Goal: Task Accomplishment & Management: Use online tool/utility

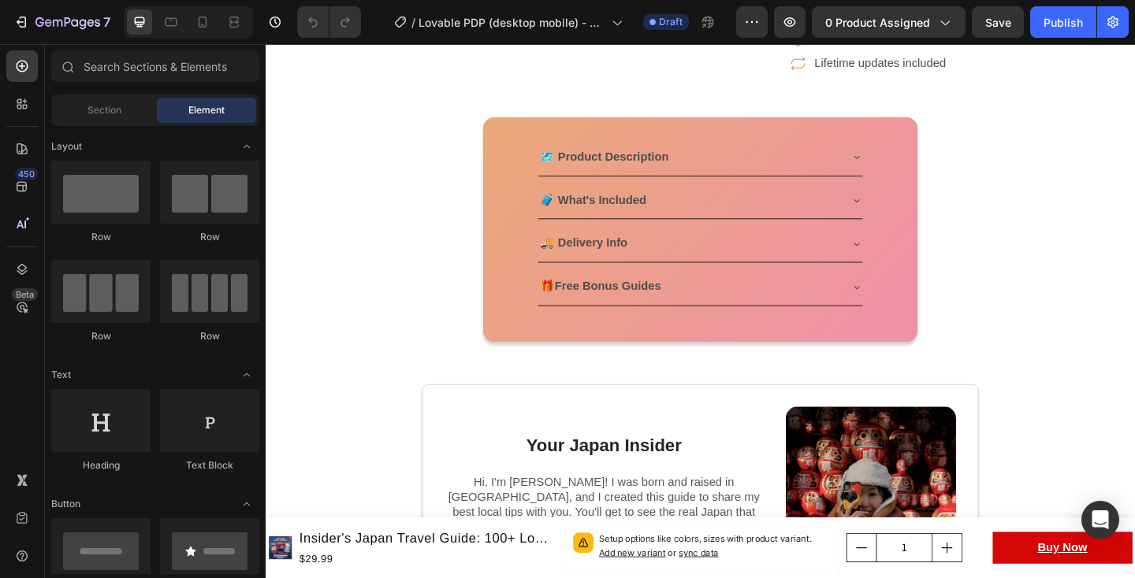
scroll to position [589, 0]
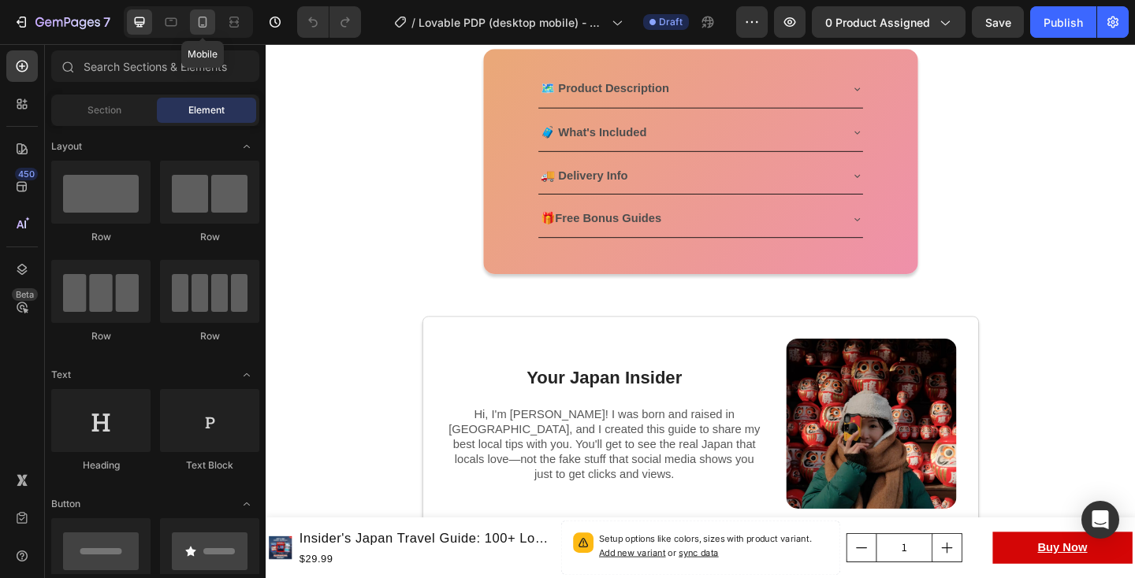
click at [195, 20] on icon at bounding box center [203, 22] width 16 height 16
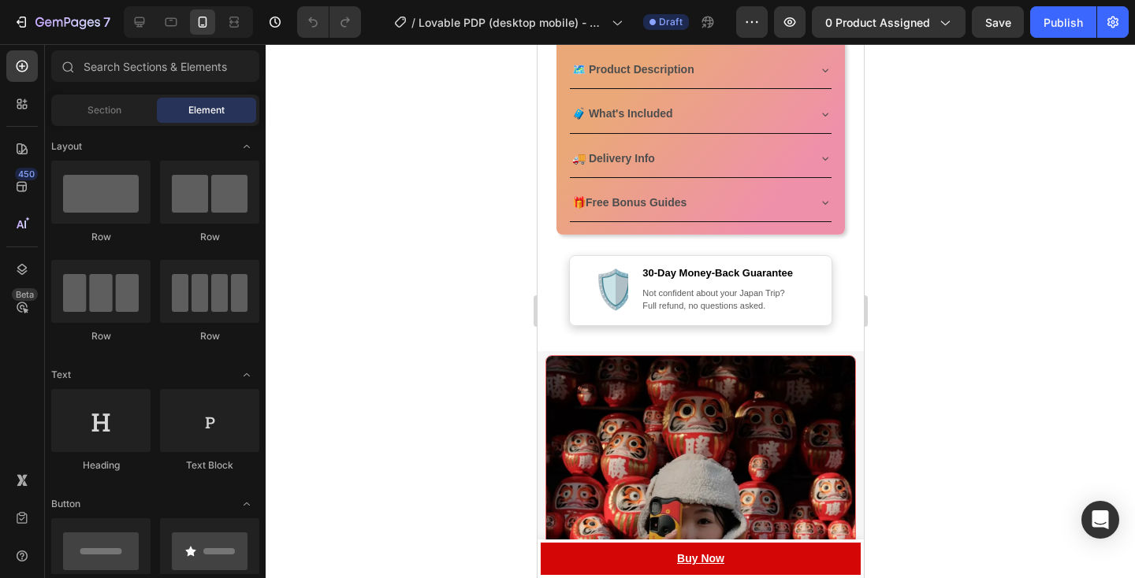
scroll to position [1018, 0]
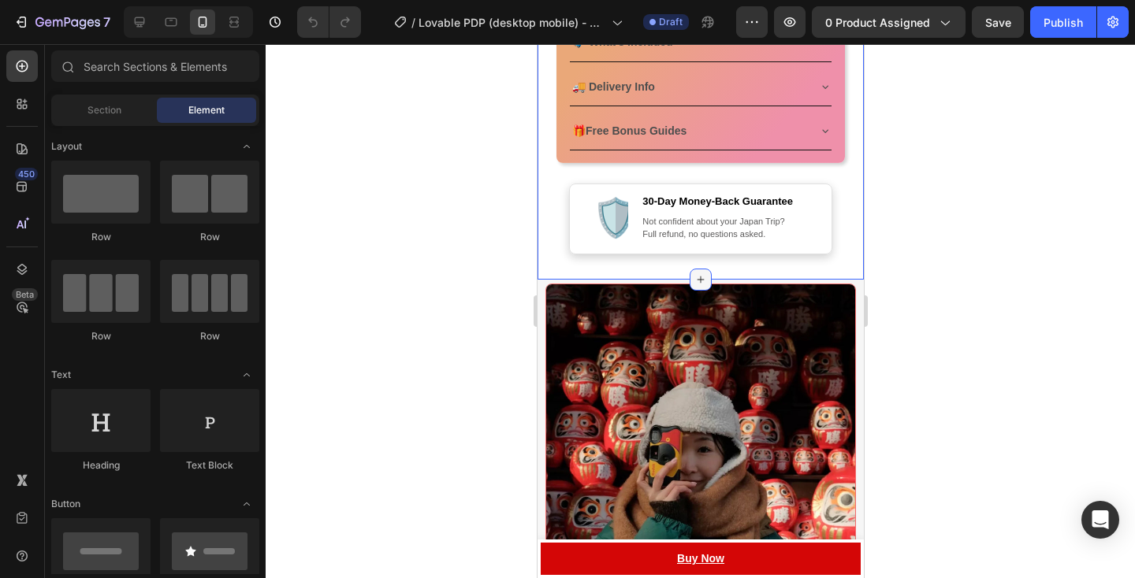
click at [701, 275] on icon at bounding box center [699, 279] width 13 height 13
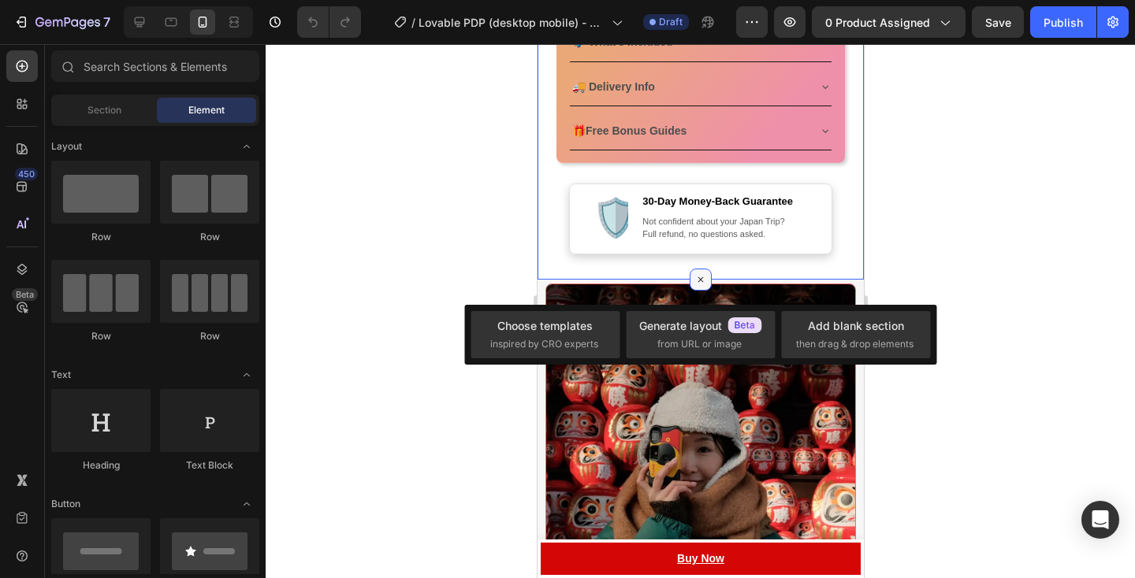
click at [701, 275] on icon at bounding box center [700, 280] width 18 height 18
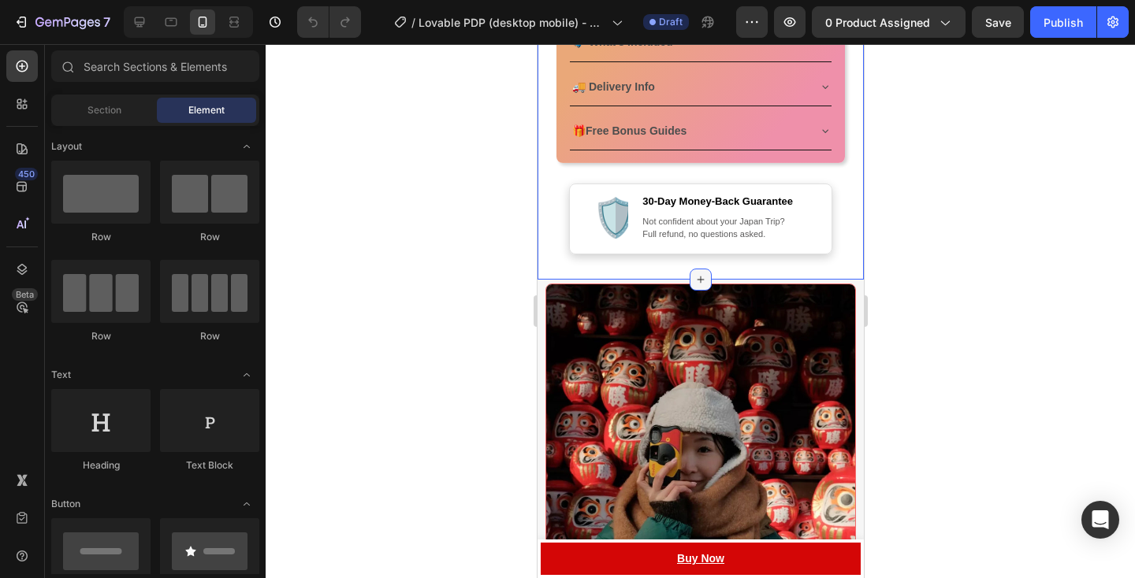
click at [701, 275] on icon at bounding box center [699, 279] width 13 height 13
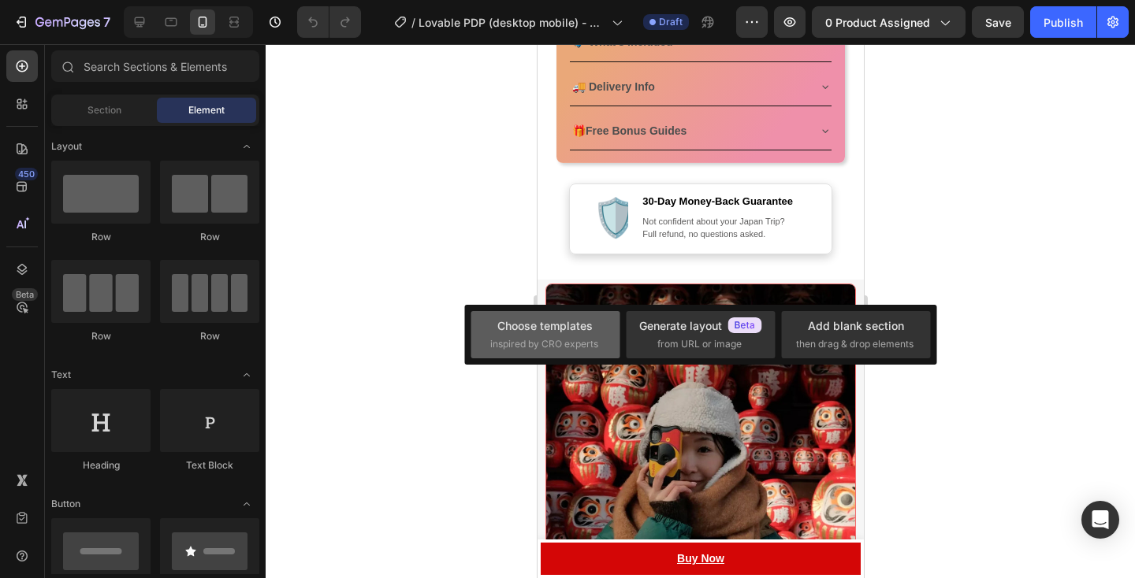
click at [579, 326] on div "Choose templates" at bounding box center [544, 326] width 95 height 17
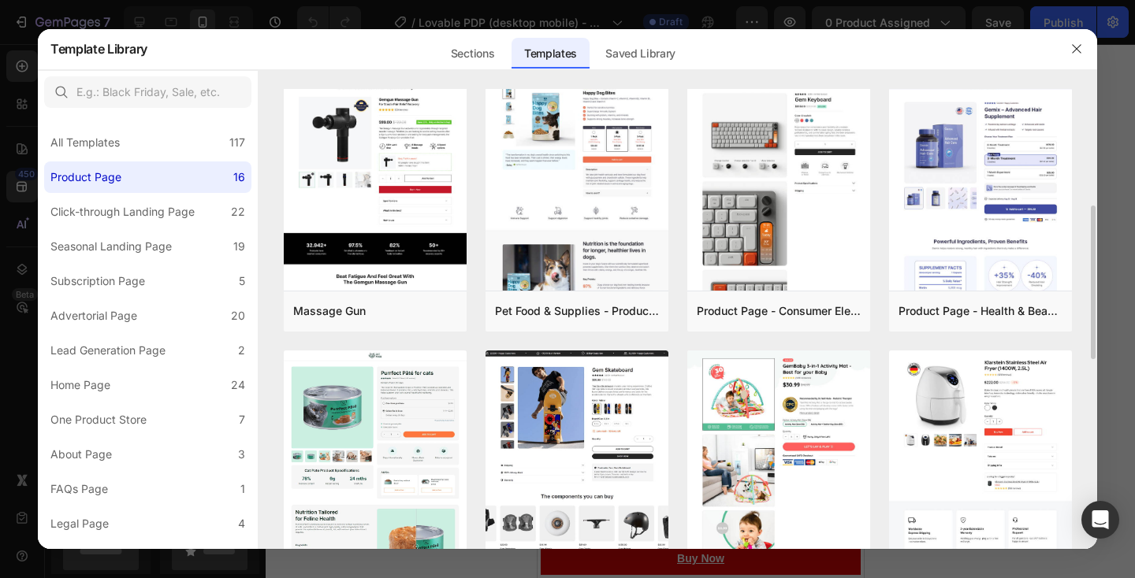
scroll to position [325, 0]
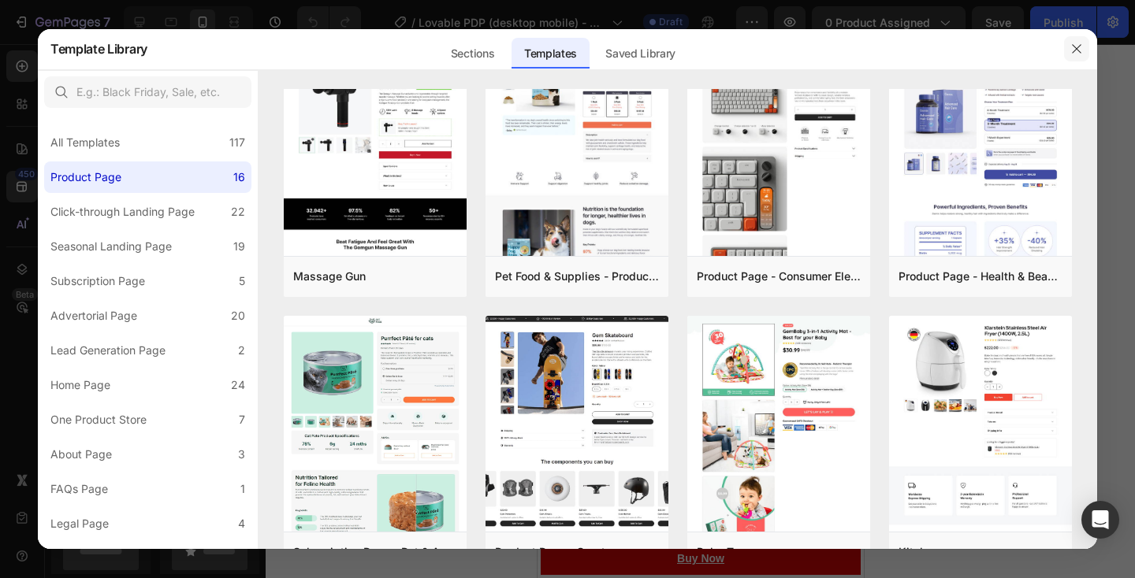
click at [1075, 39] on button "button" at bounding box center [1076, 48] width 25 height 25
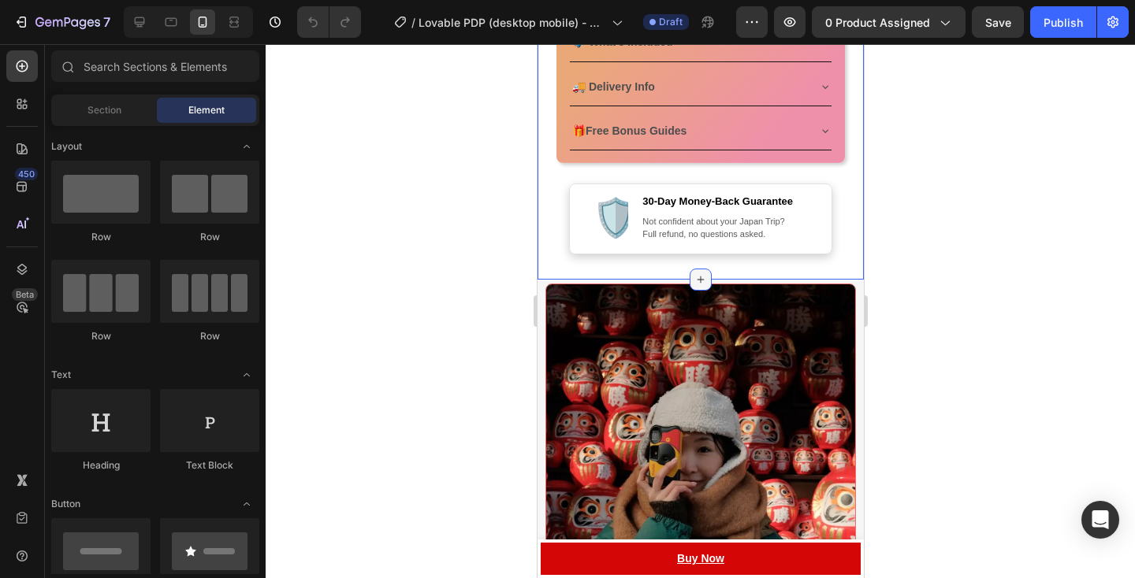
click at [695, 271] on div at bounding box center [700, 280] width 22 height 22
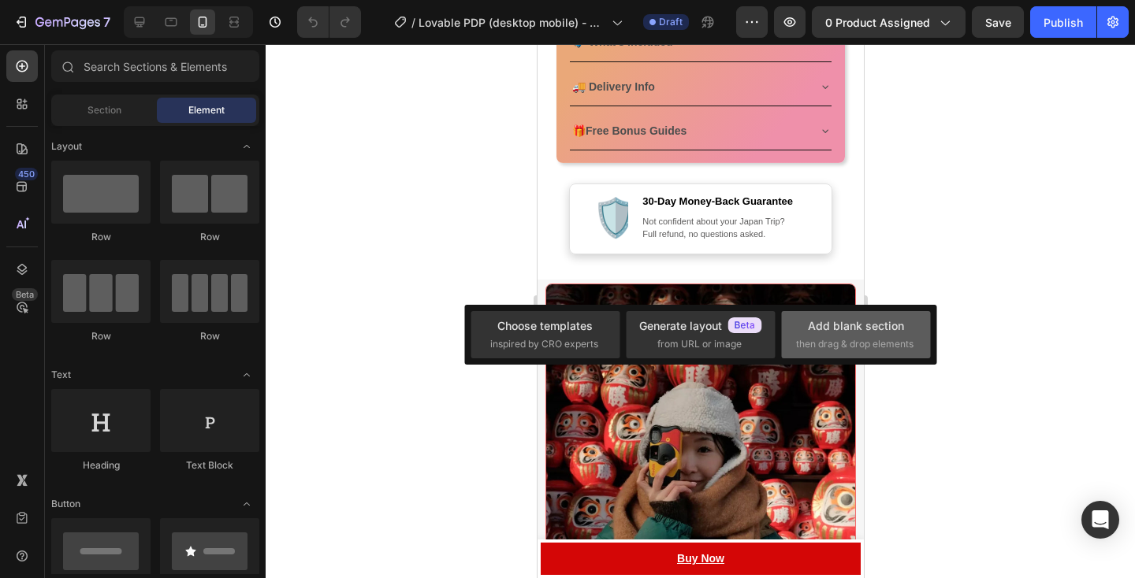
click at [830, 347] on span "then drag & drop elements" at bounding box center [854, 344] width 117 height 14
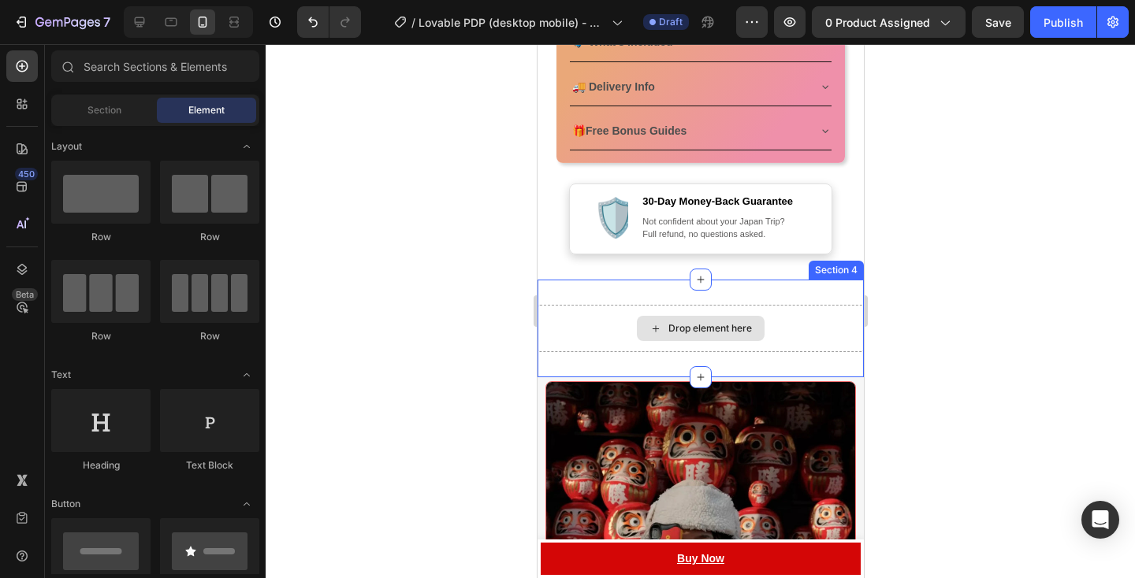
click at [678, 324] on div "Drop element here" at bounding box center [709, 328] width 84 height 13
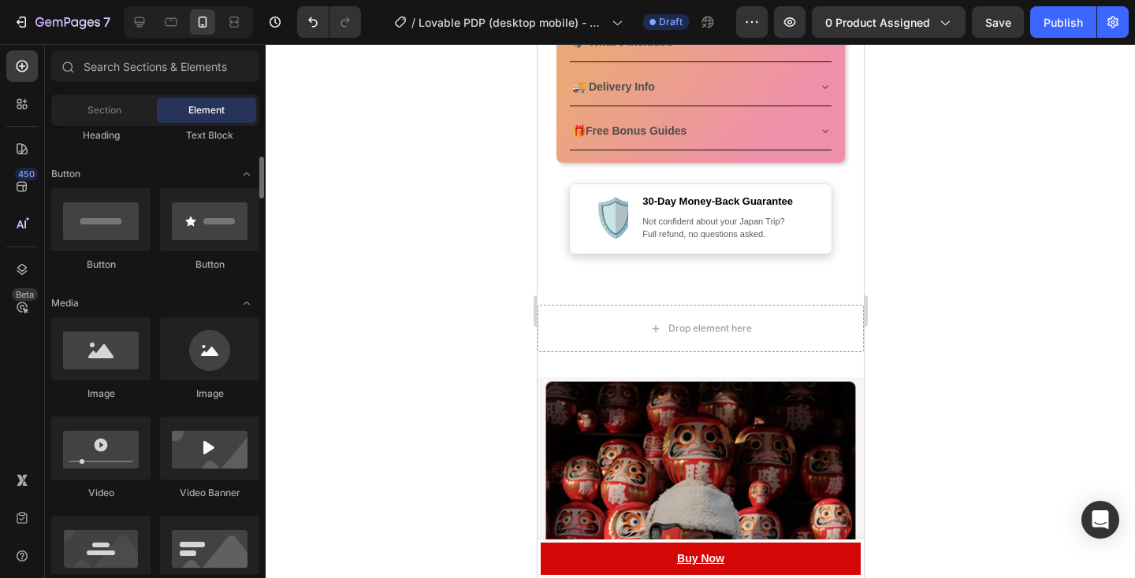
scroll to position [389, 0]
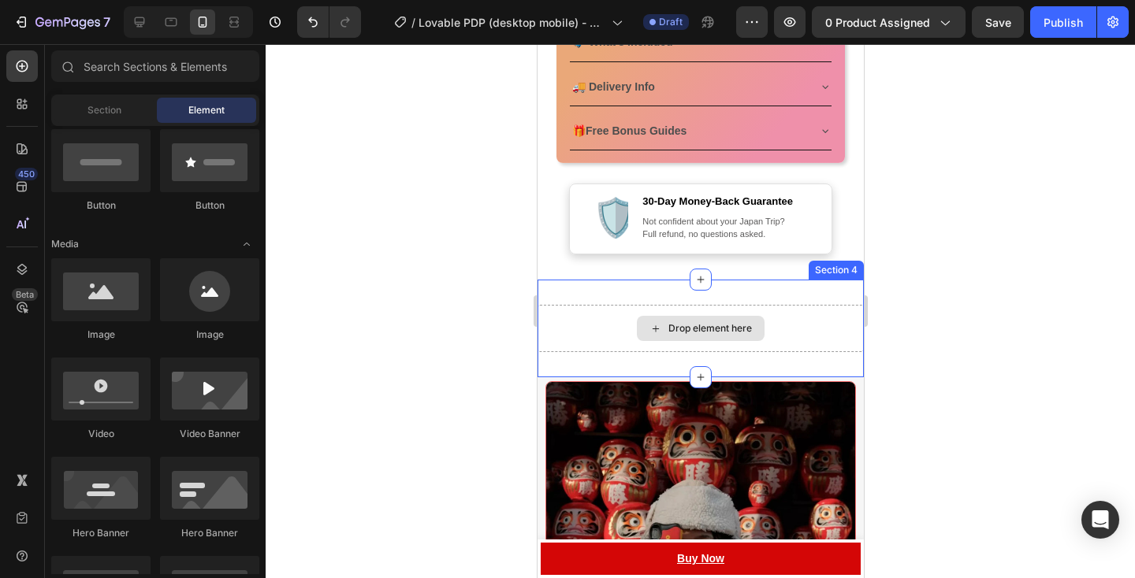
click at [685, 339] on div "Drop element here" at bounding box center [700, 328] width 128 height 25
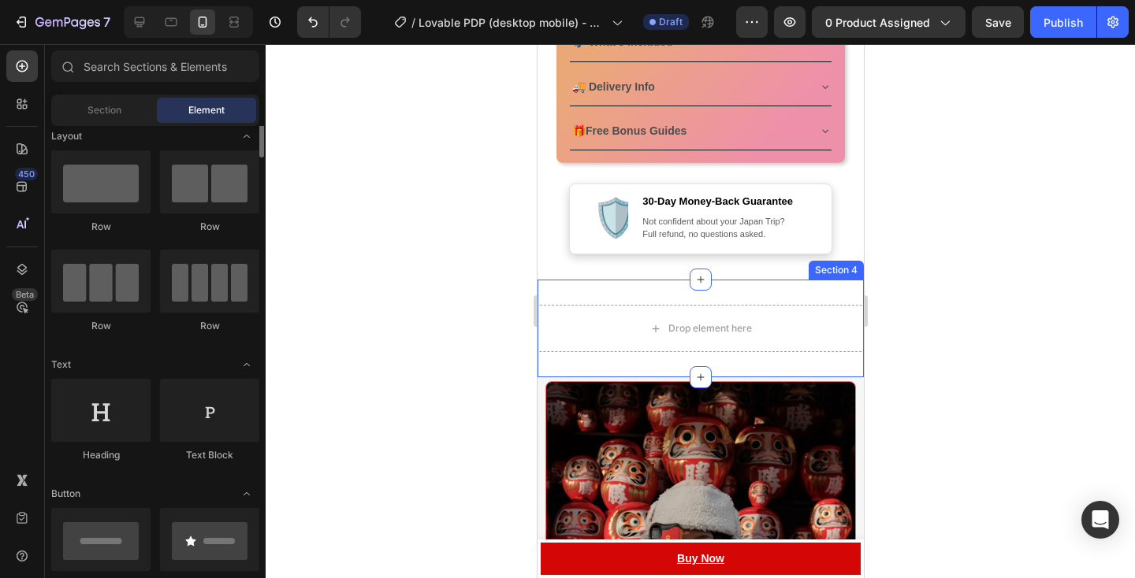
scroll to position [0, 0]
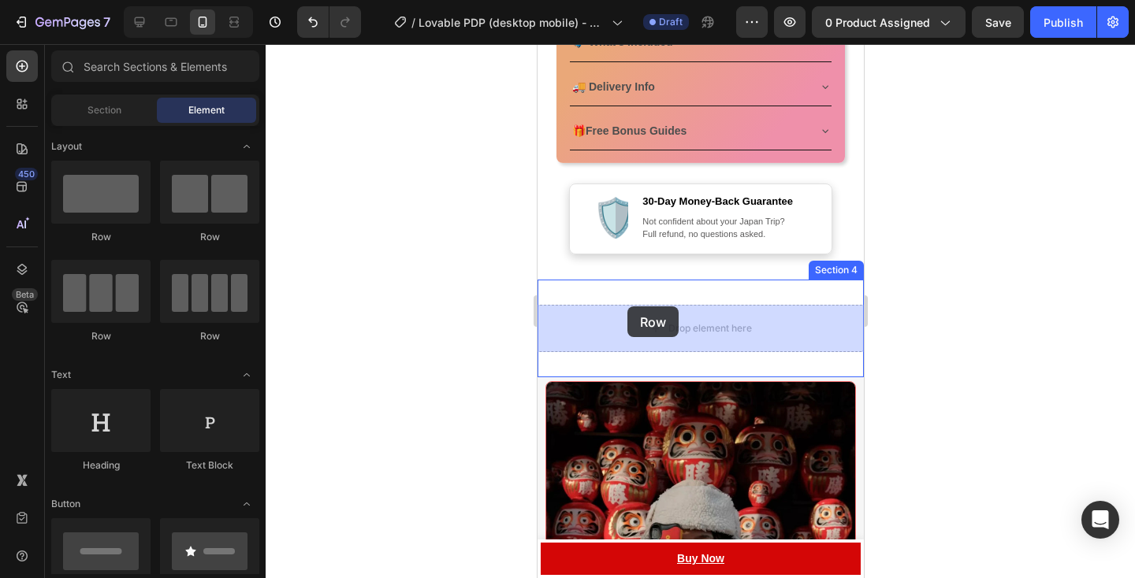
drag, startPoint x: 640, startPoint y: 255, endPoint x: 626, endPoint y: 307, distance: 53.7
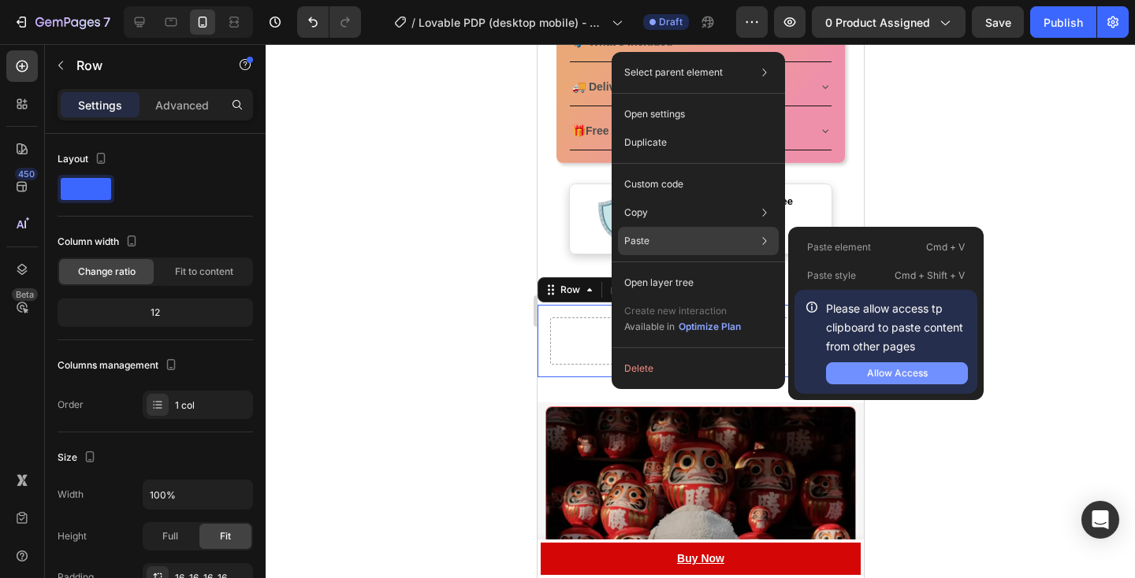
click at [865, 377] on button "Allow Access" at bounding box center [897, 373] width 142 height 22
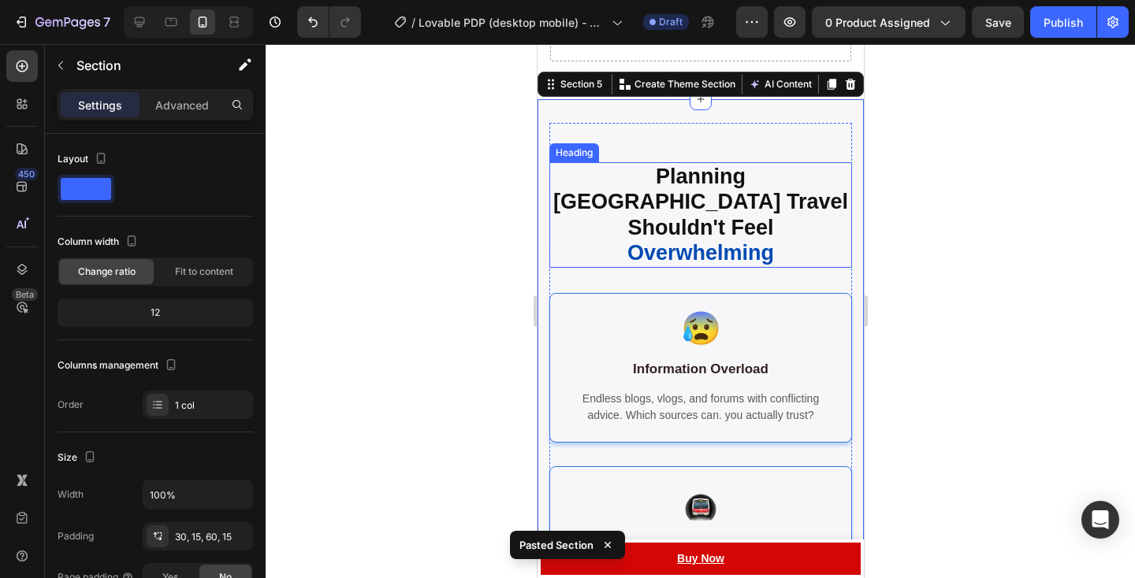
scroll to position [1120, 0]
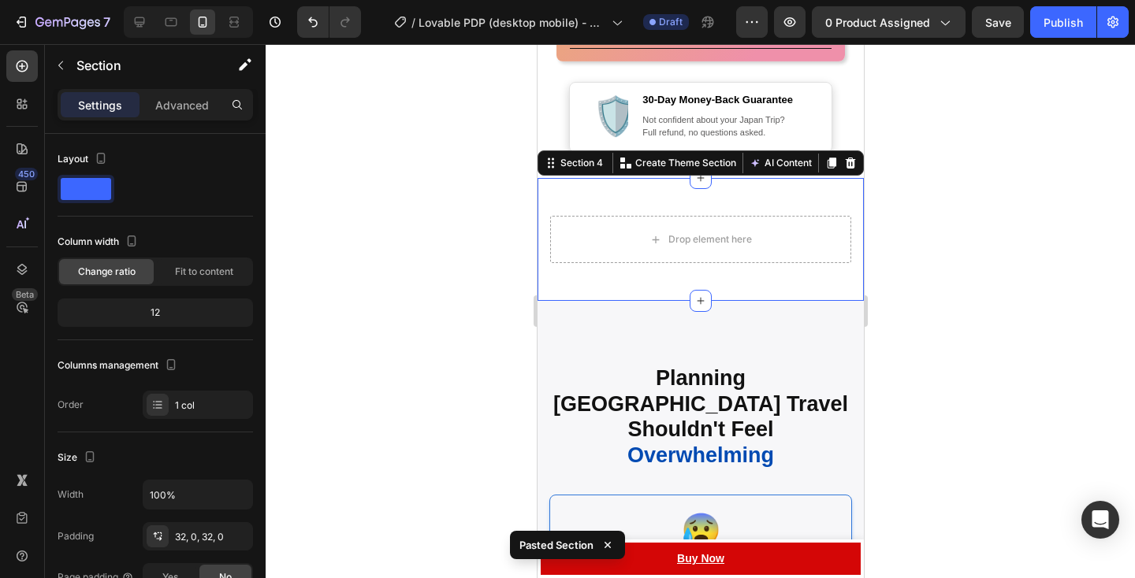
click at [828, 197] on div "Drop element here Row Section 4 You can create reusable sections Create Theme S…" at bounding box center [700, 239] width 326 height 123
click at [853, 163] on icon at bounding box center [850, 163] width 10 height 11
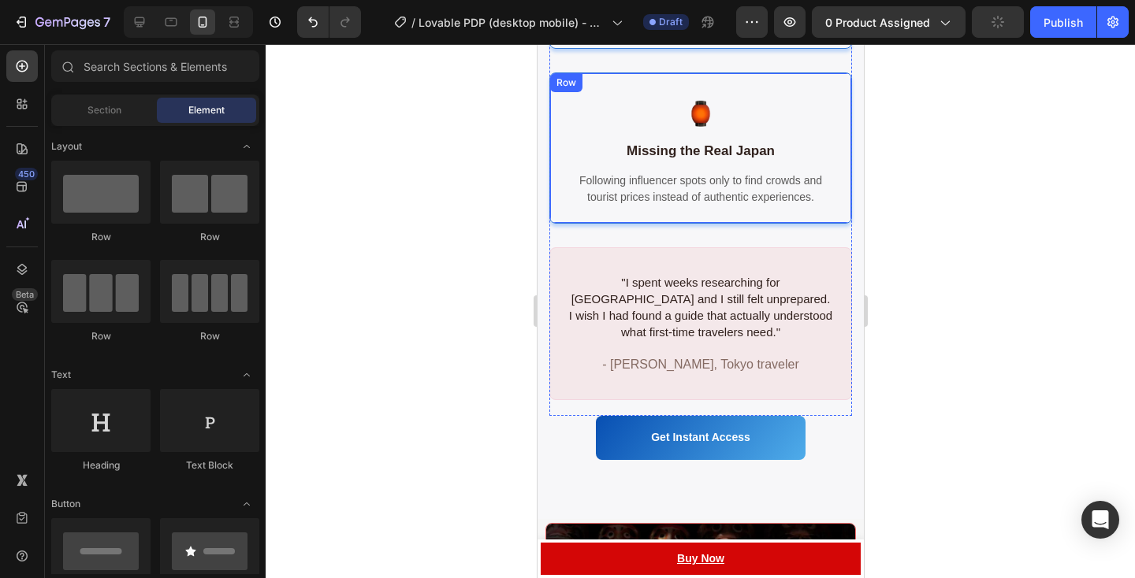
scroll to position [1782, 0]
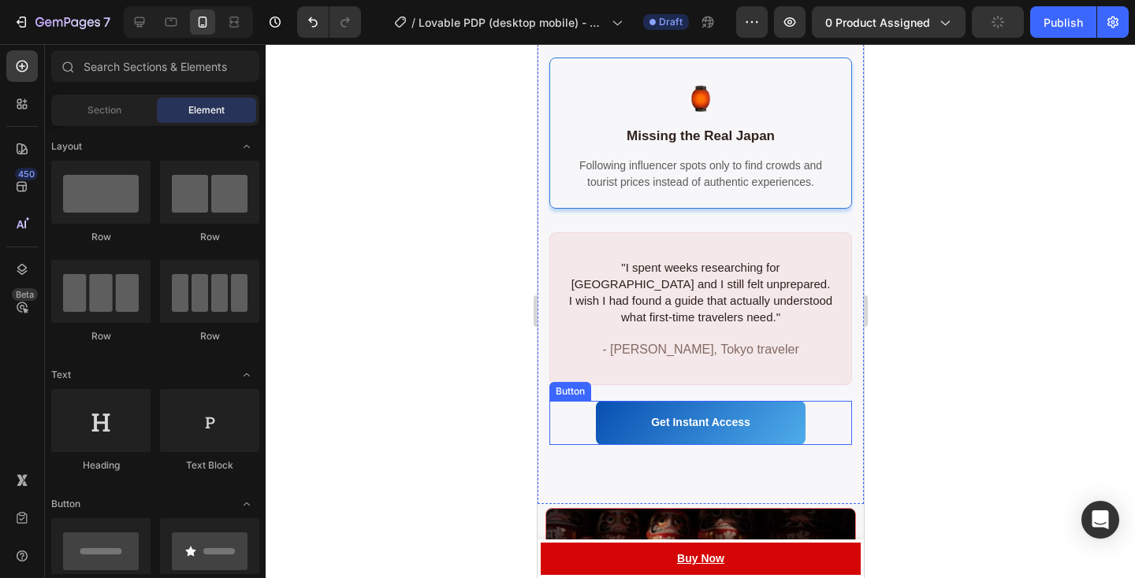
click at [839, 418] on div "Get Instant Access Button" at bounding box center [699, 422] width 303 height 43
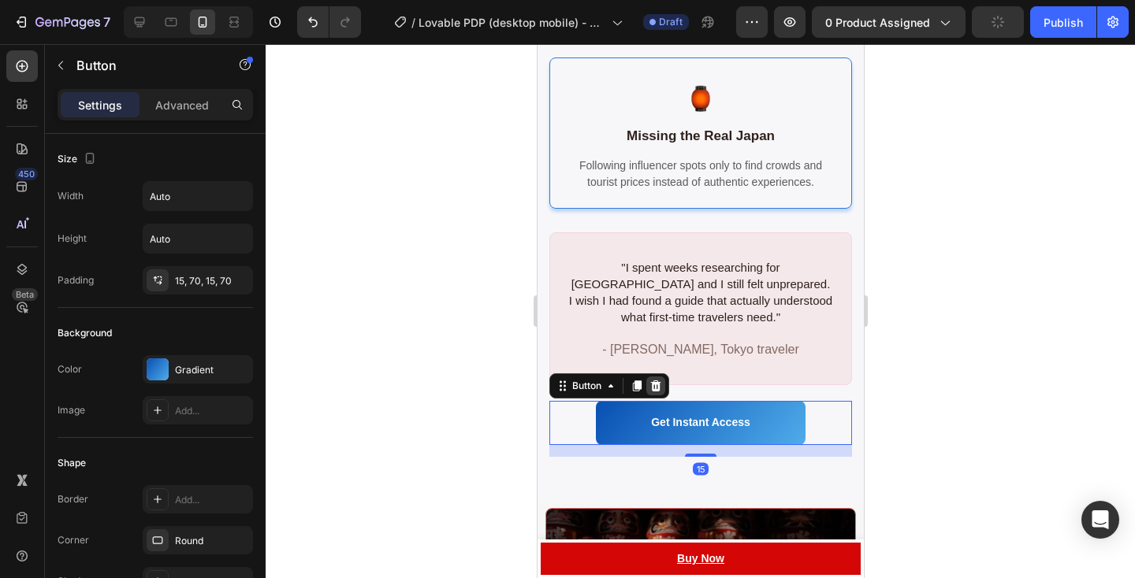
click at [655, 381] on icon at bounding box center [655, 386] width 10 height 11
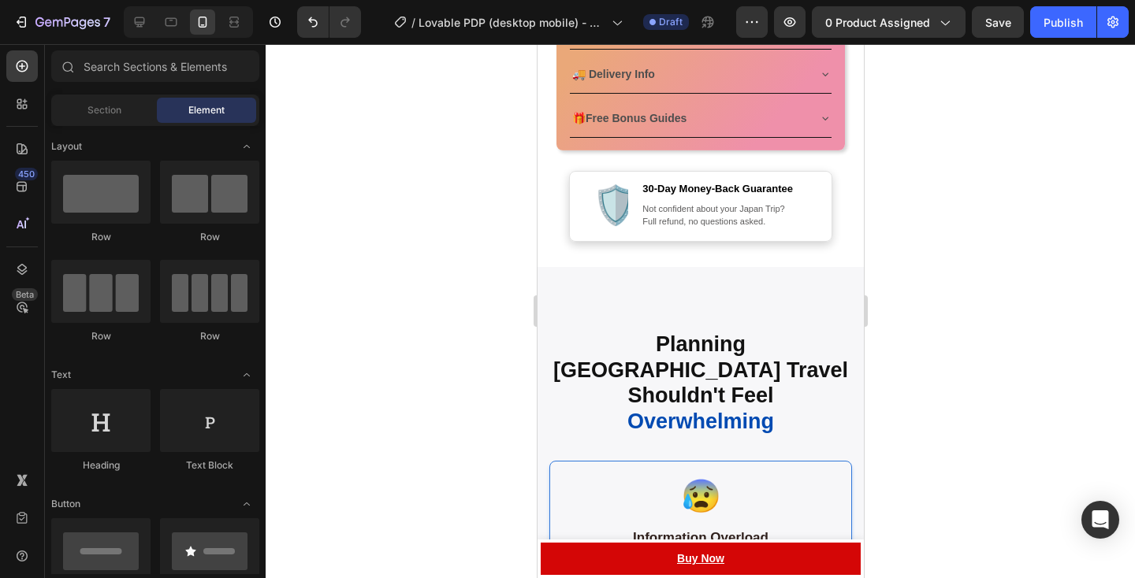
scroll to position [1028, 0]
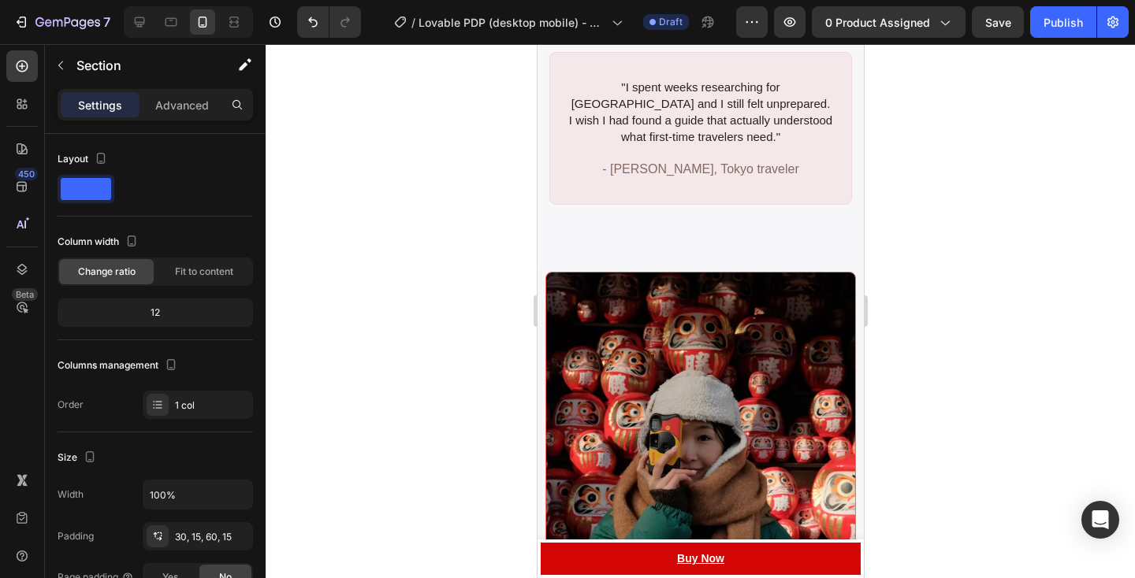
scroll to position [1897, 0]
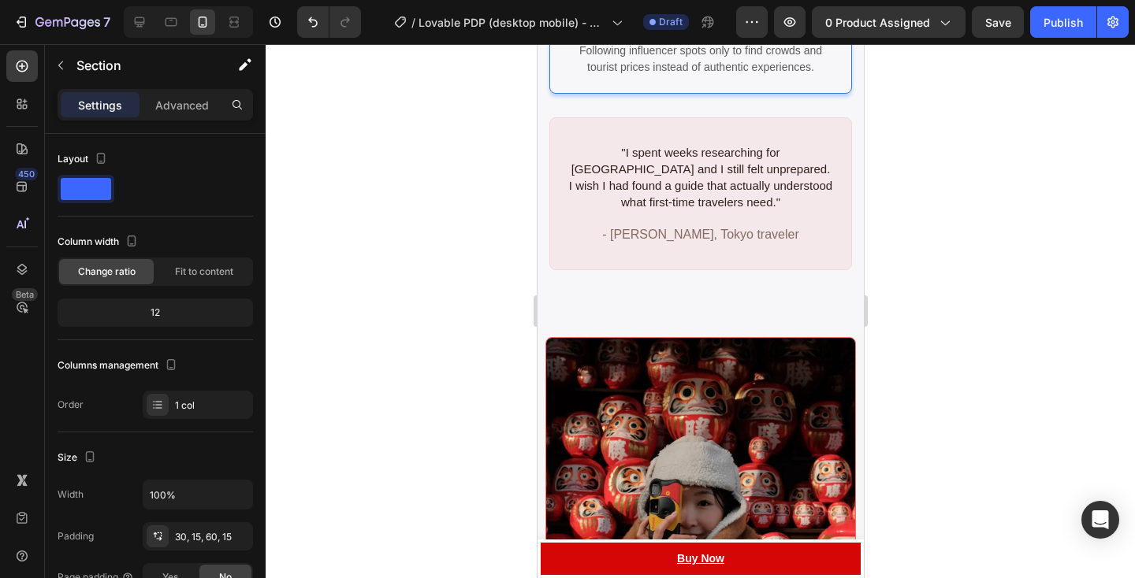
click at [1019, 252] on div at bounding box center [700, 311] width 869 height 534
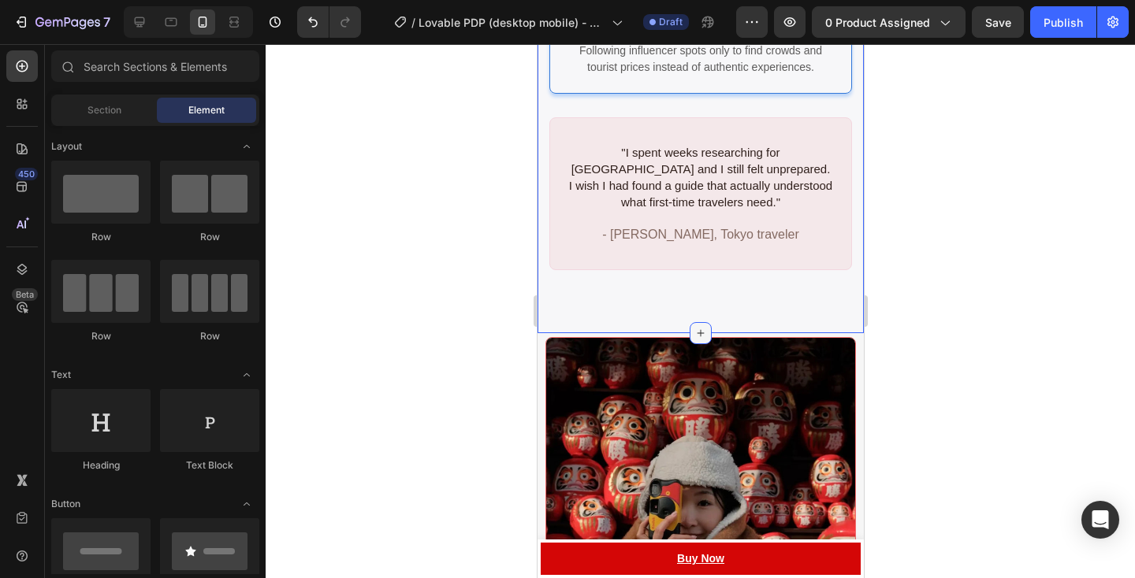
click at [699, 330] on icon at bounding box center [700, 333] width 7 height 7
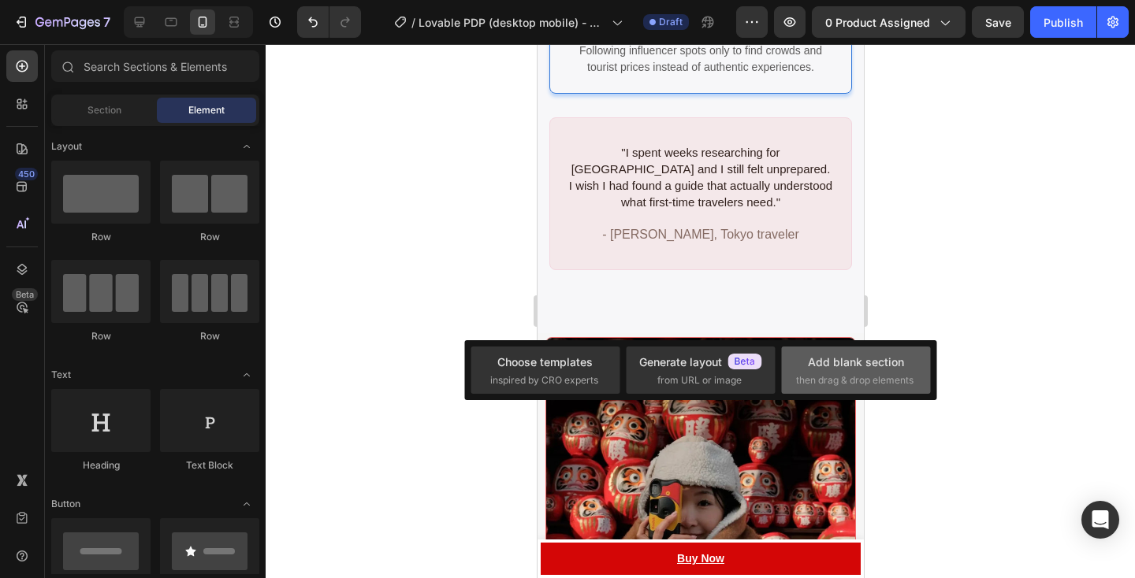
click at [875, 373] on span "then drag & drop elements" at bounding box center [854, 380] width 117 height 14
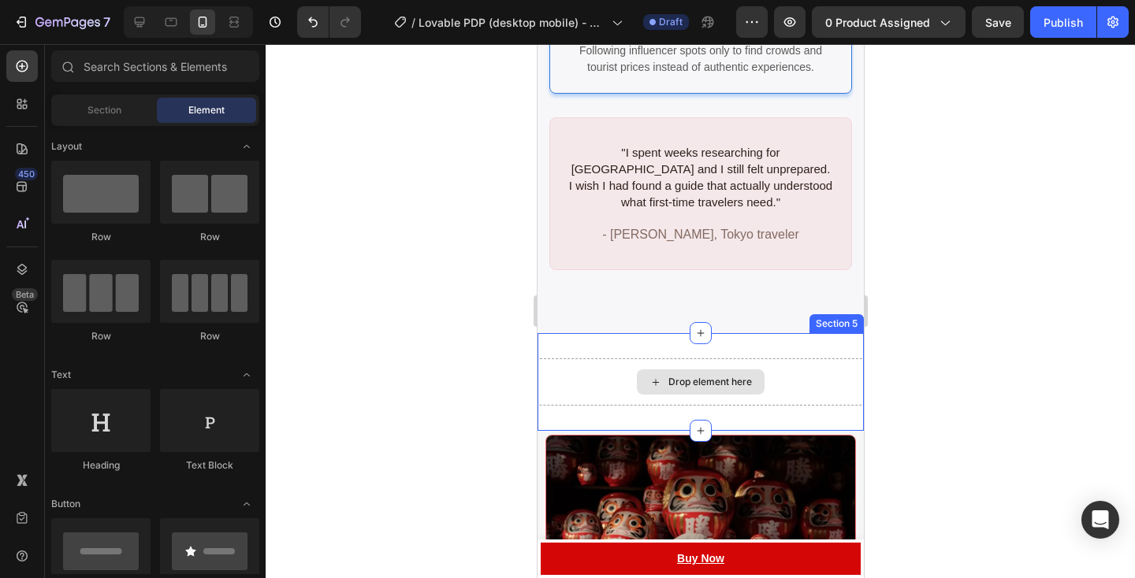
click at [775, 361] on div "Drop element here" at bounding box center [700, 382] width 326 height 47
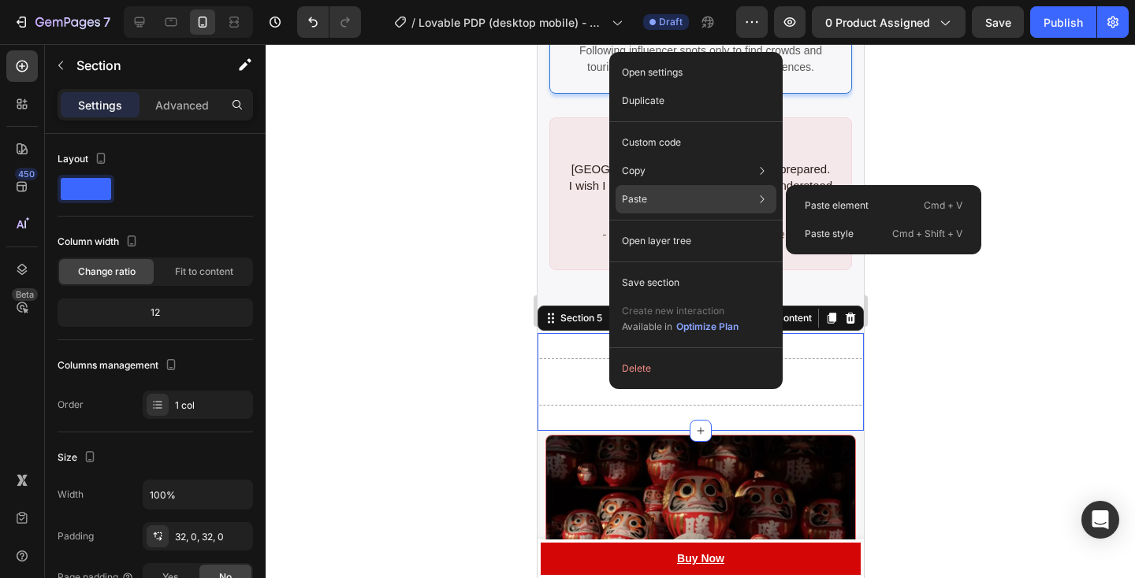
click at [743, 227] on div "Paste Paste element Cmd + V Paste style Cmd + Shift + V" at bounding box center [695, 241] width 161 height 28
click at [818, 220] on div "Paste element Cmd + V" at bounding box center [883, 234] width 183 height 28
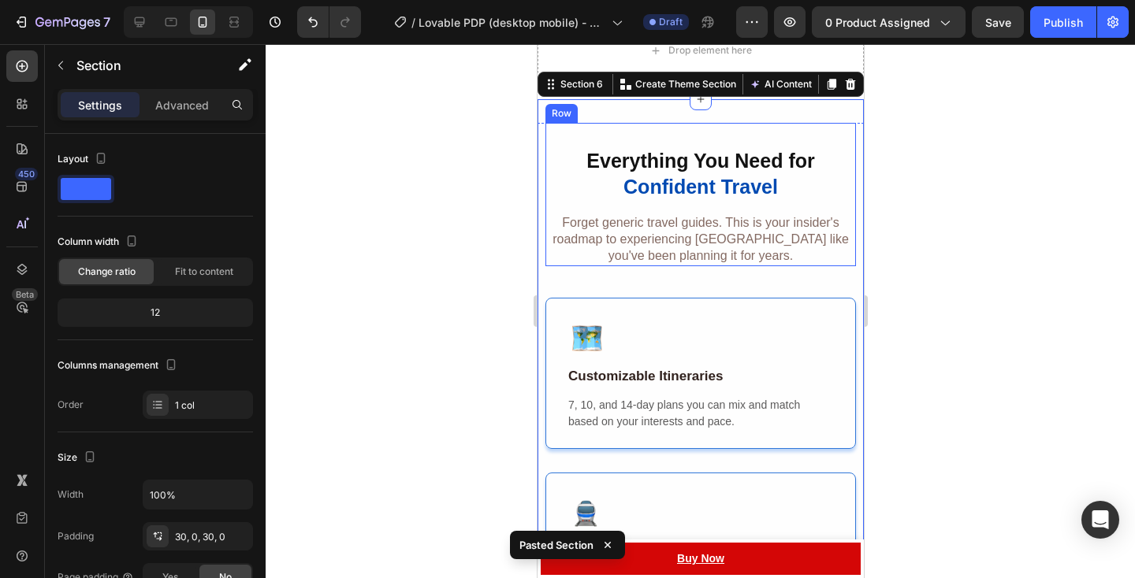
scroll to position [2045, 0]
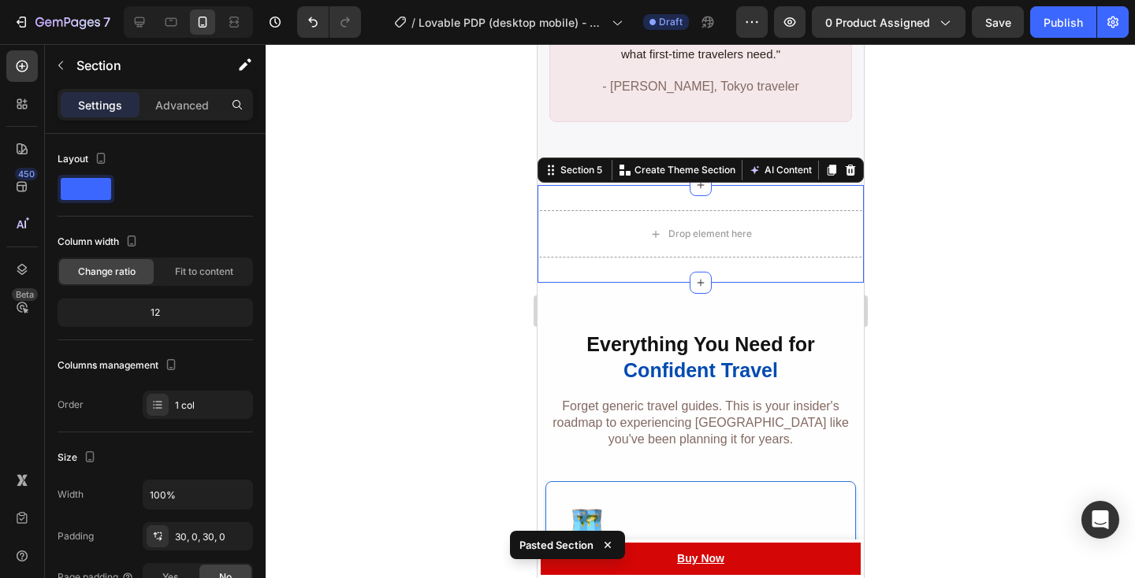
click at [790, 187] on div "Drop element here Section 5 You can create reusable sections Create Theme Secti…" at bounding box center [700, 234] width 326 height 98
click at [838, 161] on div at bounding box center [830, 170] width 19 height 19
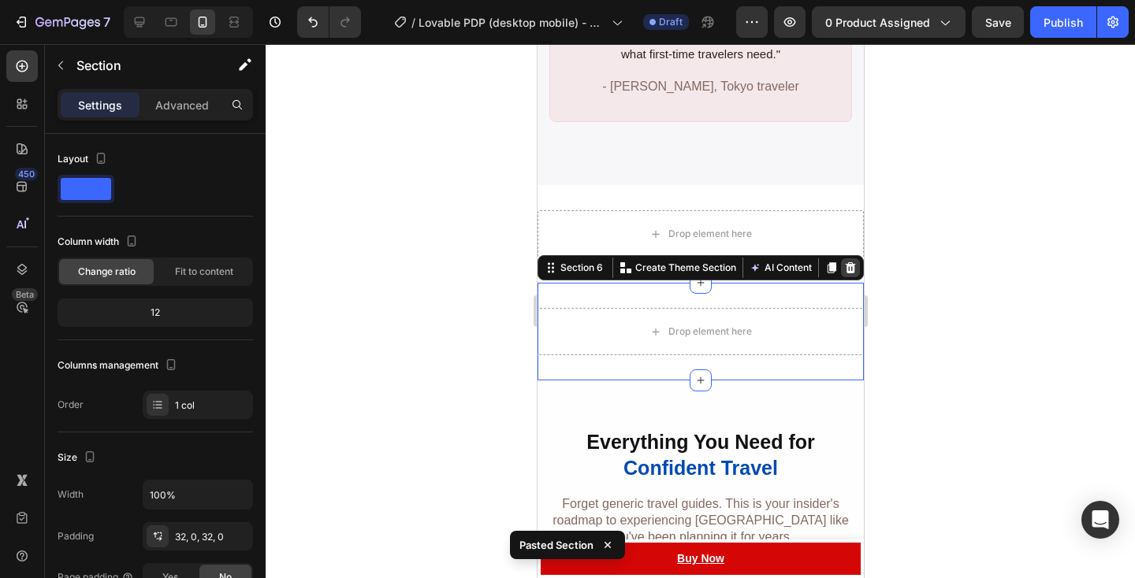
click at [850, 258] on div at bounding box center [849, 267] width 19 height 19
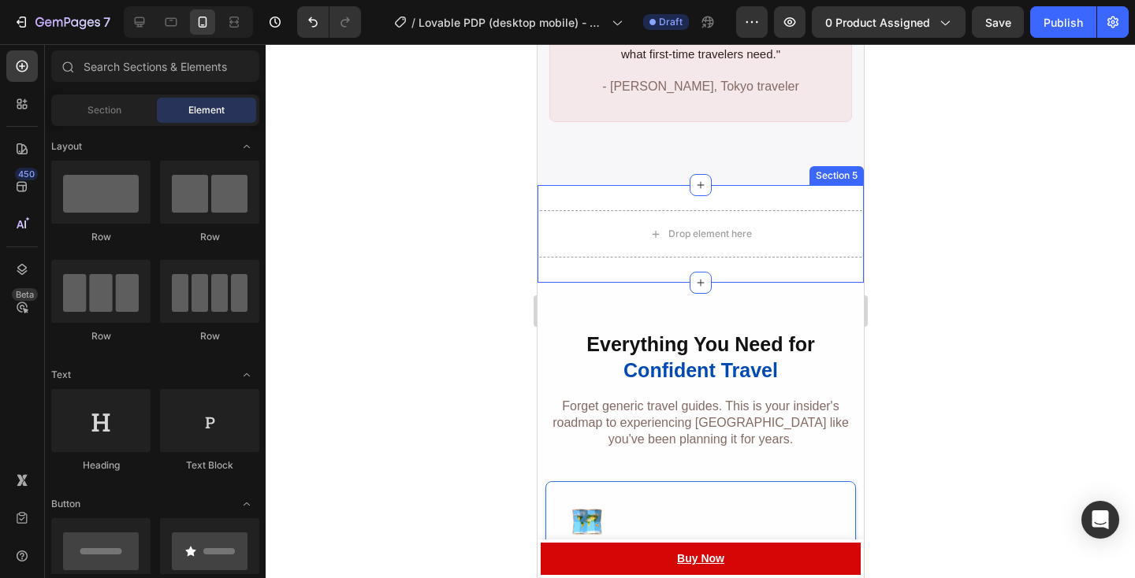
click at [845, 185] on div "Drop element here Section 5" at bounding box center [700, 234] width 326 height 98
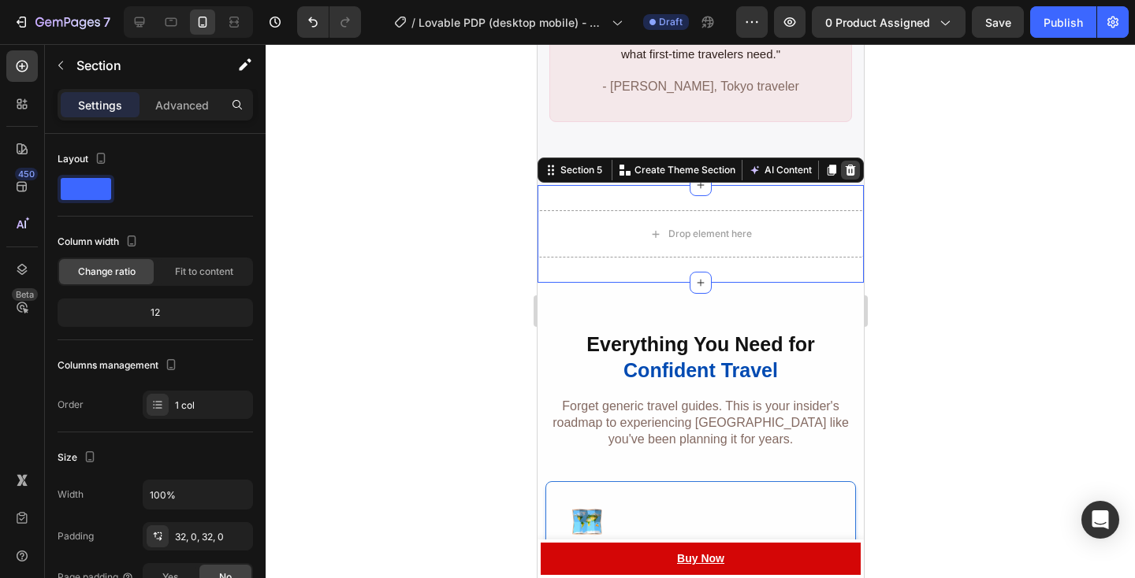
click at [845, 161] on div at bounding box center [849, 170] width 19 height 19
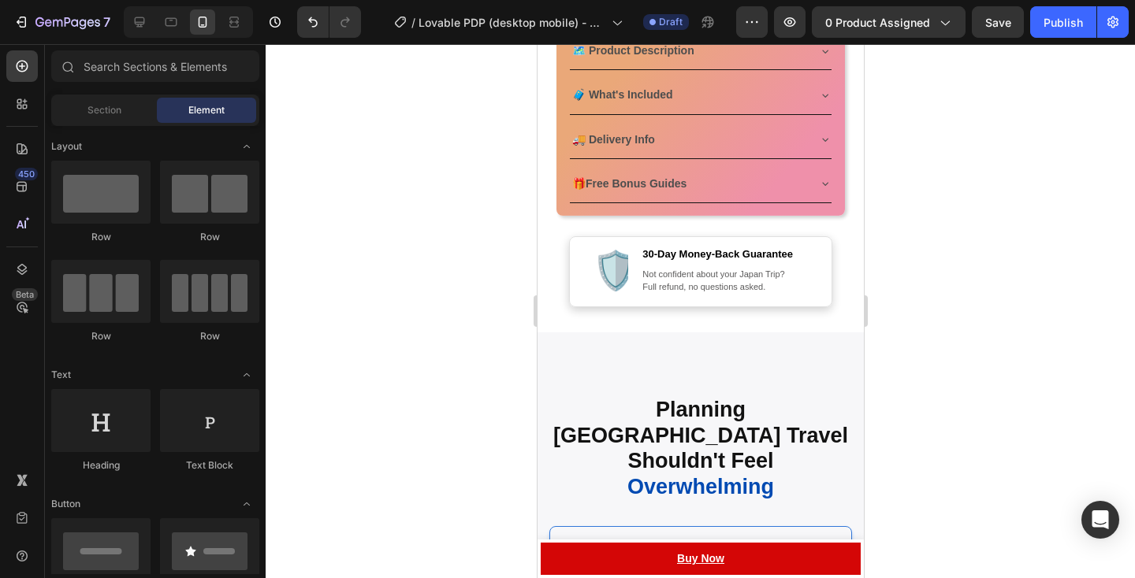
scroll to position [972, 0]
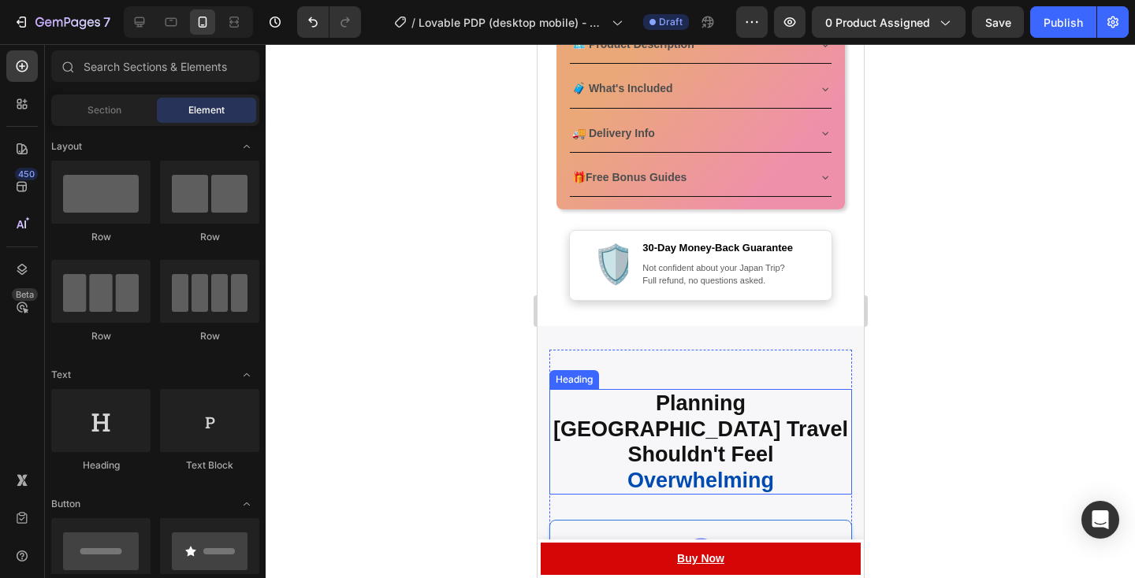
click at [701, 469] on span "Overwhelming" at bounding box center [699, 481] width 147 height 24
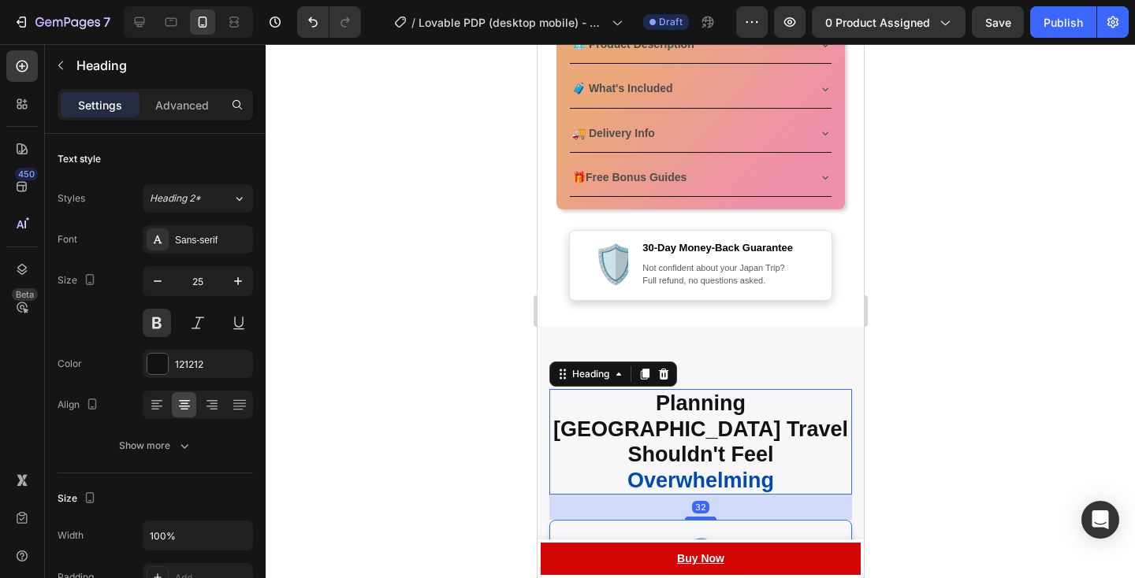
click at [699, 469] on span "Overwhelming" at bounding box center [699, 481] width 147 height 24
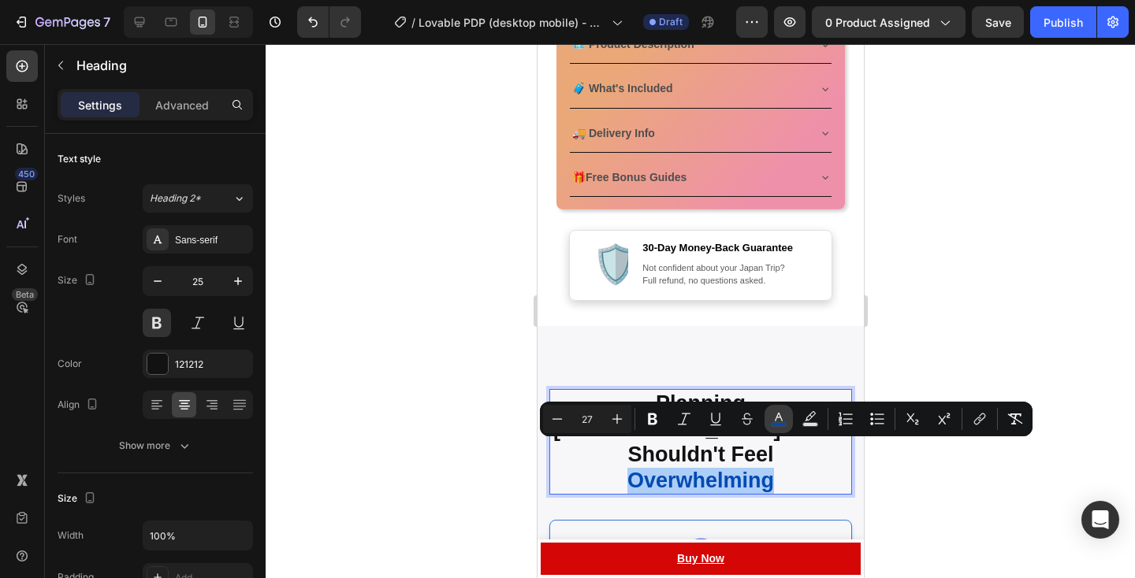
click at [777, 424] on rect "Editor contextual toolbar" at bounding box center [778, 425] width 15 height 4
type input "004AB2"
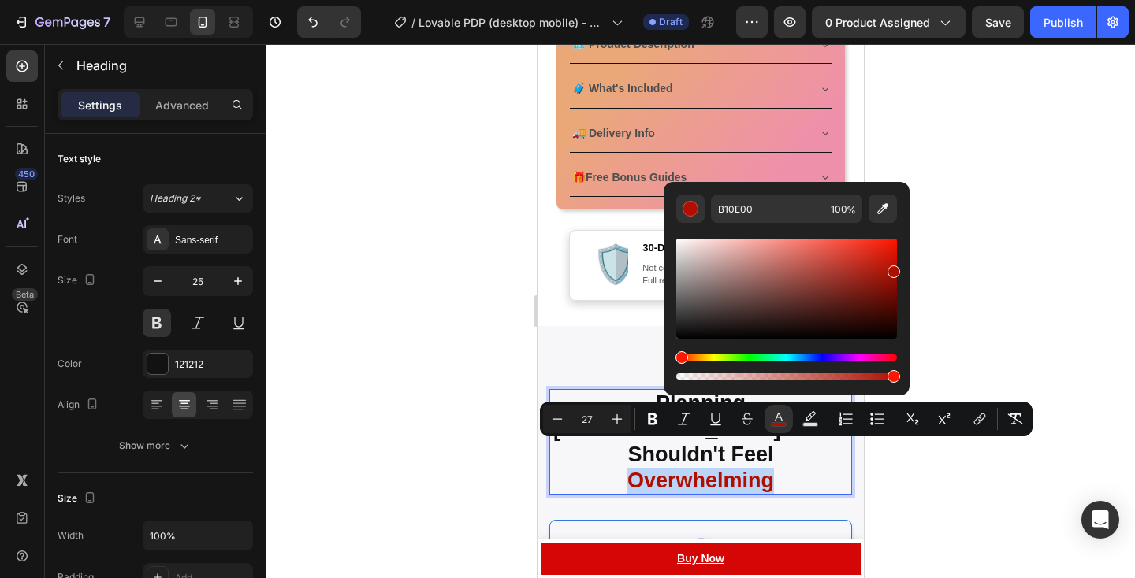
click at [679, 355] on div "Hue" at bounding box center [786, 358] width 221 height 6
type input "D61100"
drag, startPoint x: 890, startPoint y: 268, endPoint x: 904, endPoint y: 255, distance: 18.9
click at [904, 255] on div "D61100 100 %" at bounding box center [786, 282] width 246 height 201
click at [992, 308] on div at bounding box center [700, 311] width 869 height 534
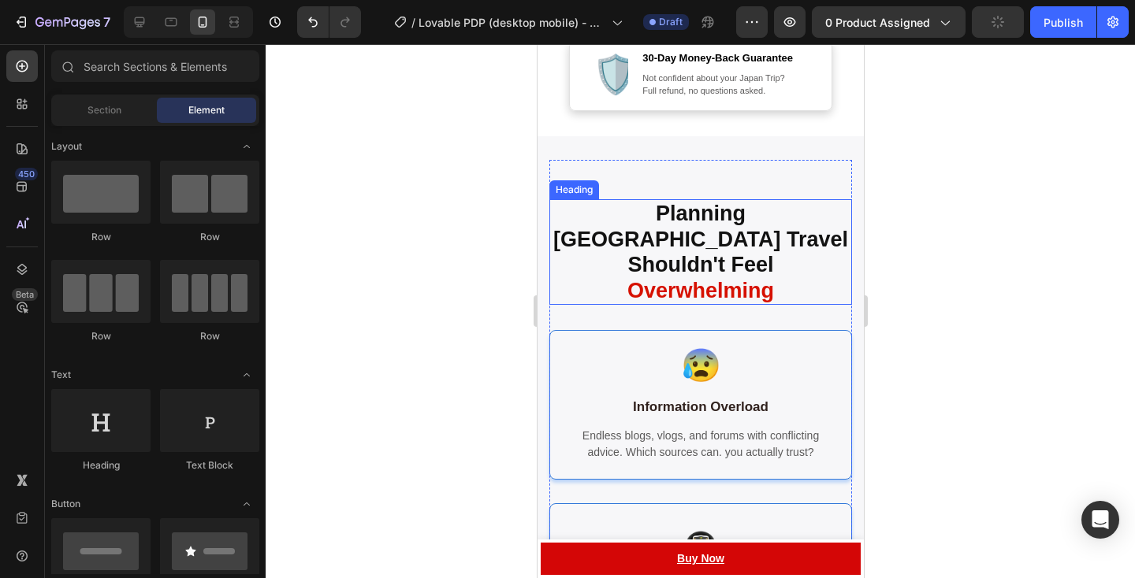
scroll to position [1234, 0]
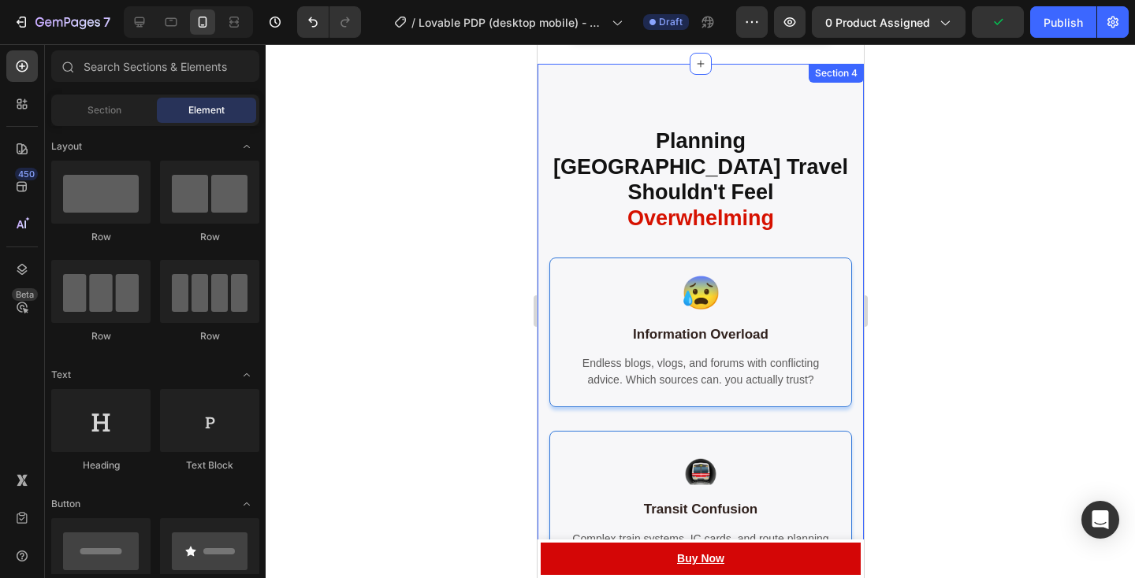
click at [718, 83] on div "⁠⁠⁠⁠⁠⁠⁠ Planning [GEOGRAPHIC_DATA] Travel Shouldn't Feel Overwhelming Heading 😰…" at bounding box center [700, 530] width 326 height 933
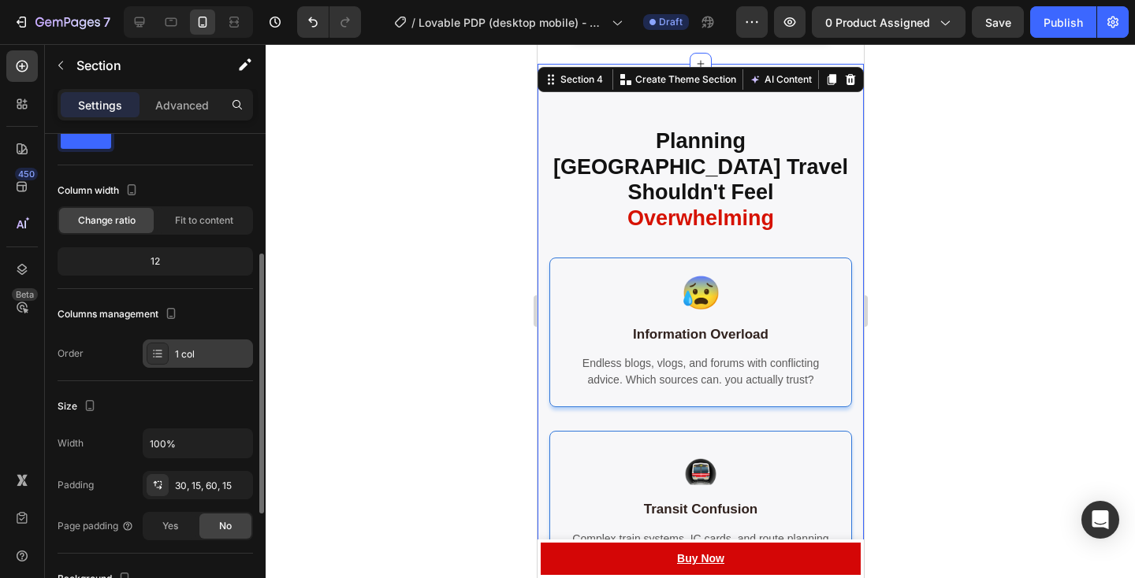
scroll to position [112, 0]
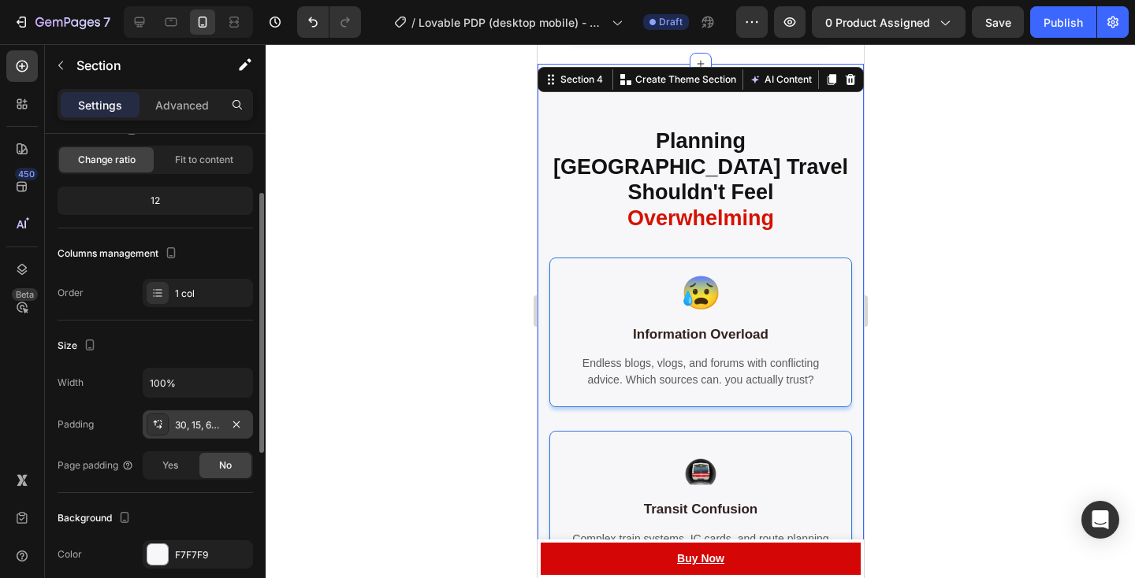
click at [185, 425] on div "30, 15, 60, 15" at bounding box center [198, 425] width 46 height 14
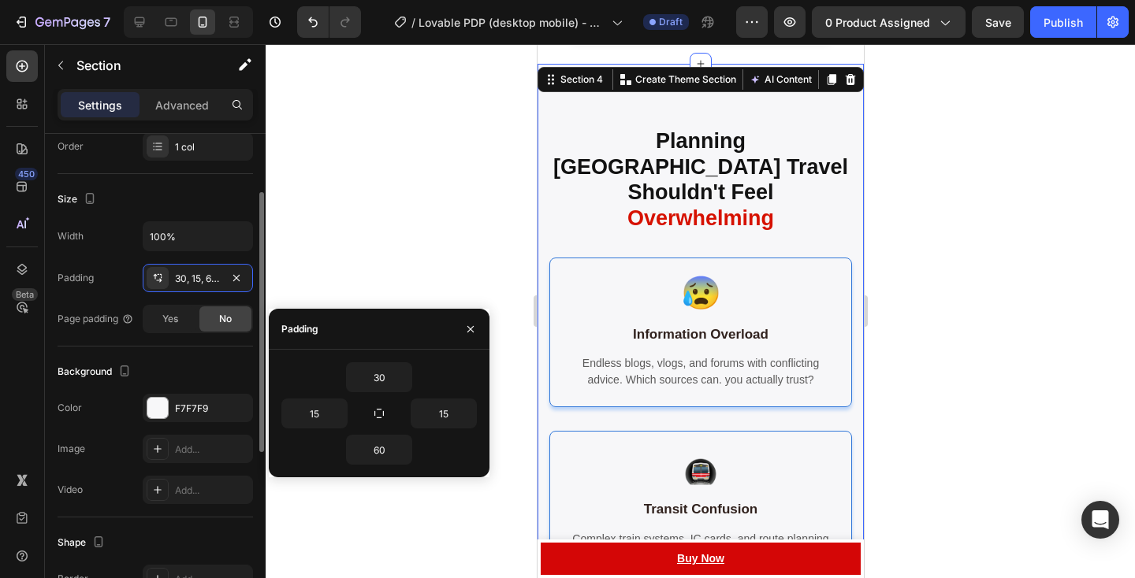
scroll to position [276, 0]
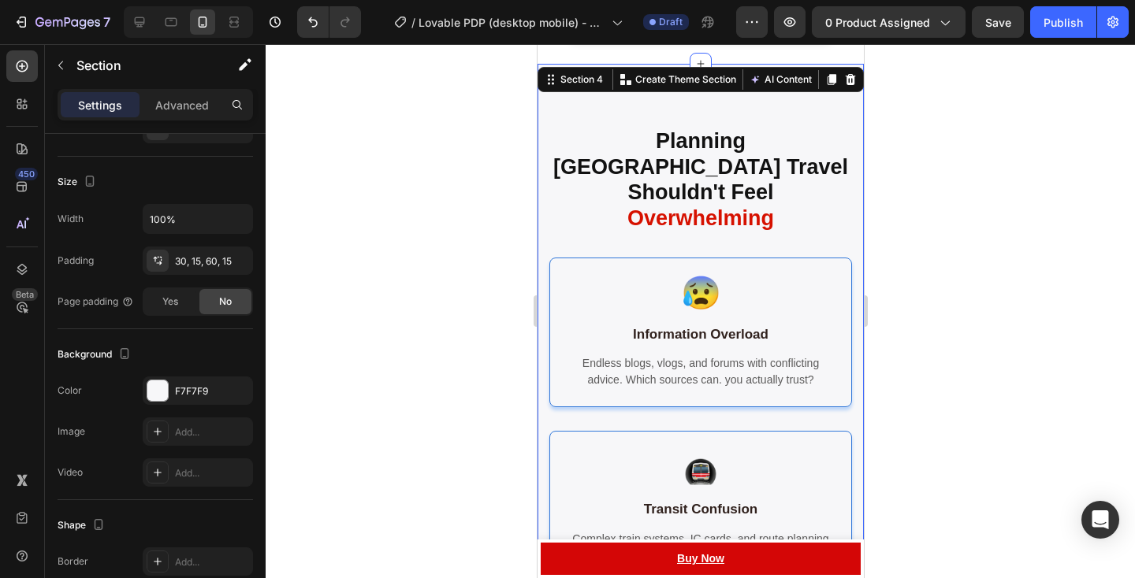
click at [934, 255] on div at bounding box center [700, 311] width 869 height 534
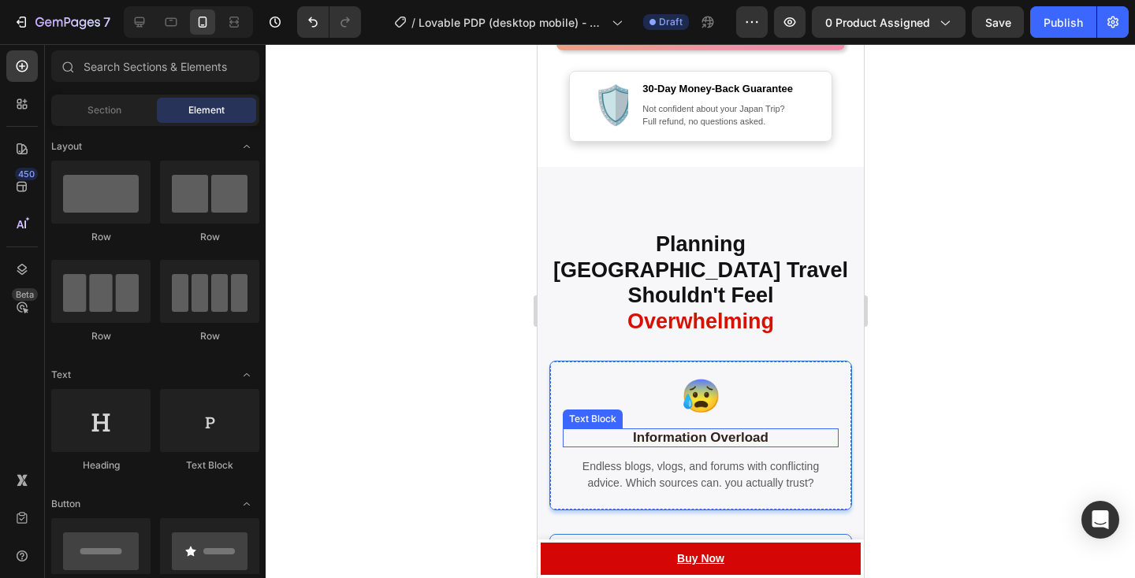
scroll to position [1038, 0]
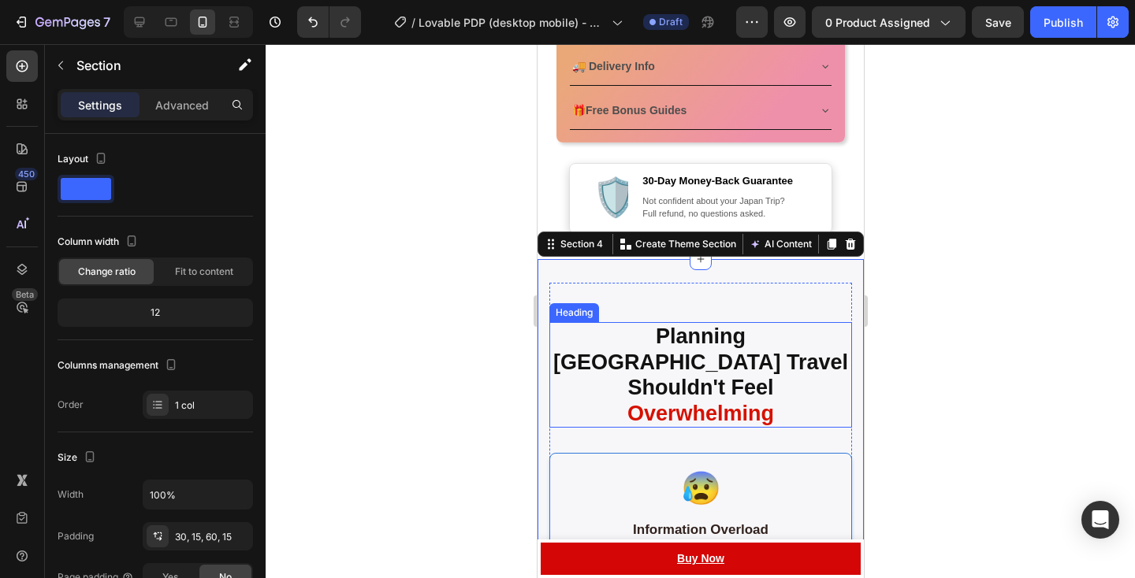
click at [678, 344] on span "Planning [GEOGRAPHIC_DATA] Travel" at bounding box center [699, 350] width 295 height 50
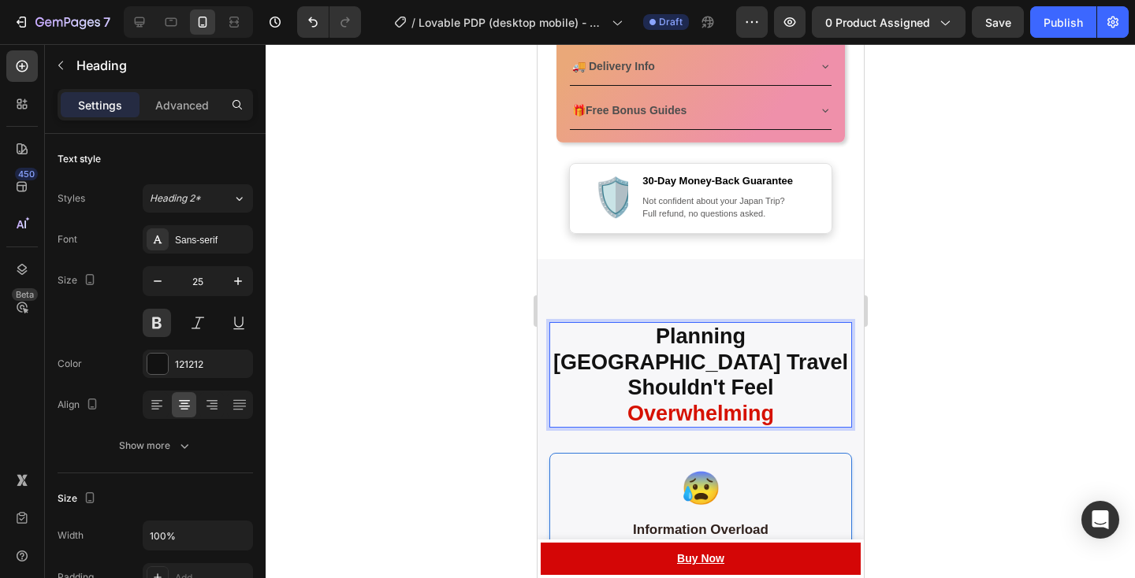
click at [680, 336] on span "Planning [GEOGRAPHIC_DATA] Travel" at bounding box center [699, 350] width 295 height 50
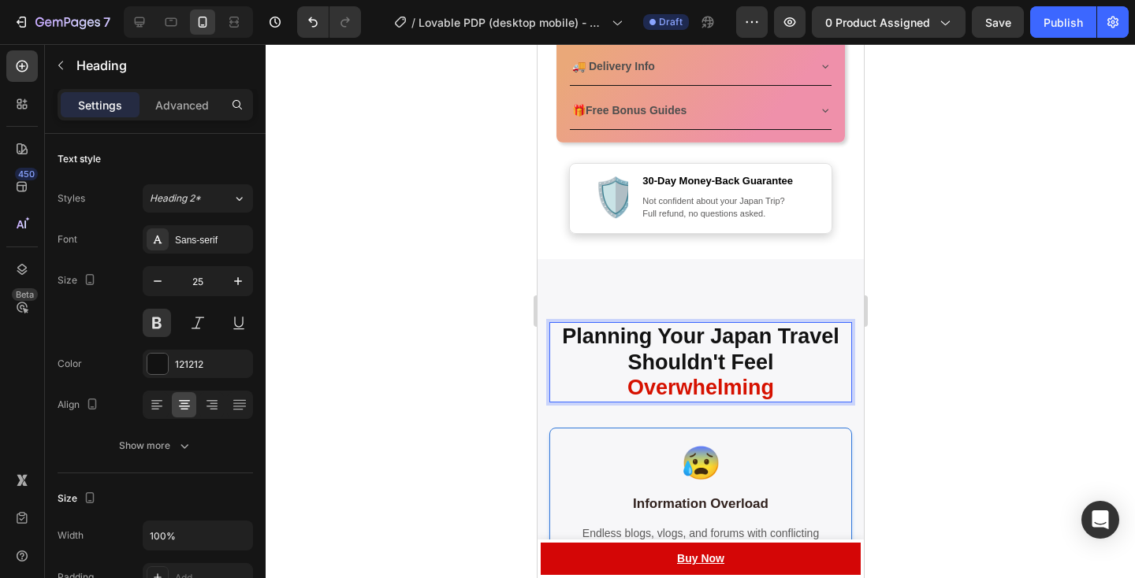
click at [620, 371] on p "Planning Your Japan Travel Shouldn't Feel Overwhelming" at bounding box center [699, 362] width 299 height 77
click at [619, 385] on p "Planning Your Japan Travel Shouldn't Feel Overwhelming" at bounding box center [699, 362] width 299 height 77
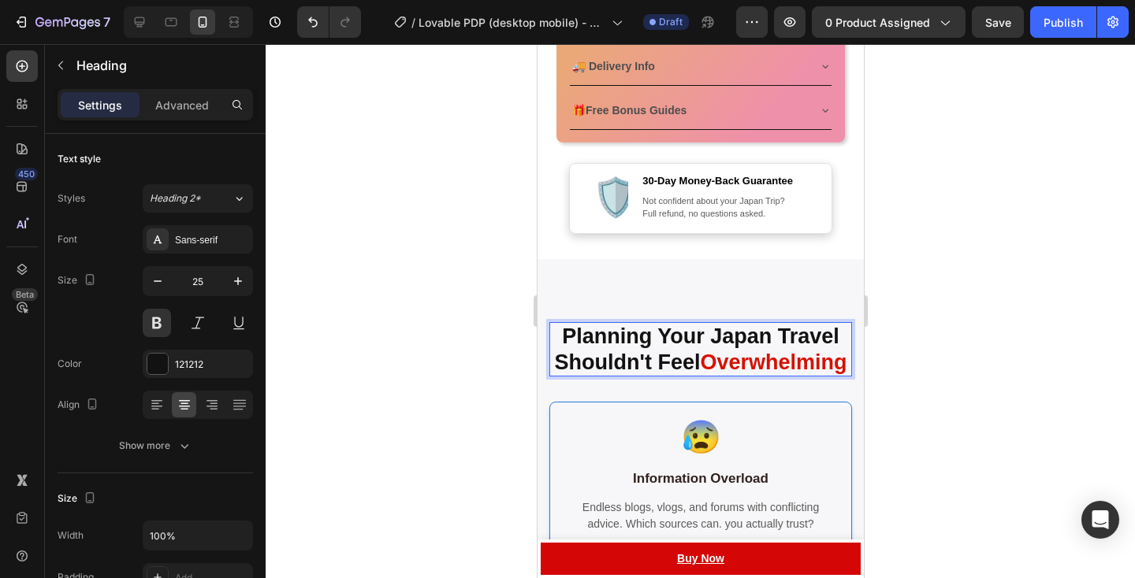
click at [705, 340] on span "Planning Your Japan Travel" at bounding box center [699, 337] width 277 height 24
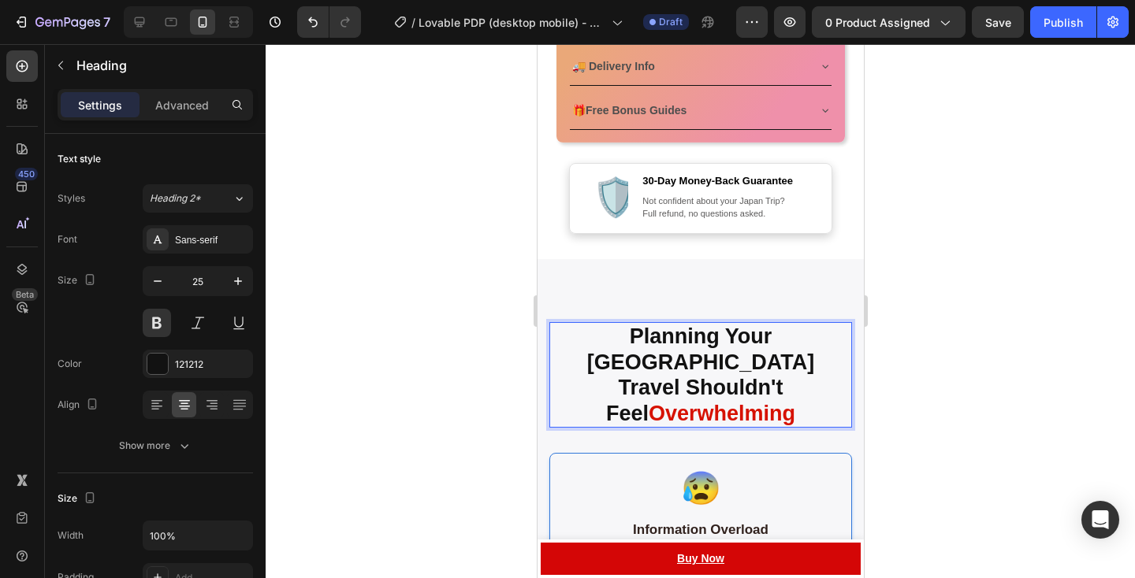
click at [579, 399] on p "Planning Your Japan Travel Shouldn't Feel Overwhelming" at bounding box center [699, 375] width 299 height 102
click at [655, 402] on span "Overwhelming" at bounding box center [721, 414] width 147 height 24
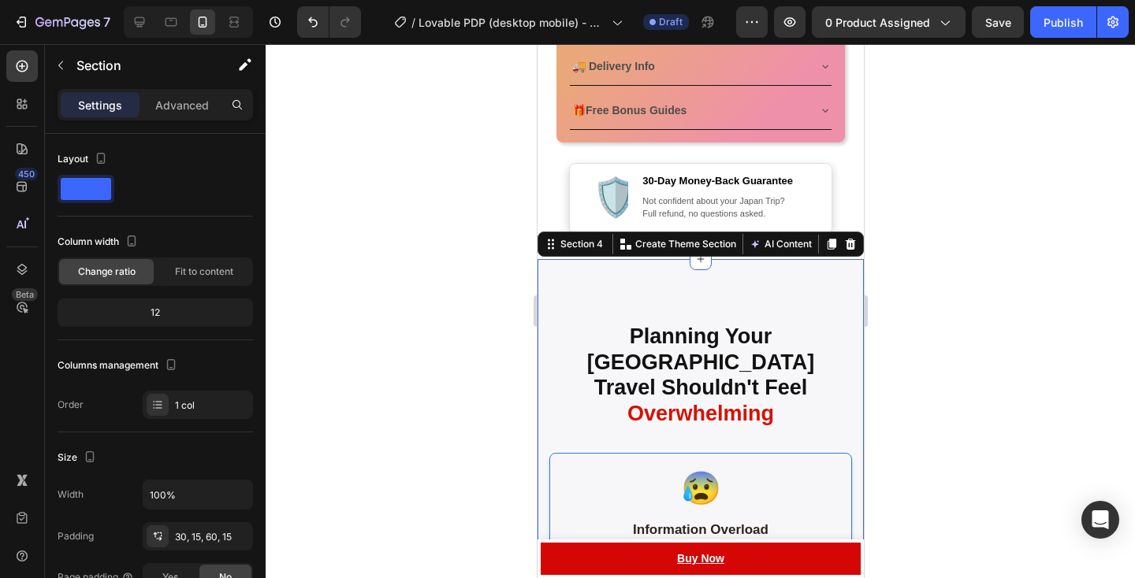
click at [901, 391] on div at bounding box center [700, 311] width 869 height 534
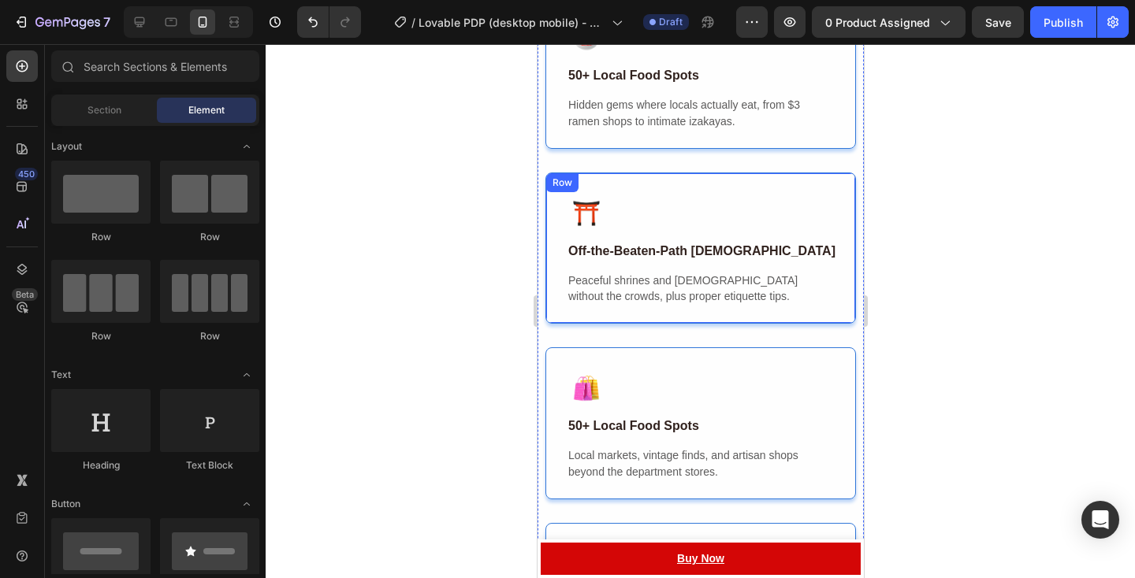
scroll to position [2778, 0]
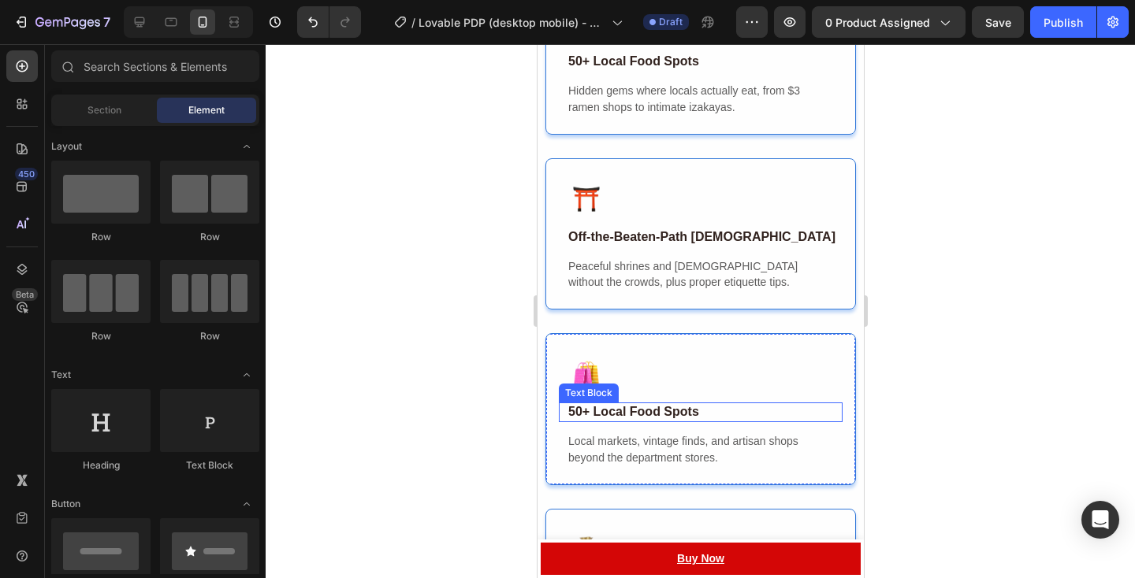
click at [644, 418] on strong "50+ Local Food Spots" at bounding box center [632, 411] width 131 height 13
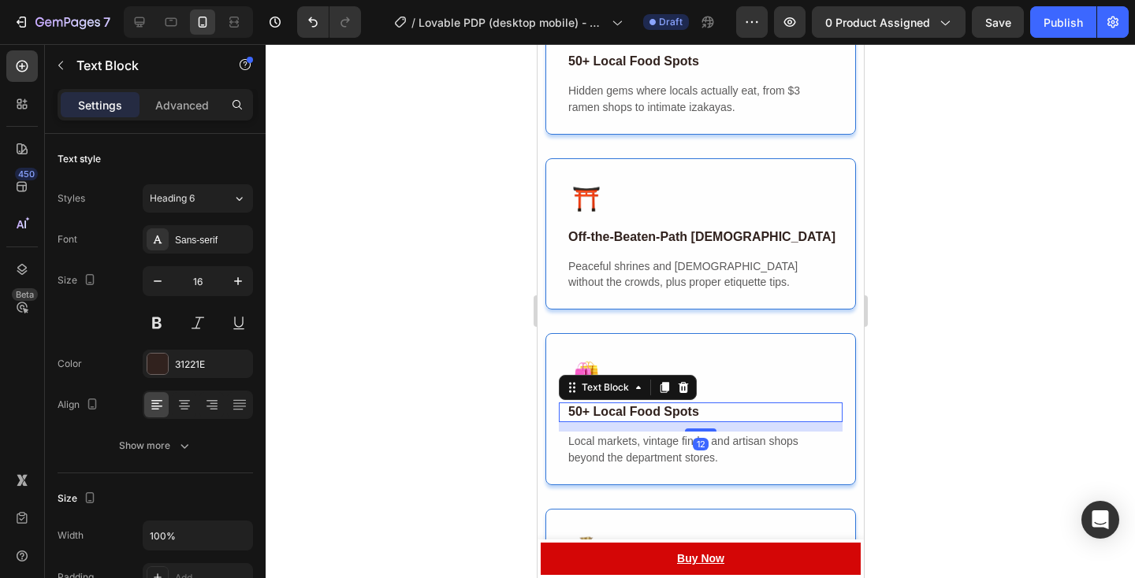
click at [644, 418] on strong "50+ Local Food Spots" at bounding box center [632, 411] width 131 height 13
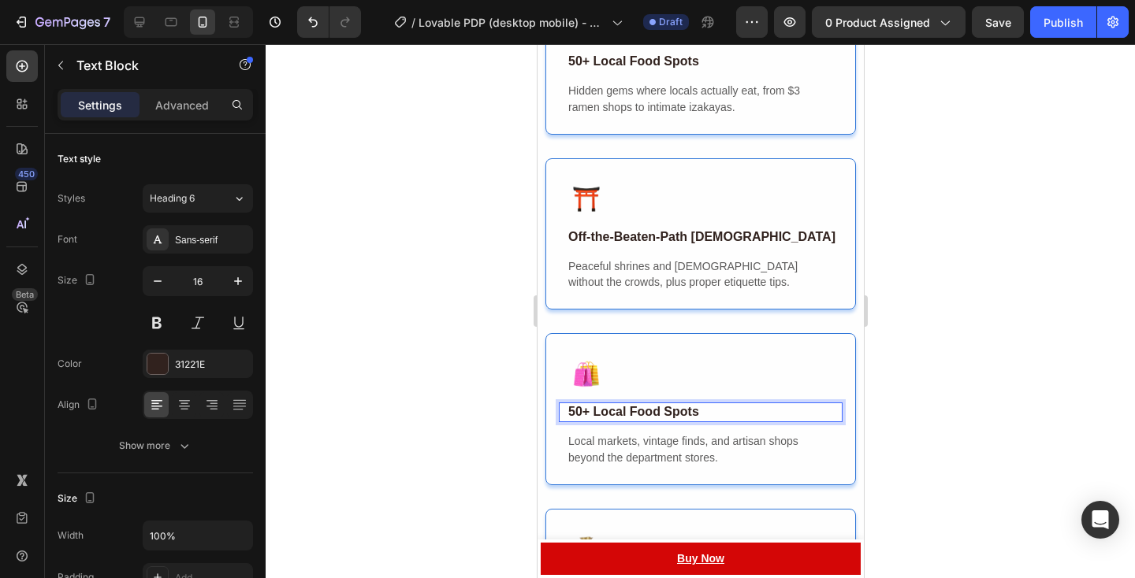
click at [619, 418] on strong "50+ Local Food Spots" at bounding box center [632, 411] width 131 height 13
click at [740, 420] on p "50+ Shopping Spots" at bounding box center [703, 412] width 273 height 17
click at [649, 418] on strong "50+ Shopping Spots" at bounding box center [627, 411] width 121 height 13
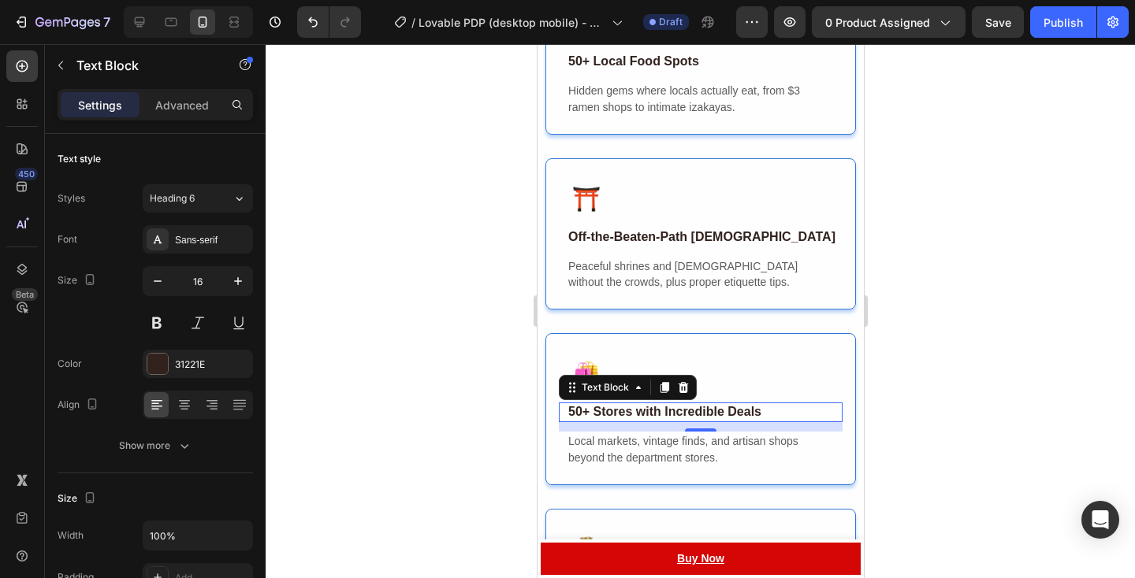
click at [949, 442] on div at bounding box center [700, 311] width 869 height 534
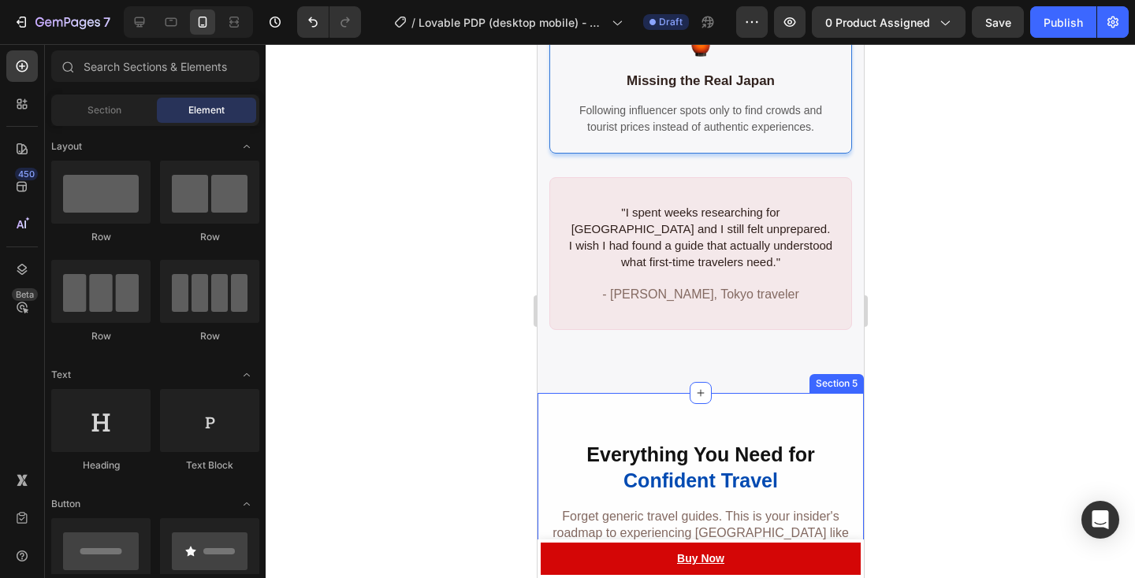
scroll to position [2063, 0]
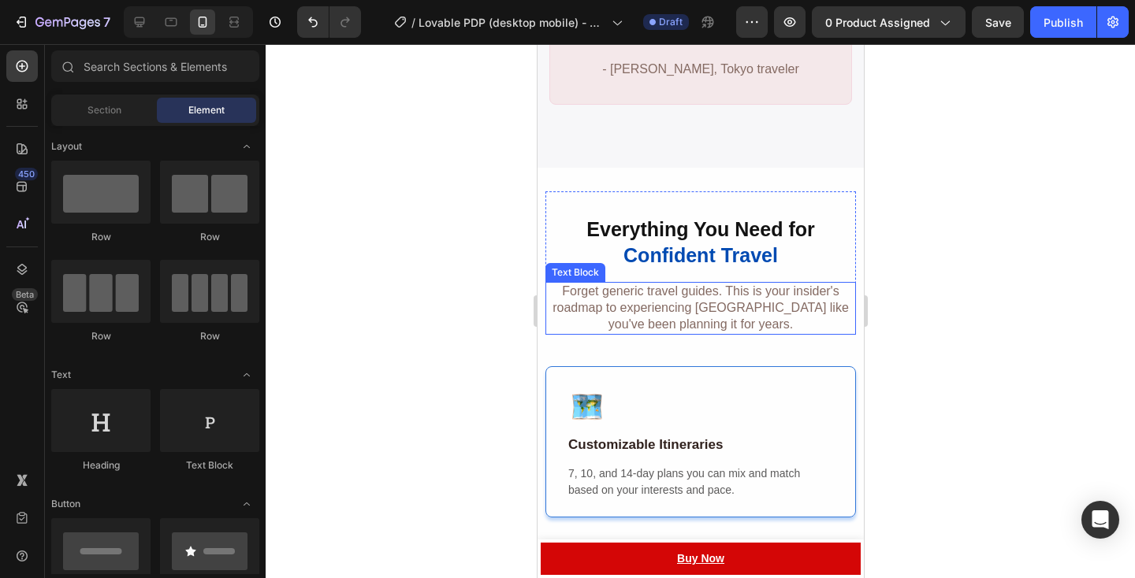
click at [737, 305] on p "Forget generic travel guides. This is your insider's roadmap to experiencing [G…" at bounding box center [699, 308] width 307 height 49
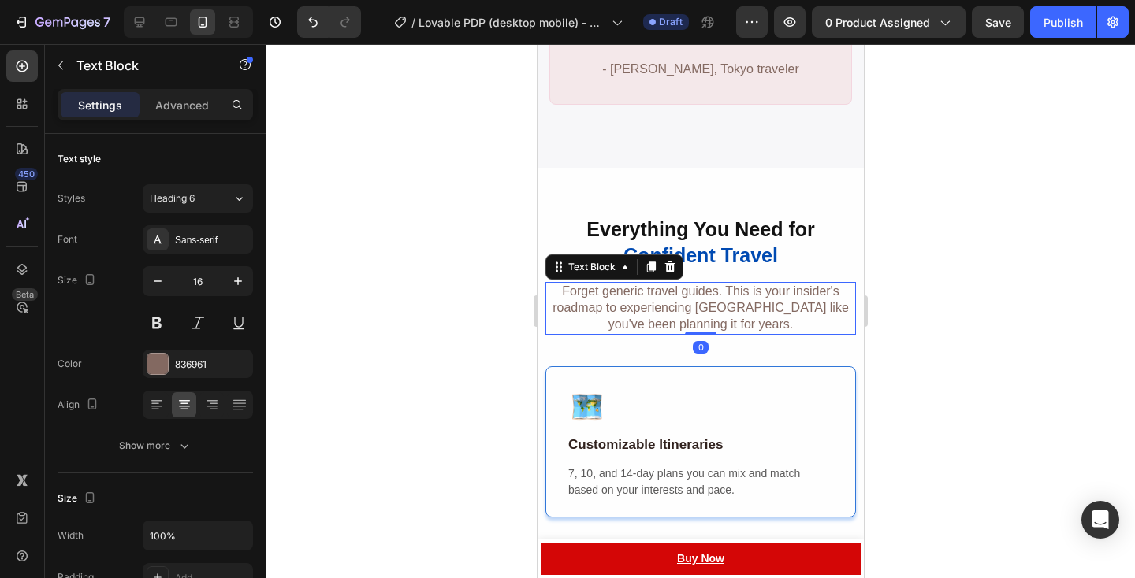
click at [751, 306] on p "Forget generic travel guides. This is your insider's roadmap to experiencing [G…" at bounding box center [699, 308] width 307 height 49
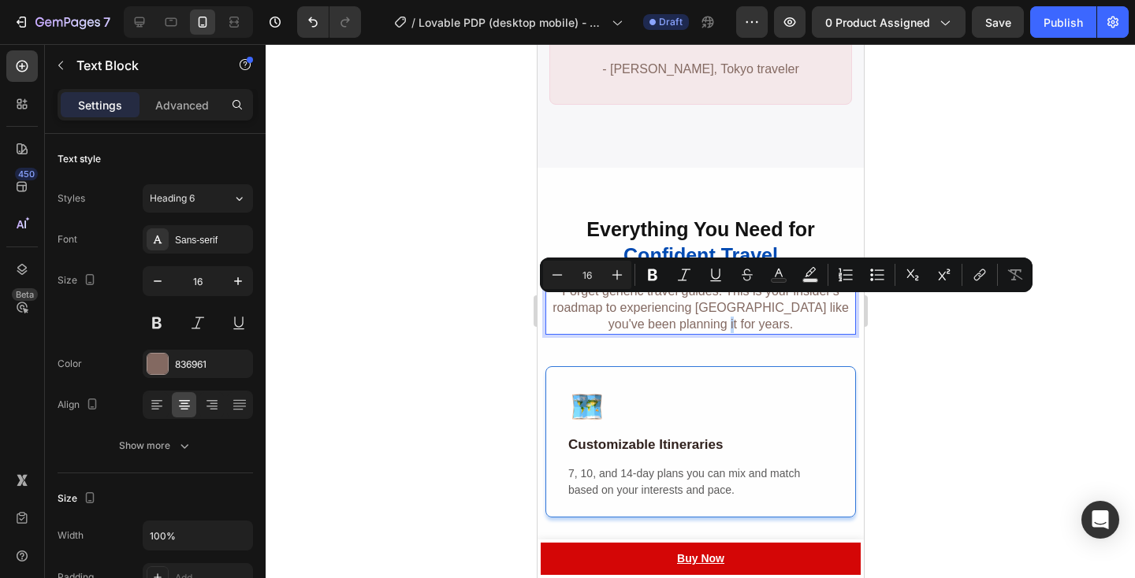
click at [762, 309] on p "Forget generic travel guides. This is your insider's roadmap to experiencing [G…" at bounding box center [699, 308] width 307 height 49
click at [764, 307] on p "Forget generic travel guides. This is your insider's roadmap to experiencing [G…" at bounding box center [699, 308] width 307 height 49
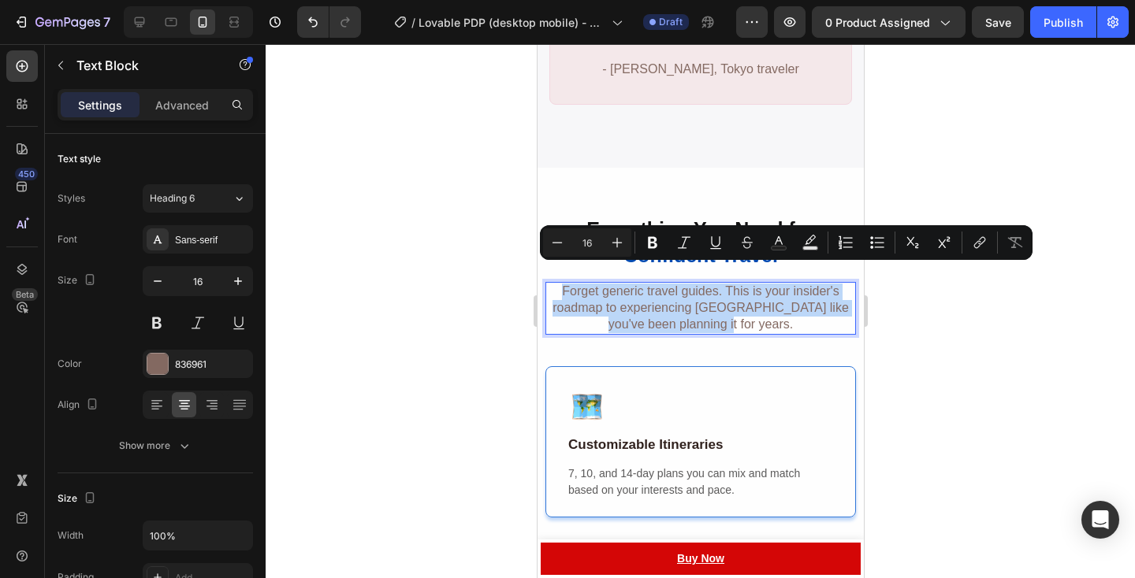
drag, startPoint x: 764, startPoint y: 307, endPoint x: 563, endPoint y: 274, distance: 202.9
click at [563, 284] on p "Forget generic travel guides. This is your insider's roadmap to experiencing [G…" at bounding box center [699, 308] width 307 height 49
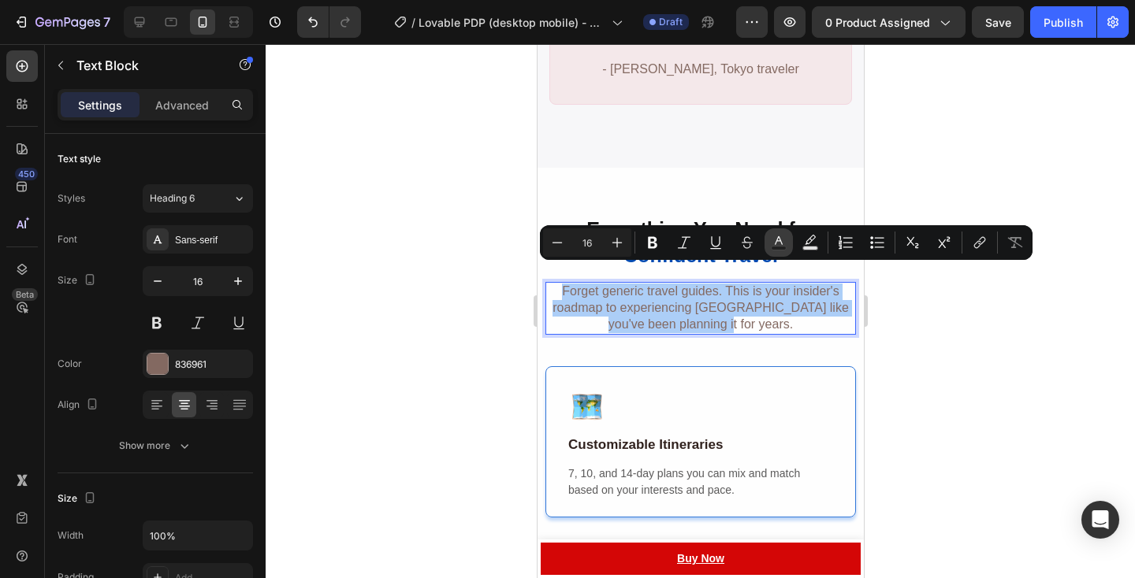
click at [786, 250] on icon "Editor contextual toolbar" at bounding box center [779, 243] width 16 height 16
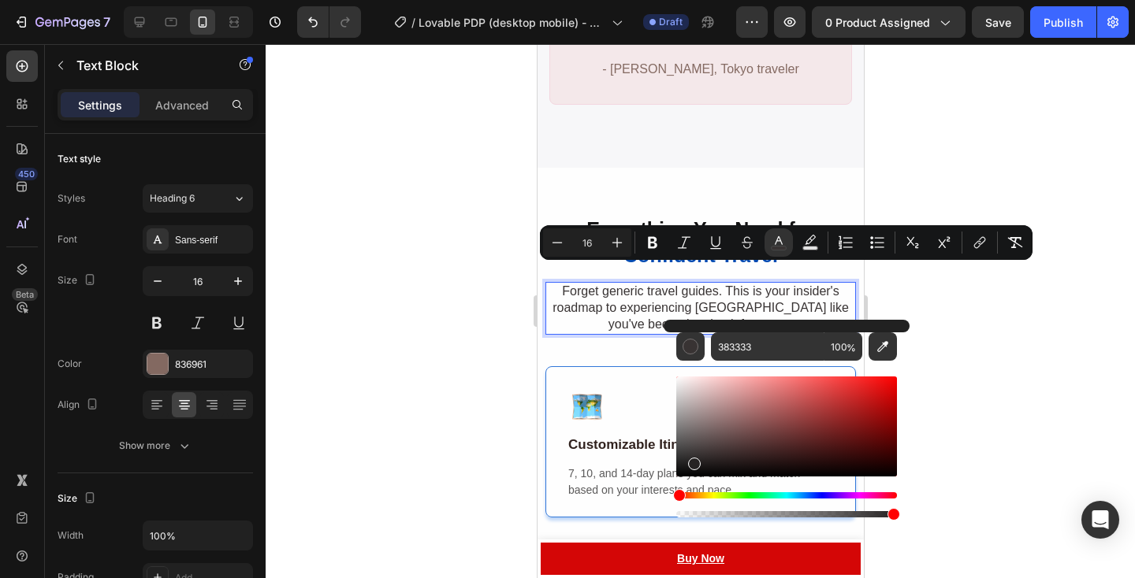
type input "262323"
drag, startPoint x: 732, startPoint y: 416, endPoint x: 693, endPoint y: 462, distance: 60.3
click at [693, 462] on div "Editor contextual toolbar" at bounding box center [786, 427] width 221 height 100
click at [964, 355] on div at bounding box center [700, 311] width 869 height 534
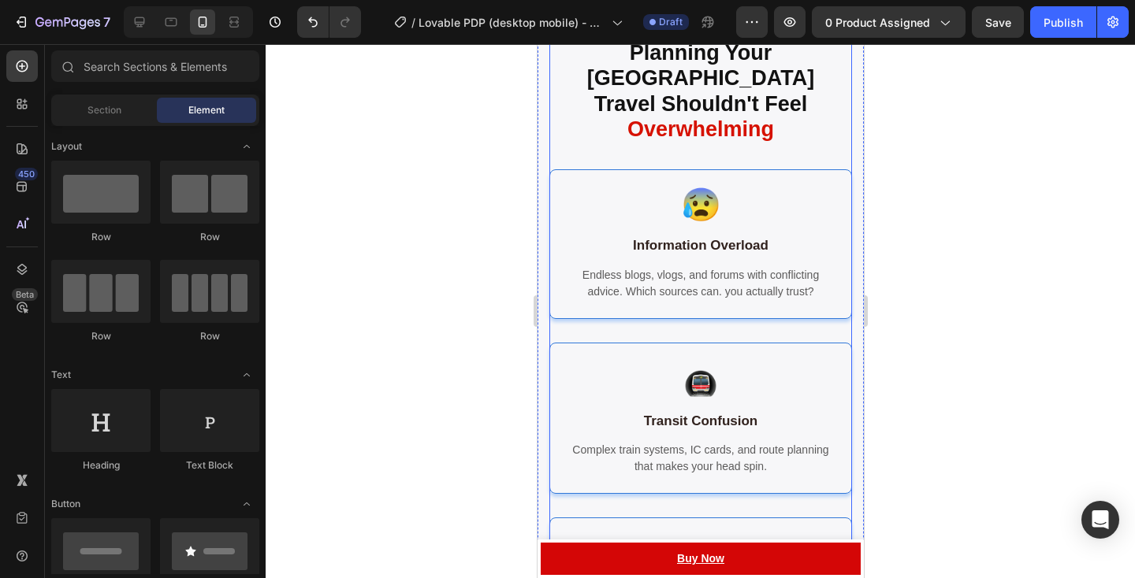
scroll to position [1323, 0]
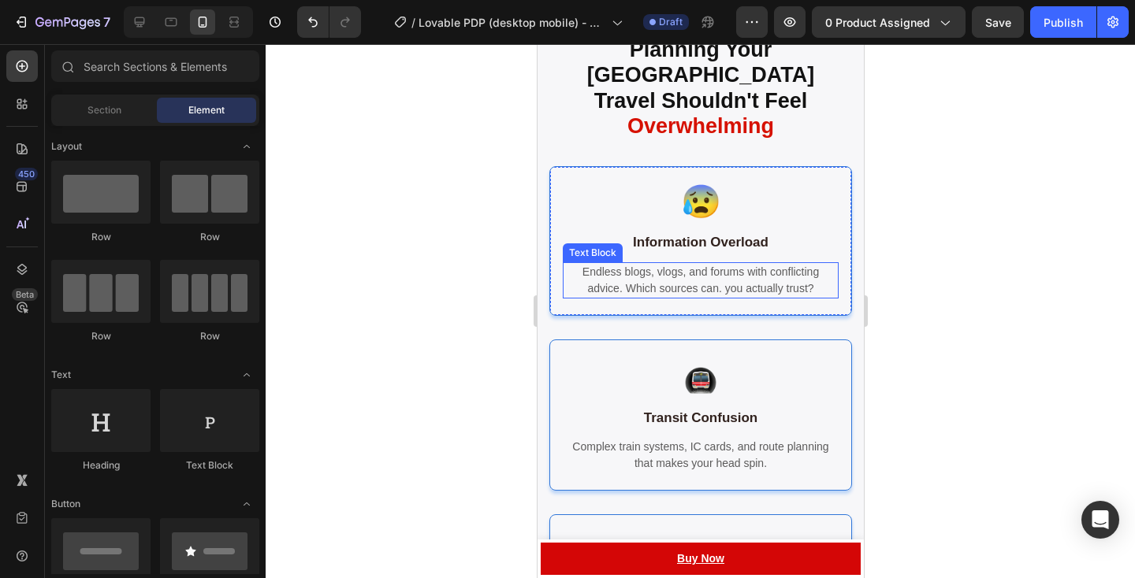
click at [671, 266] on span "Endless blogs, vlogs, and forums with conflicting advice. Which sources can. yo…" at bounding box center [699, 280] width 236 height 29
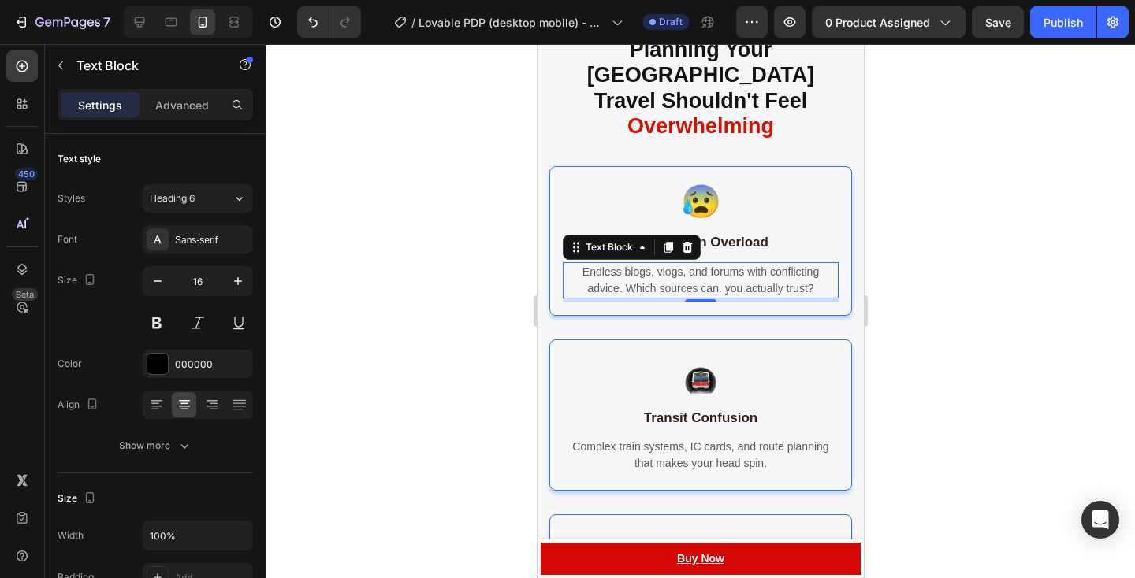
click at [879, 246] on div at bounding box center [700, 311] width 869 height 534
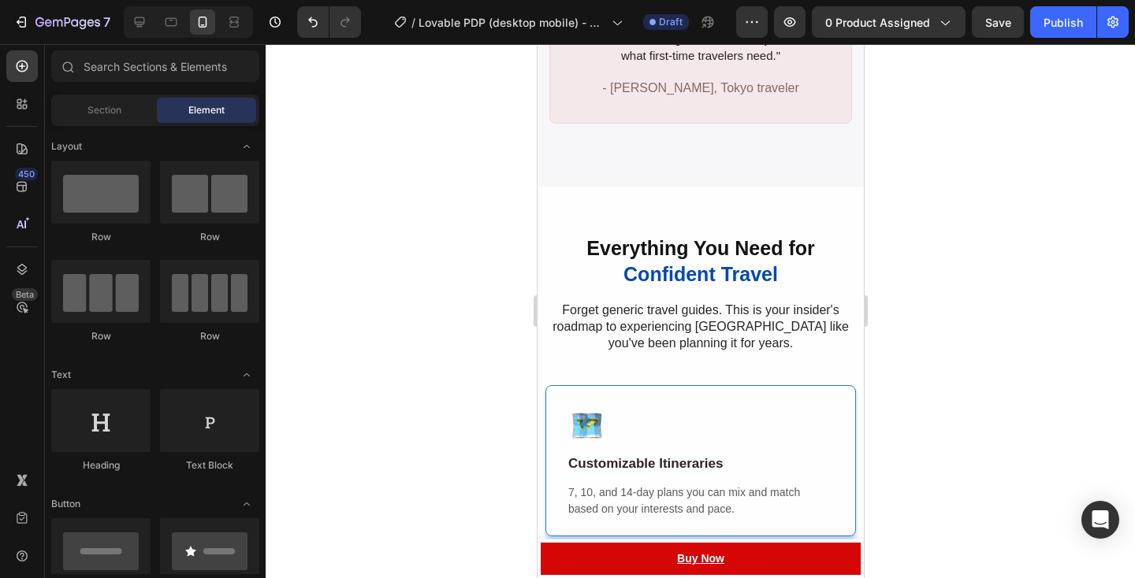
scroll to position [1815, 0]
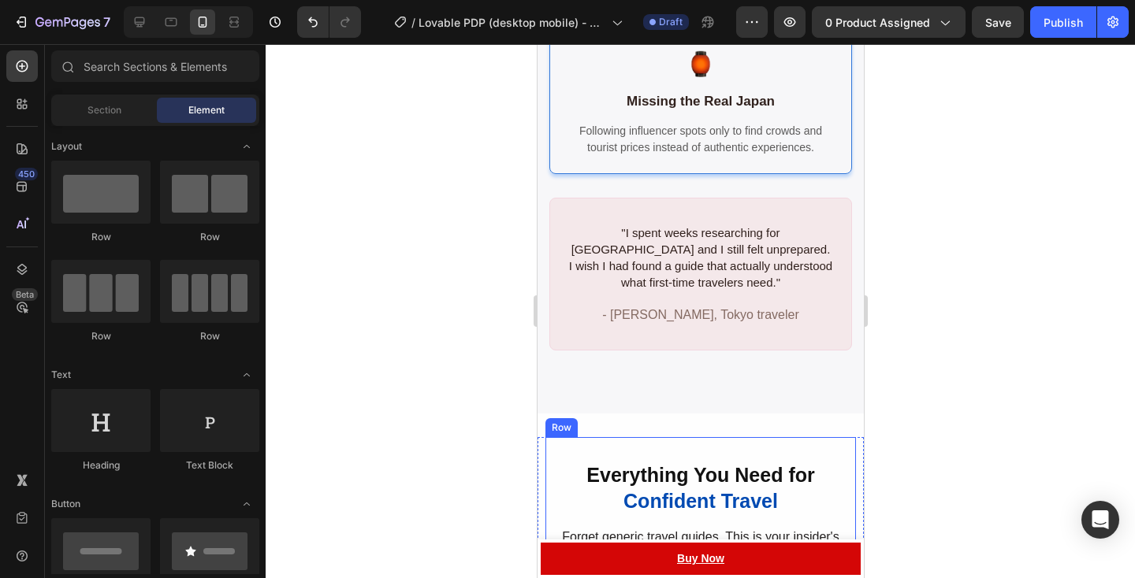
click at [643, 464] on span "Everything You Need for" at bounding box center [699, 475] width 228 height 22
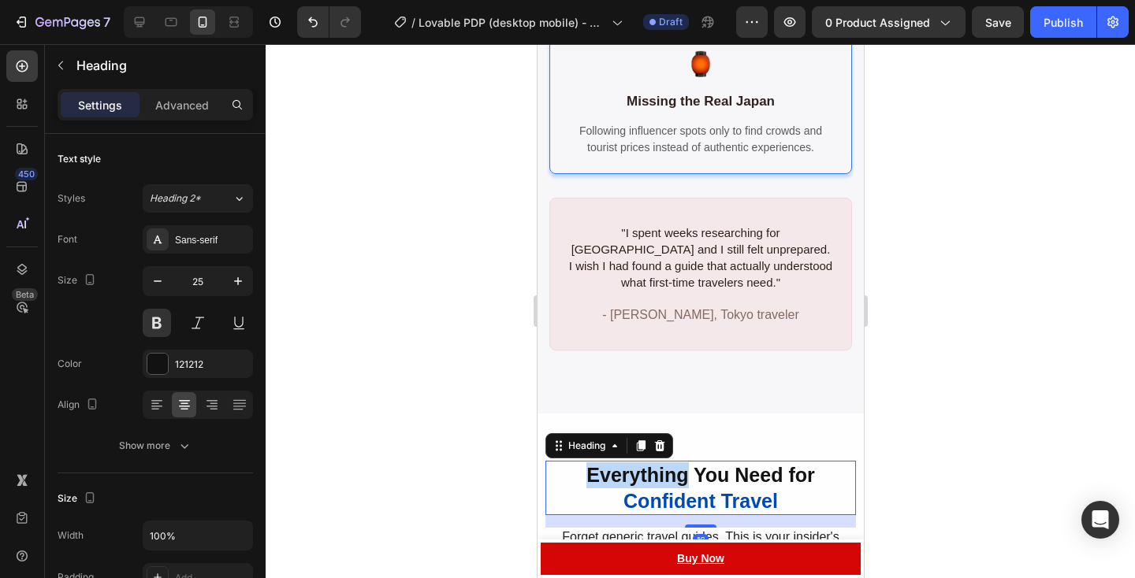
click at [587, 464] on span "Everything You Need for" at bounding box center [699, 475] width 228 height 22
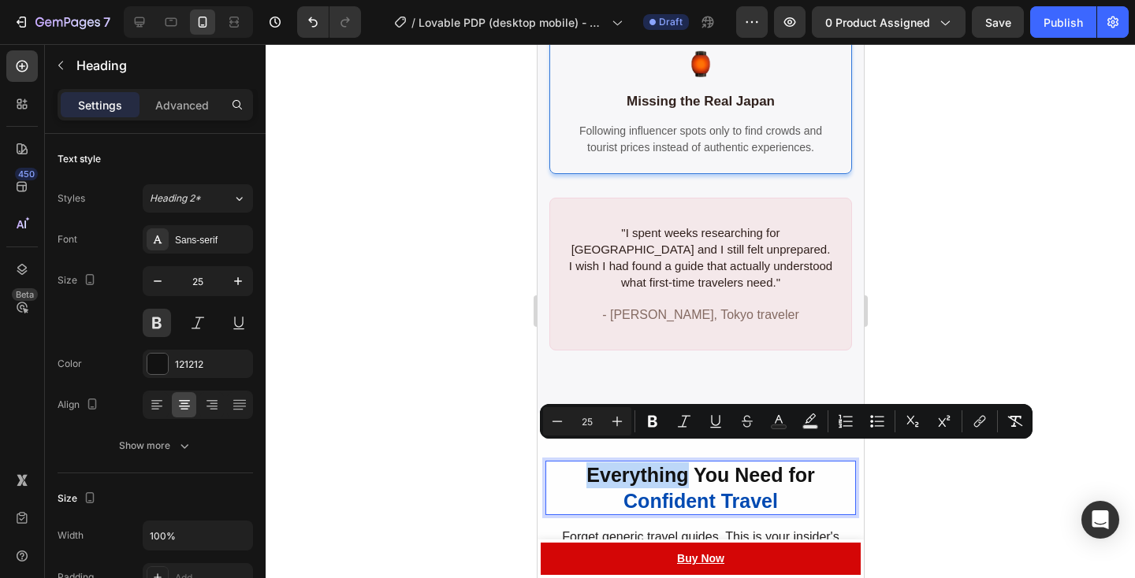
click at [587, 464] on span "Everything You Need for" at bounding box center [699, 475] width 228 height 22
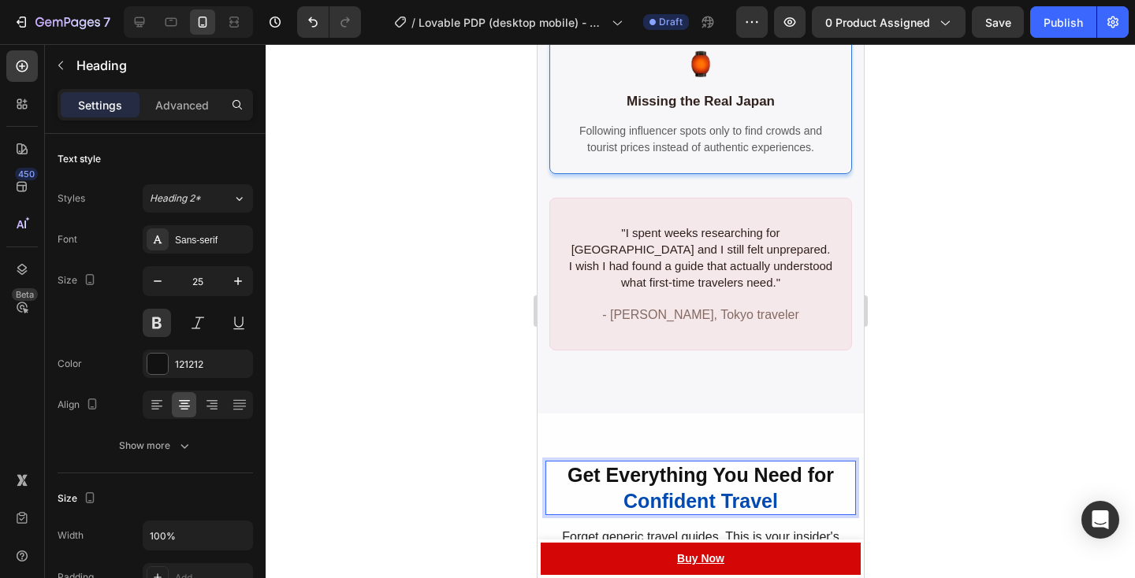
click at [953, 491] on div at bounding box center [700, 311] width 869 height 534
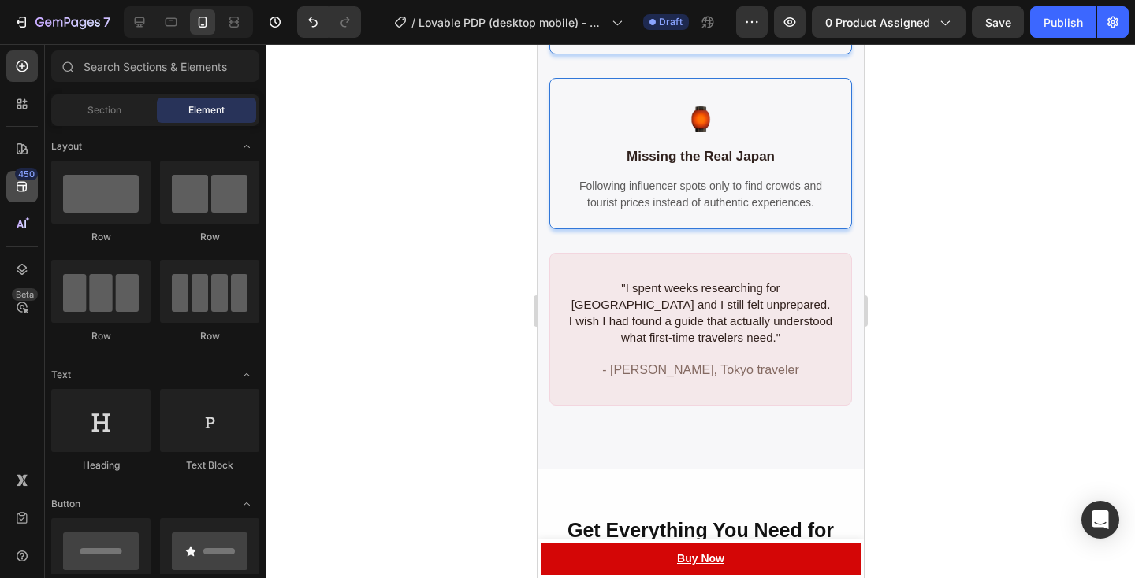
scroll to position [2037, 0]
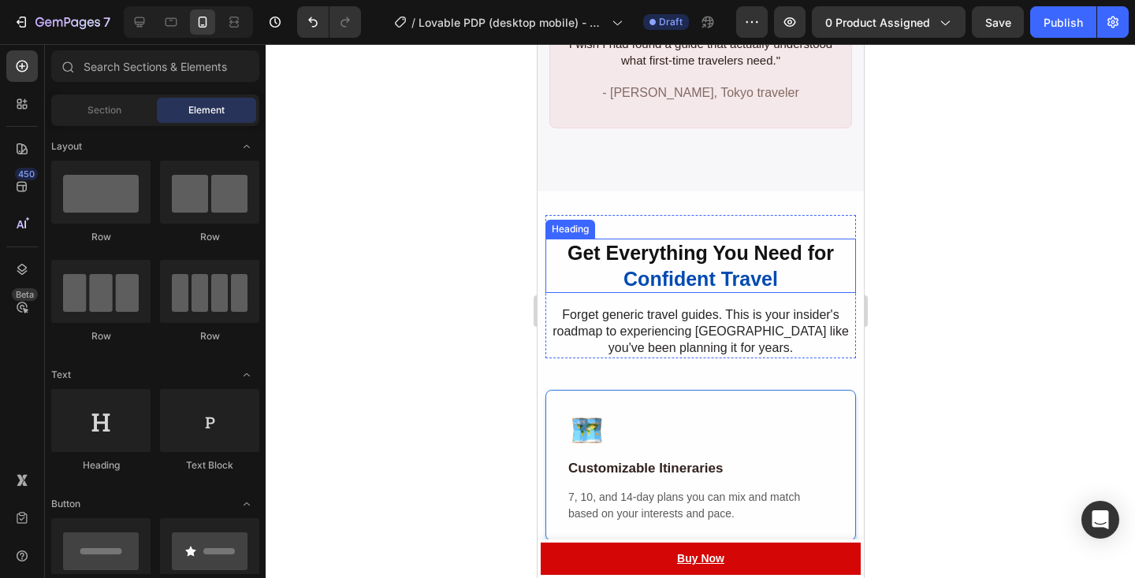
click at [734, 268] on span "Confident Travel" at bounding box center [699, 279] width 154 height 22
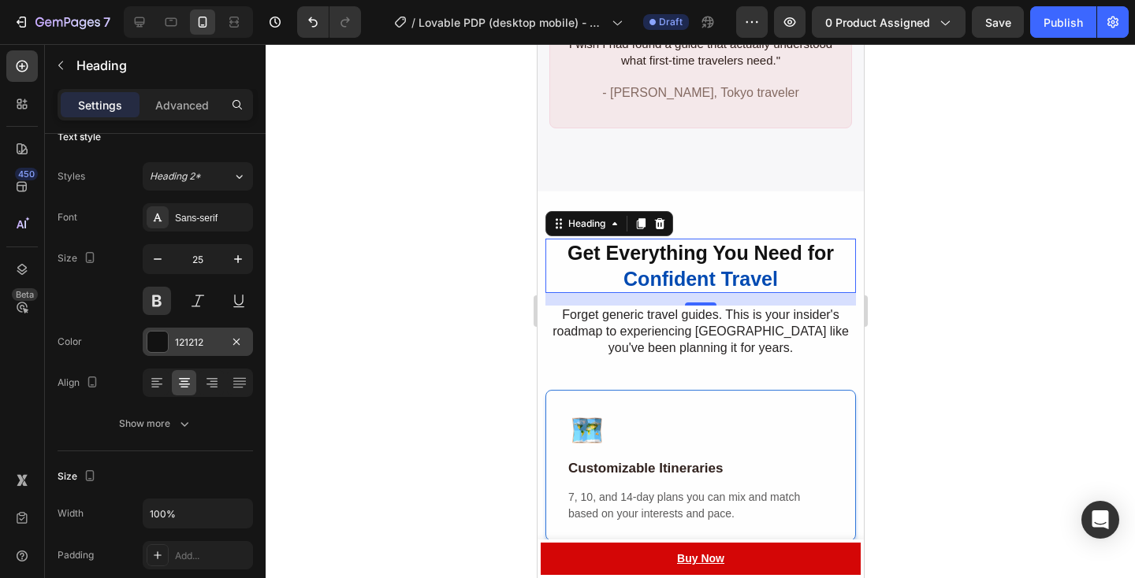
scroll to position [0, 0]
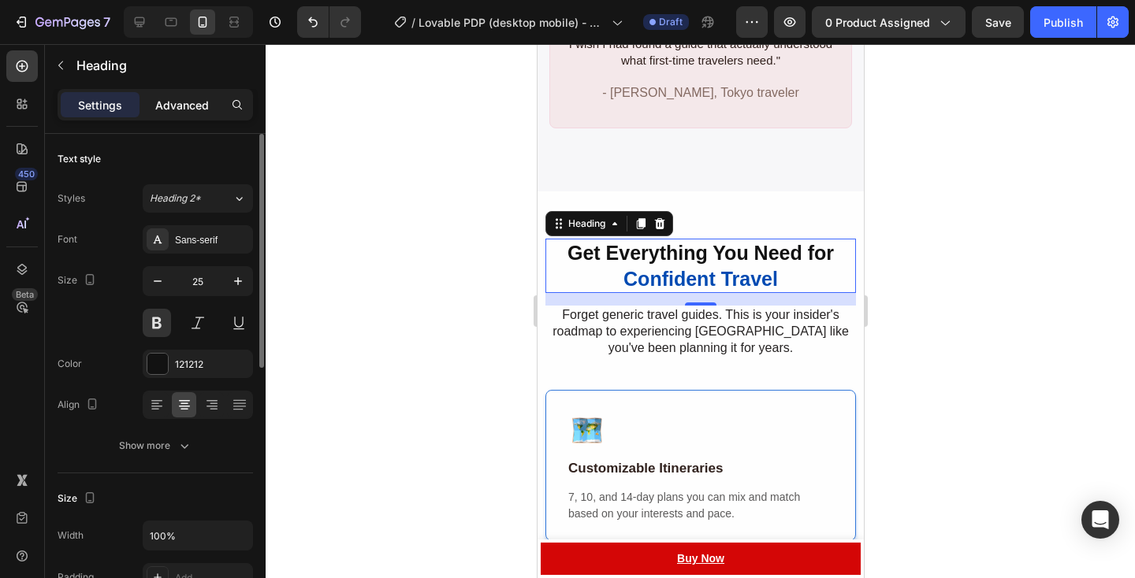
click at [195, 113] on p "Advanced" at bounding box center [182, 105] width 54 height 17
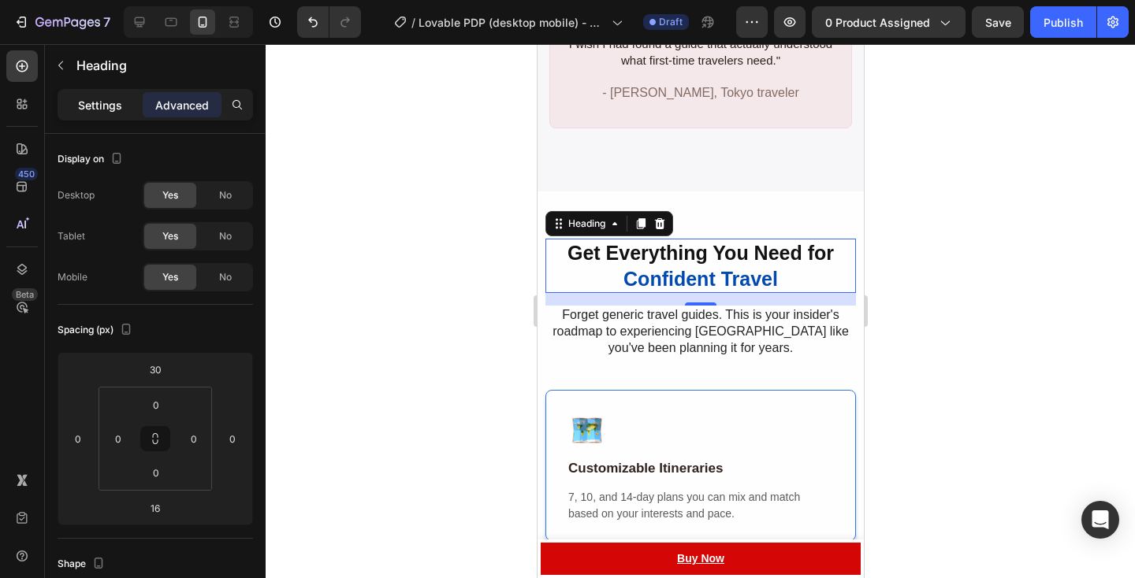
click at [106, 106] on p "Settings" at bounding box center [100, 105] width 44 height 17
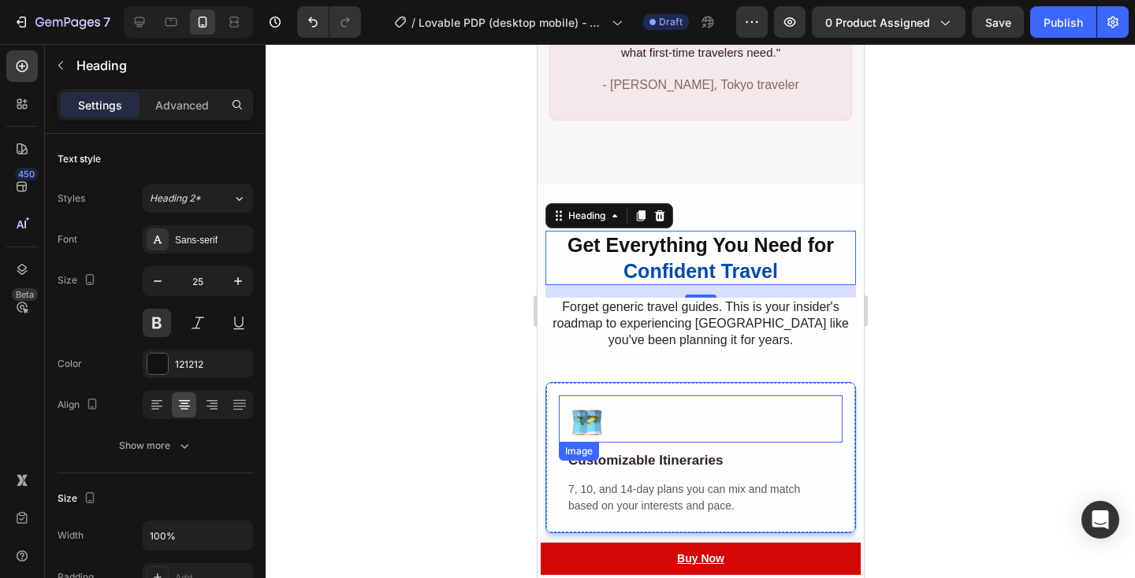
scroll to position [2046, 0]
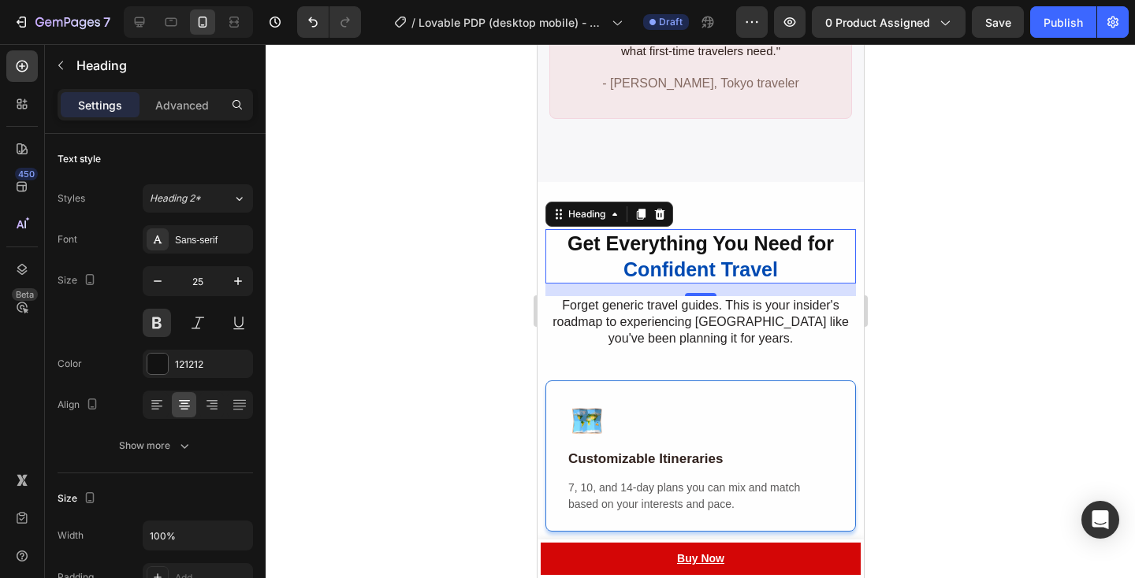
click at [785, 252] on h2 "Get Everything You Need for Confident Travel" at bounding box center [699, 256] width 310 height 54
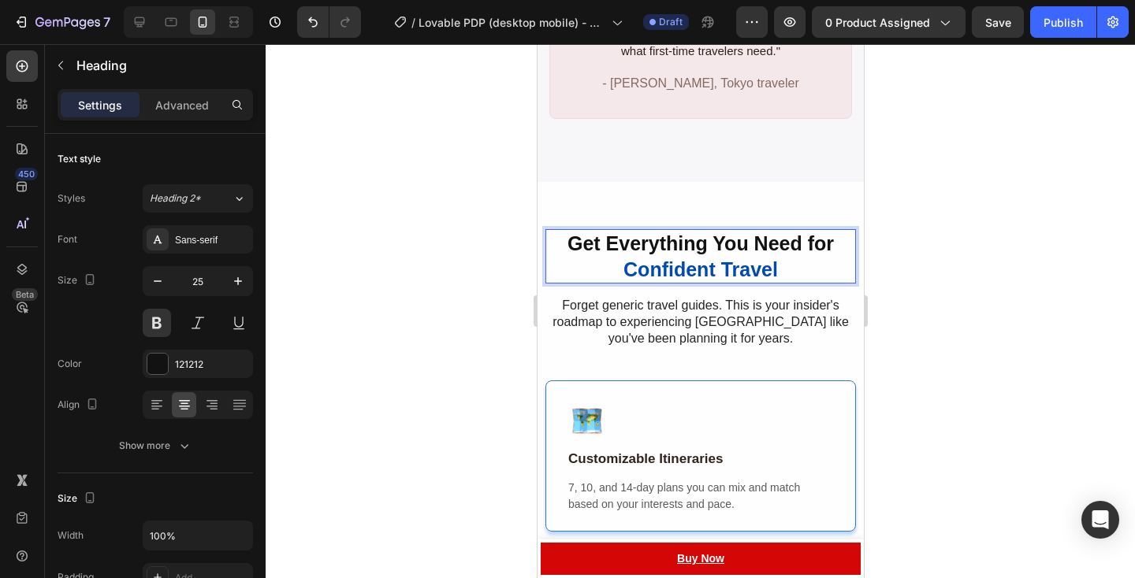
click at [898, 347] on div at bounding box center [700, 311] width 869 height 534
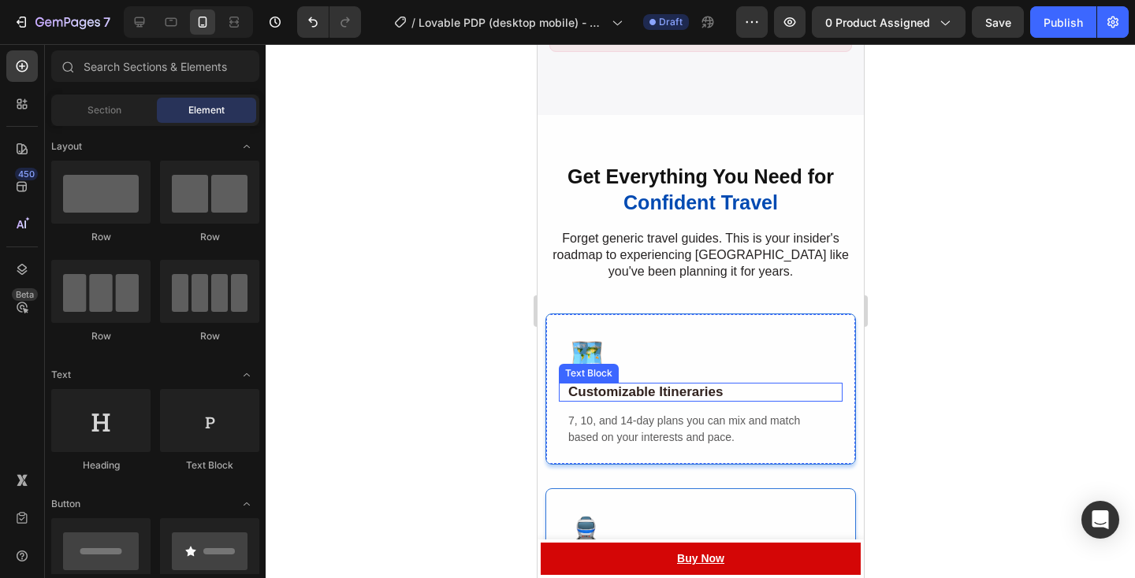
scroll to position [2117, 0]
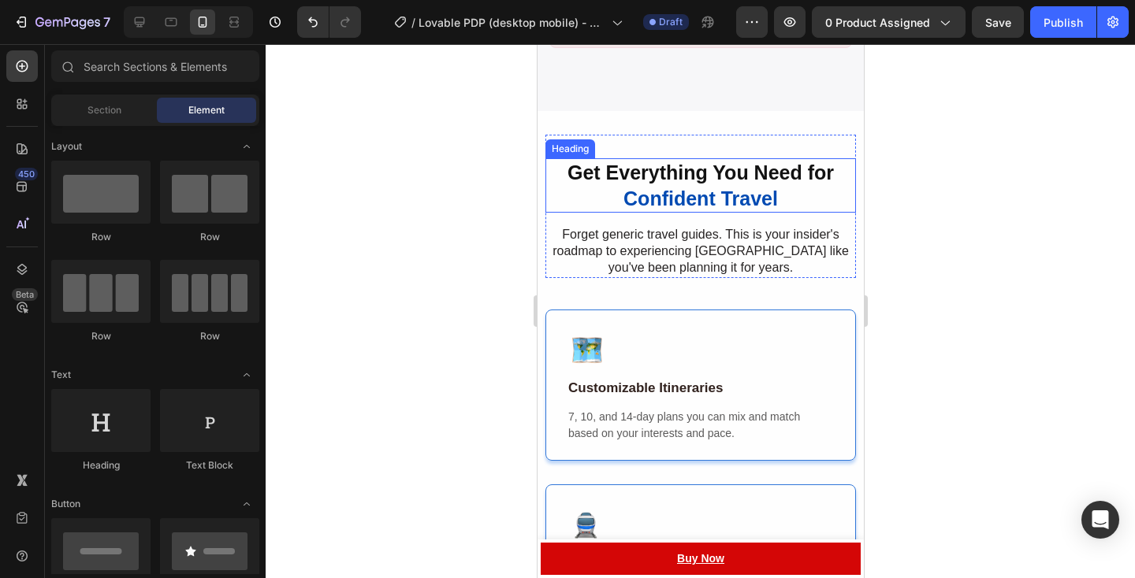
click at [783, 183] on p "⁠⁠⁠⁠⁠⁠⁠ Get Everything You Need for Confident Travel" at bounding box center [699, 185] width 307 height 51
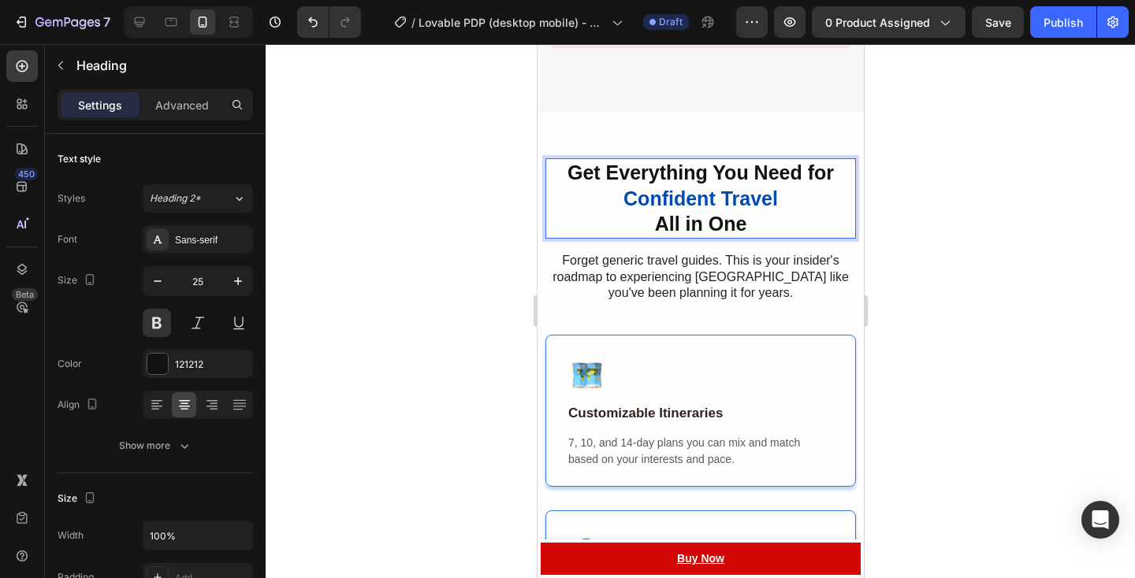
click at [756, 162] on span "Get Everything You Need for" at bounding box center [700, 173] width 266 height 22
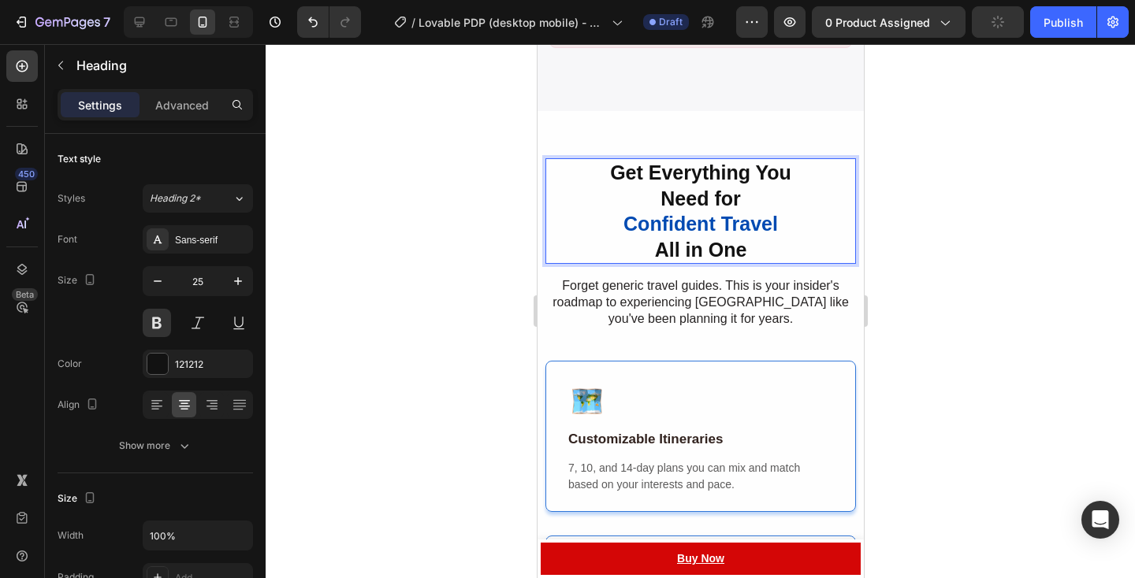
click at [608, 213] on p "Get Everything You Need for Confident Travel All in One" at bounding box center [699, 211] width 307 height 102
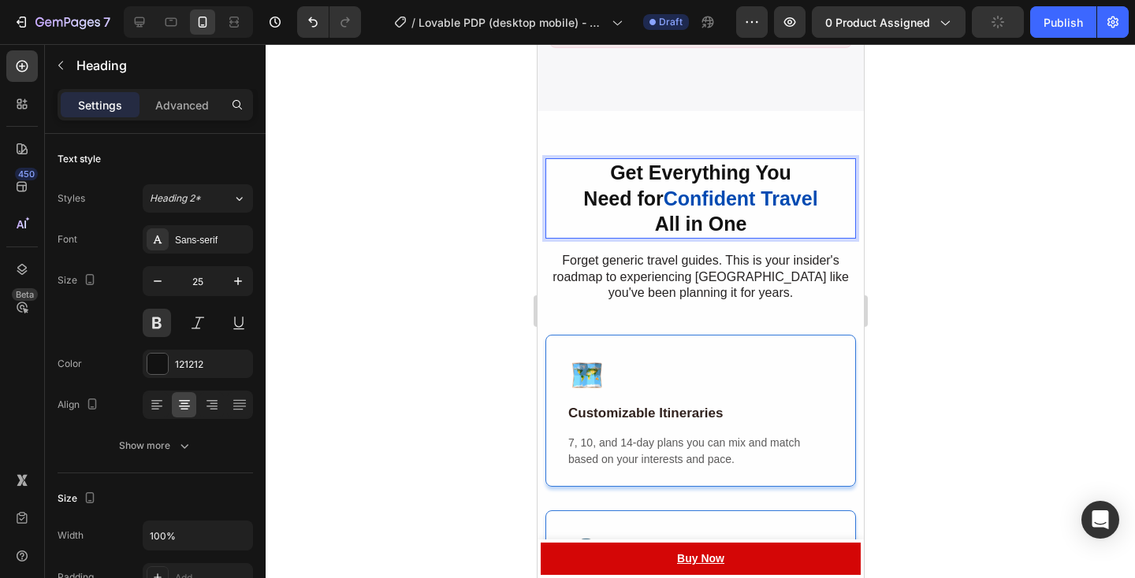
click at [808, 202] on p "Get Everything You Need for Confident Travel All in One" at bounding box center [699, 198] width 307 height 77
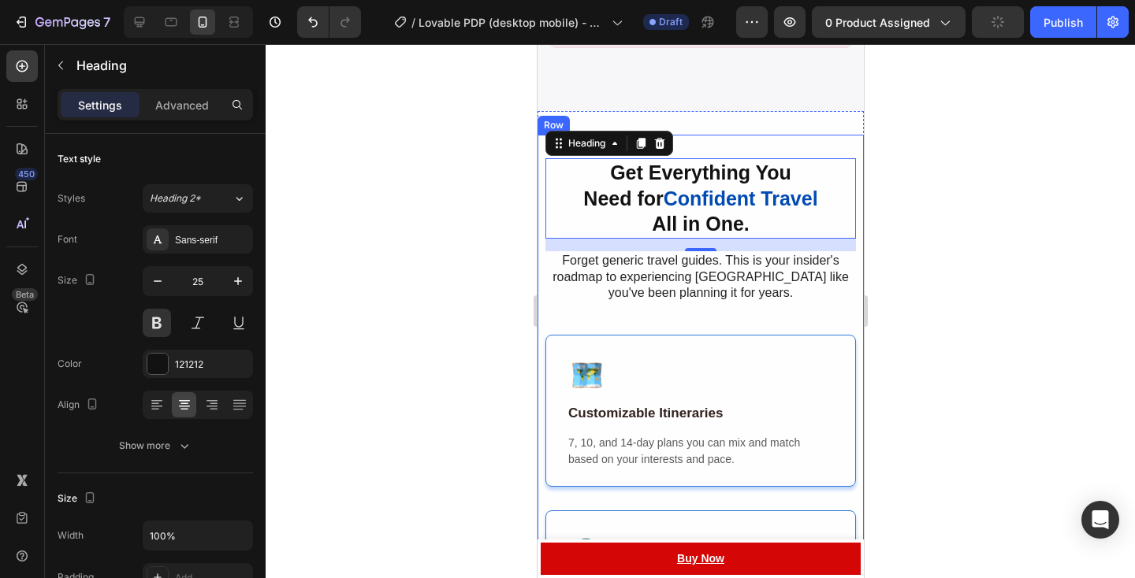
click at [911, 207] on div at bounding box center [700, 311] width 869 height 534
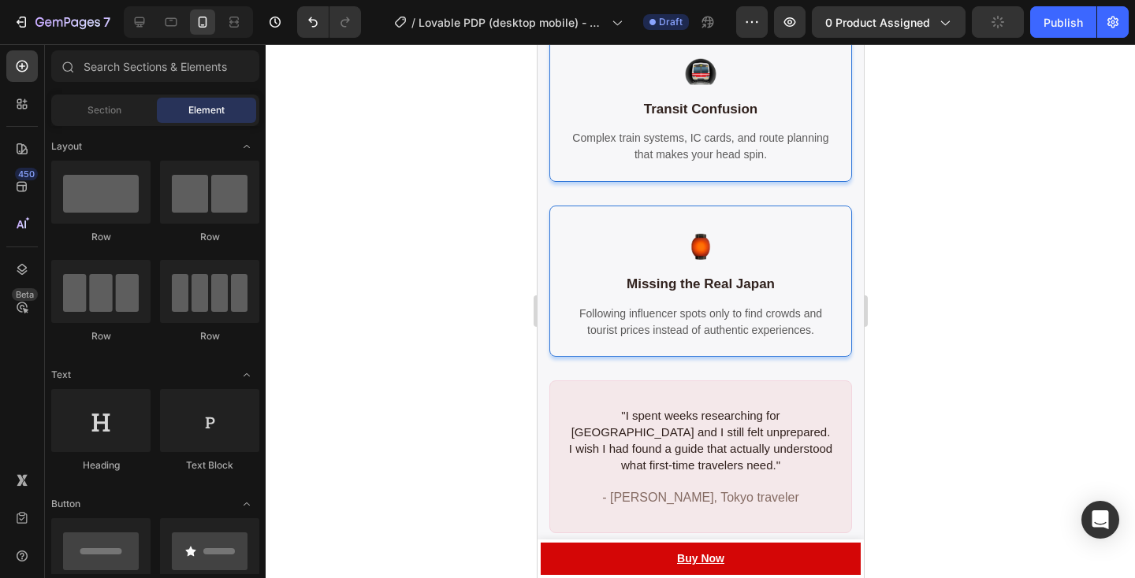
scroll to position [1210, 0]
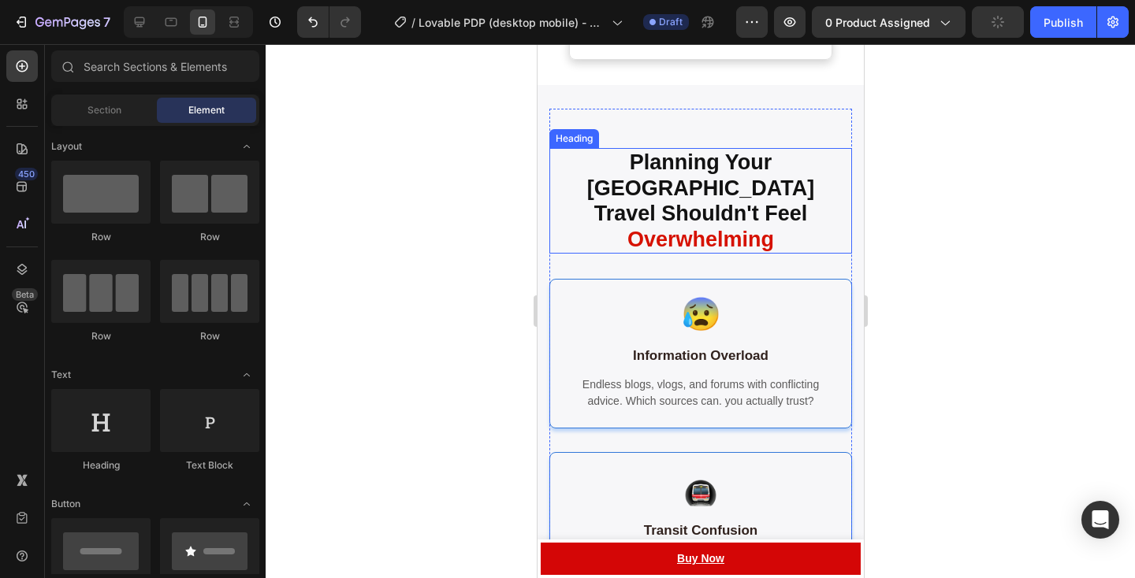
click at [775, 202] on span "Travel Shouldn't Feel" at bounding box center [699, 214] width 213 height 24
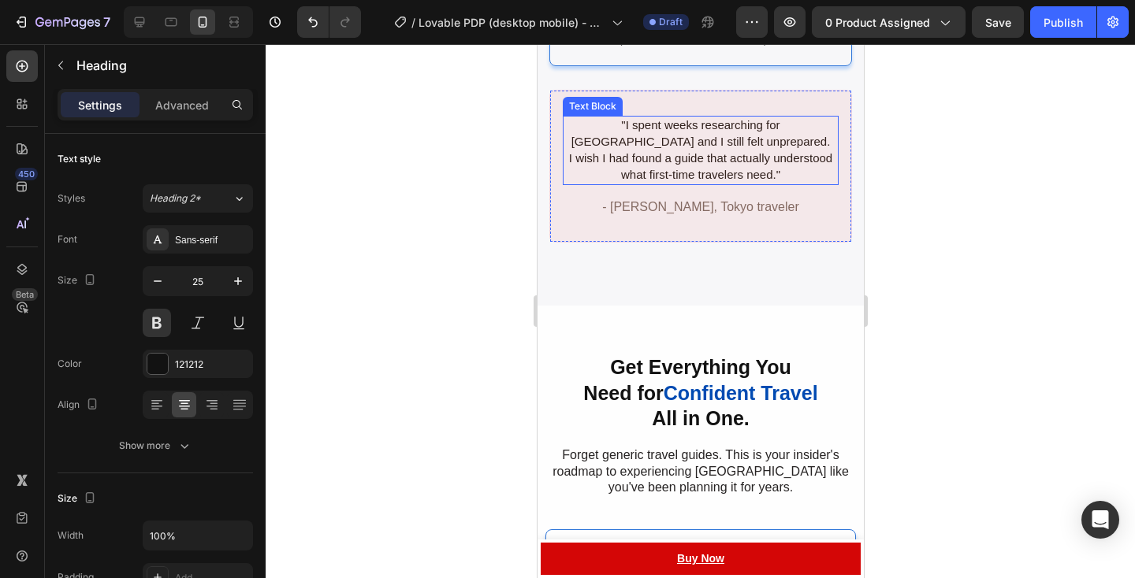
scroll to position [1924, 0]
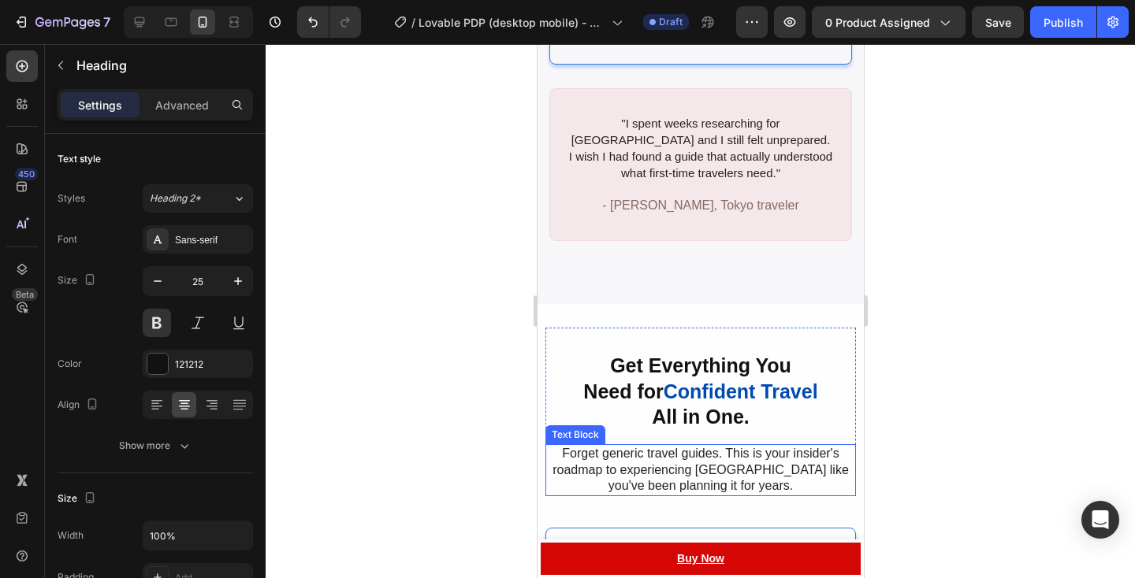
click at [769, 404] on h2 "Get Everything You Need for Confident Travel All in One." at bounding box center [699, 391] width 310 height 80
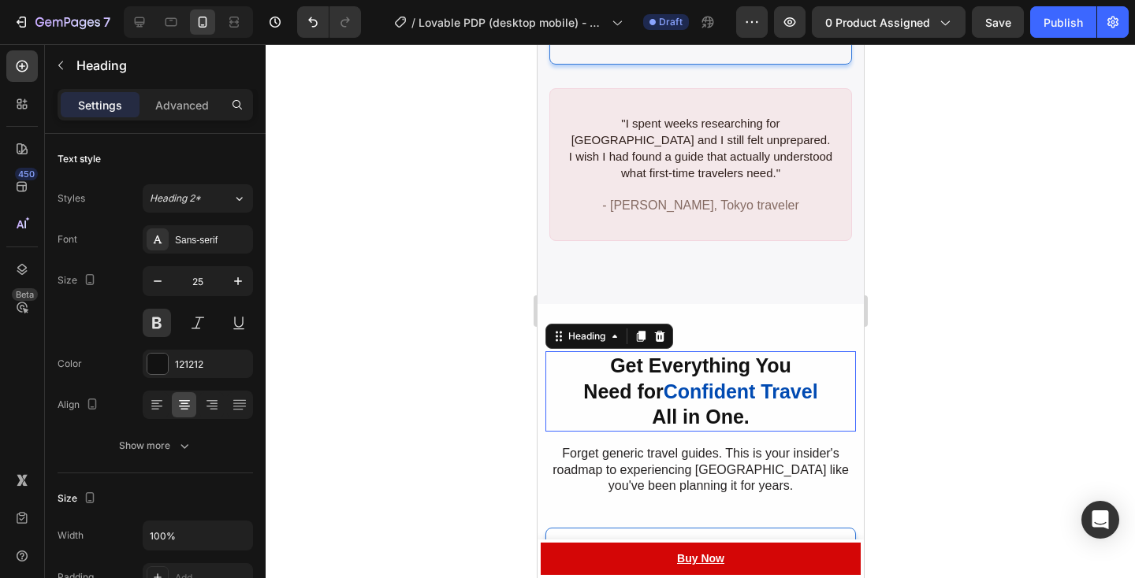
click at [769, 404] on h2 "Get Everything You Need for Confident Travel All in One." at bounding box center [699, 391] width 310 height 80
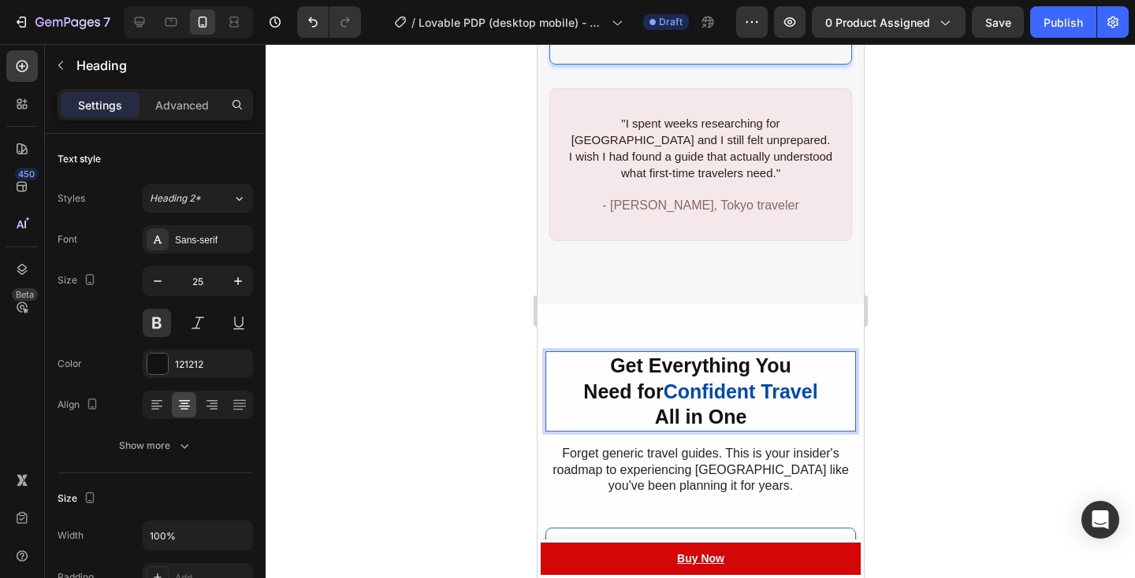
click at [906, 392] on div at bounding box center [700, 311] width 869 height 534
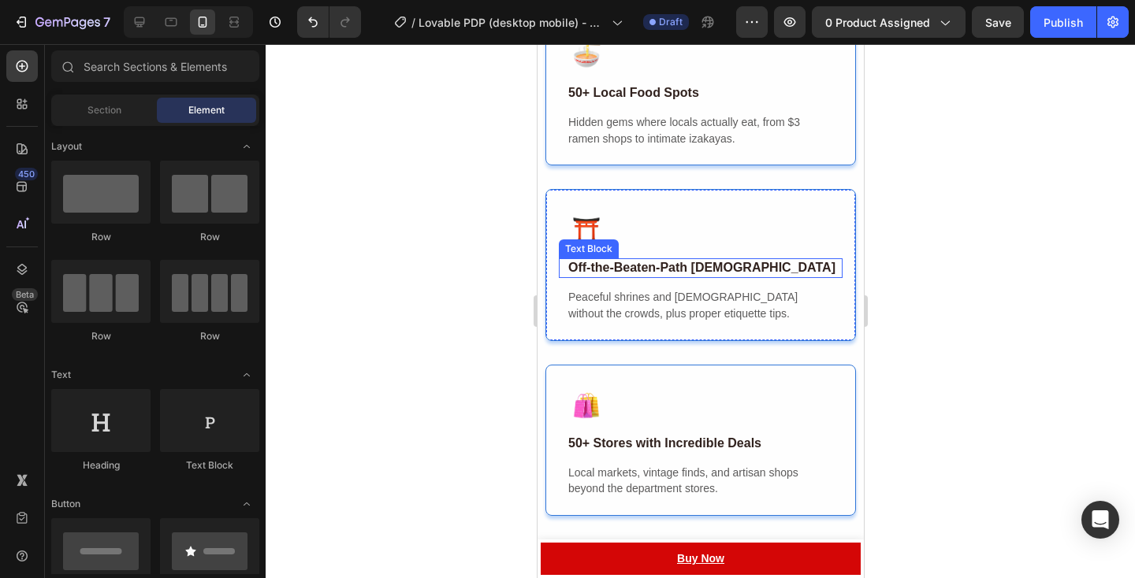
scroll to position [2630, 0]
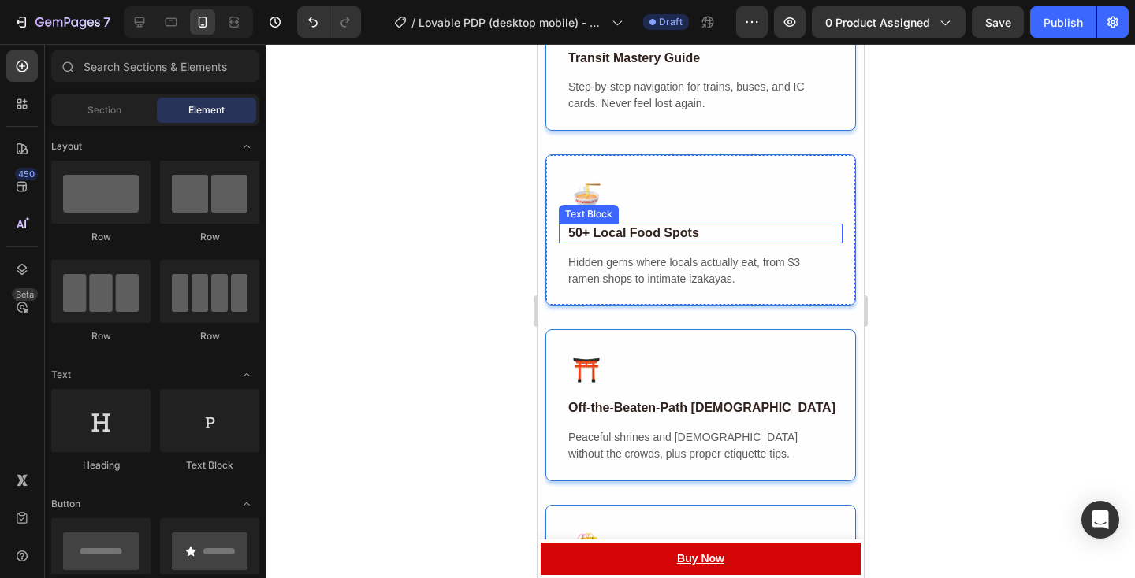
click at [715, 242] on p "50+ Local Food Spots" at bounding box center [703, 233] width 273 height 17
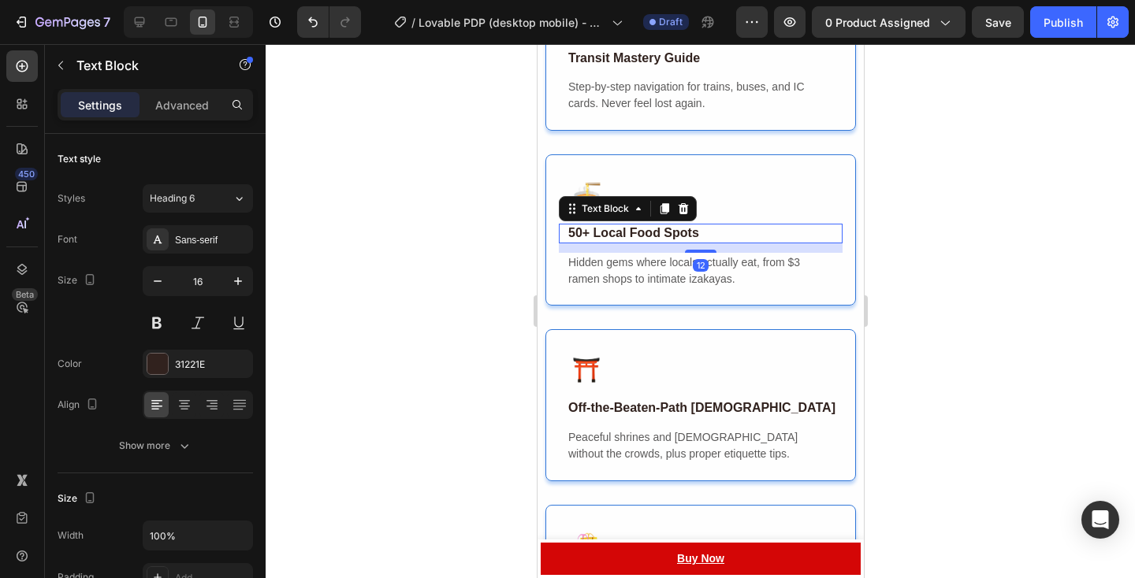
click at [705, 236] on p "50+ Local Food Spots" at bounding box center [703, 233] width 273 height 17
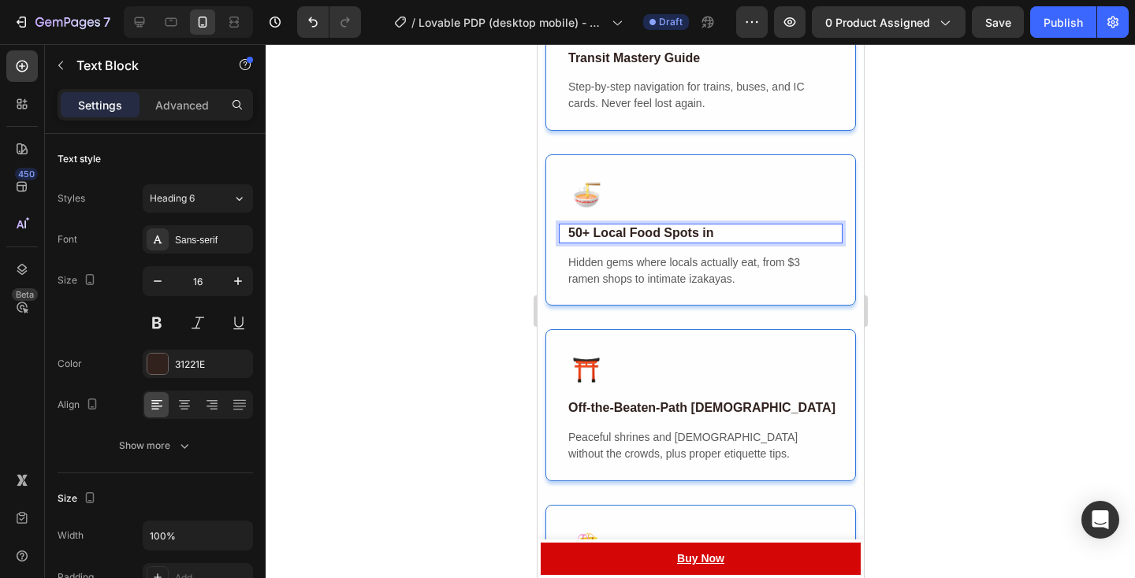
click at [596, 240] on strong "50+ Local Food Spots in" at bounding box center [639, 232] width 145 height 13
click at [651, 236] on strong "50+ Local Food Spots in" at bounding box center [639, 232] width 145 height 13
click at [734, 241] on p "50+ Local's Fav Spots in" at bounding box center [703, 233] width 273 height 17
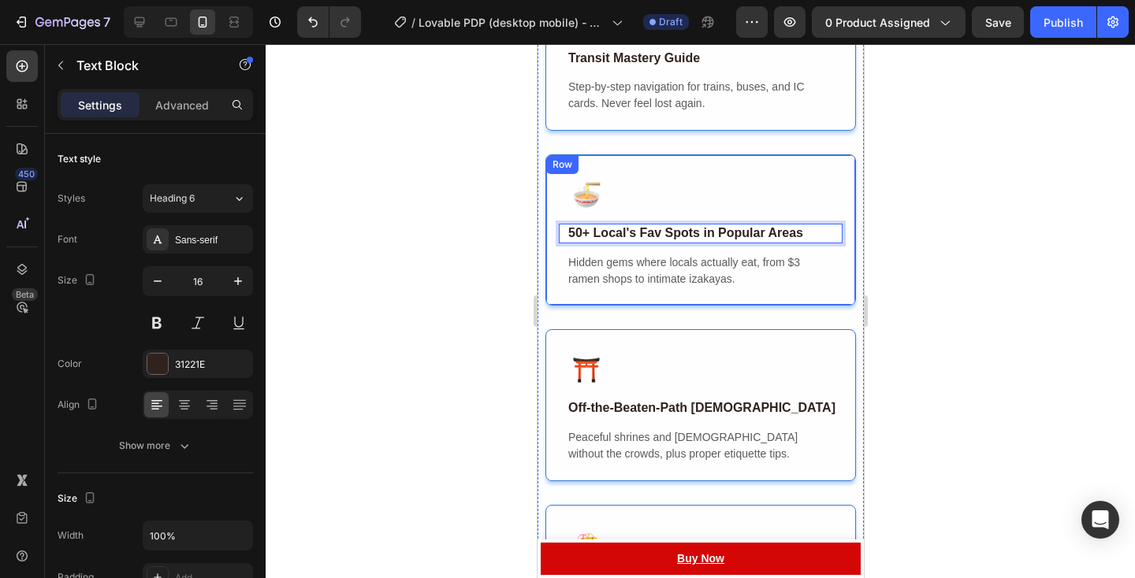
click at [889, 262] on div at bounding box center [700, 311] width 869 height 534
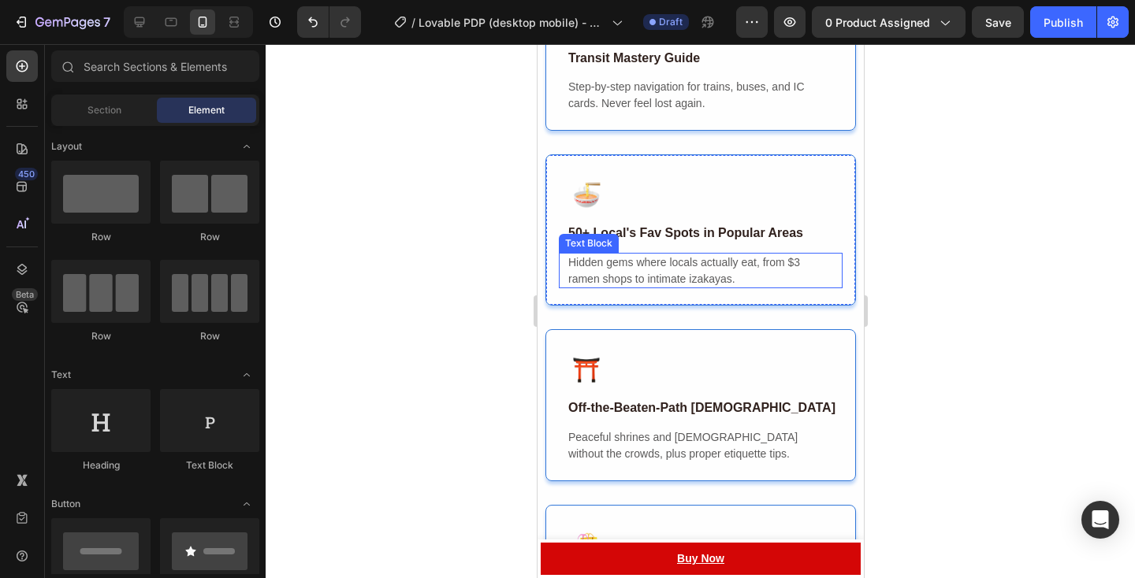
click at [751, 276] on p "Hidden gems where locals actually eat, from $3 ramen shops to intimate izakayas." at bounding box center [699, 271] width 265 height 33
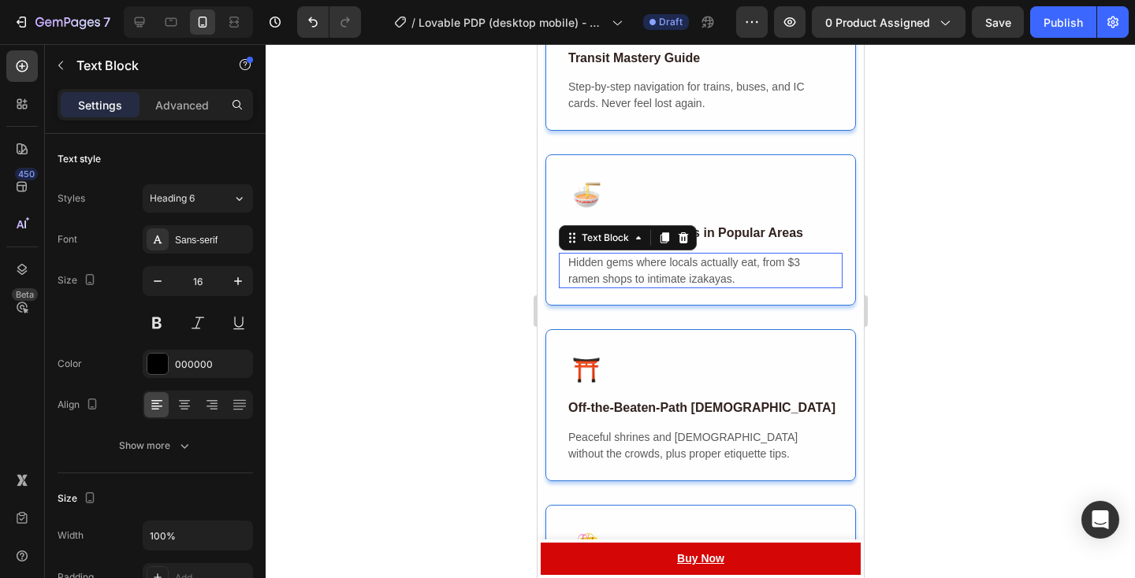
click at [751, 276] on p "Hidden gems where locals actually eat, from $3 ramen shops to intimate izakayas." at bounding box center [699, 271] width 265 height 33
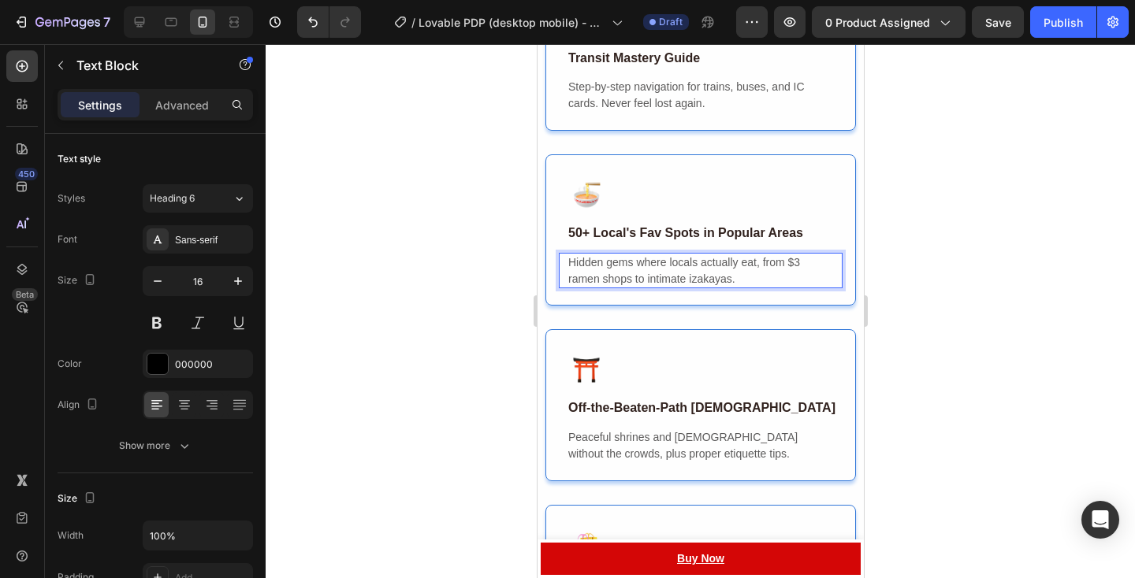
click at [897, 256] on div at bounding box center [700, 311] width 869 height 534
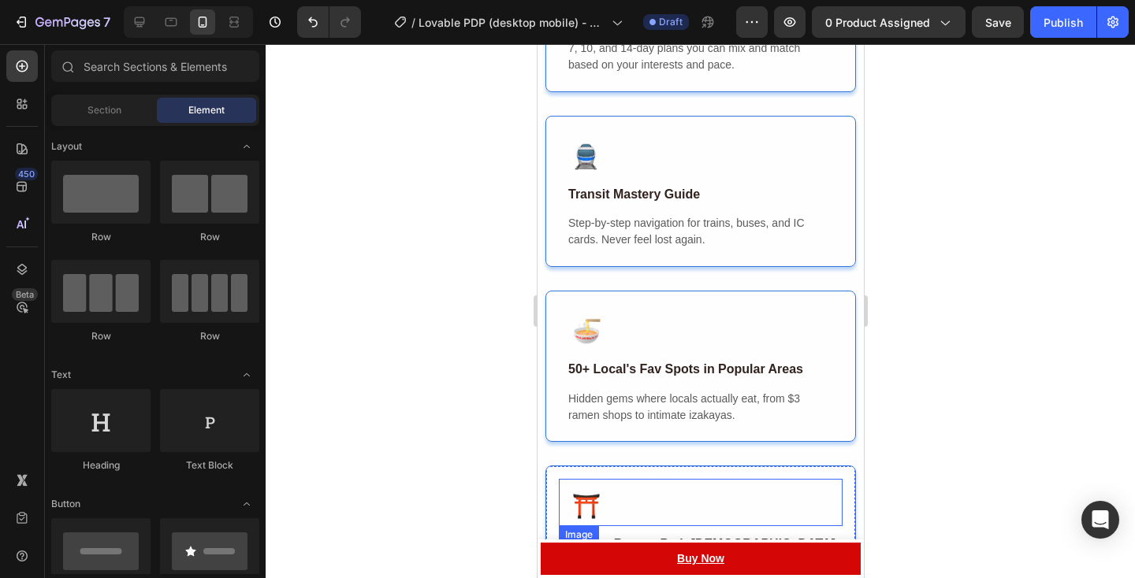
scroll to position [2473, 0]
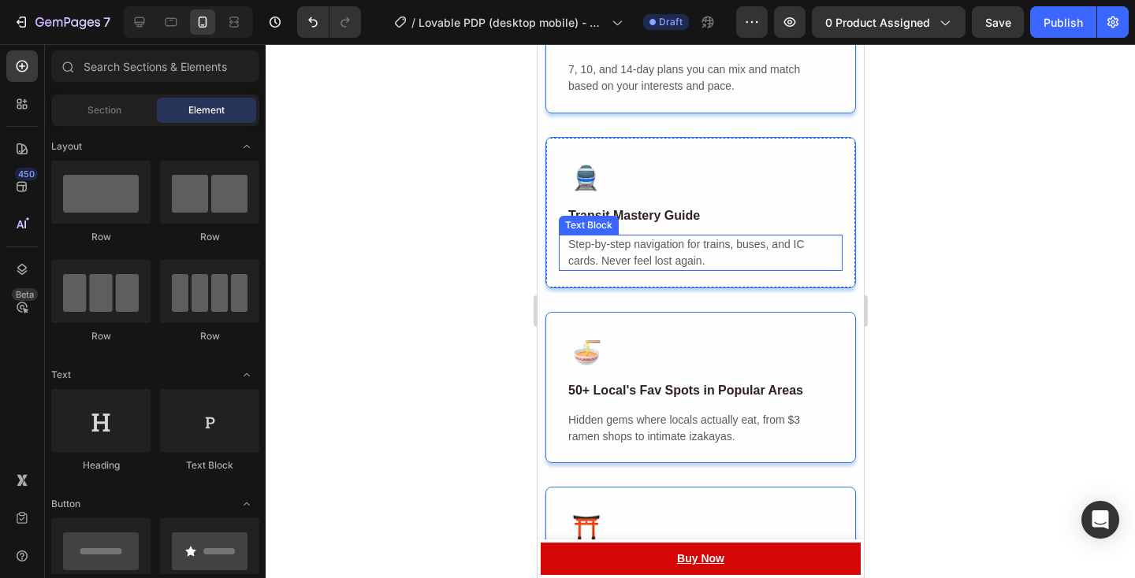
click at [701, 258] on span "Step-by-step navigation for trains, buses, and IC cards. Never feel lost again." at bounding box center [685, 252] width 236 height 29
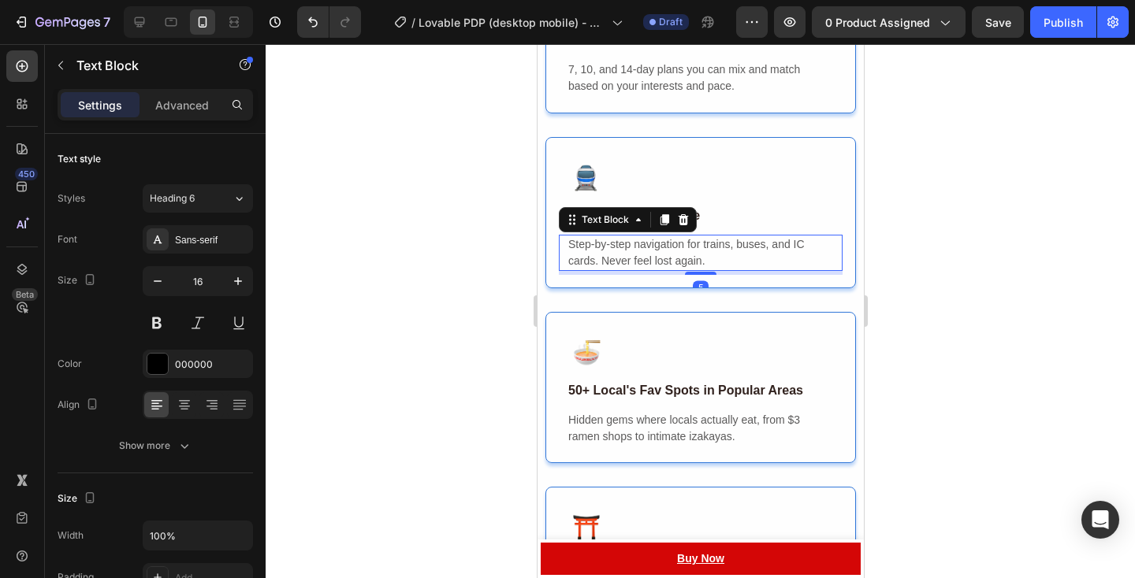
click at [701, 258] on span "Step-by-step navigation for trains, buses, and IC cards. Never feel lost again." at bounding box center [685, 252] width 236 height 29
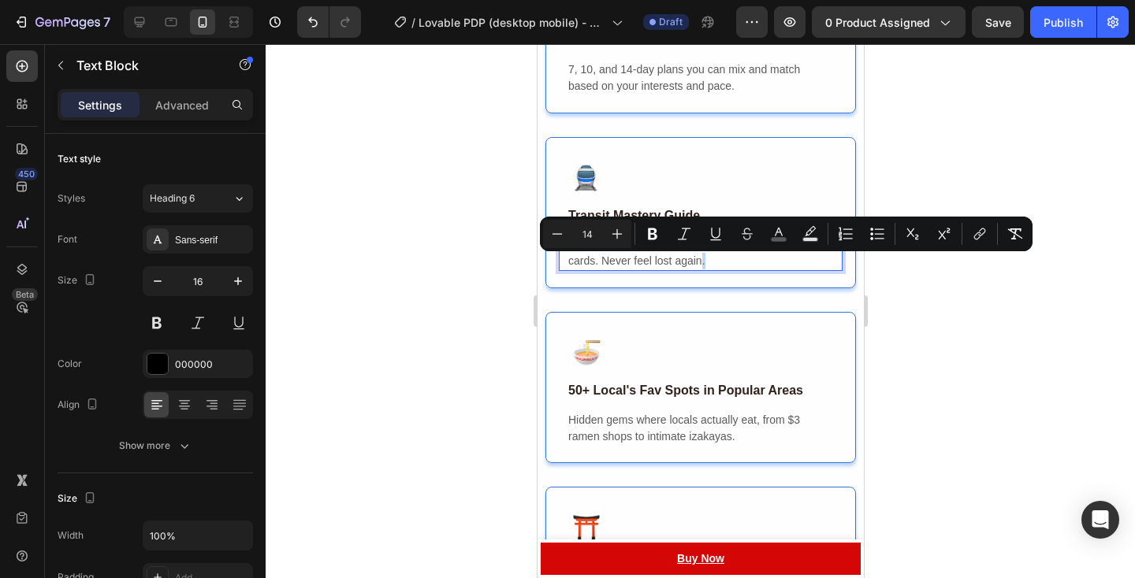
click at [709, 263] on p "Step-by-step navigation for trains, buses, and IC cards. Never feel lost again." at bounding box center [699, 252] width 265 height 33
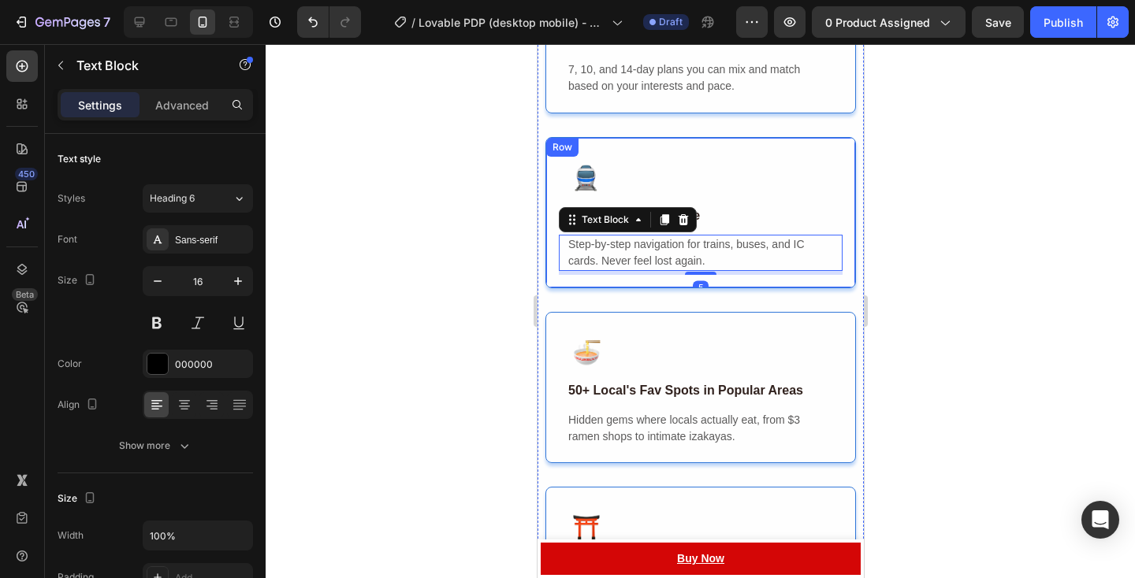
click at [926, 316] on div at bounding box center [700, 311] width 869 height 534
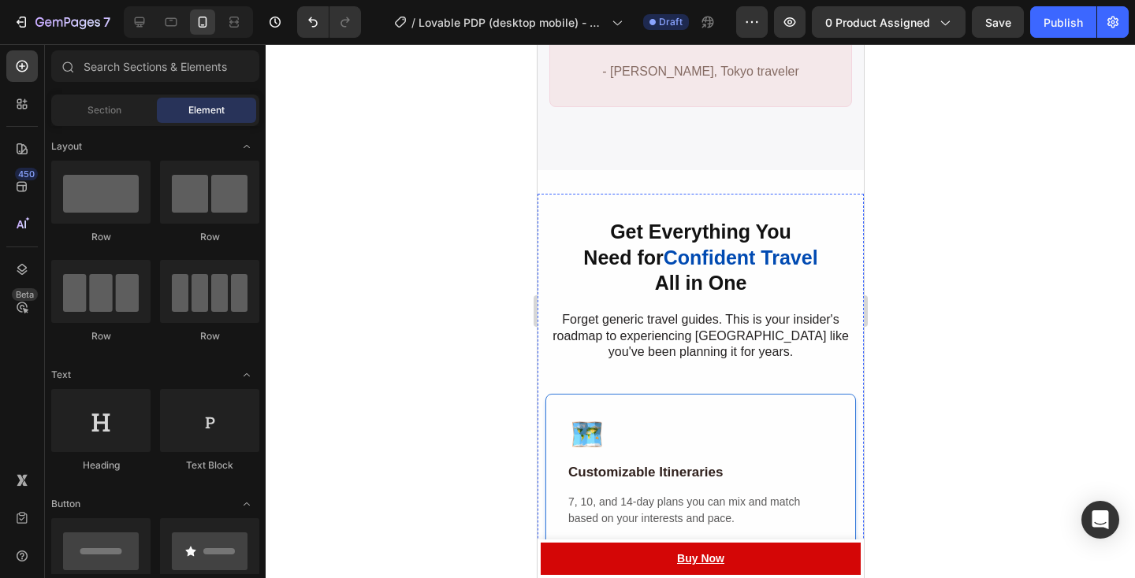
scroll to position [2065, 0]
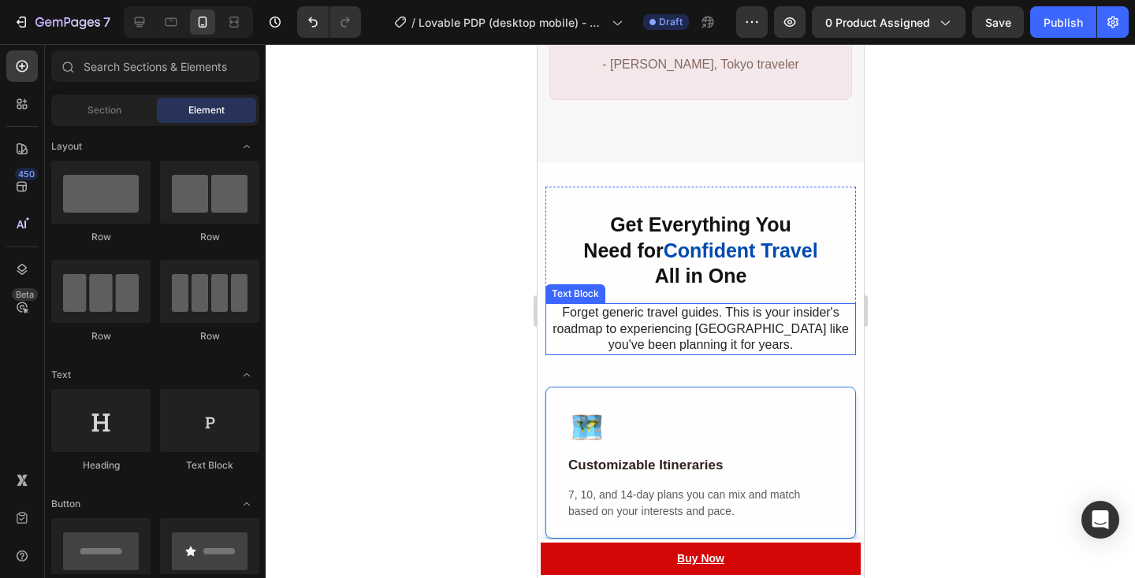
click at [943, 320] on div at bounding box center [700, 311] width 869 height 534
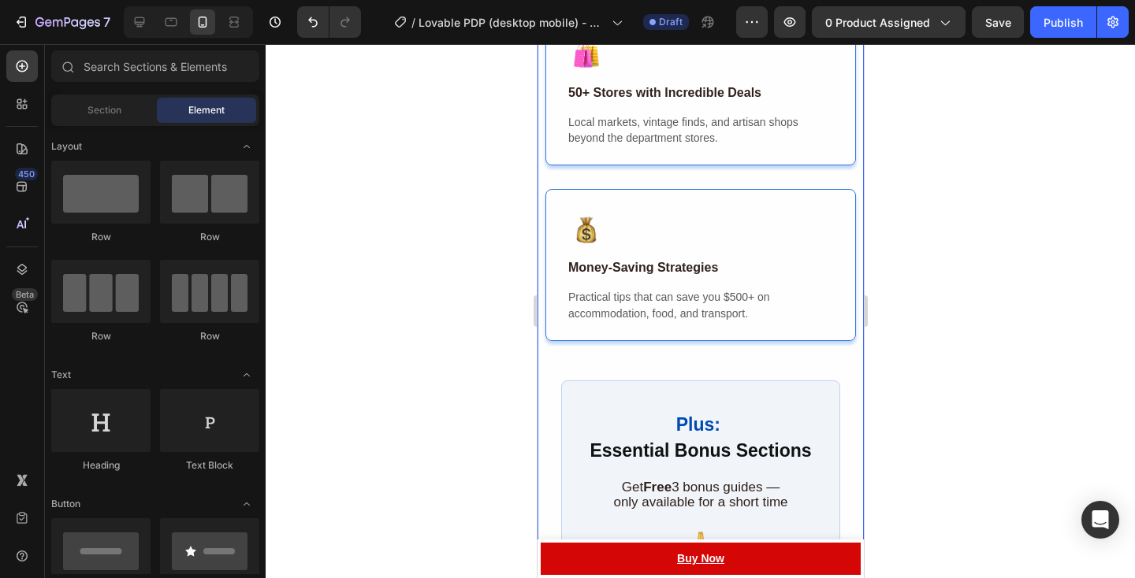
scroll to position [3127, 0]
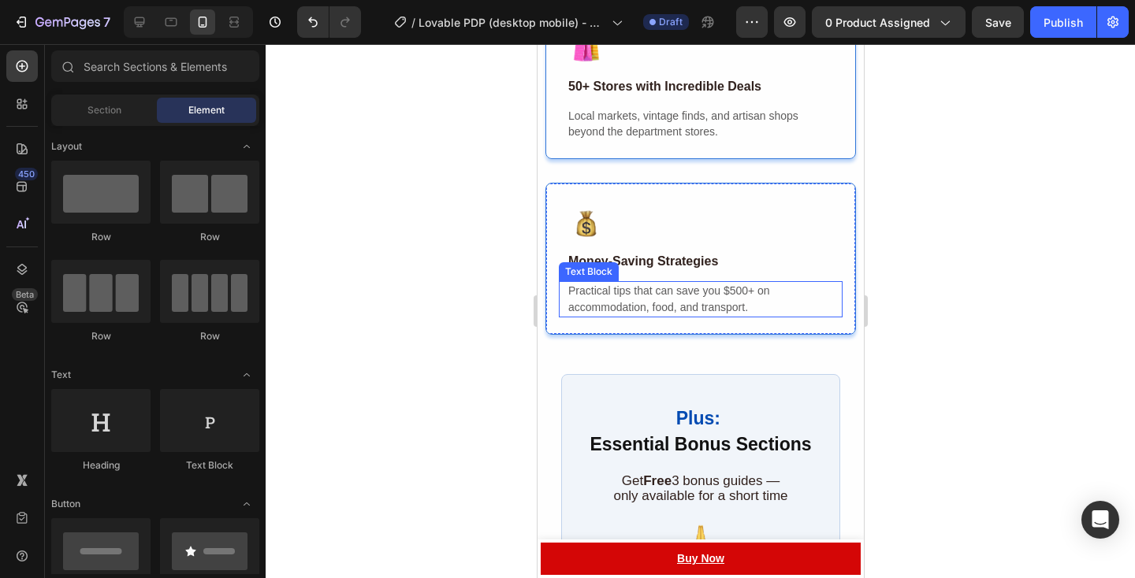
click at [805, 316] on p "Practical tips that can save you $500+ on accommodation, food, and transport." at bounding box center [699, 299] width 265 height 33
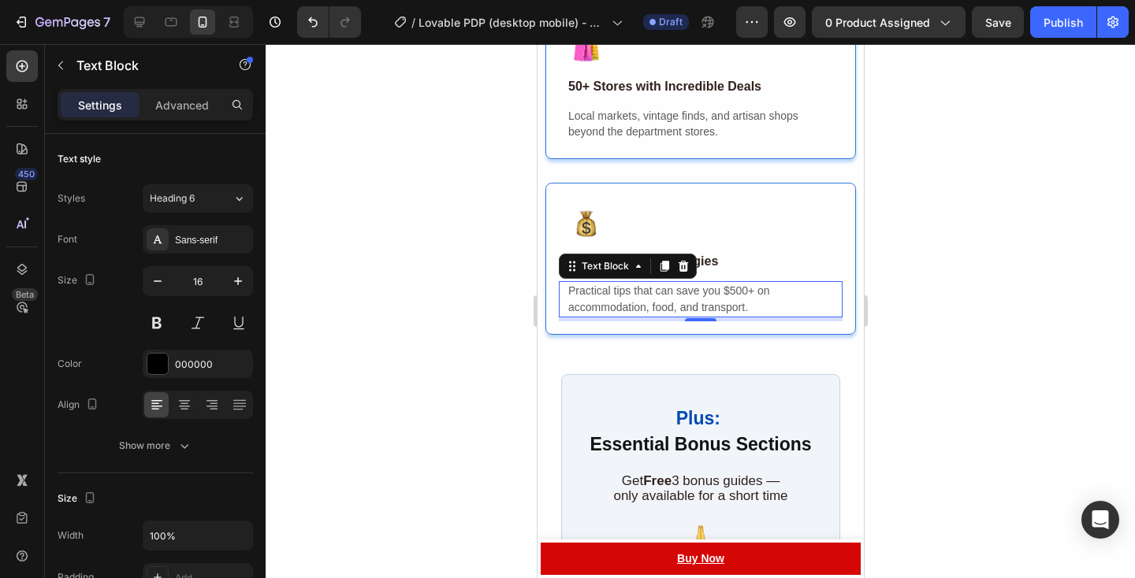
click at [630, 303] on span "Practical tips that can save you $500+ on accommodation, food, and transport." at bounding box center [668, 298] width 202 height 29
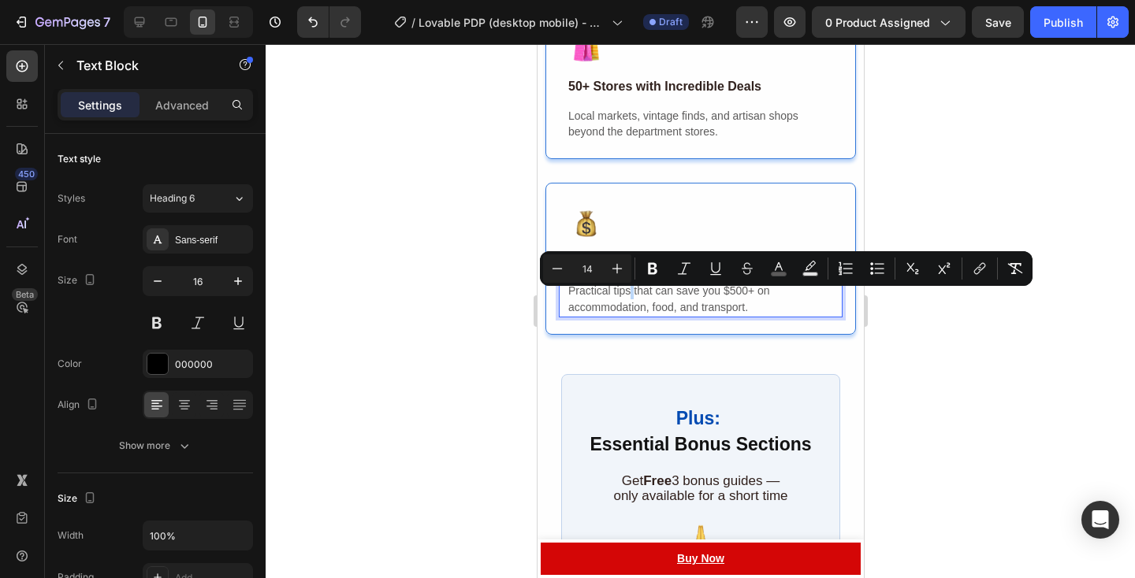
click at [629, 301] on span "Practical tips that can save you $500+ on accommodation, food, and transport." at bounding box center [668, 298] width 202 height 29
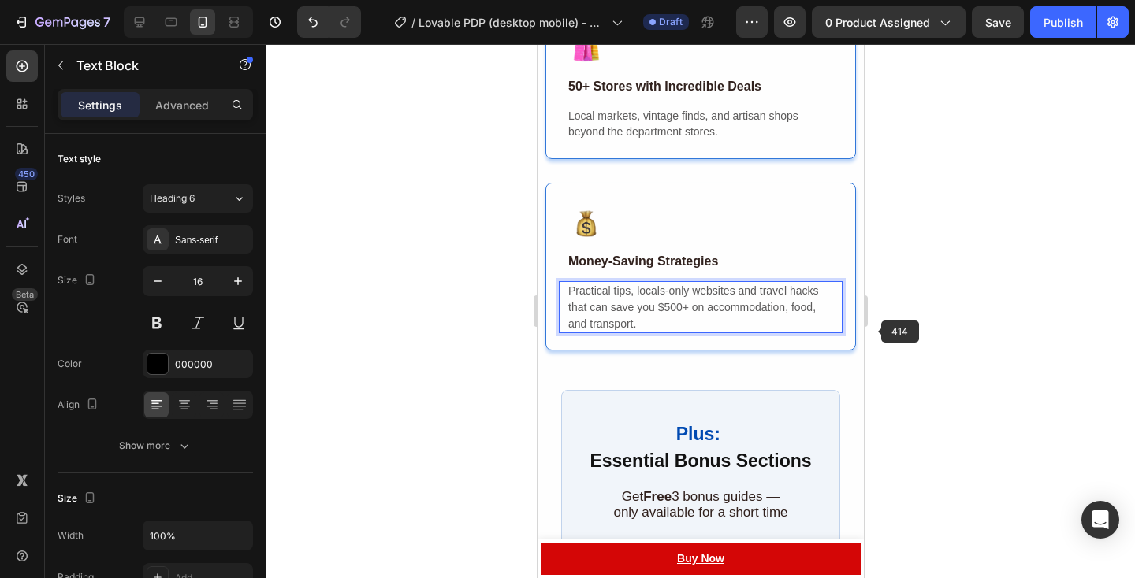
click at [877, 333] on div at bounding box center [700, 311] width 869 height 534
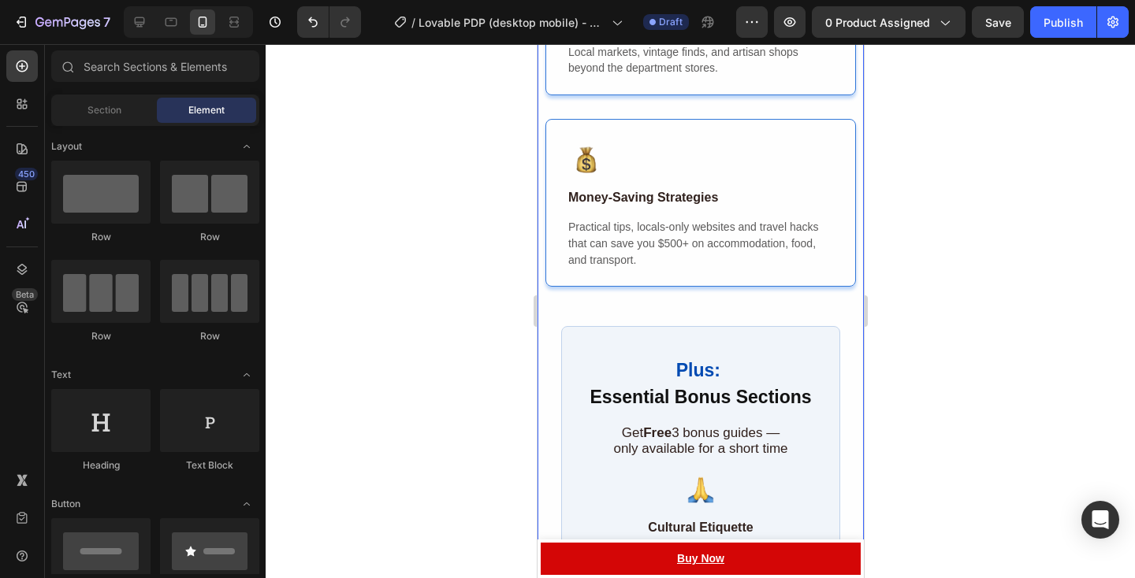
scroll to position [3394, 0]
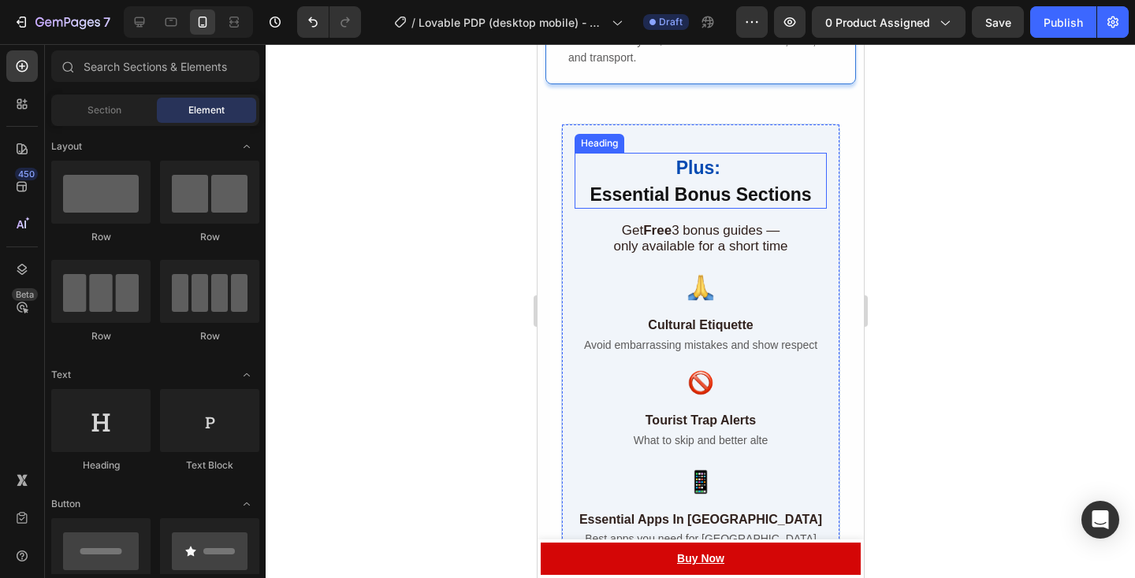
click at [698, 177] on span "Plus:" at bounding box center [697, 168] width 44 height 20
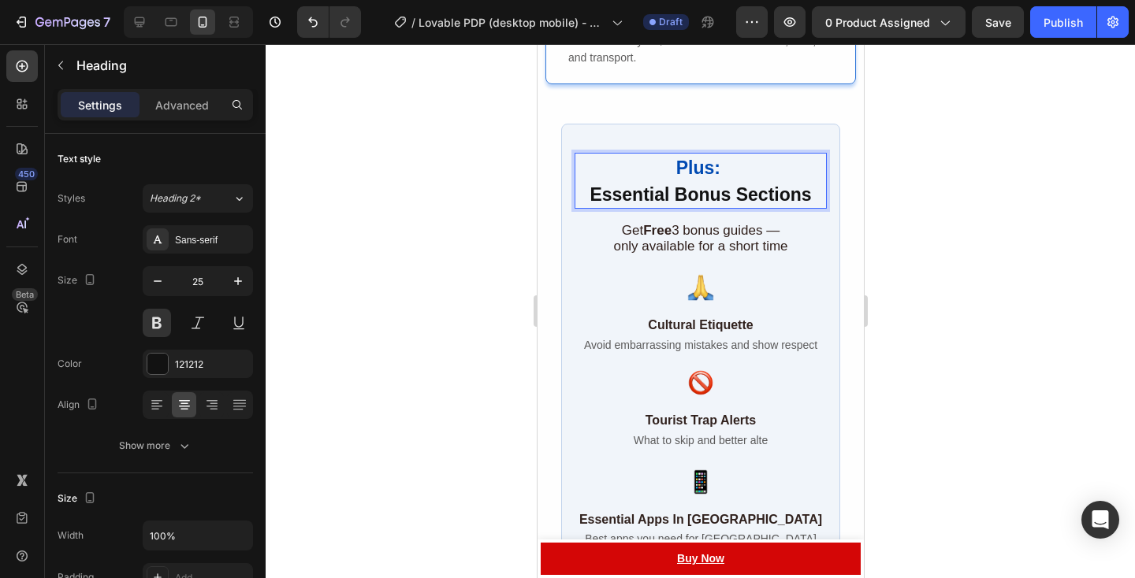
click at [693, 177] on span "Plus:" at bounding box center [697, 168] width 44 height 20
click at [920, 211] on div at bounding box center [700, 311] width 869 height 534
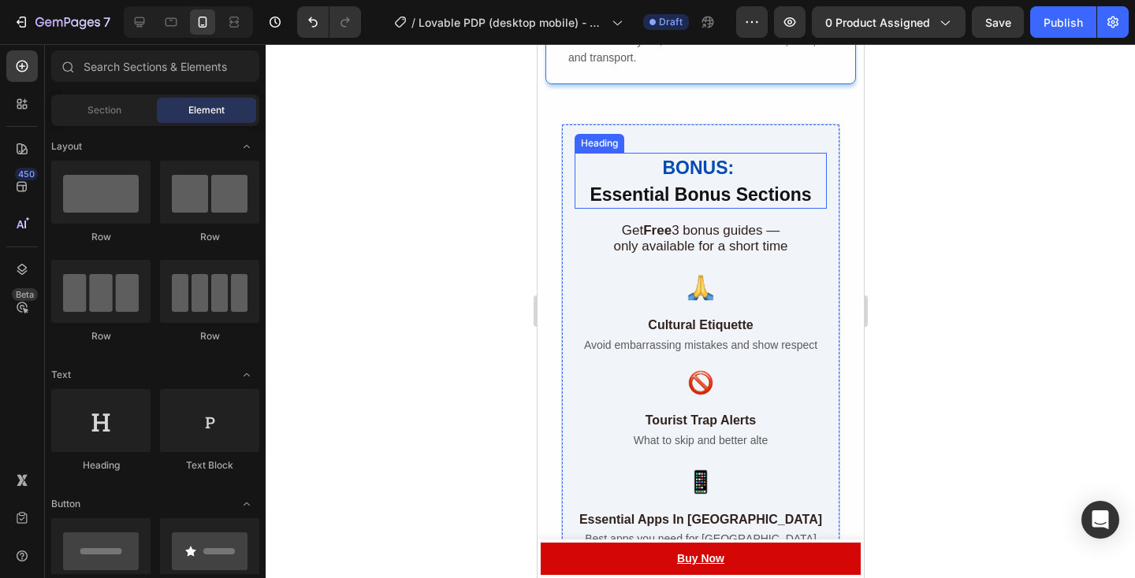
click at [707, 205] on span "Essential Bonus Sections" at bounding box center [699, 194] width 221 height 20
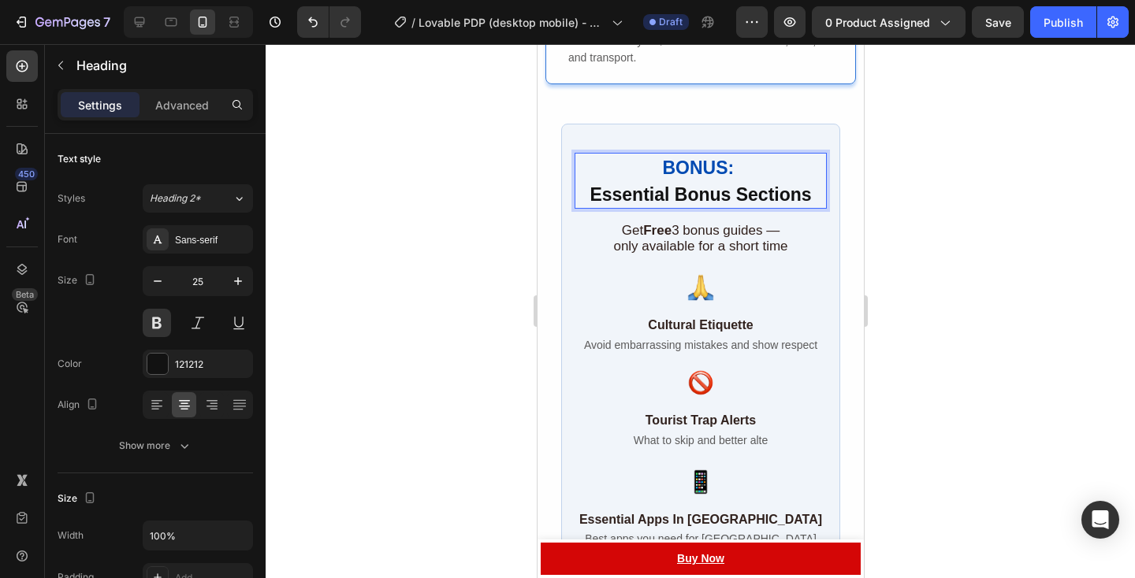
click at [707, 205] on span "Essential Bonus Sections" at bounding box center [699, 194] width 221 height 20
click at [754, 205] on span "Stress-Free Essential Sections" at bounding box center [699, 194] width 265 height 20
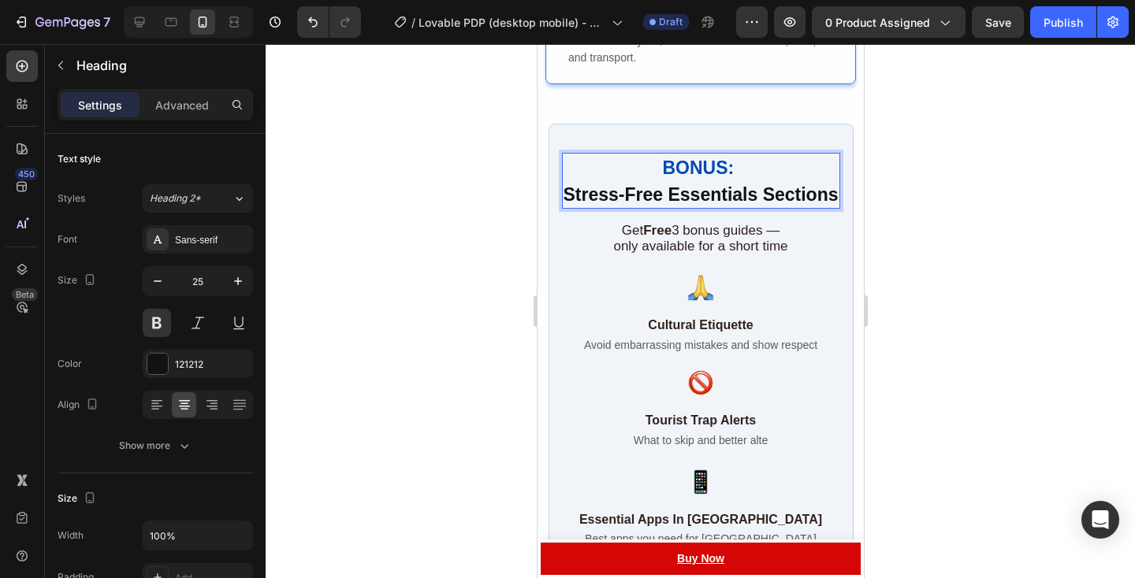
click at [801, 204] on span "Stress-Free Essentials Sections" at bounding box center [700, 194] width 275 height 20
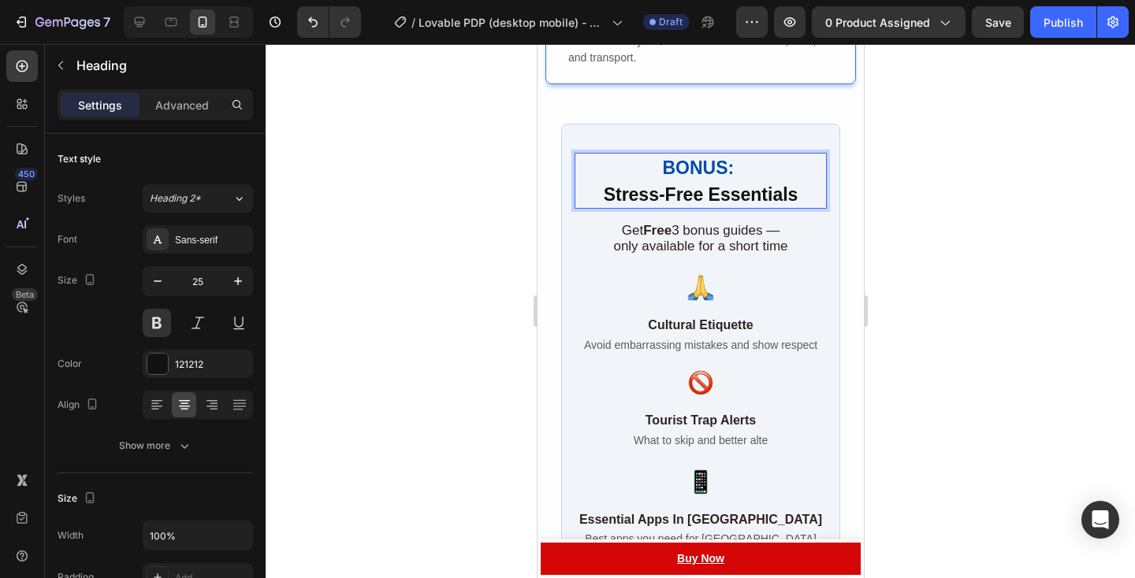
click at [725, 178] on span "BONUS:" at bounding box center [697, 168] width 72 height 20
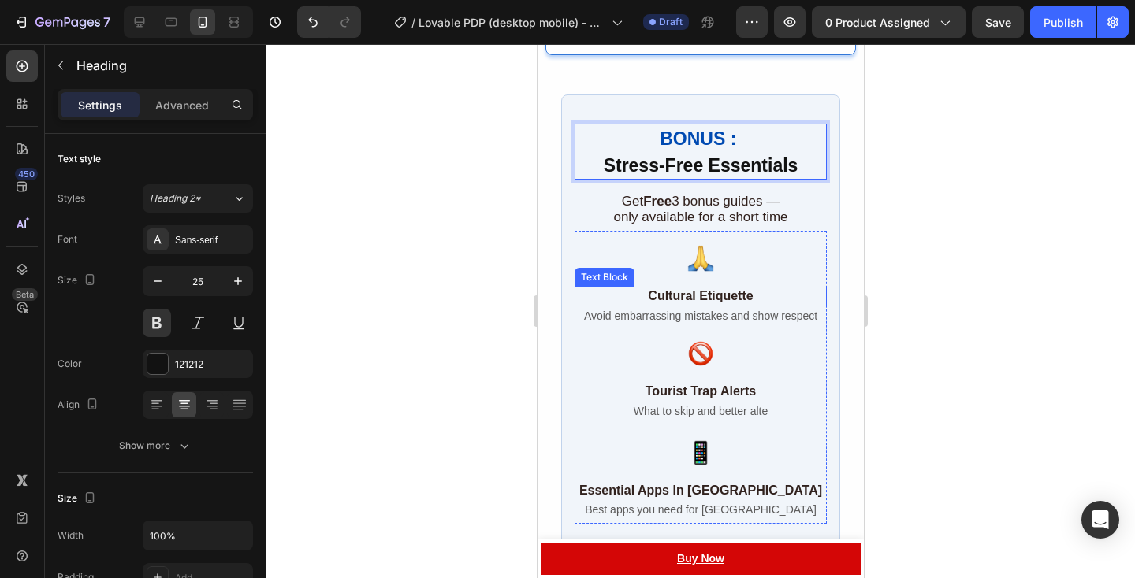
scroll to position [3428, 0]
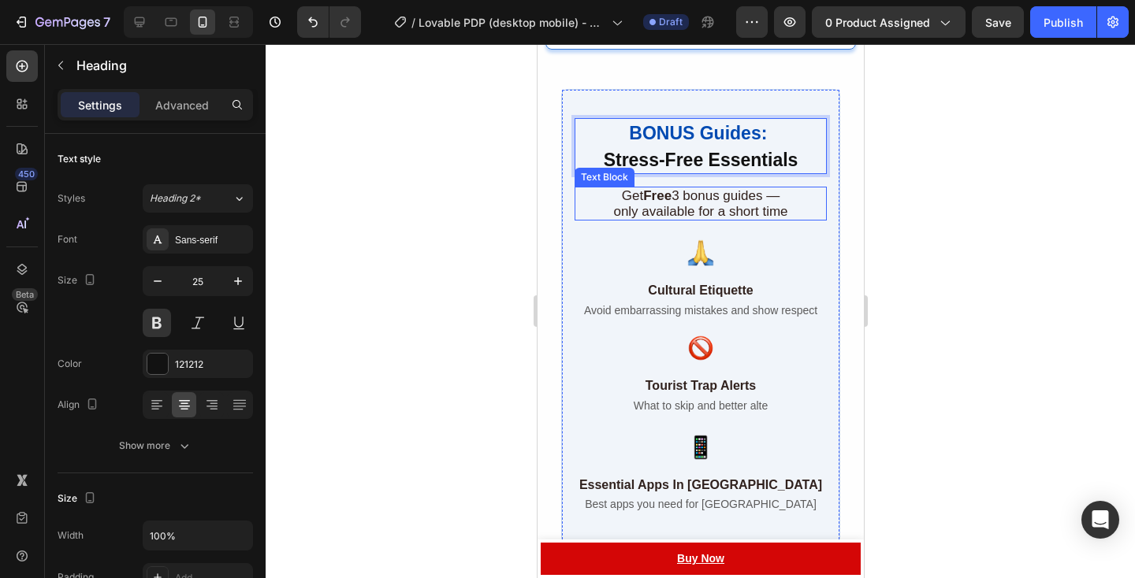
click at [786, 215] on span "only available for a short time" at bounding box center [699, 211] width 174 height 15
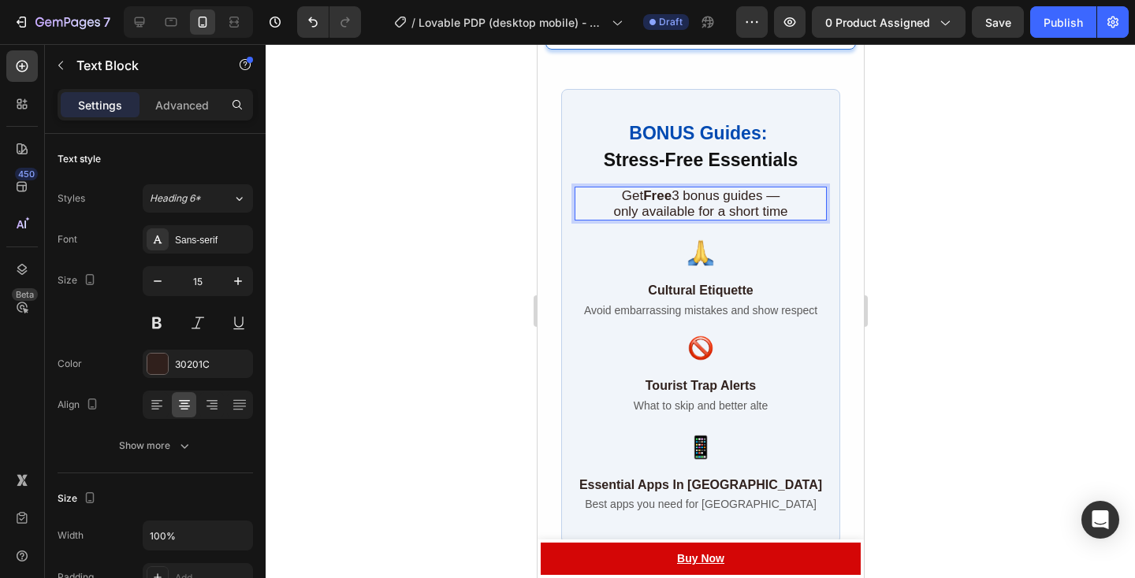
click at [804, 220] on p "only available for a short time" at bounding box center [699, 212] width 249 height 16
click at [750, 219] on span "only available for a short time" at bounding box center [699, 211] width 174 height 15
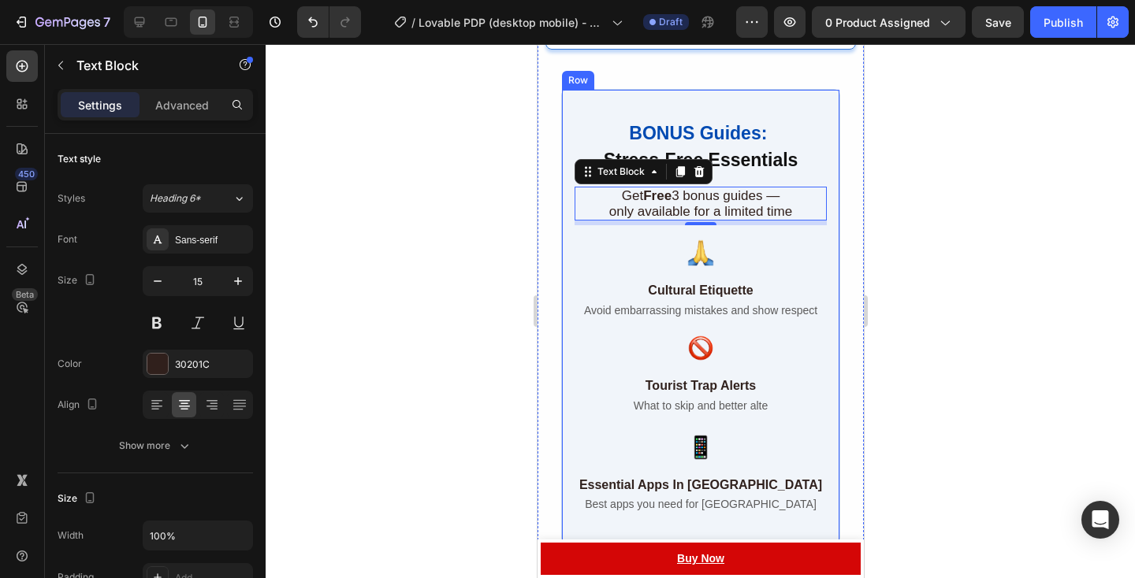
click at [905, 234] on div at bounding box center [700, 311] width 869 height 534
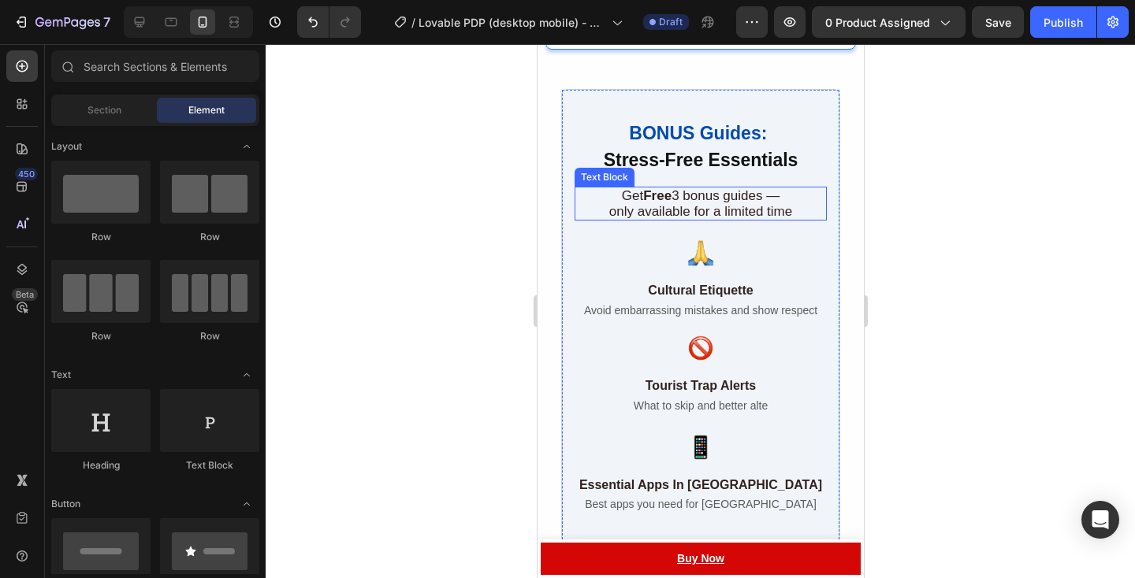
click at [765, 221] on div "Get Free 3 bonus guides — only available for a limited time" at bounding box center [700, 204] width 252 height 34
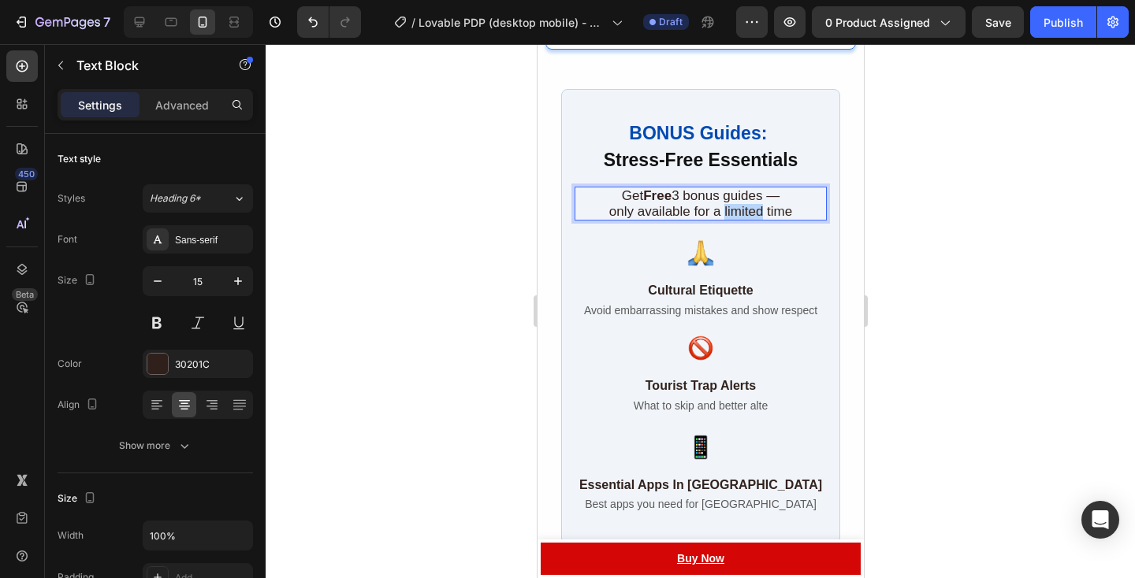
click at [726, 217] on span "only available for a limited time" at bounding box center [699, 211] width 183 height 15
click at [786, 219] on span "only available for a limited time" at bounding box center [699, 211] width 183 height 15
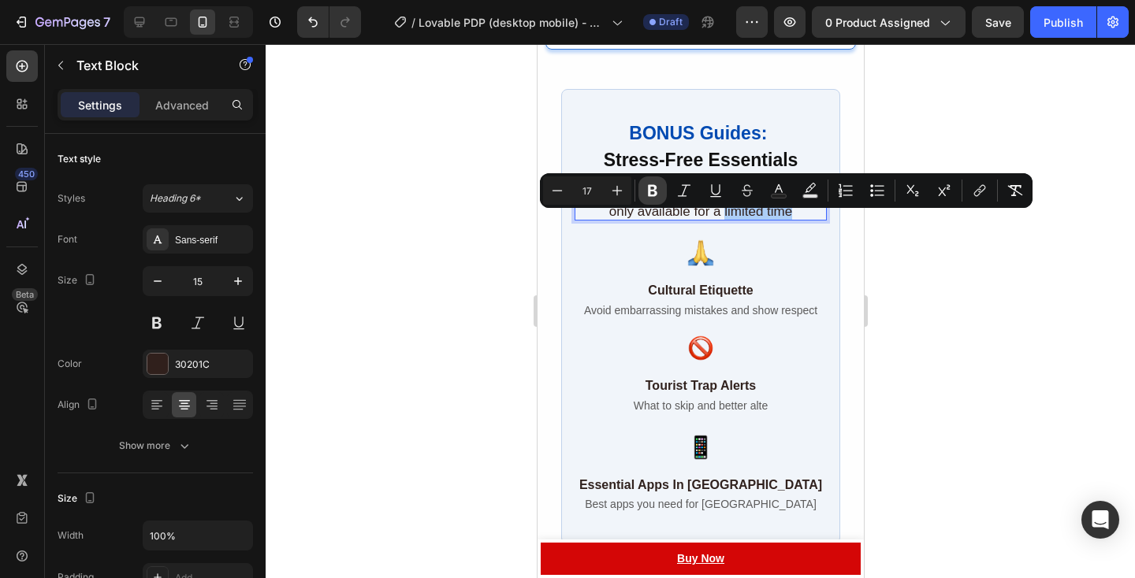
click at [655, 196] on icon "Editor contextual toolbar" at bounding box center [653, 191] width 16 height 16
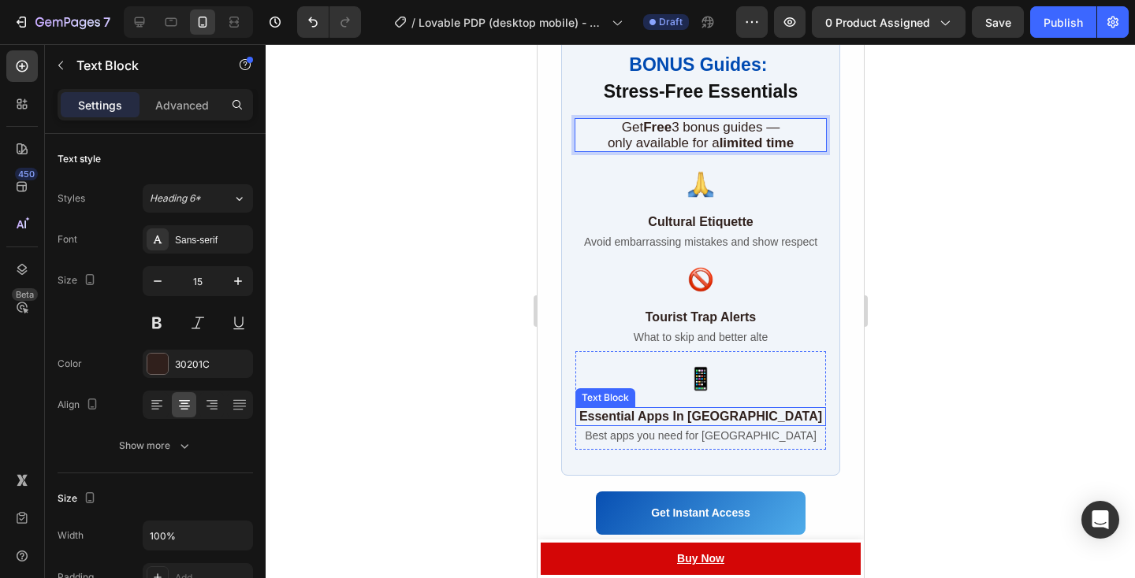
scroll to position [3498, 0]
click at [901, 401] on div at bounding box center [700, 311] width 869 height 534
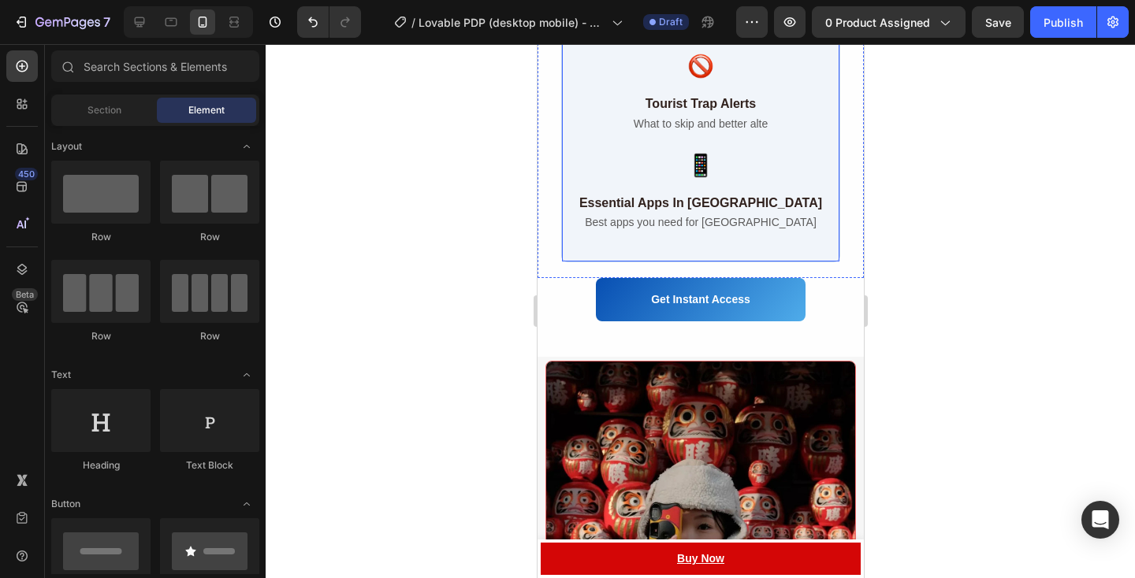
scroll to position [3732, 0]
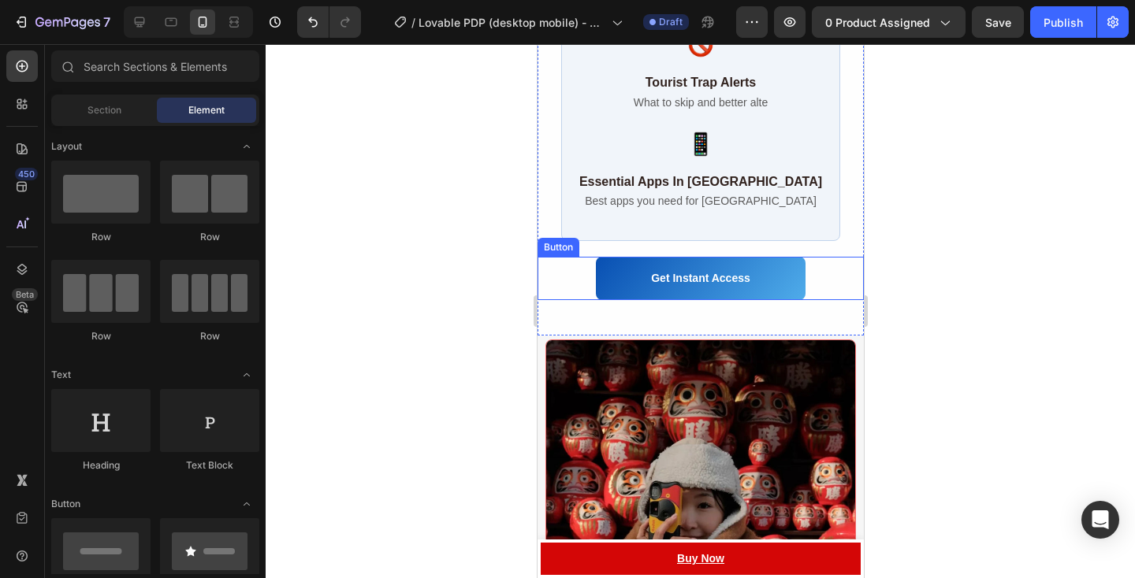
click at [824, 299] on div "Get Instant Access Button" at bounding box center [700, 278] width 326 height 43
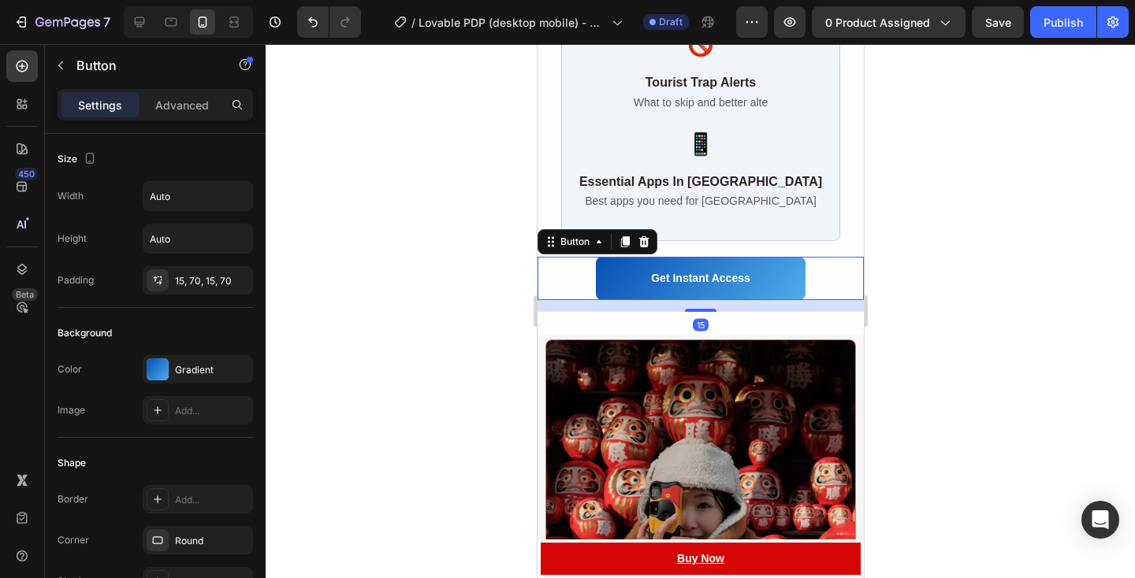
click at [647, 248] on icon at bounding box center [643, 242] width 13 height 13
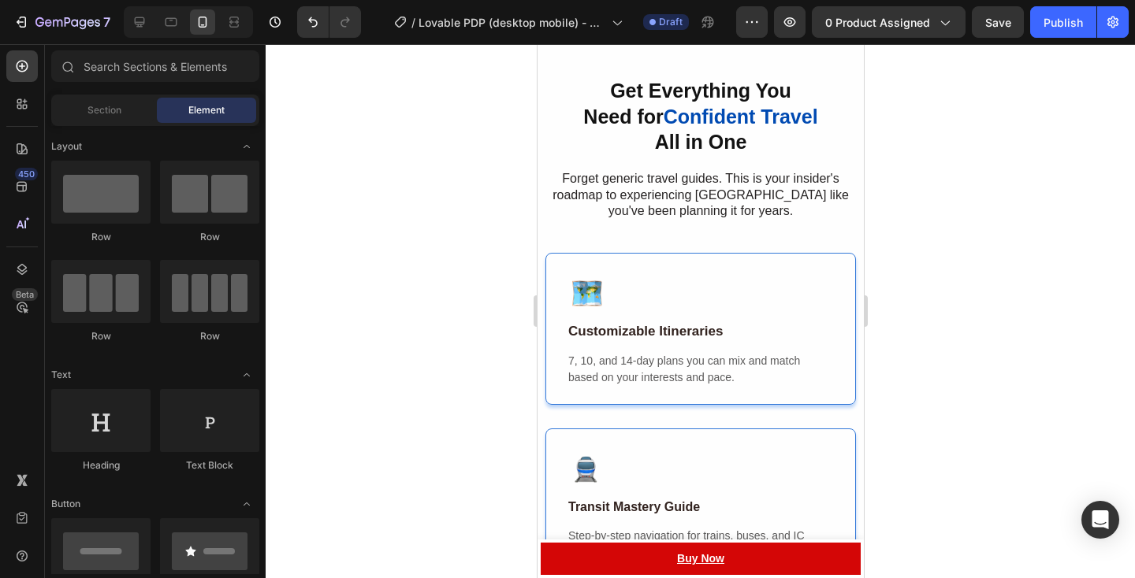
scroll to position [2244, 0]
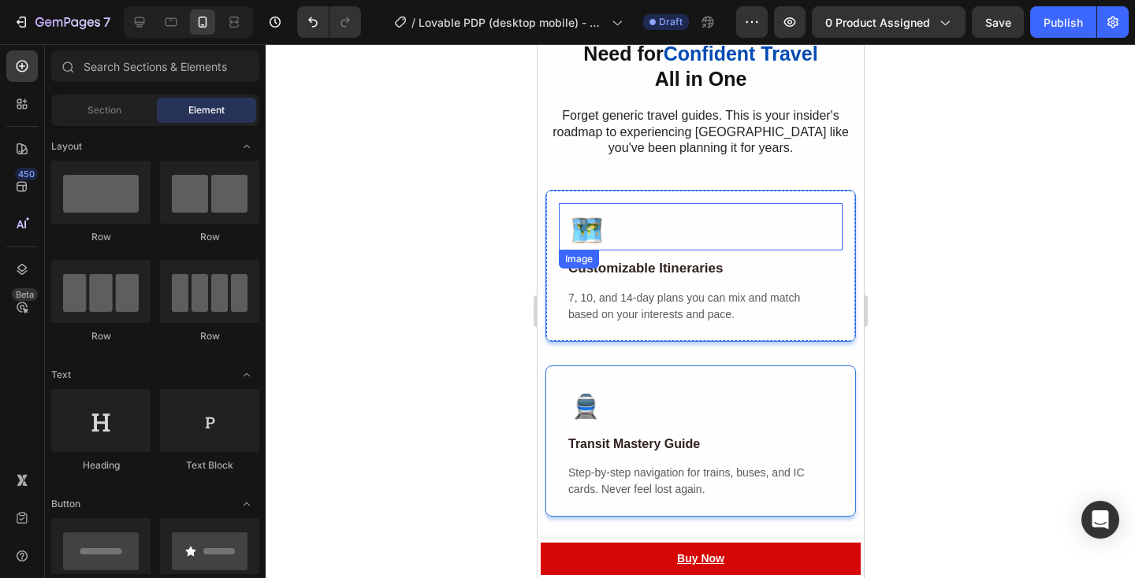
click at [795, 223] on div at bounding box center [704, 230] width 276 height 39
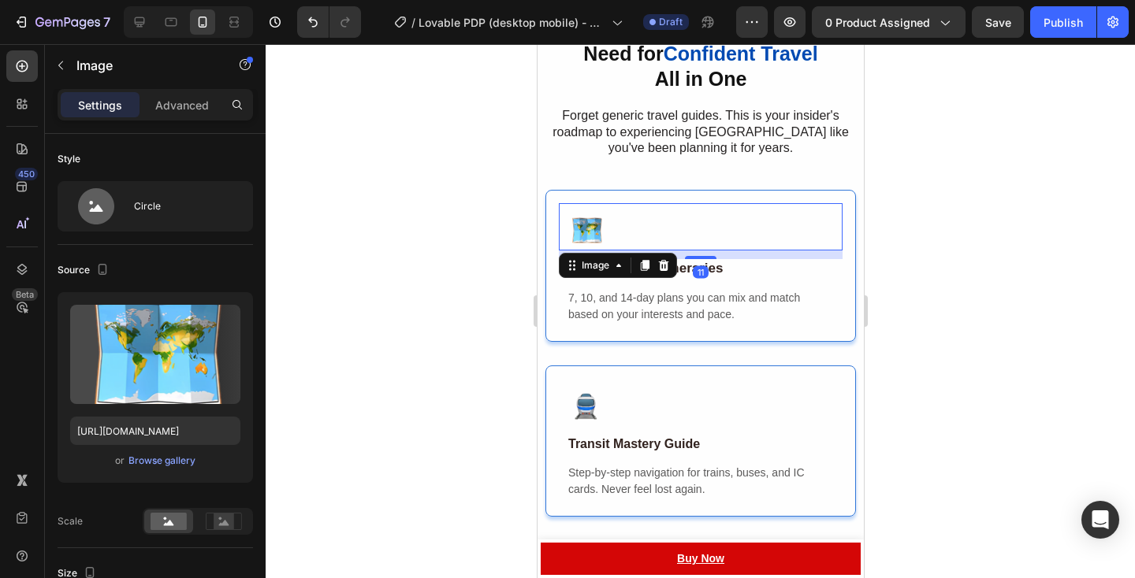
click at [770, 204] on div "Image 11" at bounding box center [700, 226] width 284 height 47
click at [968, 344] on div at bounding box center [700, 311] width 869 height 534
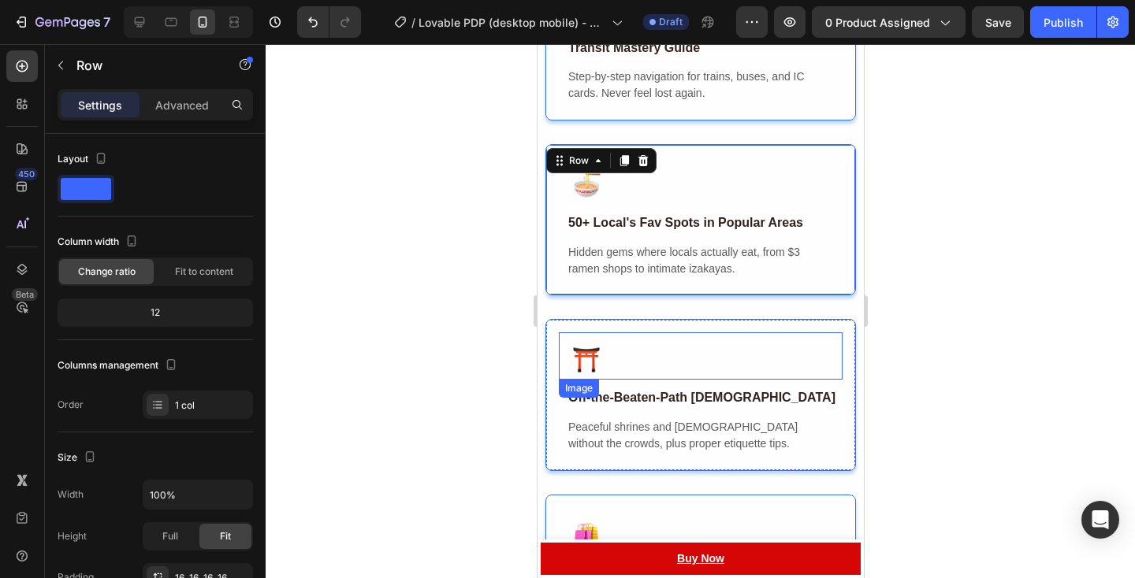
scroll to position [2642, 0]
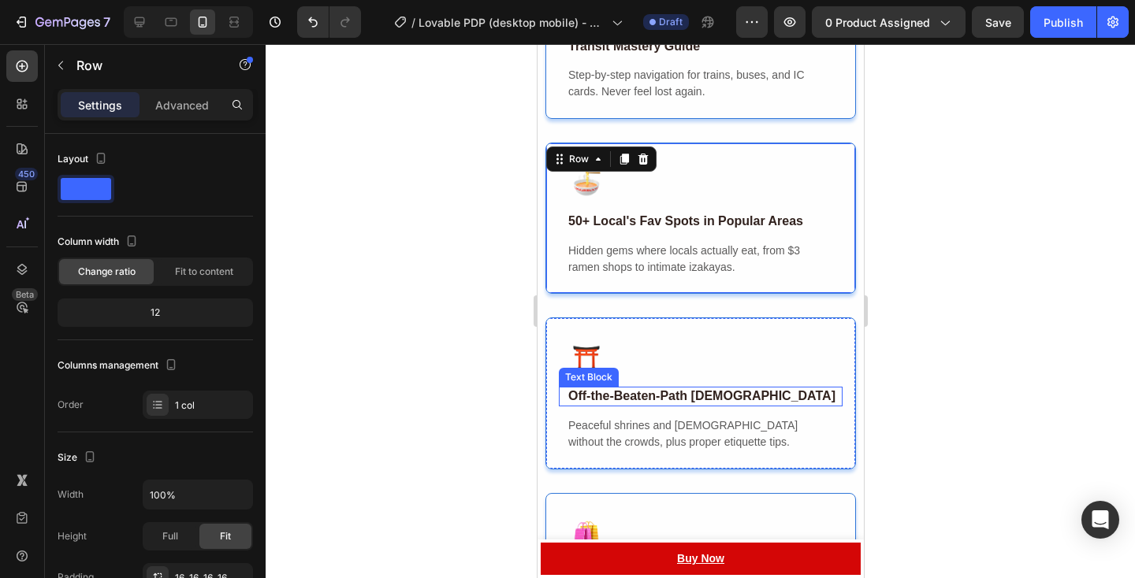
click at [749, 399] on p "Off-the-Beaten-Path [DEMOGRAPHIC_DATA]" at bounding box center [703, 396] width 273 height 17
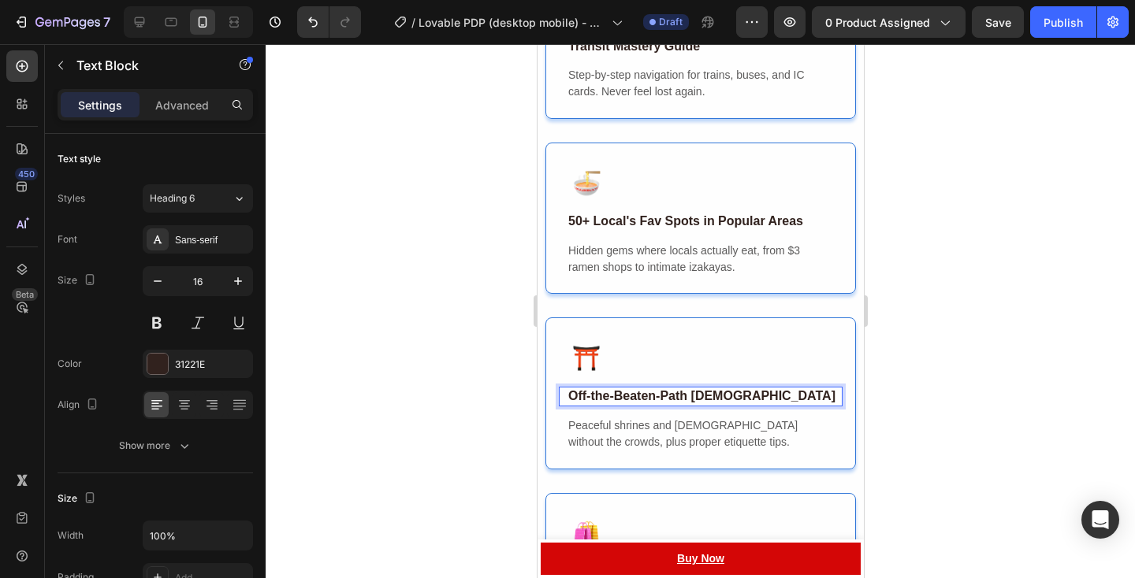
click at [749, 399] on p "Off-the-Beaten-Path [DEMOGRAPHIC_DATA]" at bounding box center [703, 396] width 273 height 17
drag, startPoint x: 653, startPoint y: 402, endPoint x: 569, endPoint y: 407, distance: 84.5
click at [569, 403] on strong "Off-the-Beaten-Path [DEMOGRAPHIC_DATA]" at bounding box center [700, 395] width 267 height 13
click at [569, 403] on strong "Off the Map-Path [DEMOGRAPHIC_DATA]" at bounding box center [691, 395] width 249 height 13
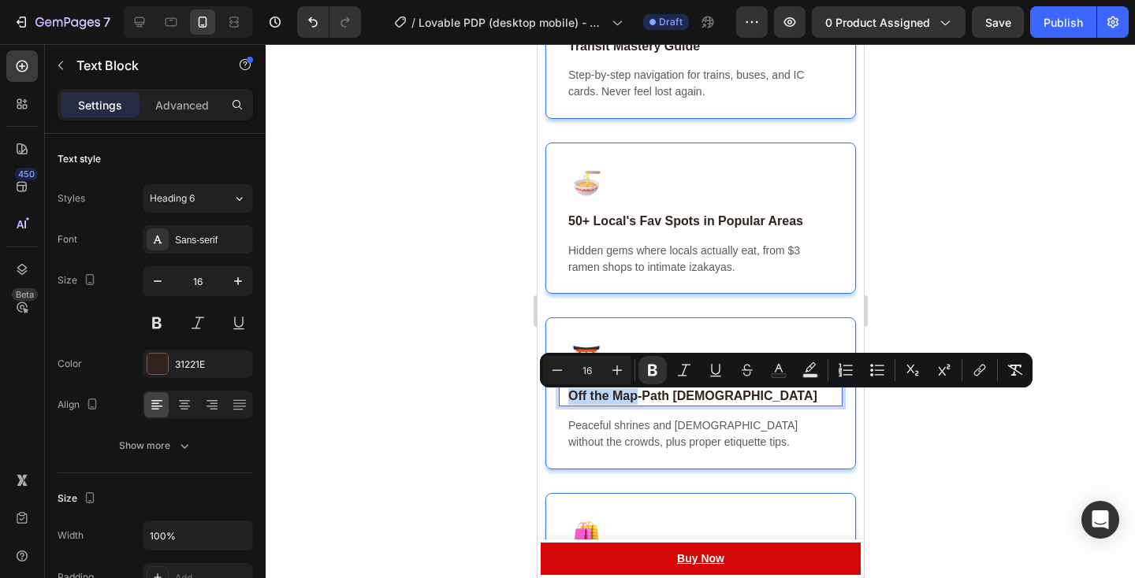
click at [630, 403] on strong "Off the Map-Path [DEMOGRAPHIC_DATA]" at bounding box center [691, 395] width 249 height 13
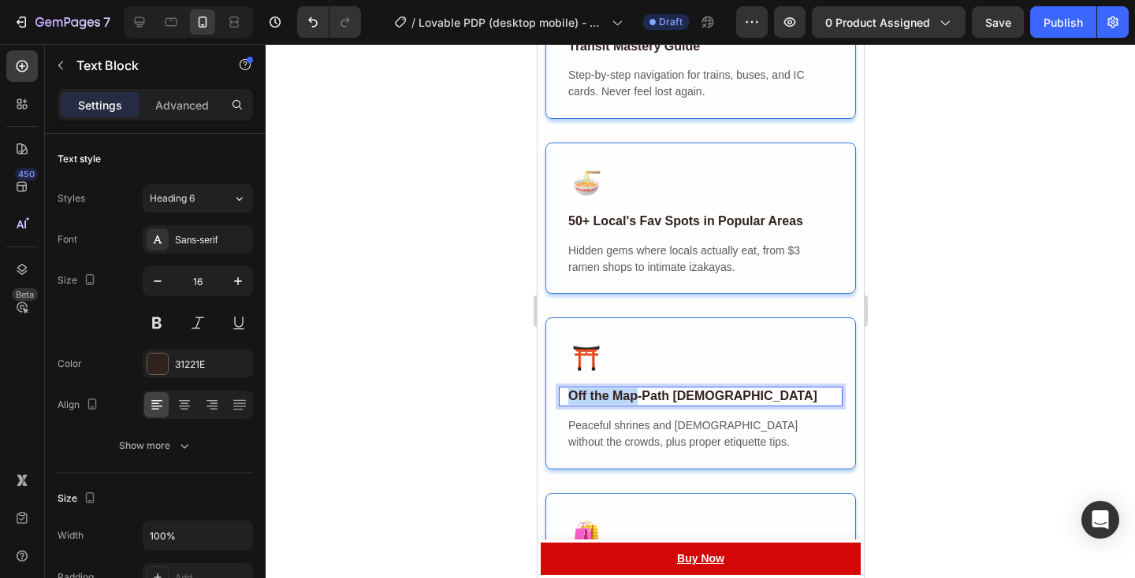
drag, startPoint x: 637, startPoint y: 403, endPoint x: 560, endPoint y: 403, distance: 76.4
click at [560, 403] on div "Off the Map-Path [DEMOGRAPHIC_DATA] Text Block 12" at bounding box center [700, 397] width 284 height 20
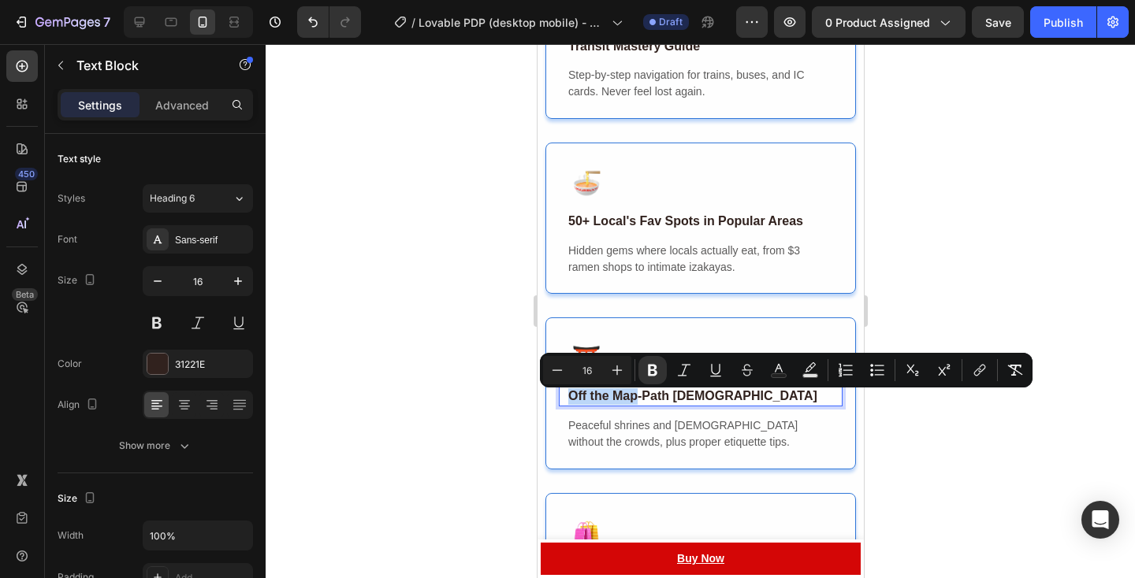
click at [613, 403] on strong "Off the Map-Path [DEMOGRAPHIC_DATA]" at bounding box center [691, 395] width 249 height 13
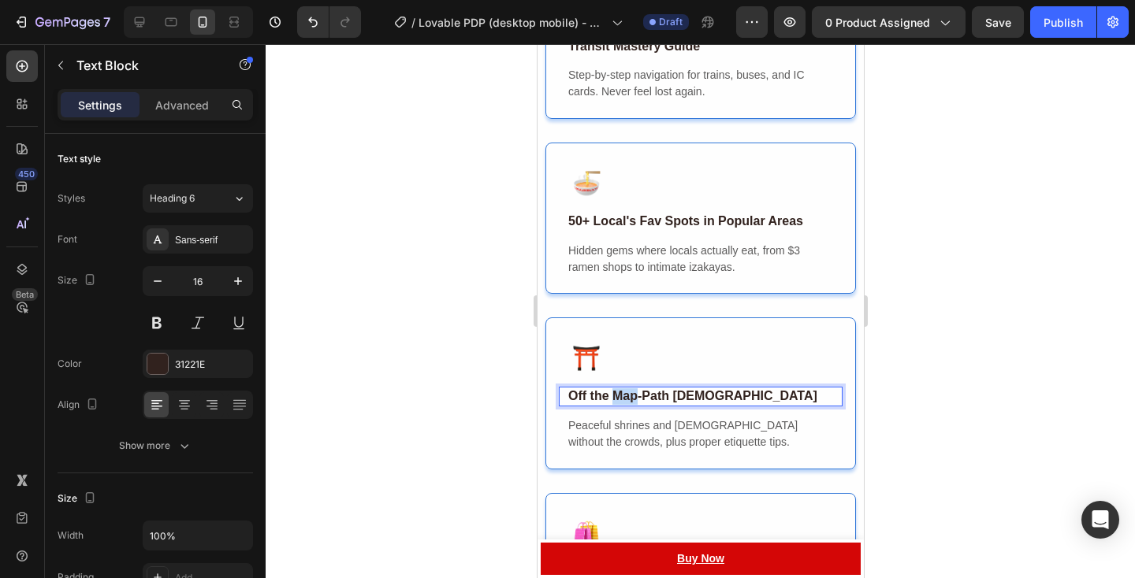
click at [613, 403] on strong "Off the Map-Path [DEMOGRAPHIC_DATA]" at bounding box center [691, 395] width 249 height 13
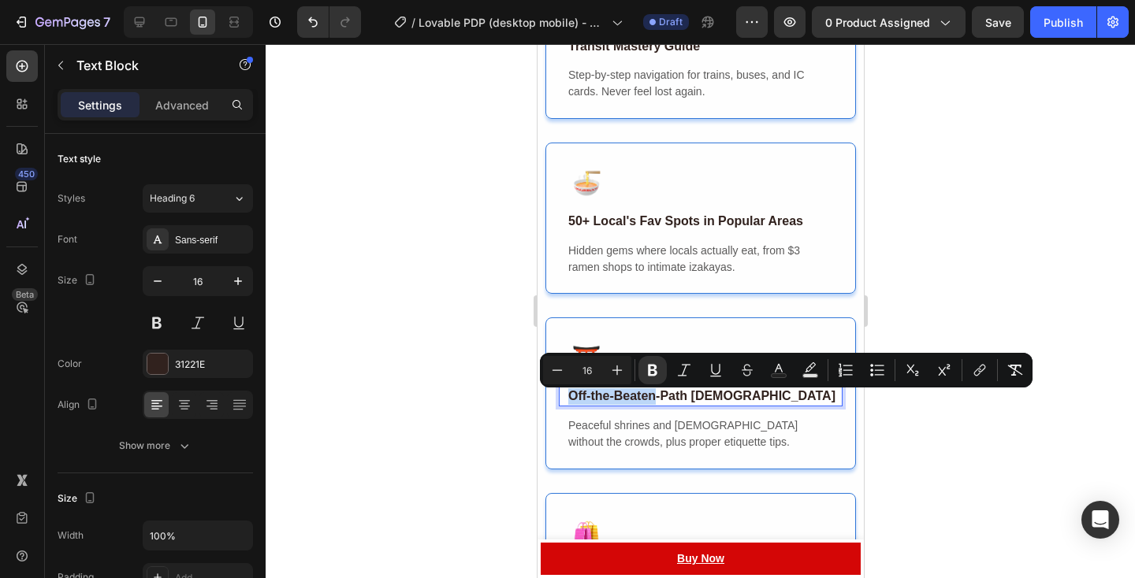
click at [623, 403] on strong "Off-the-Beaten-Path [DEMOGRAPHIC_DATA]" at bounding box center [700, 395] width 267 height 13
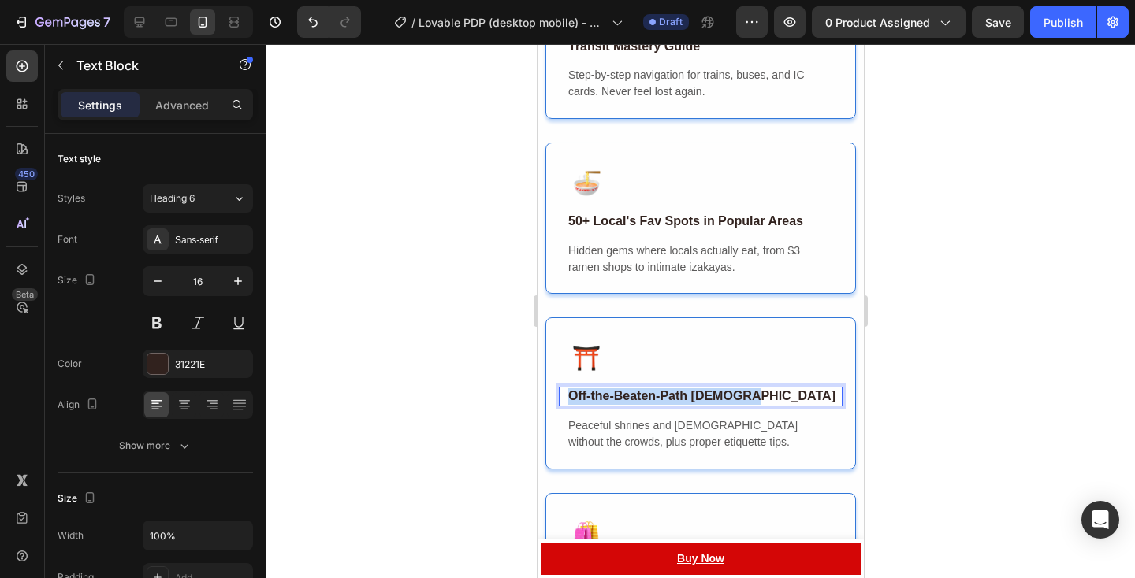
click at [623, 403] on strong "Off-the-Beaten-Path [DEMOGRAPHIC_DATA]" at bounding box center [700, 395] width 267 height 13
copy strong "Off-the-Beaten-Path [DEMOGRAPHIC_DATA]"
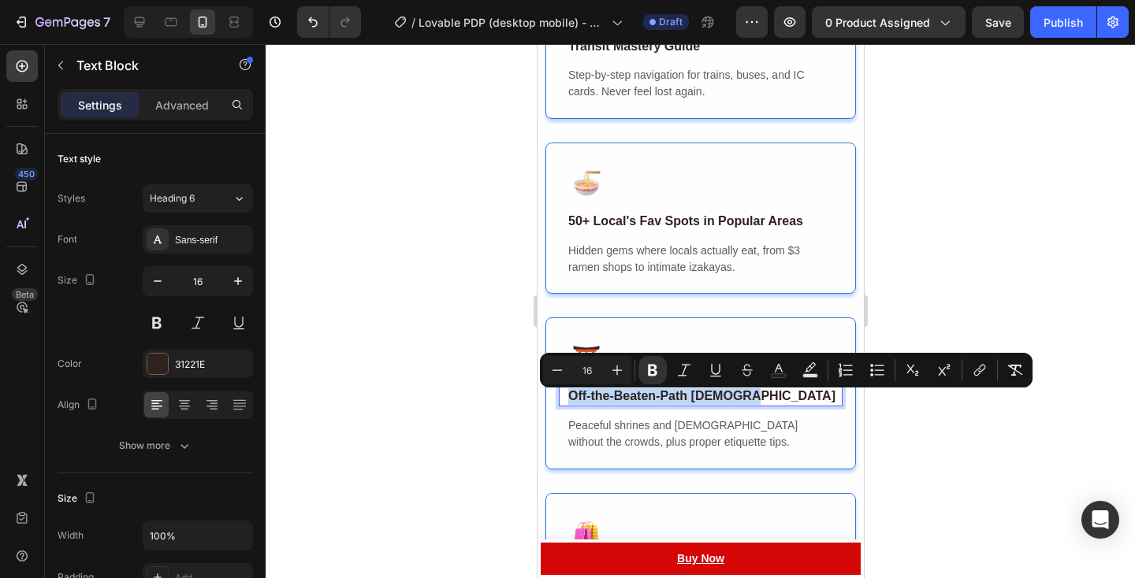
click at [683, 403] on strong "Off-the-Beaten-Path [DEMOGRAPHIC_DATA]" at bounding box center [700, 395] width 267 height 13
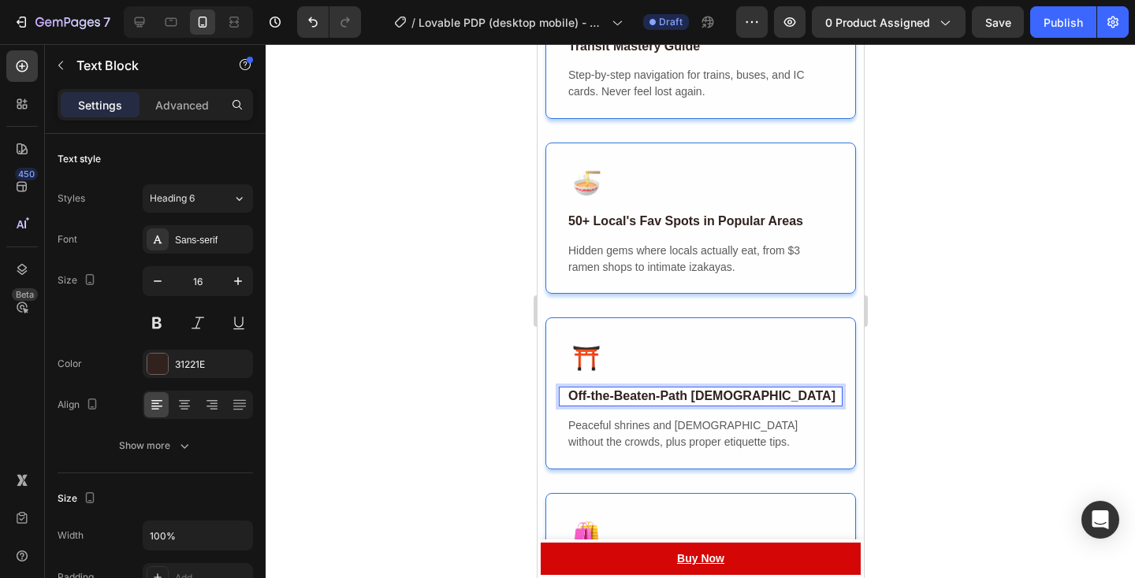
click at [744, 401] on p "Off-the-Beaten-Path [DEMOGRAPHIC_DATA]" at bounding box center [703, 396] width 273 height 17
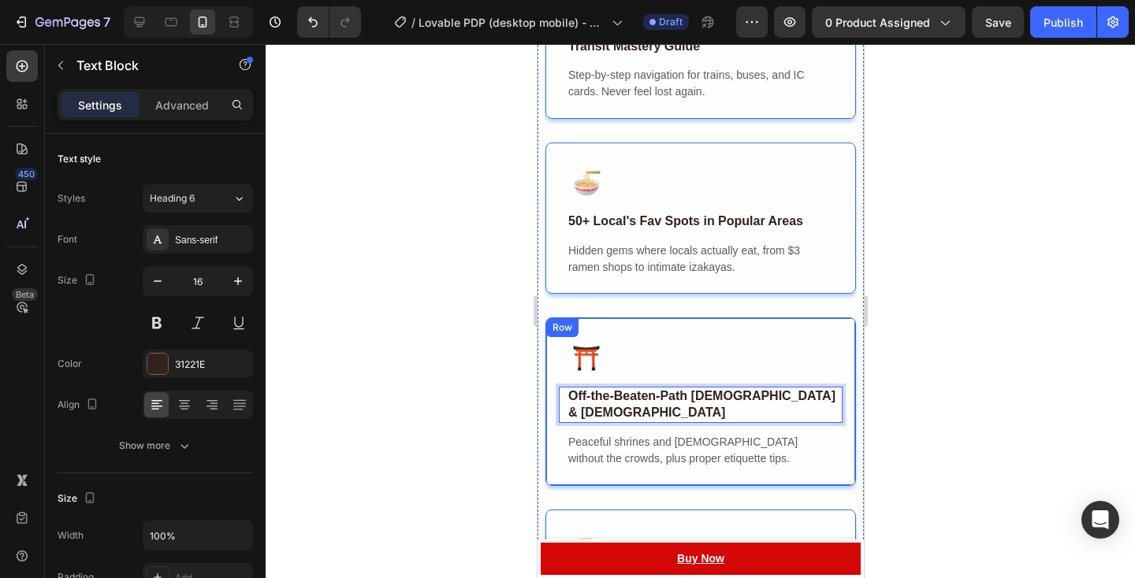
click at [633, 436] on span "Peaceful shrines and [DEMOGRAPHIC_DATA] without the crowds, plus proper etiquet…" at bounding box center [681, 450] width 229 height 29
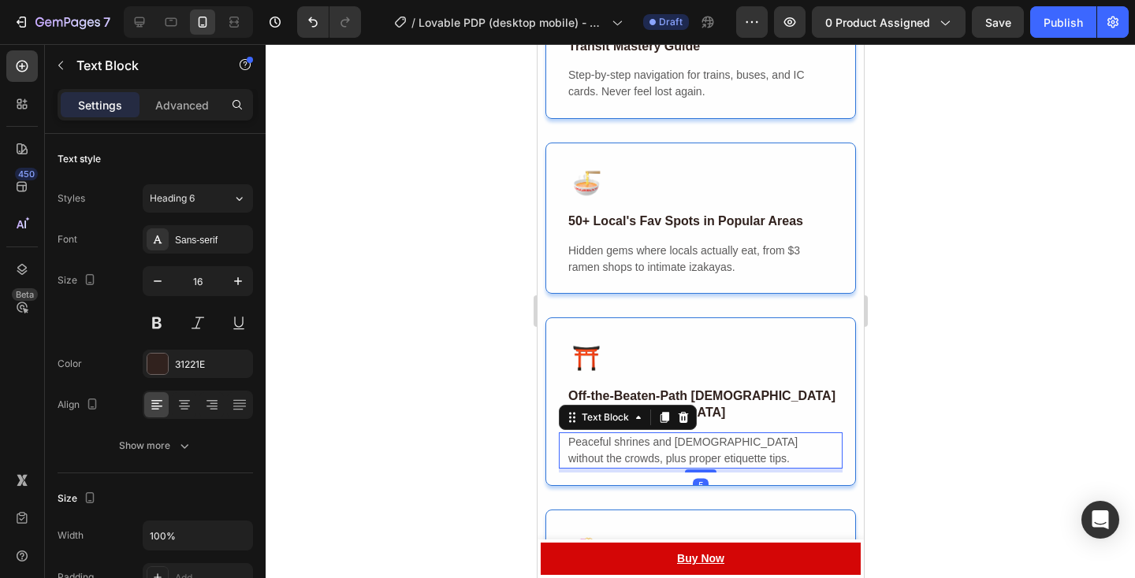
click at [633, 436] on span "Peaceful shrines and [DEMOGRAPHIC_DATA] without the crowds, plus proper etiquet…" at bounding box center [681, 450] width 229 height 29
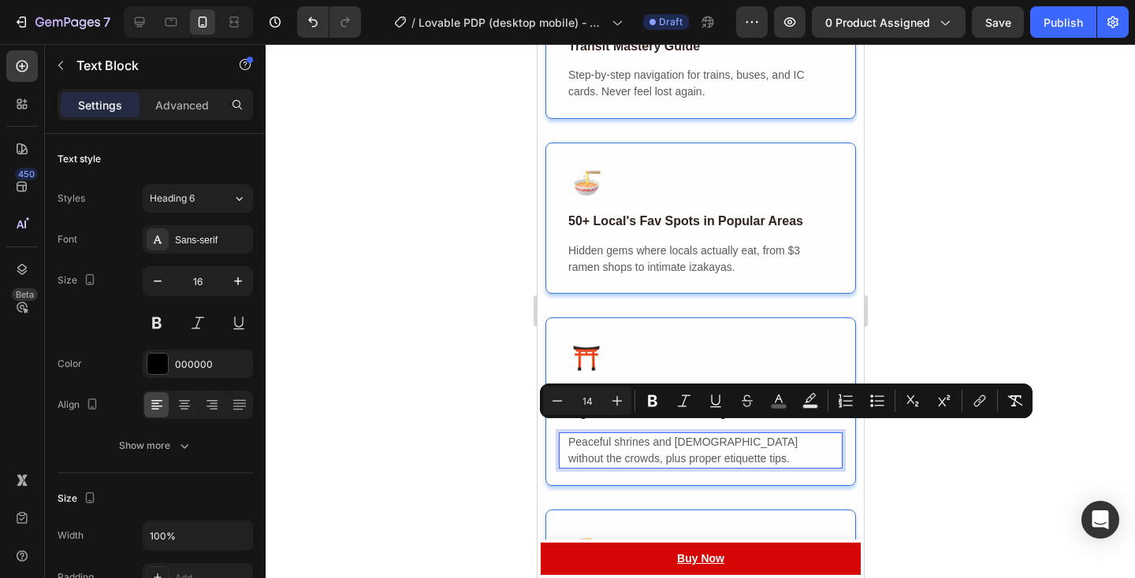
click at [579, 436] on span "Peaceful shrines and [DEMOGRAPHIC_DATA] without the crowds, plus proper etiquet…" at bounding box center [681, 450] width 229 height 29
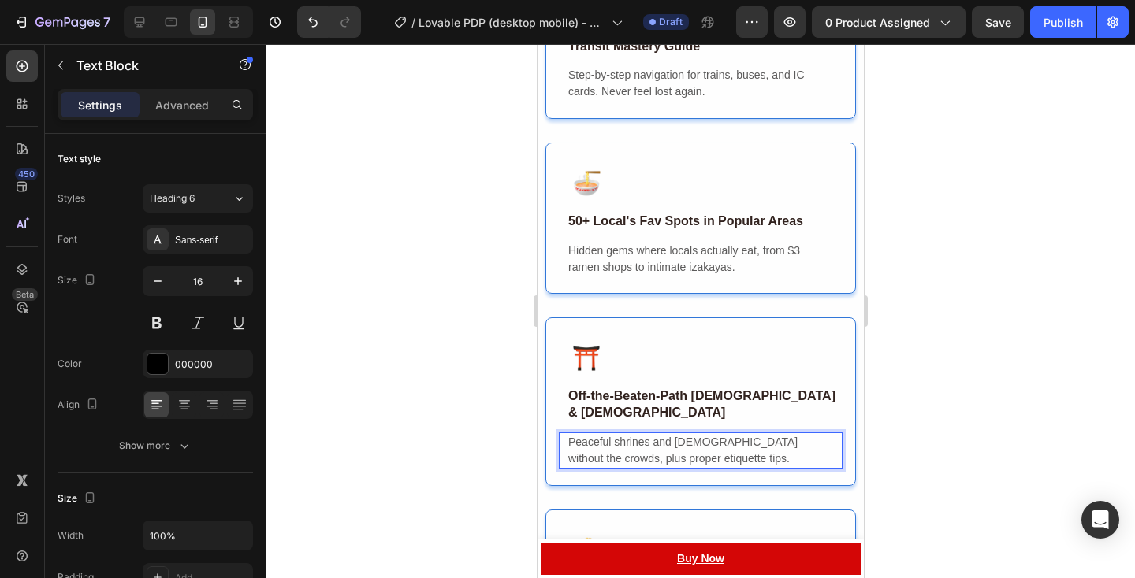
click at [713, 436] on span "Peaceful shrines and [DEMOGRAPHIC_DATA] without the crowds, plus proper etiquet…" at bounding box center [681, 450] width 229 height 29
click at [713, 454] on p "Peaceful shrines and [DEMOGRAPHIC_DATA] without the crowds, plus proper etiquet…" at bounding box center [699, 450] width 265 height 33
click at [566, 444] on div "Peaceful shrines and [DEMOGRAPHIC_DATA] without the crowds, plus proper etiquet…" at bounding box center [700, 451] width 268 height 36
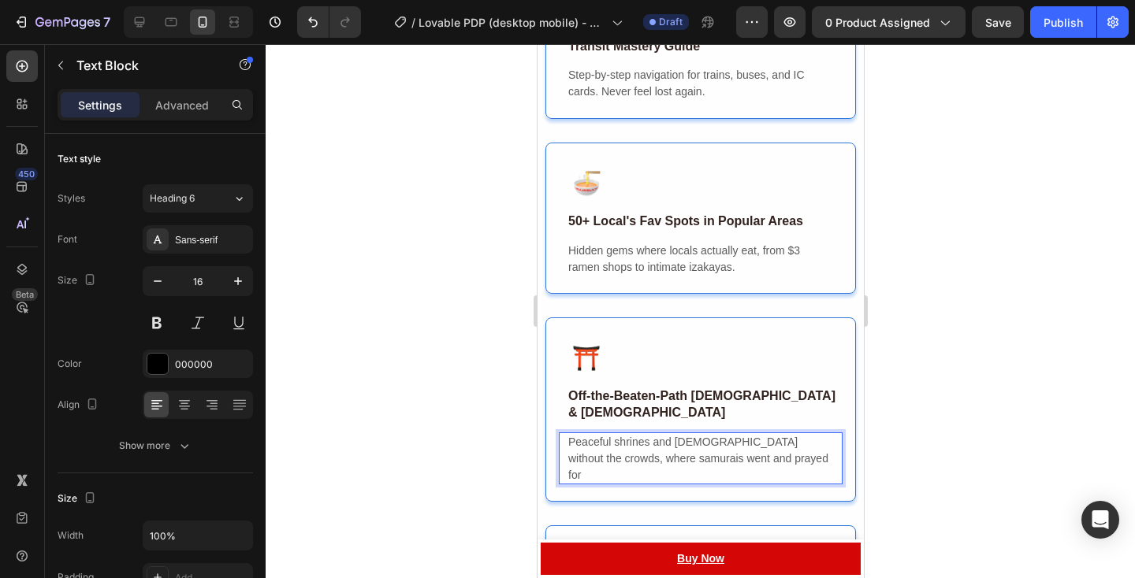
click at [596, 451] on span "Peaceful shrines and [DEMOGRAPHIC_DATA] without the crowds, where samurais went…" at bounding box center [697, 459] width 260 height 46
click at [790, 450] on p "Peaceful shrines and [DEMOGRAPHIC_DATA] without the crowds, where acutal samura…" at bounding box center [699, 458] width 265 height 49
click at [620, 447] on span "Peaceful shrines and [DEMOGRAPHIC_DATA] without the crowds, where acutal samura…" at bounding box center [695, 459] width 256 height 46
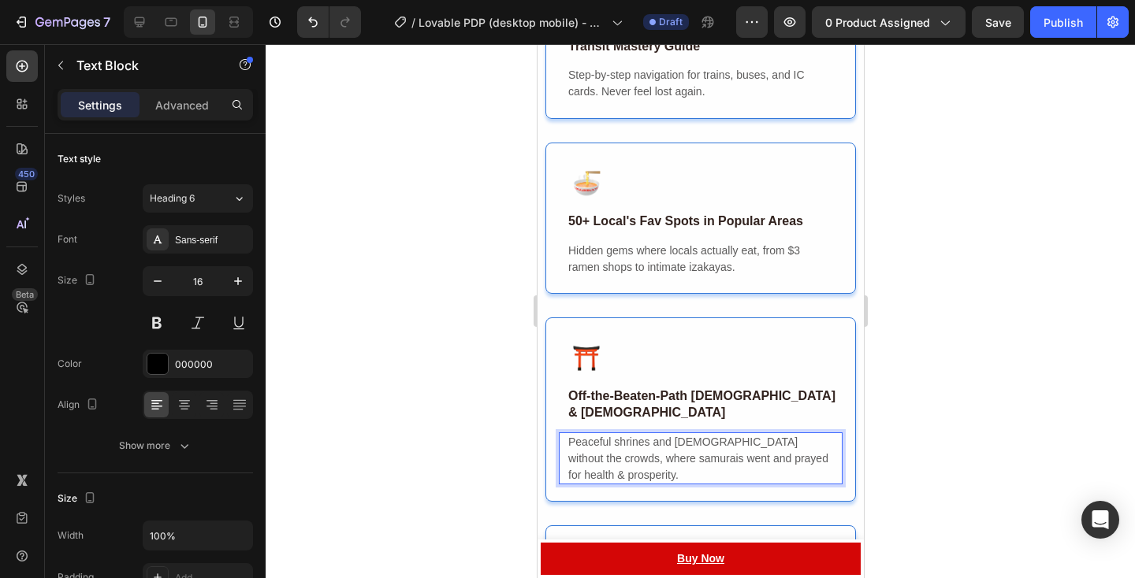
click at [653, 450] on span "Peaceful shrines and [DEMOGRAPHIC_DATA] without the crowds, where samurais went…" at bounding box center [697, 459] width 260 height 46
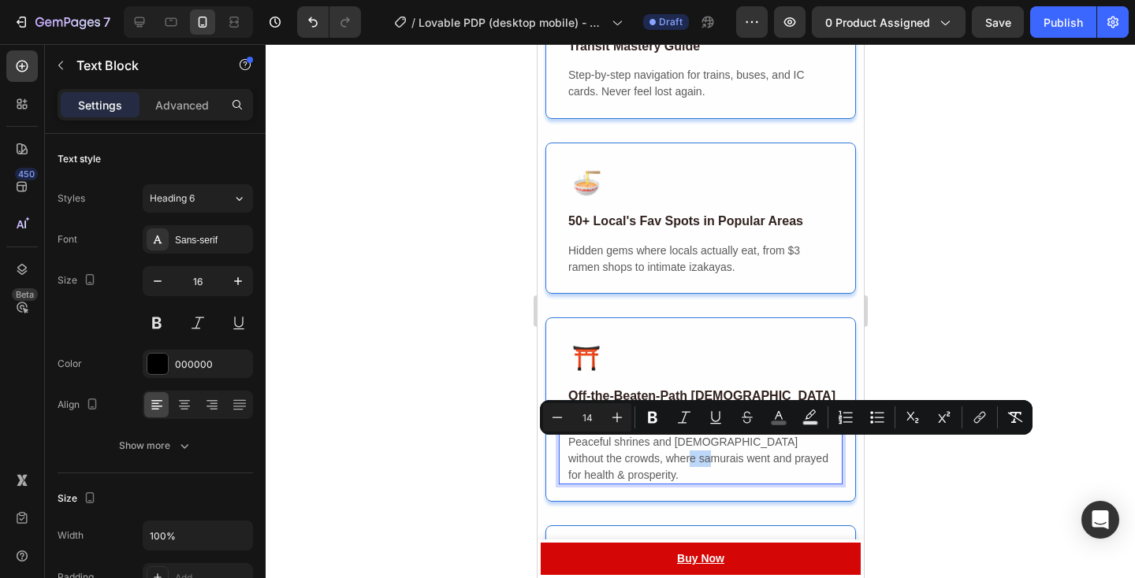
click at [857, 468] on div "Get Everything You Need for Confident Travel All in One Heading Forget generic …" at bounding box center [700, 485] width 326 height 1787
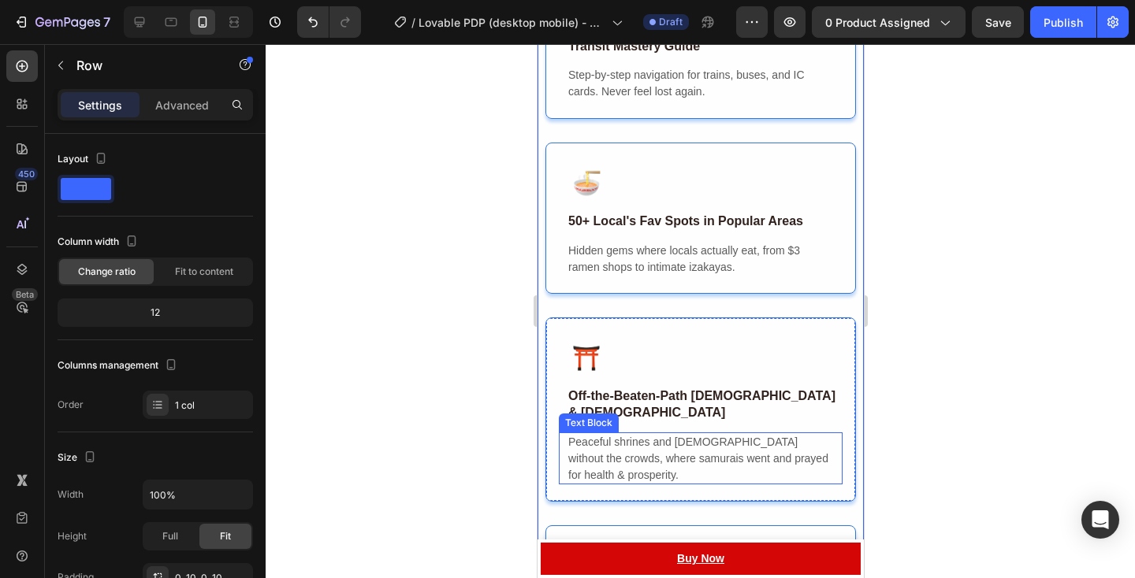
scroll to position [2647, 0]
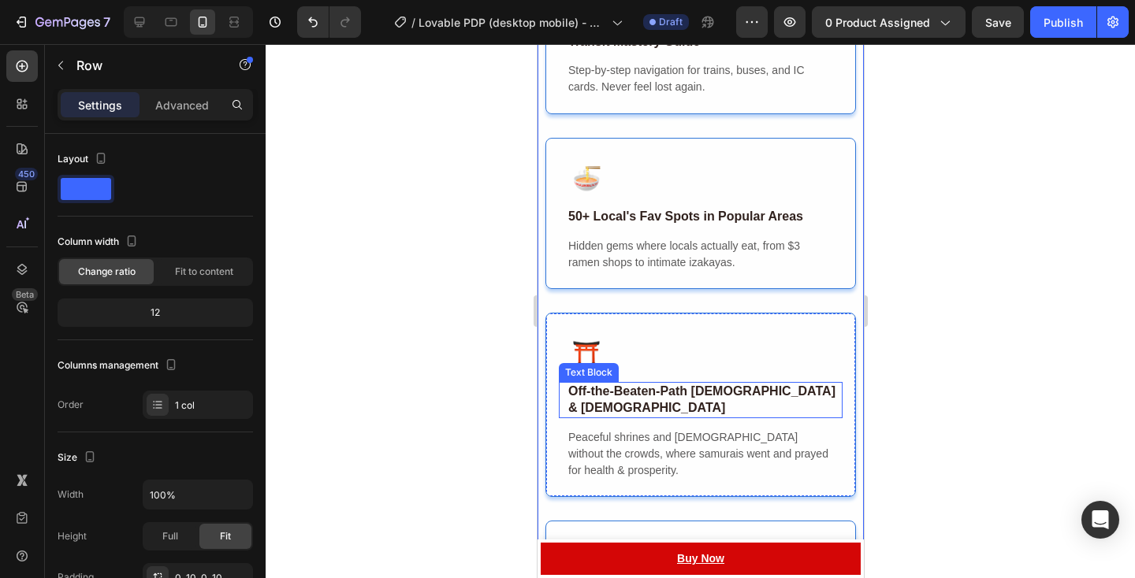
click at [634, 394] on strong "Off-the-Beaten-Path [DEMOGRAPHIC_DATA] & [DEMOGRAPHIC_DATA]" at bounding box center [700, 400] width 267 height 30
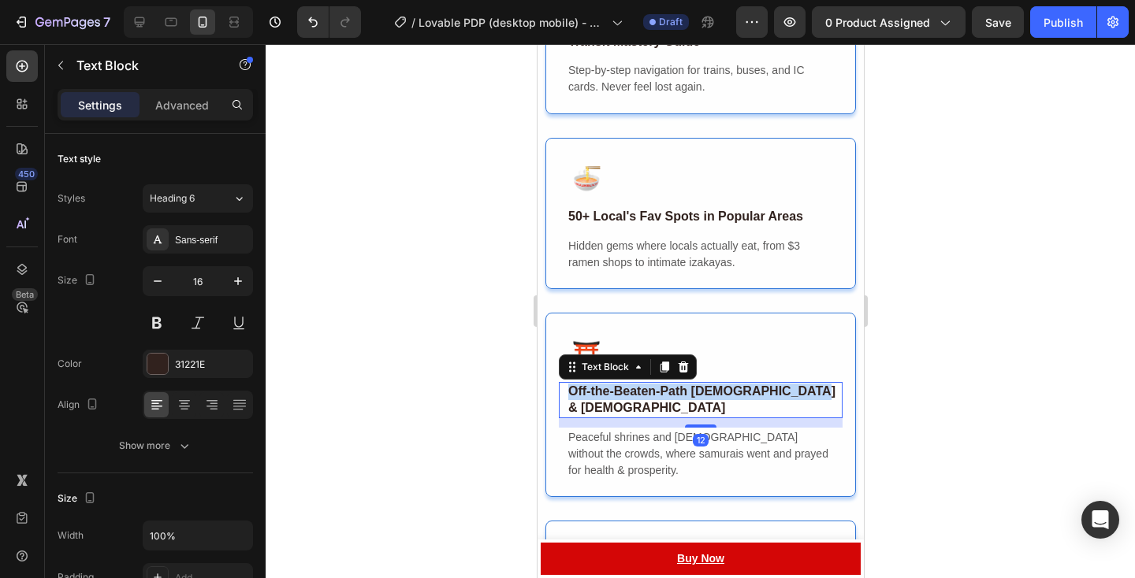
click at [634, 394] on strong "Off-the-Beaten-Path [DEMOGRAPHIC_DATA] & [DEMOGRAPHIC_DATA]" at bounding box center [700, 400] width 267 height 30
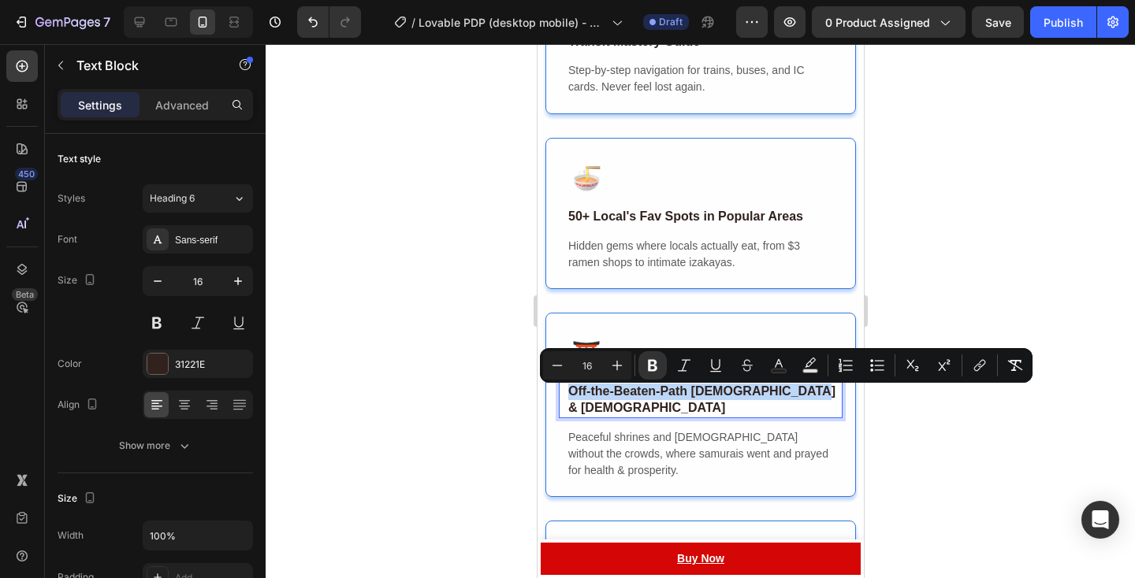
click at [662, 406] on div "Off-the-Beaten-Path [DEMOGRAPHIC_DATA] & [DEMOGRAPHIC_DATA]" at bounding box center [704, 400] width 276 height 36
drag, startPoint x: 687, startPoint y: 401, endPoint x: 537, endPoint y: 400, distance: 149.7
click at [537, 400] on div "Get Everything You Need for Confident Travel All in One Heading Forget generic …" at bounding box center [700, 480] width 326 height 1787
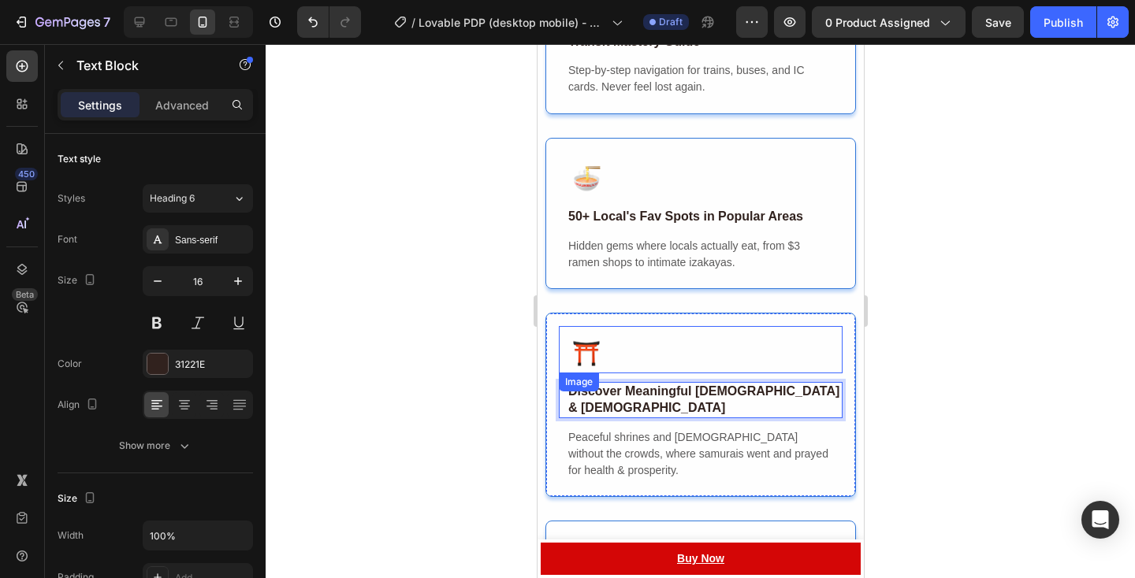
click at [975, 377] on div at bounding box center [700, 311] width 869 height 534
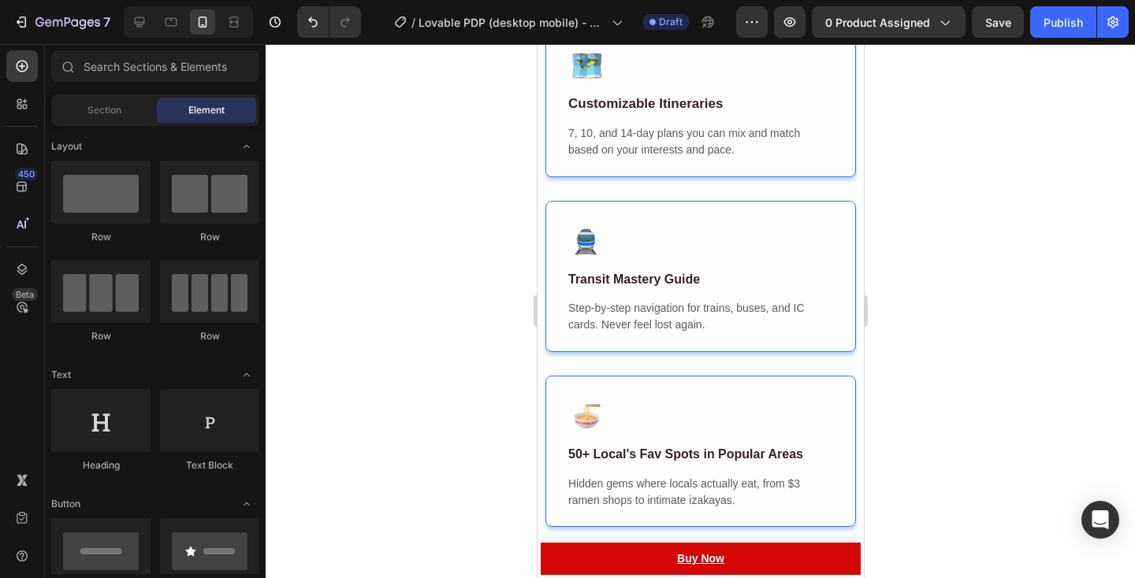
scroll to position [2554, 0]
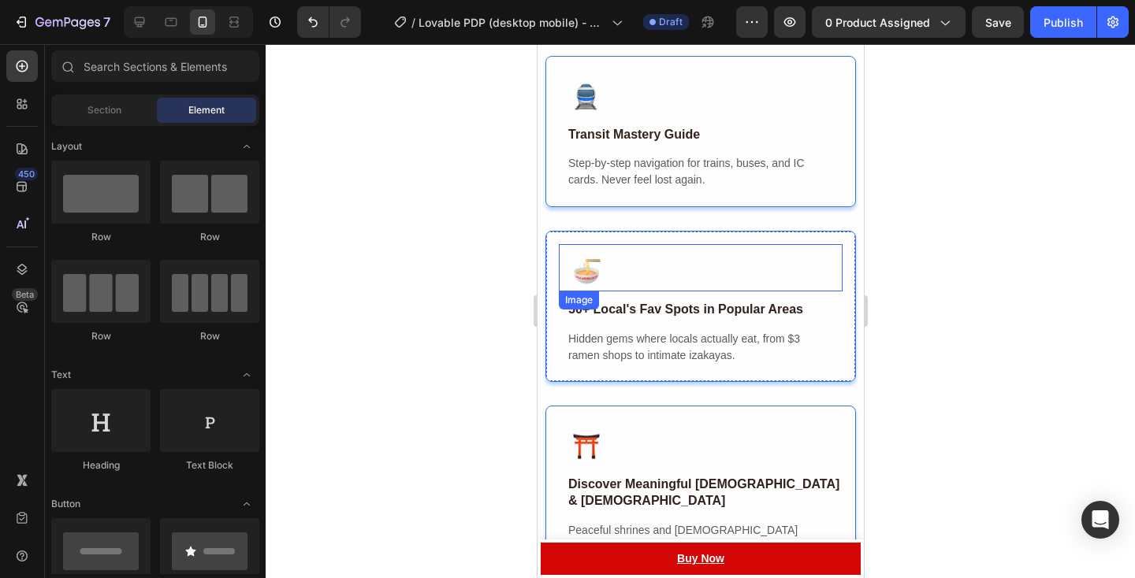
click at [782, 251] on div "Image" at bounding box center [700, 267] width 284 height 47
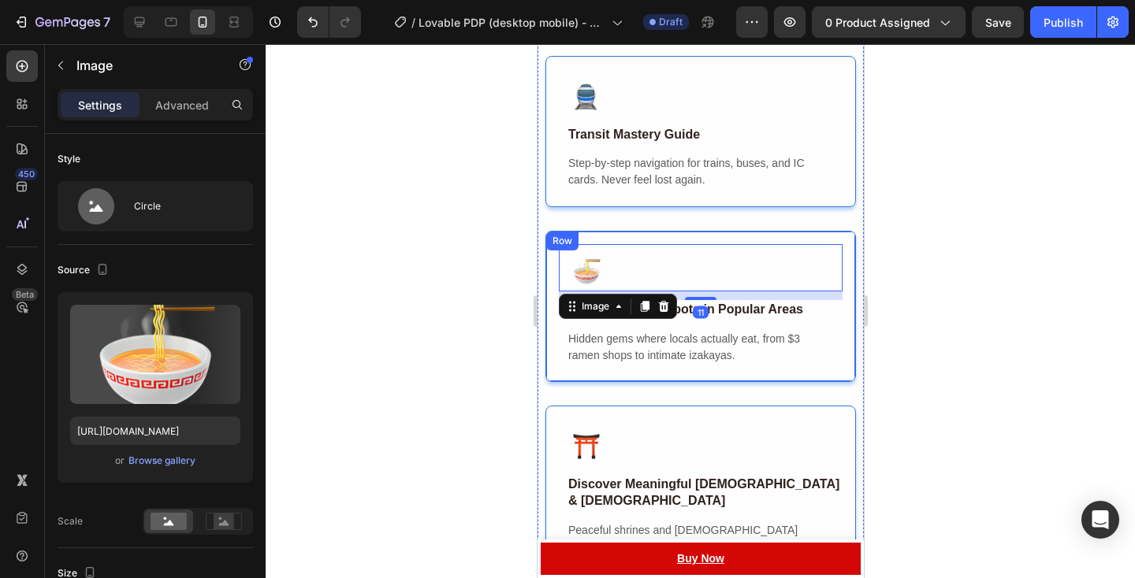
click at [780, 244] on div "Image 11 50+ Local's Fav Spots in Popular Areas Text Block Hidden gems where lo…" at bounding box center [699, 306] width 310 height 151
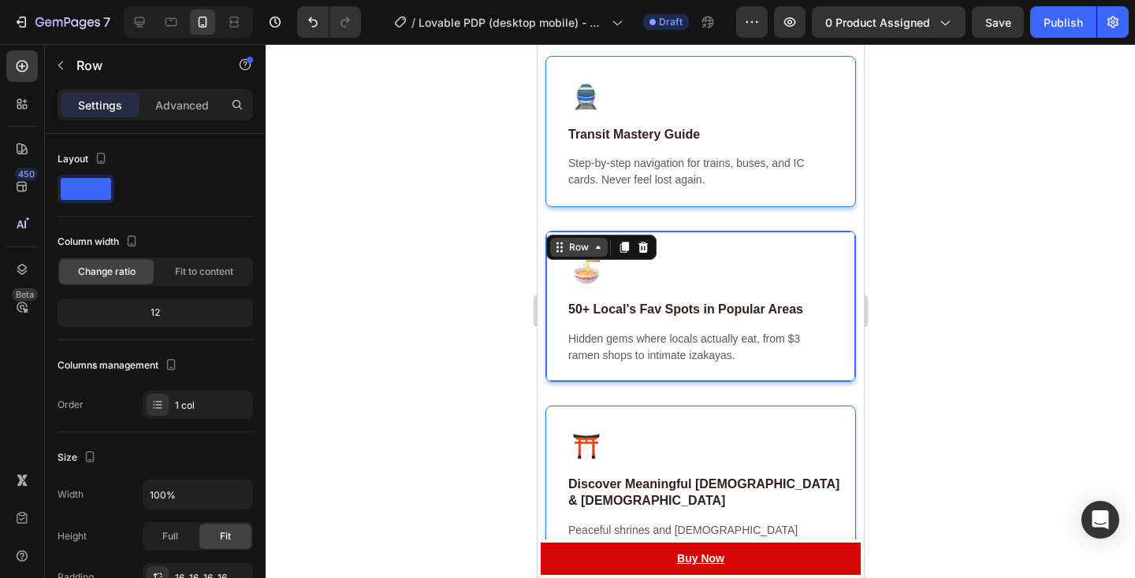
click at [595, 248] on icon at bounding box center [597, 247] width 13 height 13
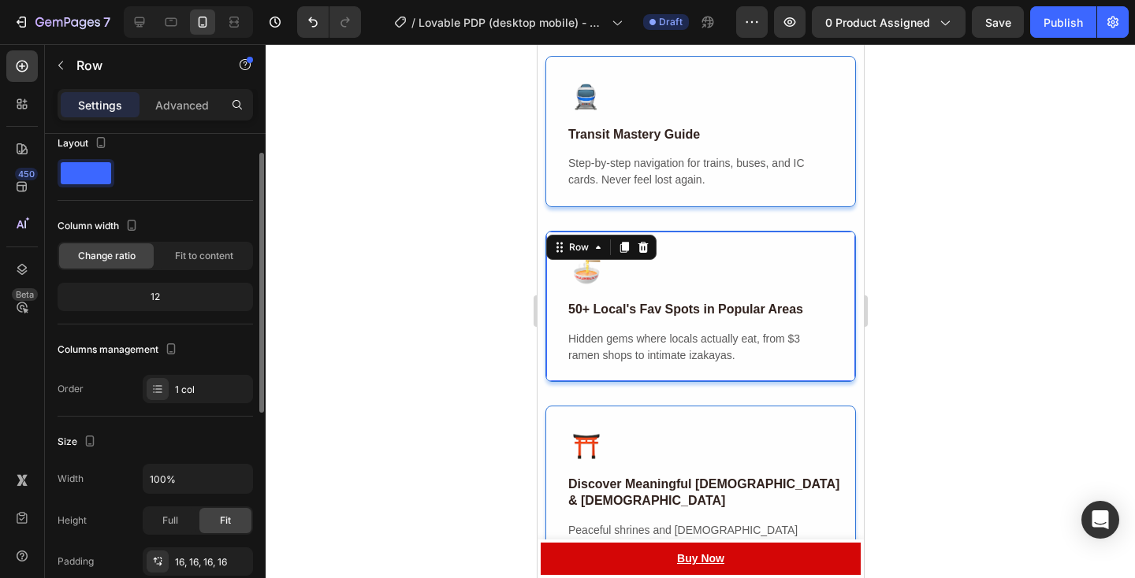
scroll to position [3, 0]
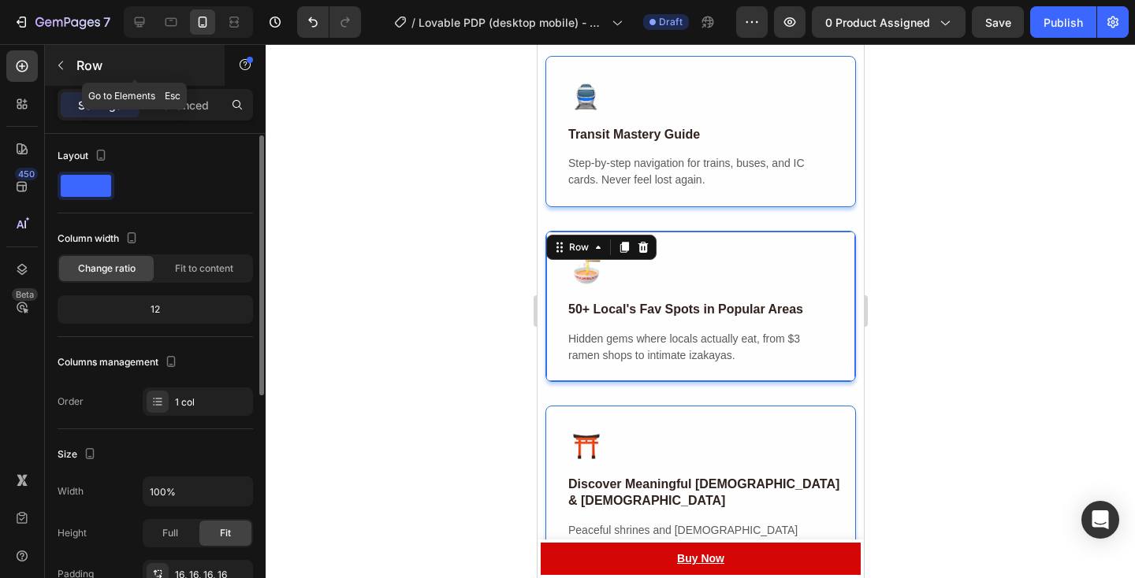
click at [75, 67] on div "Row" at bounding box center [135, 65] width 180 height 41
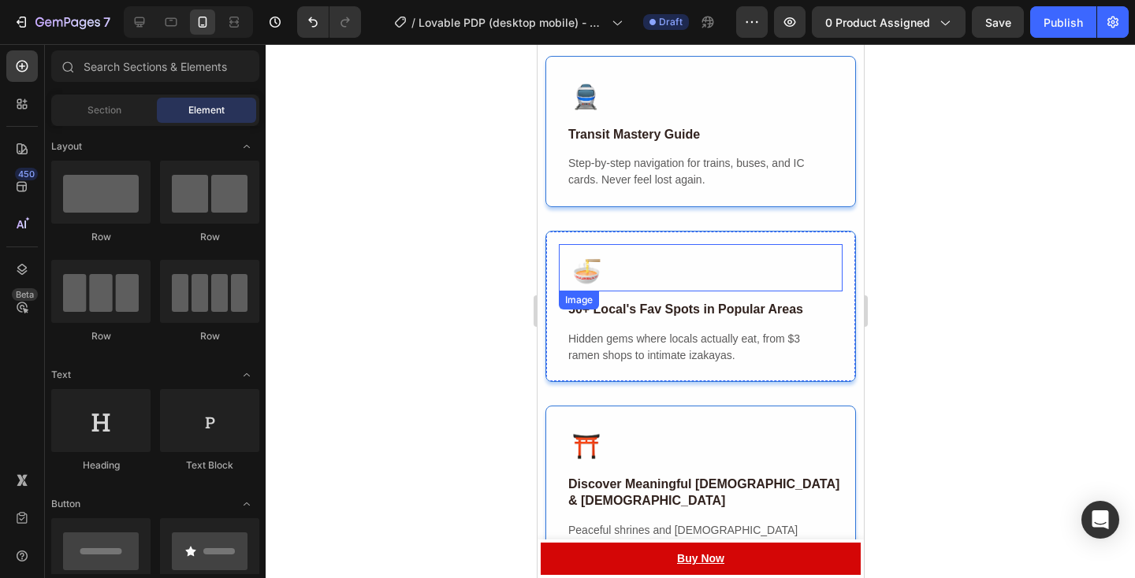
click at [728, 260] on div at bounding box center [704, 271] width 276 height 39
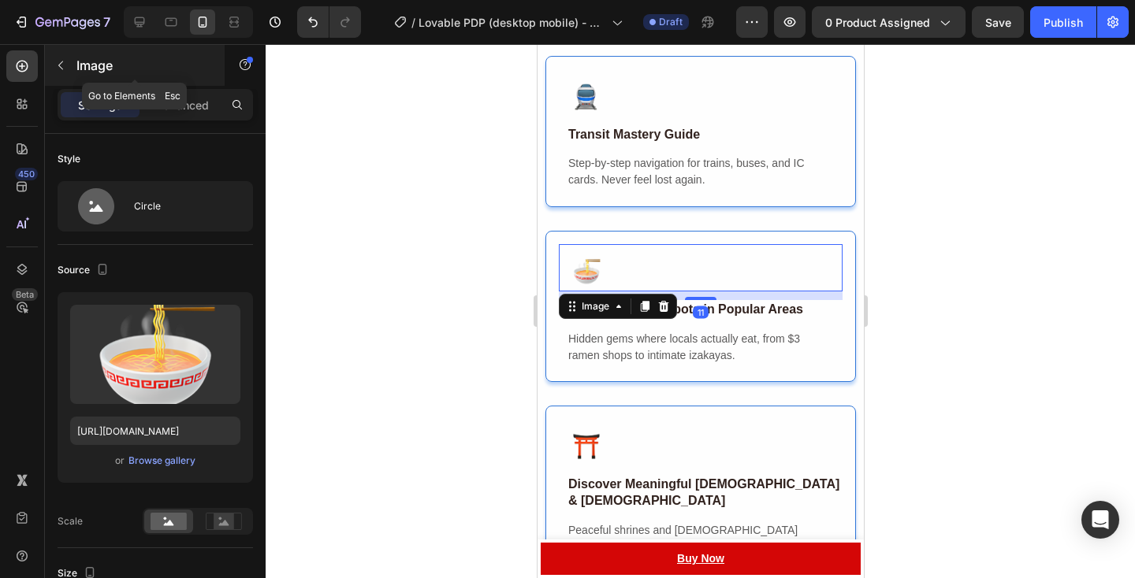
click at [84, 62] on p "Image" at bounding box center [143, 65] width 134 height 19
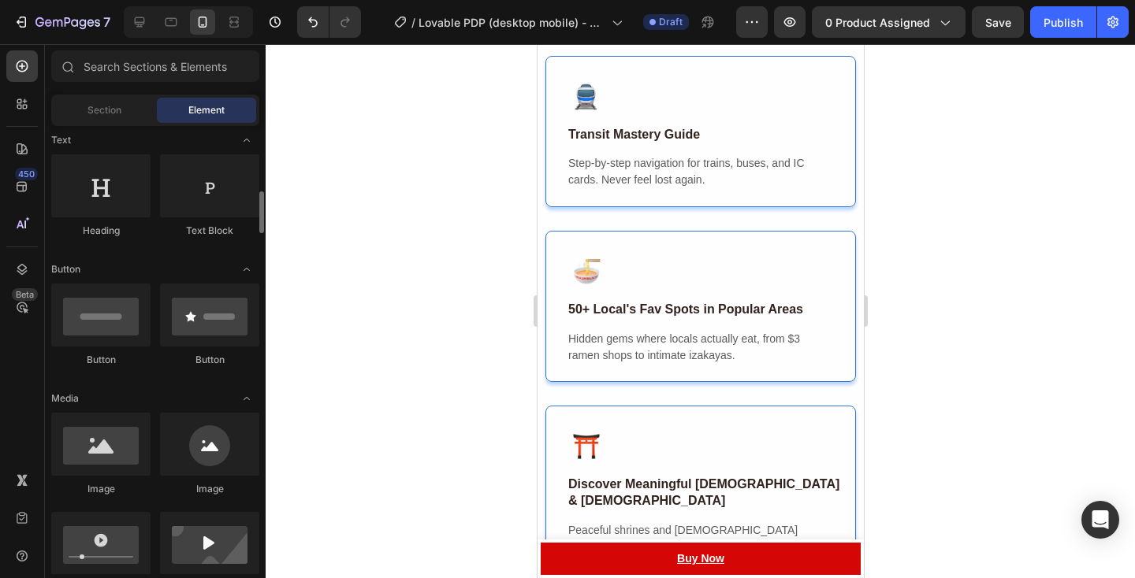
scroll to position [275, 0]
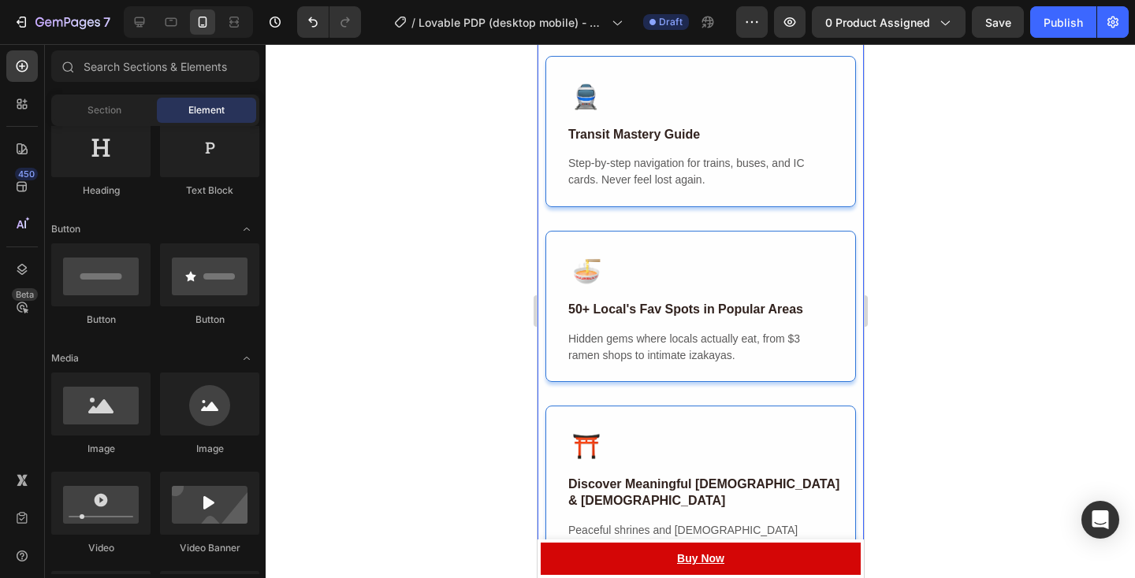
click at [559, 221] on div "Get Everything You Need for Confident Travel All in One Heading Forget generic …" at bounding box center [699, 573] width 310 height 1787
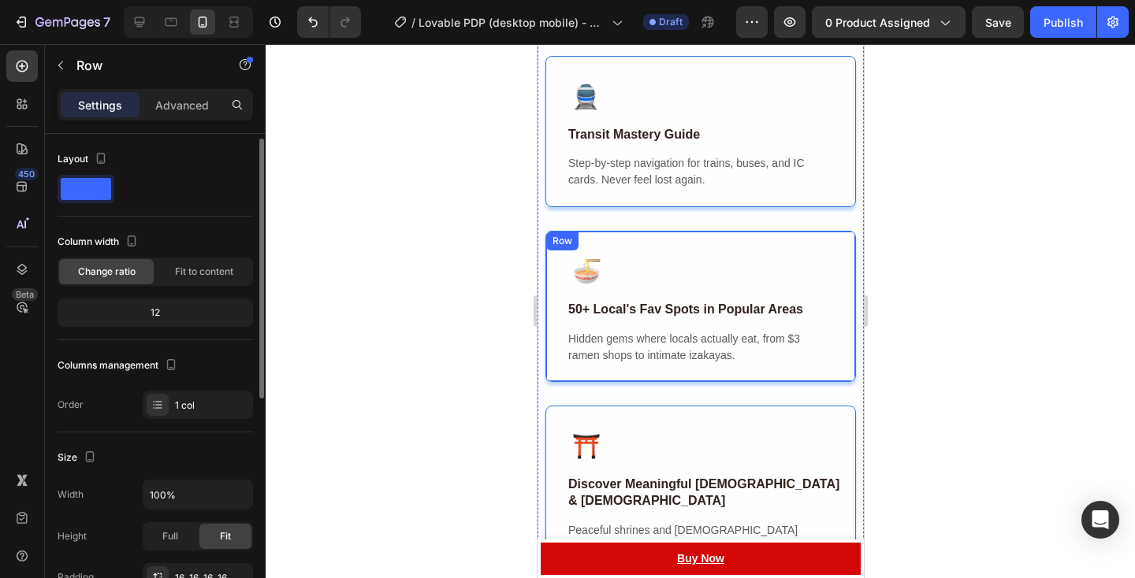
click at [732, 242] on div "Image 50+ Local's Fav Spots in Popular Areas Text Block Hidden gems where local…" at bounding box center [699, 306] width 310 height 151
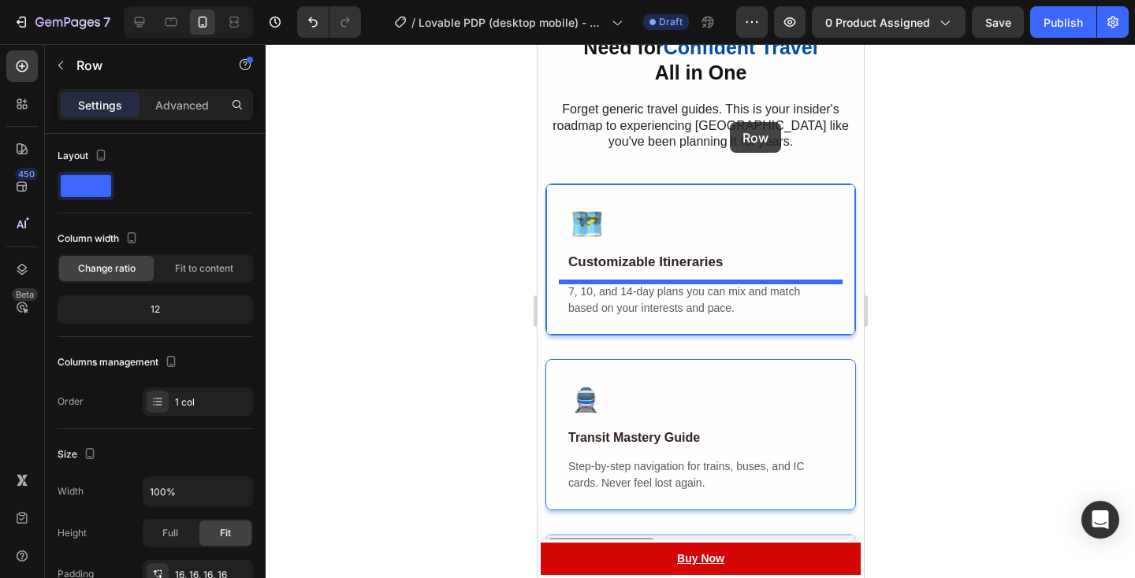
scroll to position [2184, 0]
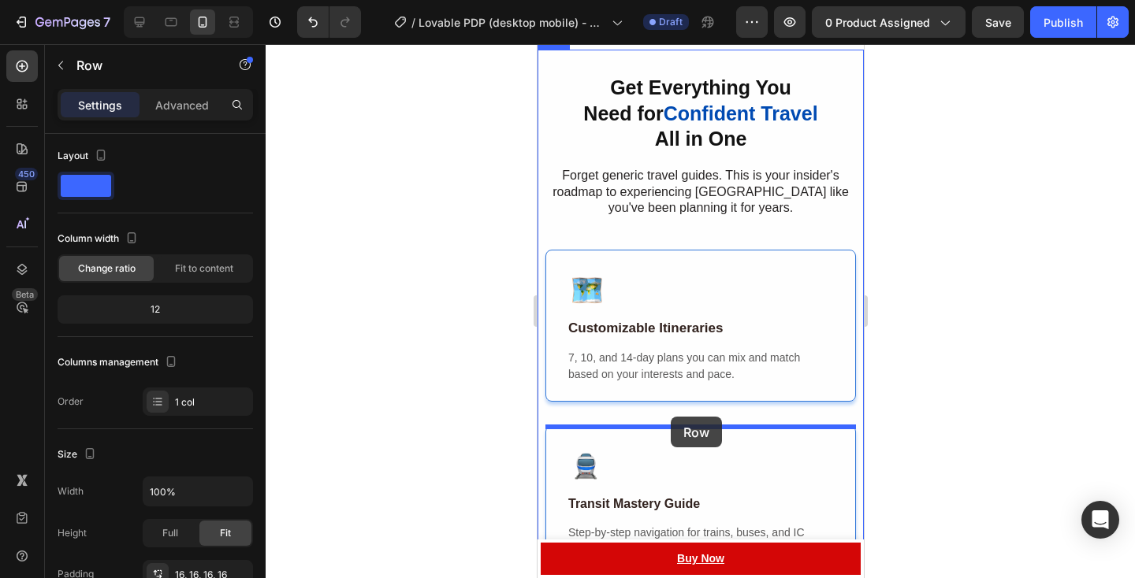
drag, startPoint x: 732, startPoint y: 242, endPoint x: 670, endPoint y: 417, distance: 185.7
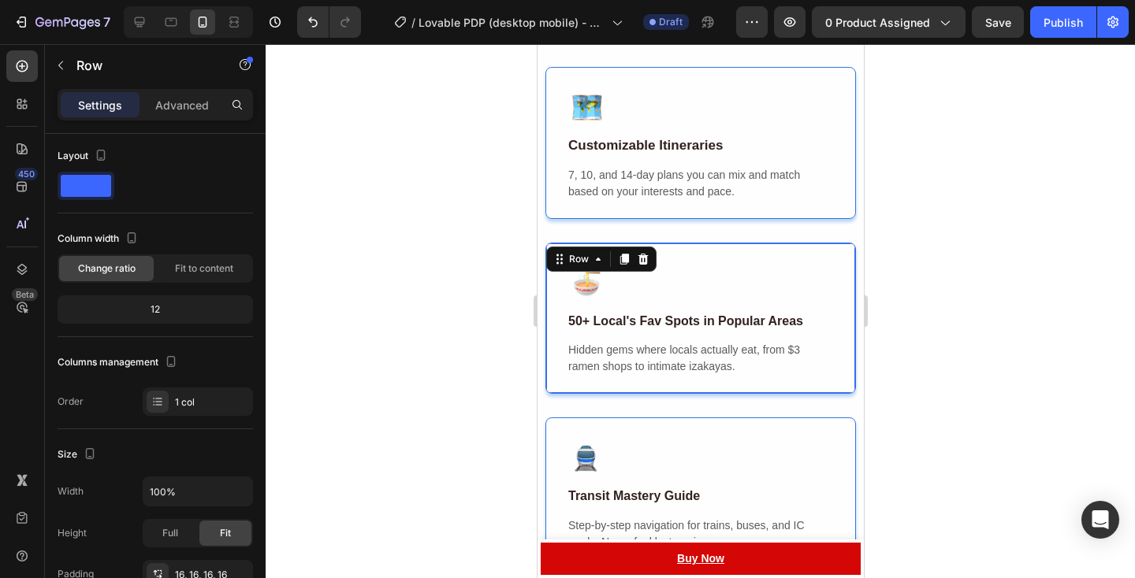
scroll to position [2293, 0]
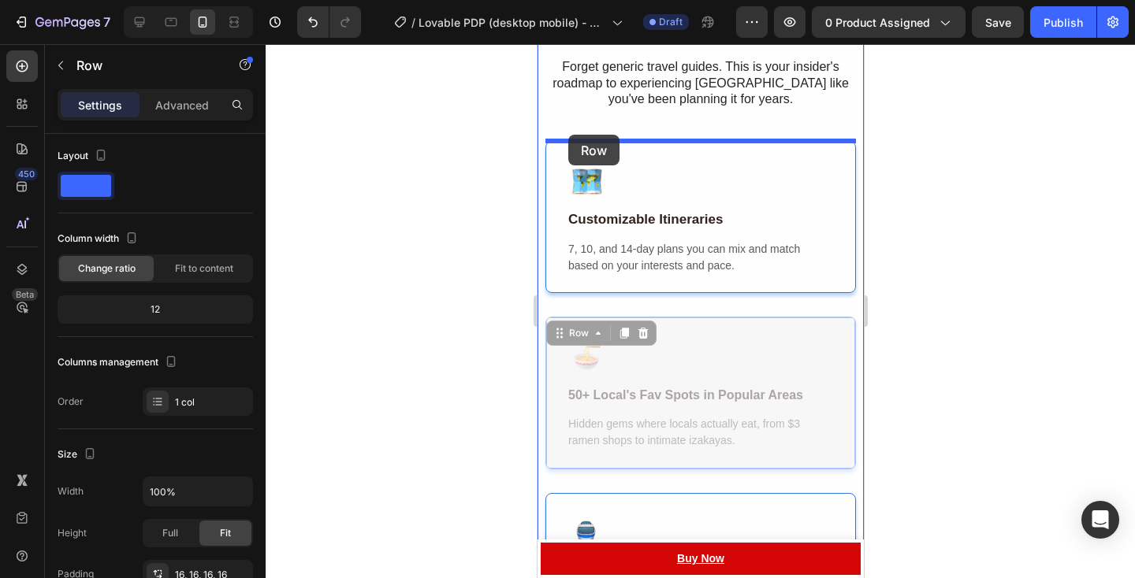
drag, startPoint x: 561, startPoint y: 335, endPoint x: 567, endPoint y: 135, distance: 200.2
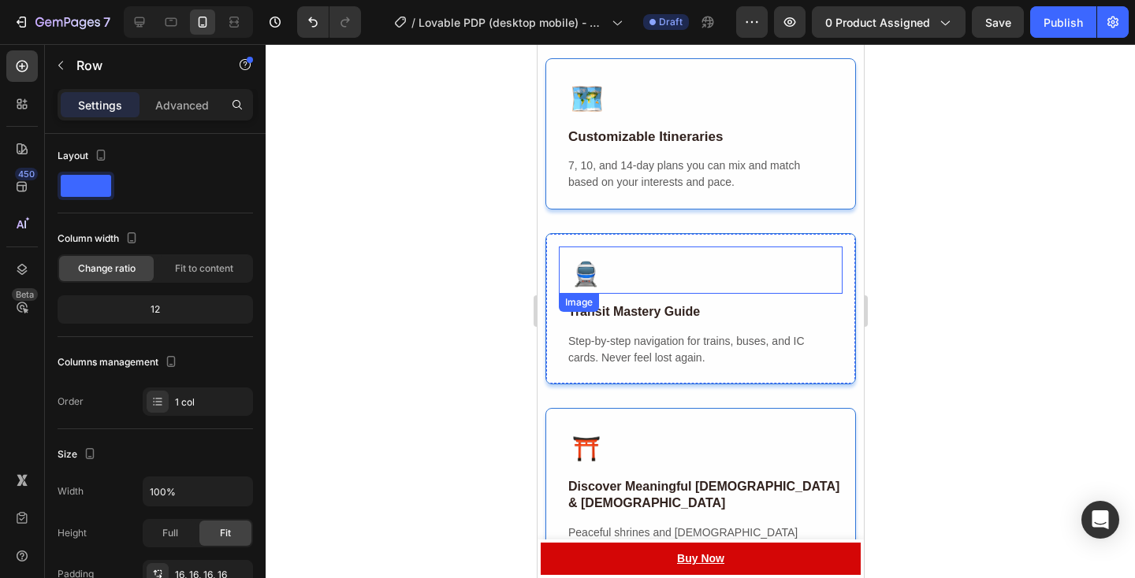
scroll to position [2626, 0]
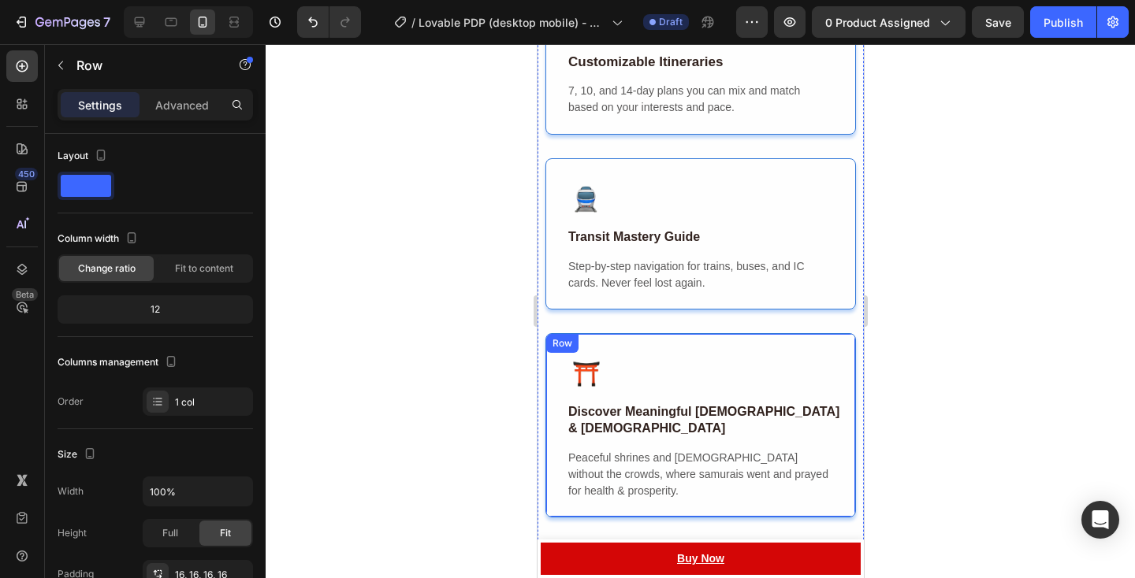
click at [581, 340] on div "Image Discover Meaningful [DEMOGRAPHIC_DATA] & Shrines Text Block Peaceful shri…" at bounding box center [699, 425] width 310 height 184
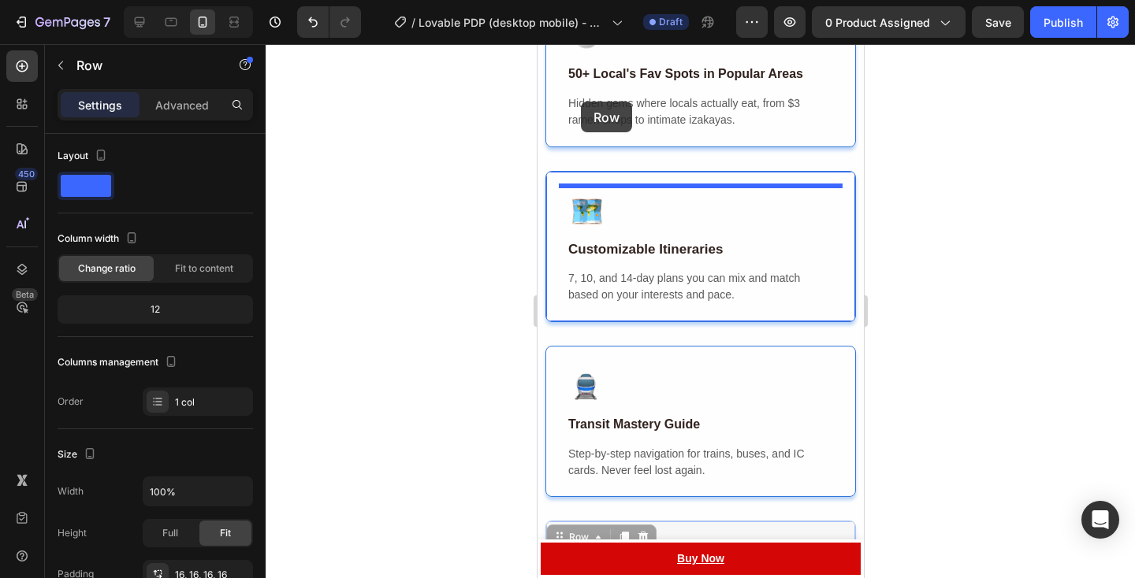
scroll to position [2361, 0]
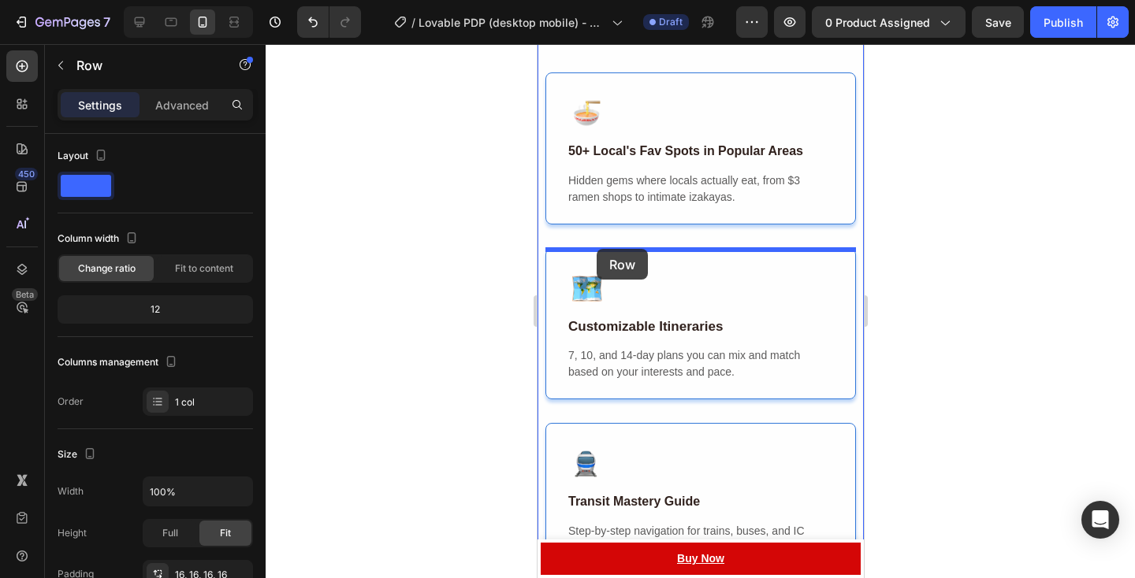
drag, startPoint x: 566, startPoint y: 351, endPoint x: 596, endPoint y: 249, distance: 106.7
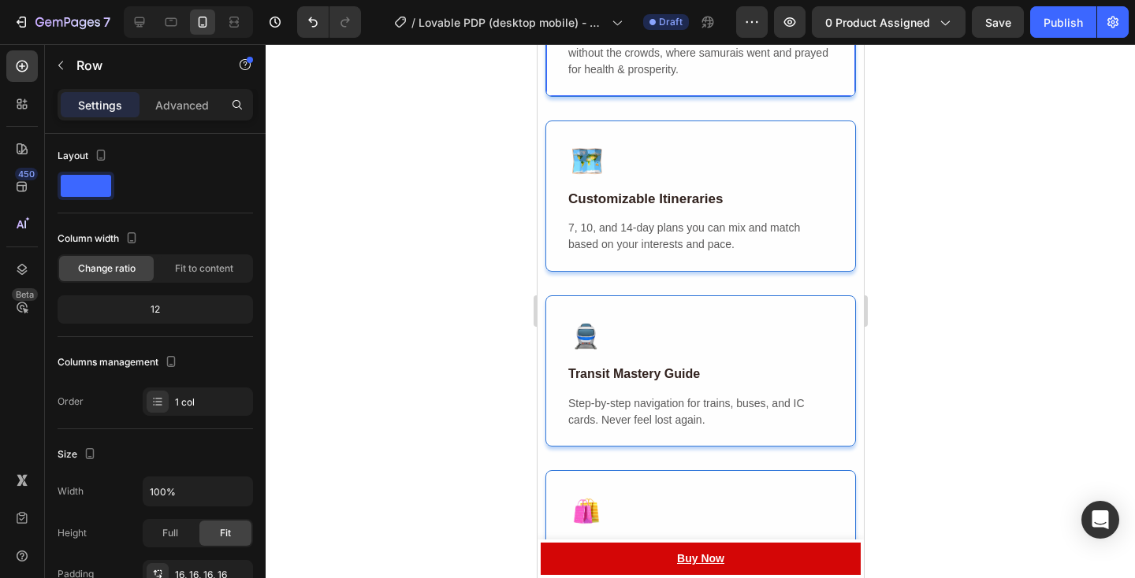
scroll to position [2833, 0]
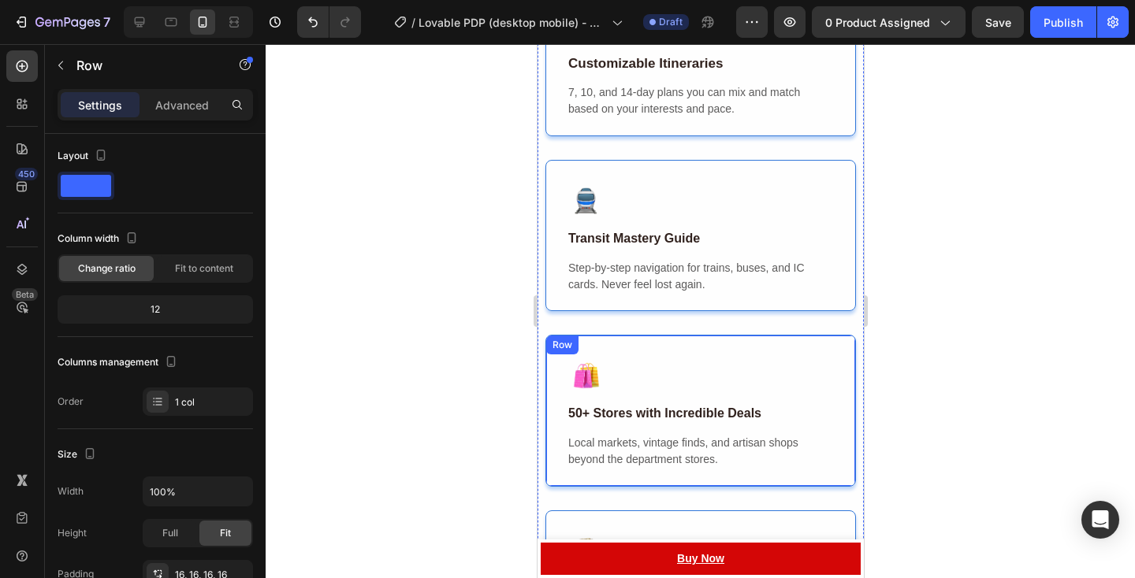
click at [584, 335] on div "Image 50+ Stores with Incredible Deals Text Block Local markets, vintage finds,…" at bounding box center [699, 410] width 310 height 151
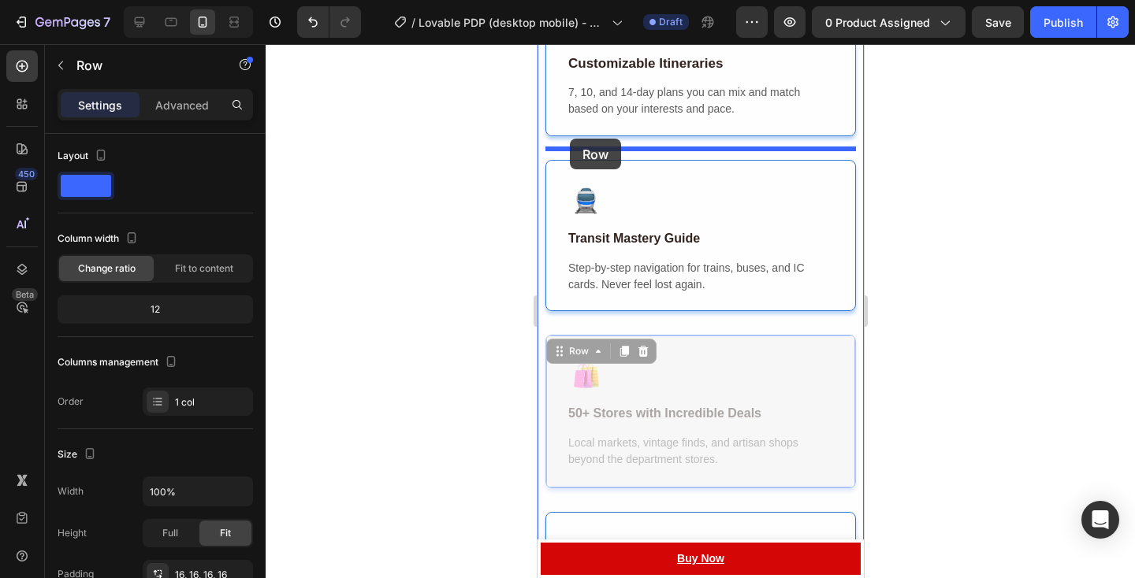
drag, startPoint x: 570, startPoint y: 345, endPoint x: 569, endPoint y: 208, distance: 137.1
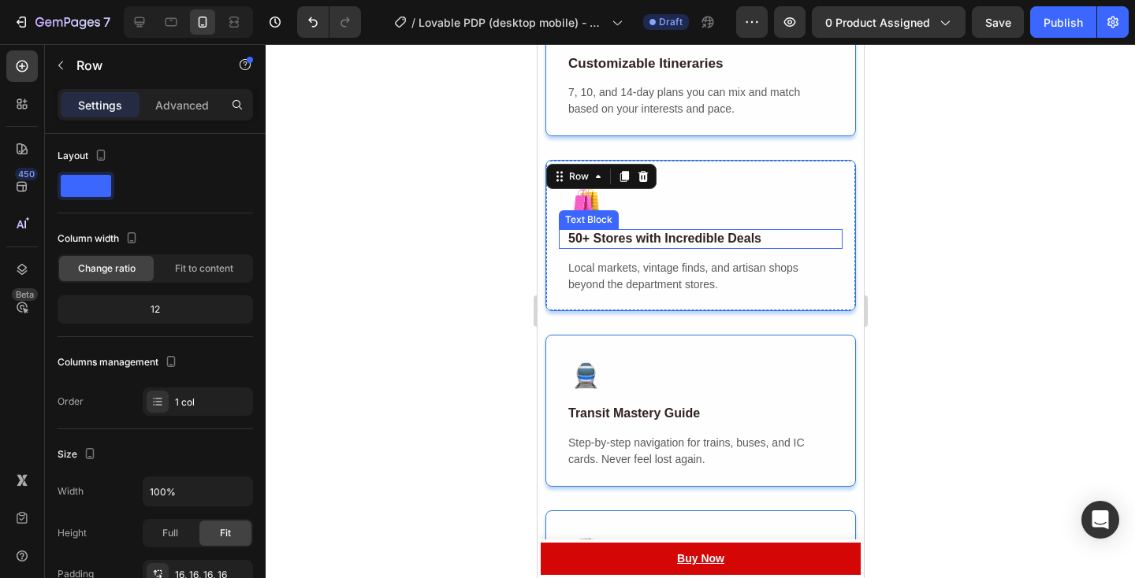
click at [643, 232] on strong "50+ Stores with Incredible Deals" at bounding box center [663, 238] width 193 height 13
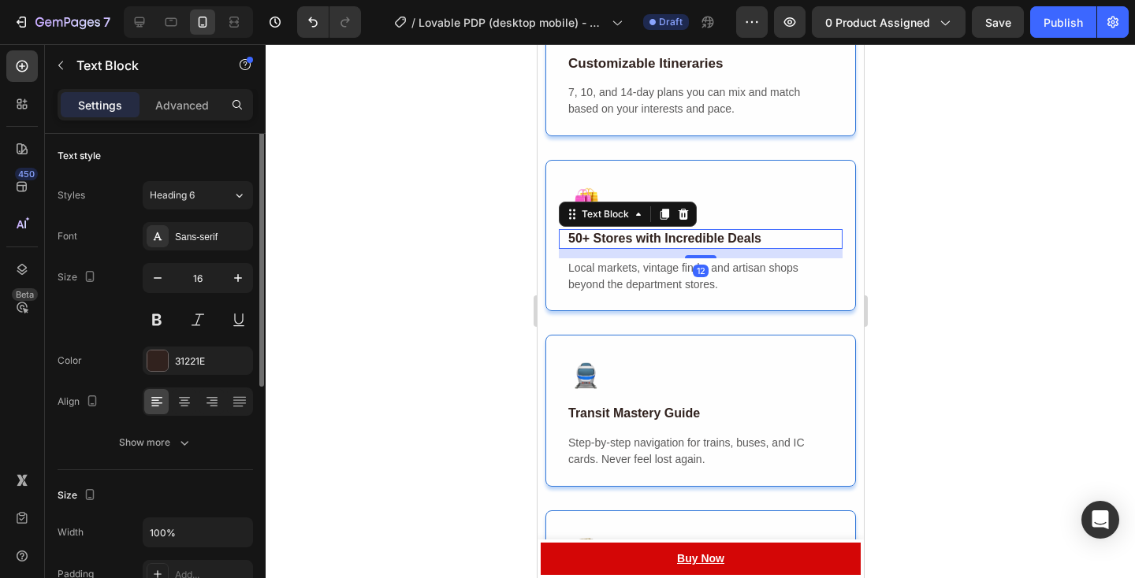
scroll to position [0, 0]
click at [591, 232] on strong "50+ Stores with Incredible Deals" at bounding box center [663, 238] width 193 height 13
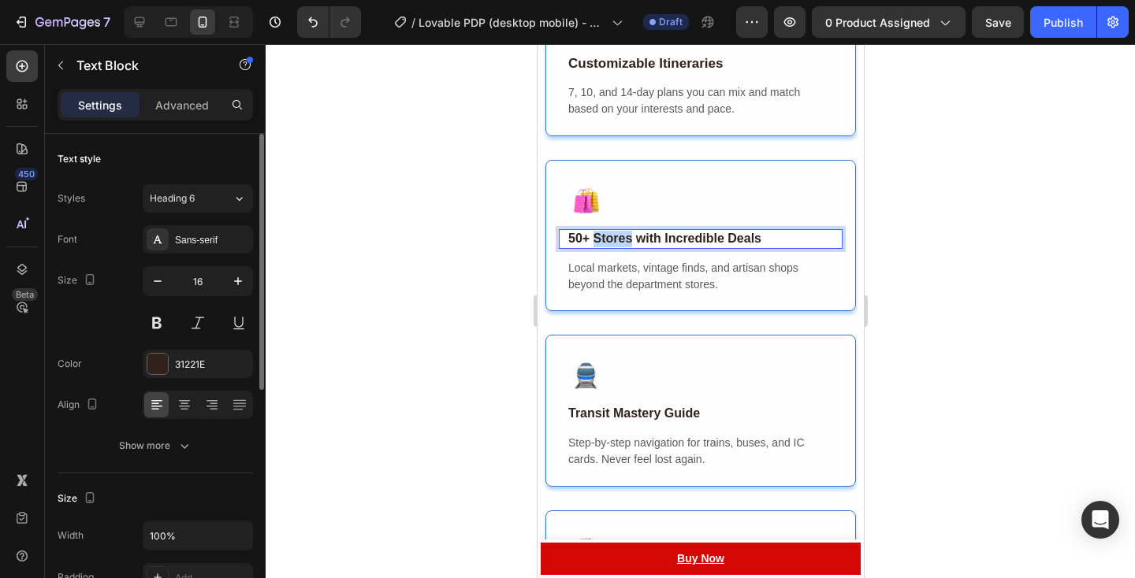
click at [591, 232] on strong "50+ Stores with Incredible Deals" at bounding box center [663, 238] width 193 height 13
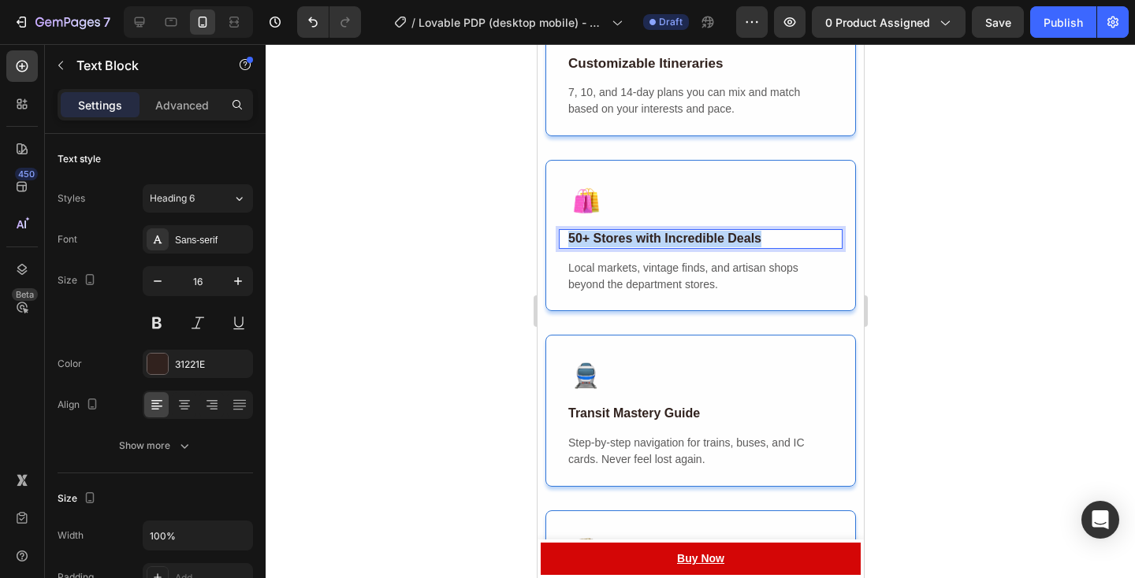
click at [591, 232] on strong "50+ Stores with Incredible Deals" at bounding box center [663, 238] width 193 height 13
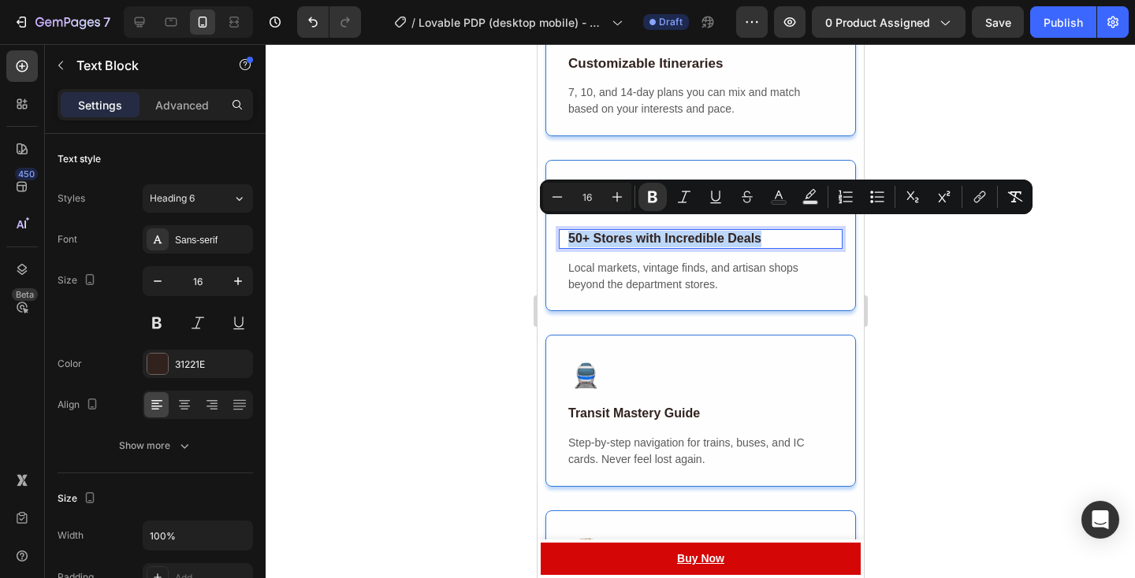
click at [591, 232] on strong "50+ Stores with Incredible Deals" at bounding box center [663, 238] width 193 height 13
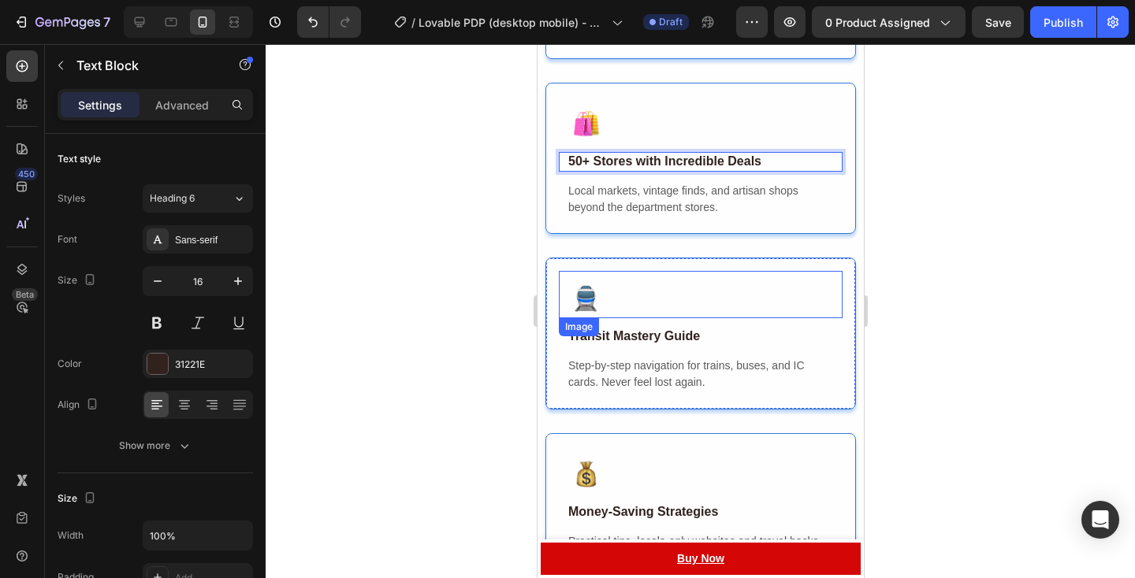
scroll to position [2911, 0]
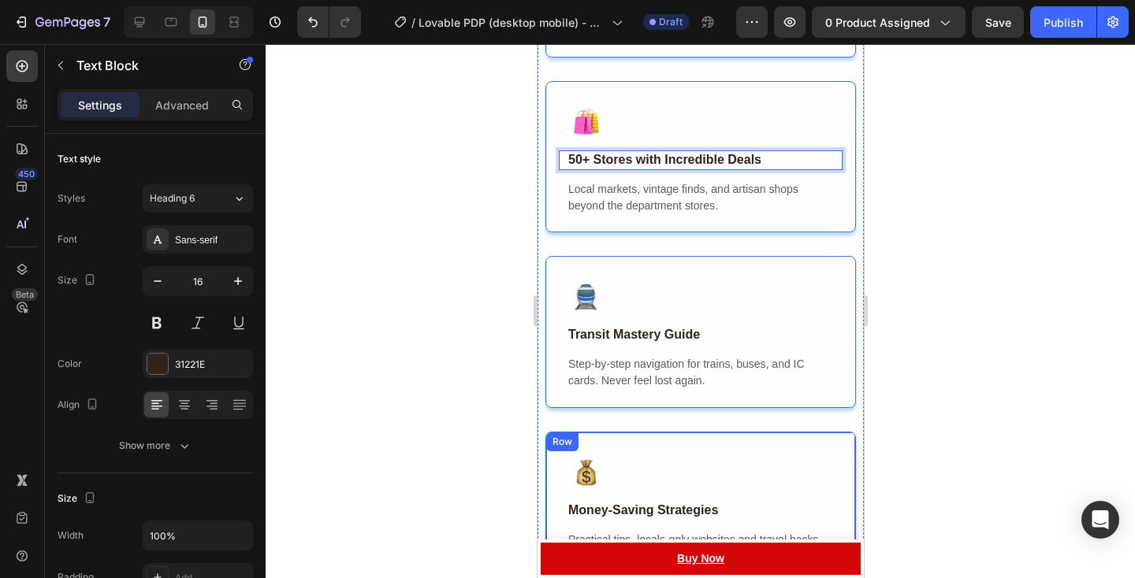
click at [633, 445] on div "Image" at bounding box center [700, 468] width 284 height 47
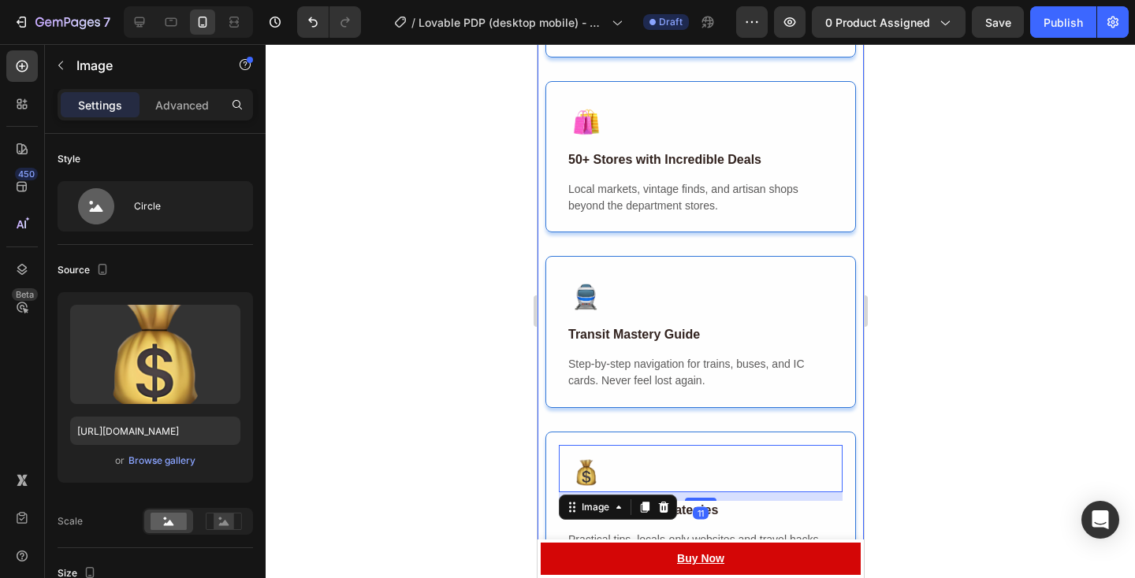
scroll to position [3112, 0]
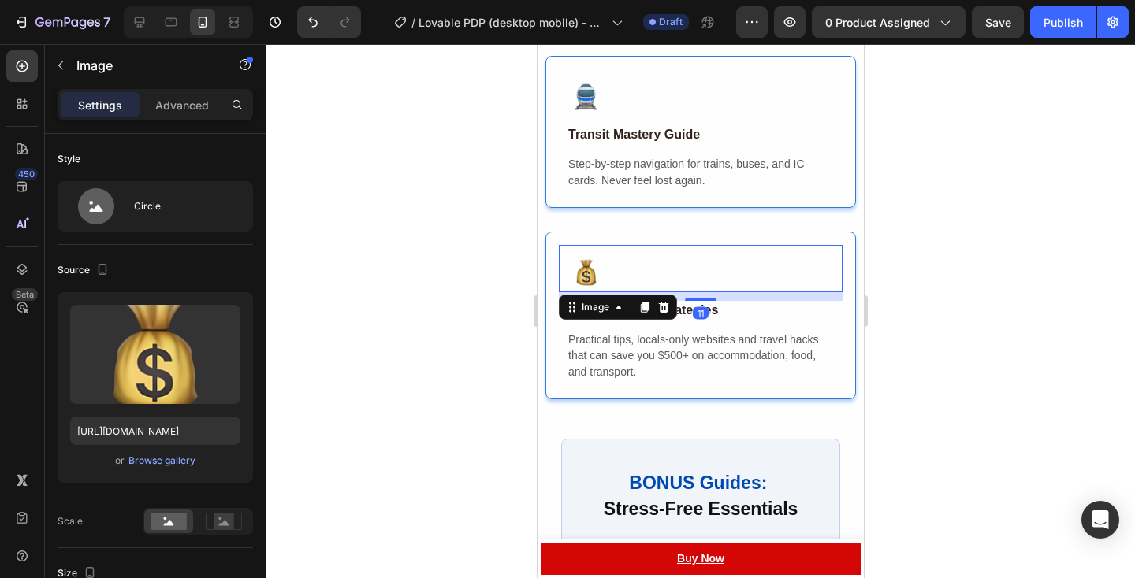
click at [919, 418] on div at bounding box center [700, 311] width 869 height 534
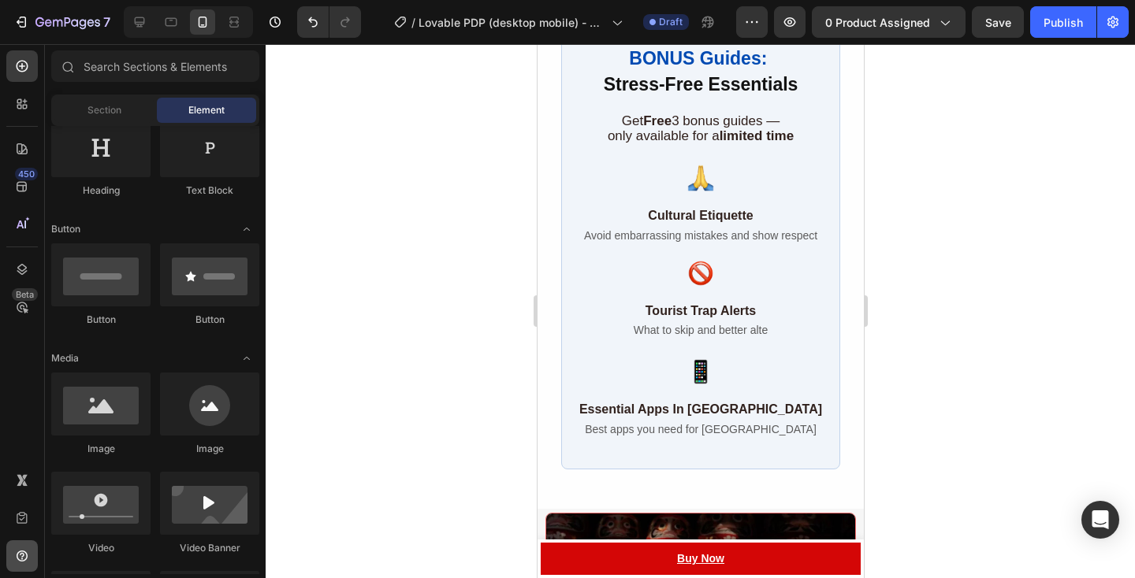
scroll to position [3565, 0]
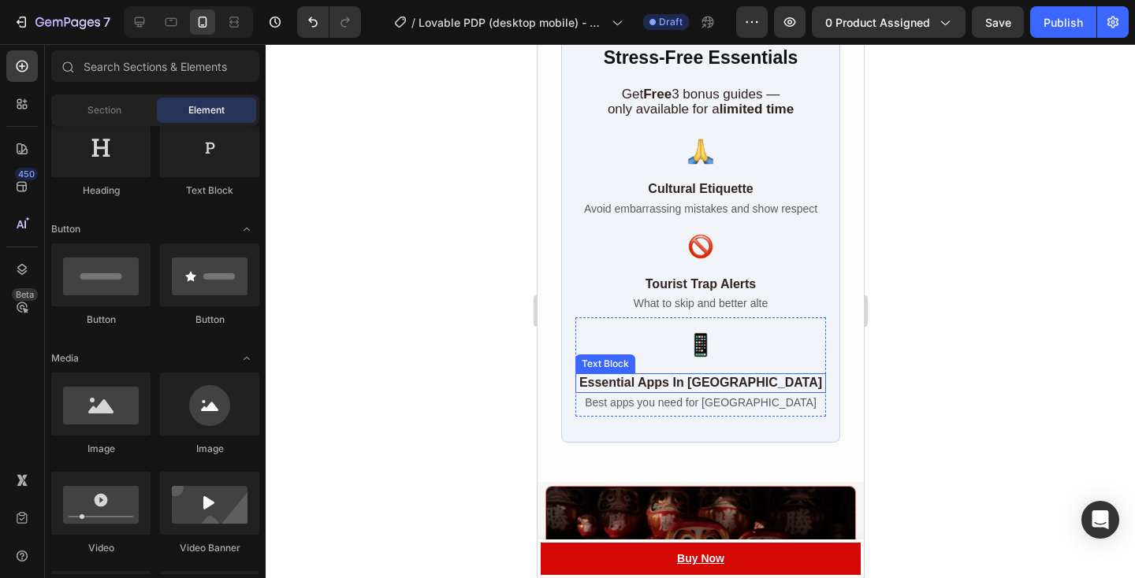
click at [693, 381] on strong "Essential Apps In [GEOGRAPHIC_DATA]" at bounding box center [699, 382] width 243 height 13
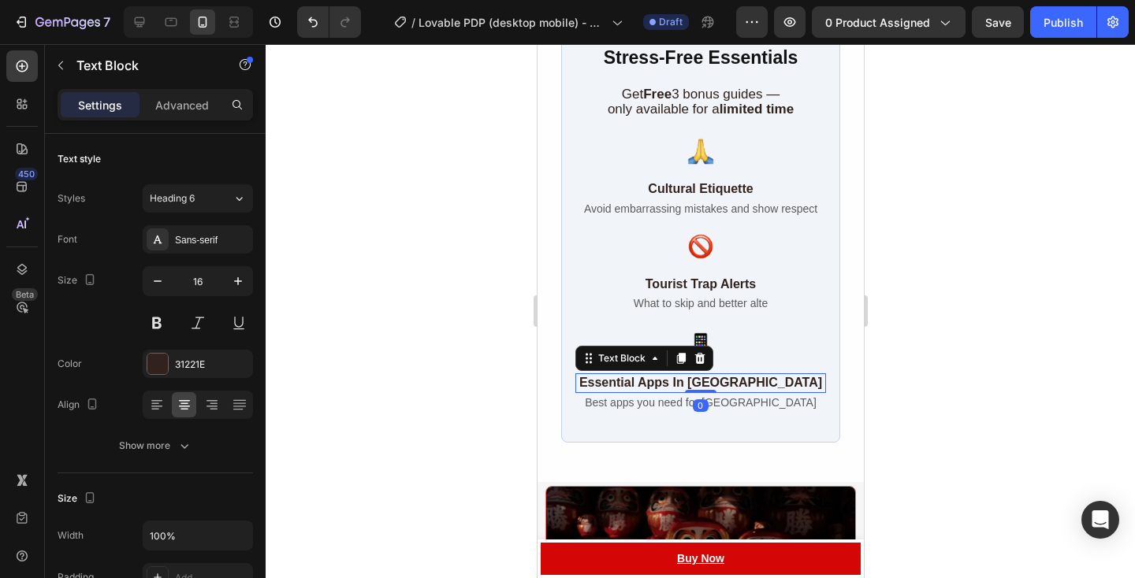
click at [693, 381] on strong "Essential Apps In [GEOGRAPHIC_DATA]" at bounding box center [699, 382] width 243 height 13
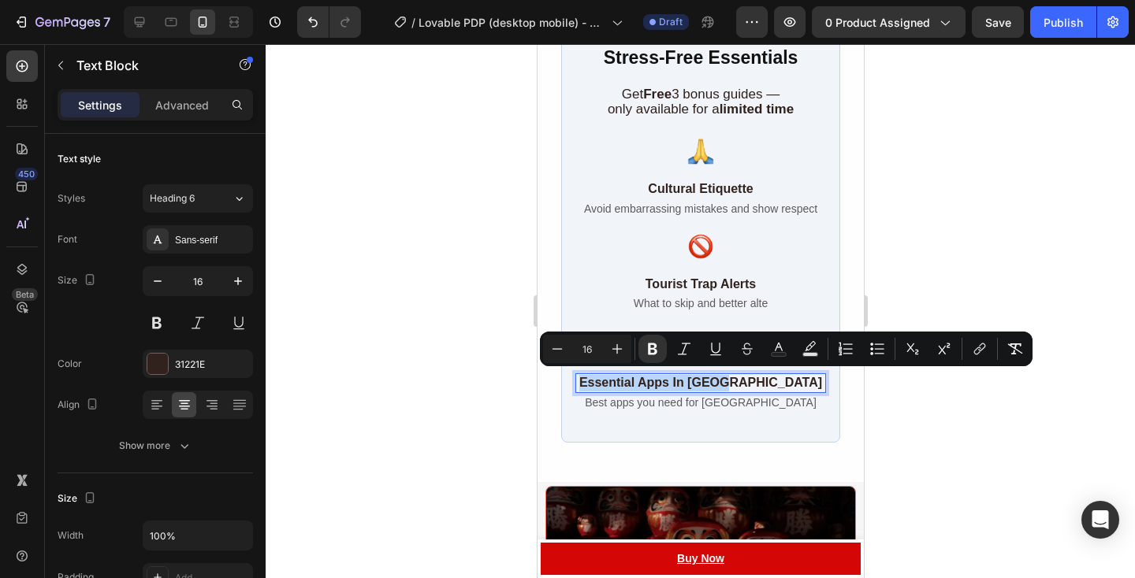
click at [697, 381] on strong "Essential Apps In [GEOGRAPHIC_DATA]" at bounding box center [699, 382] width 243 height 13
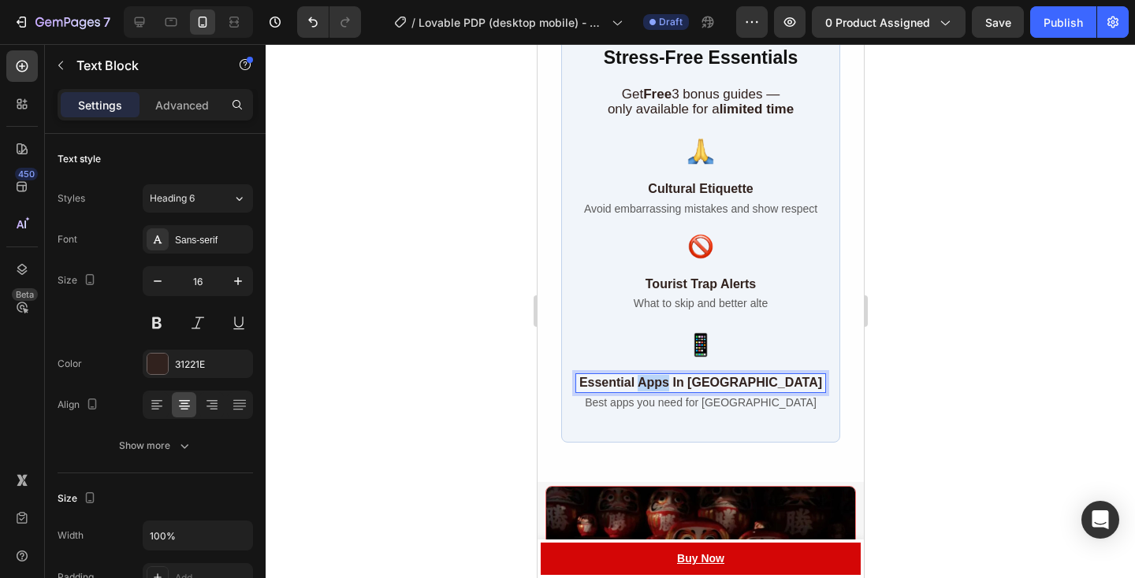
click at [697, 381] on strong "Essential Apps In [GEOGRAPHIC_DATA]" at bounding box center [699, 382] width 243 height 13
click at [693, 382] on strong "24 Hour Emergency" at bounding box center [700, 382] width 118 height 13
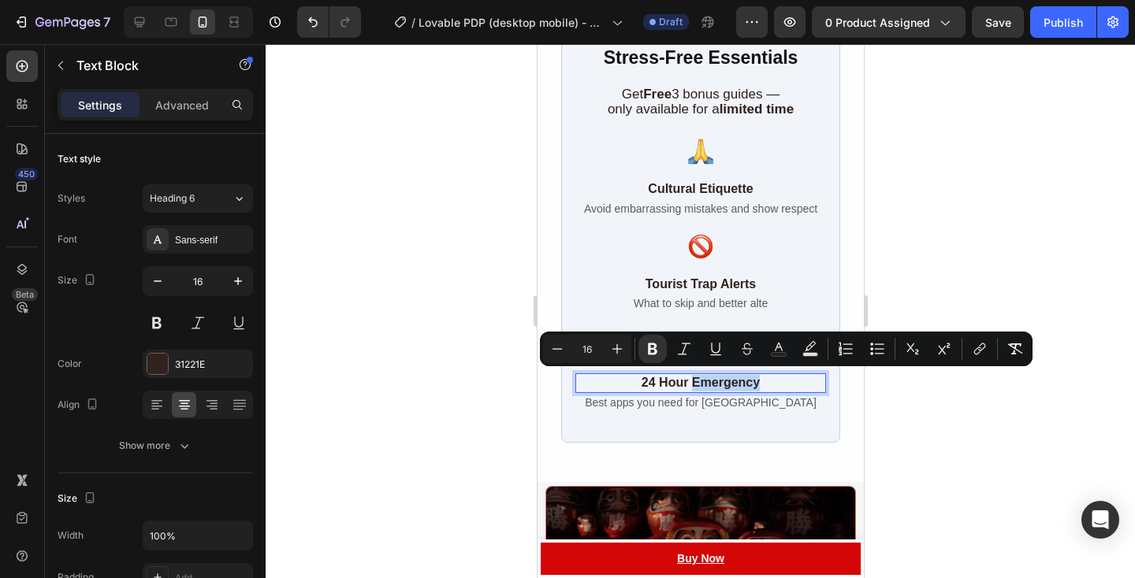
click at [693, 382] on strong "24 Hour Emergency" at bounding box center [700, 382] width 118 height 13
click at [666, 382] on strong "24 Hour Emergency" at bounding box center [700, 382] width 118 height 13
click at [695, 382] on strong "24 Hour Emergency" at bounding box center [700, 382] width 118 height 13
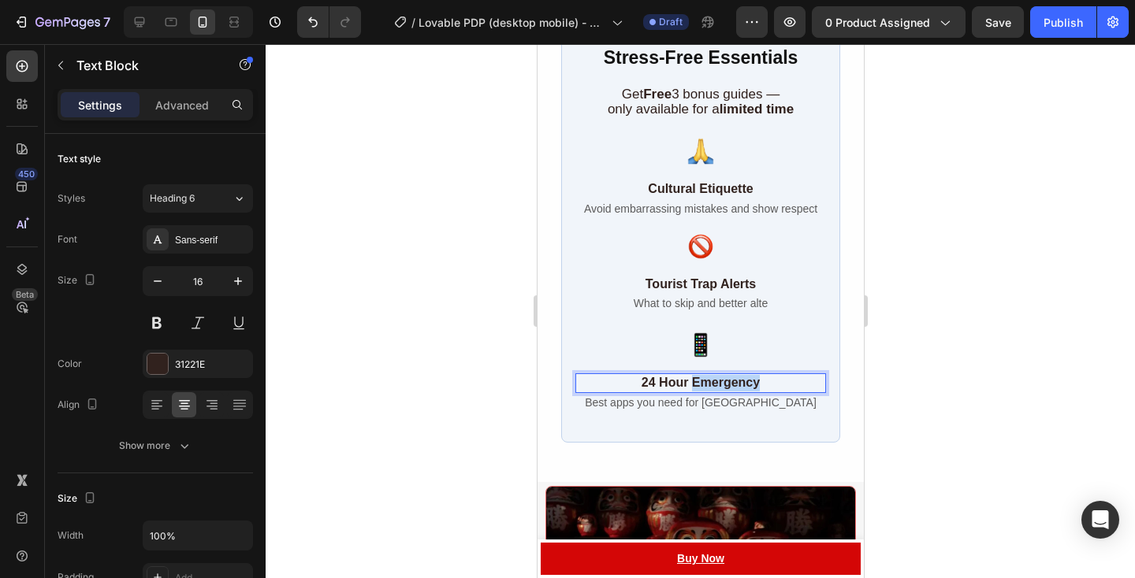
click at [695, 382] on strong "24 Hour Emergency" at bounding box center [700, 382] width 118 height 13
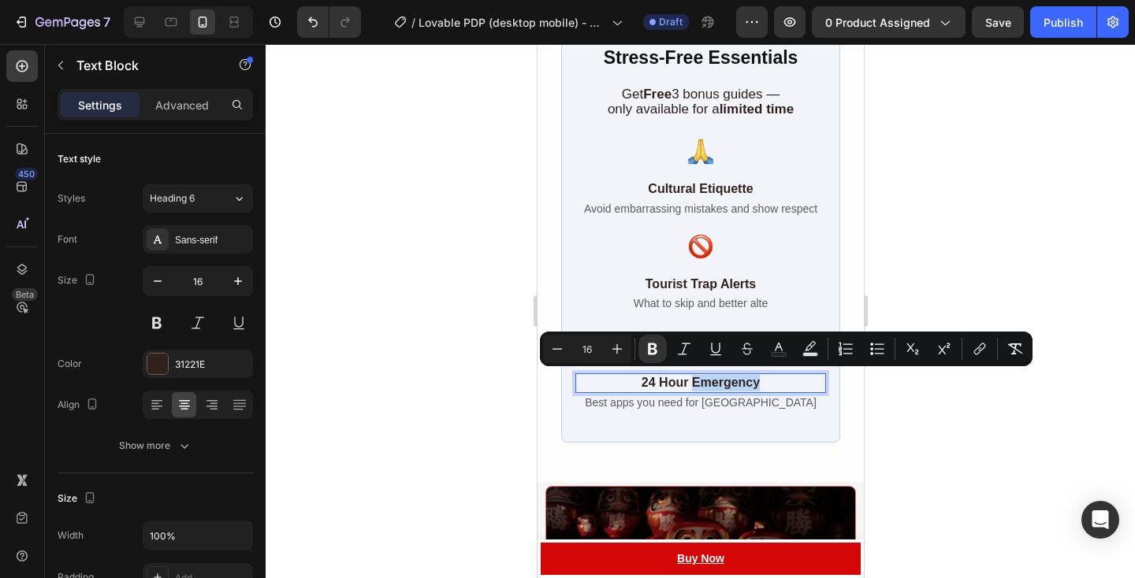
click at [695, 382] on strong "24 Hour Emergency" at bounding box center [700, 382] width 118 height 13
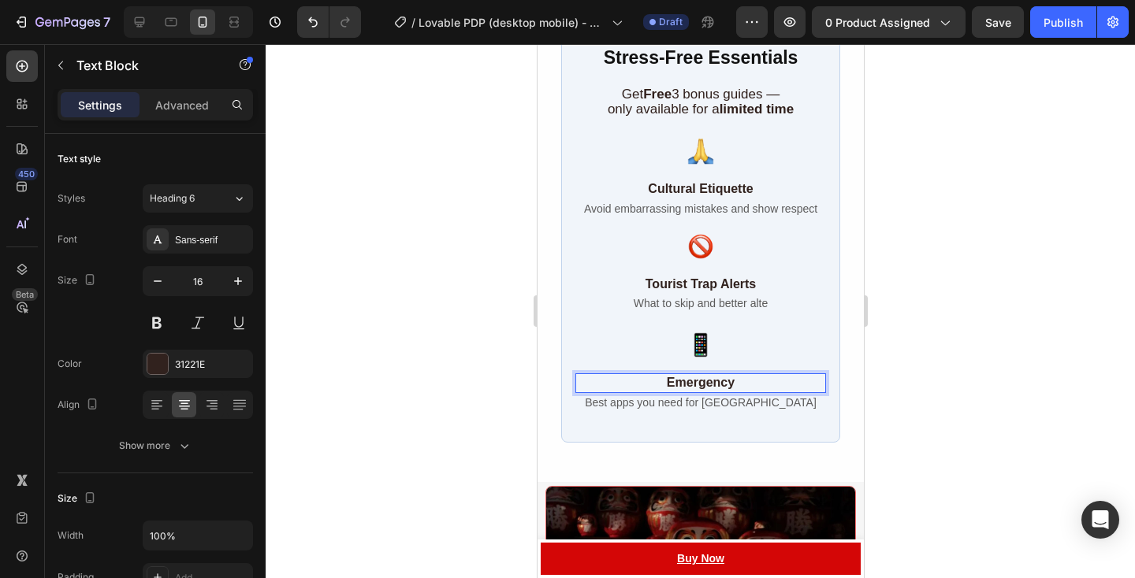
click at [695, 382] on strong "Emergency" at bounding box center [700, 382] width 68 height 13
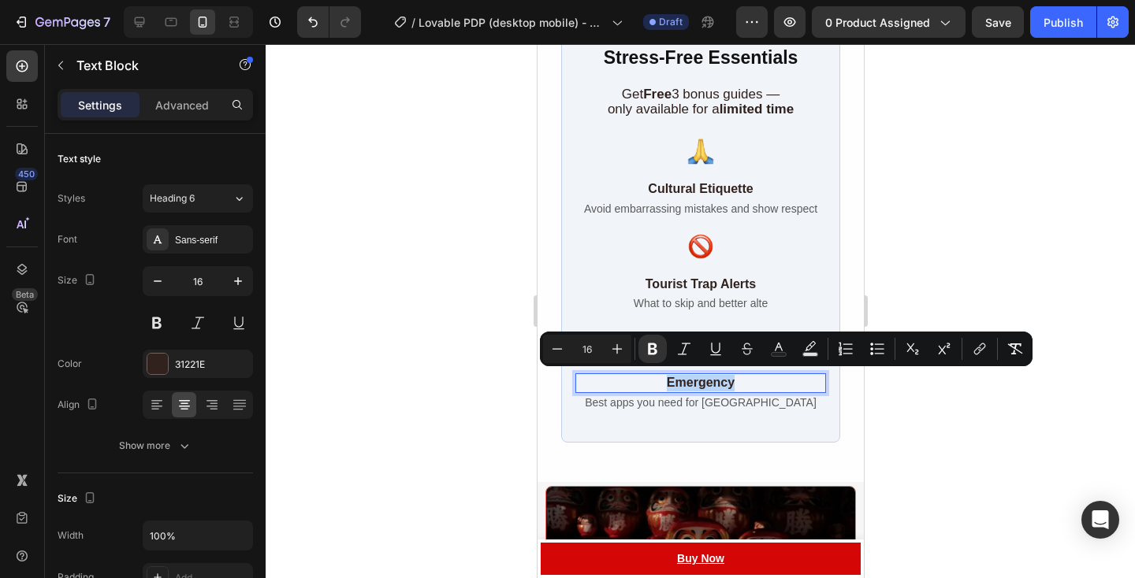
click at [695, 382] on strong "Emergency" at bounding box center [700, 382] width 68 height 13
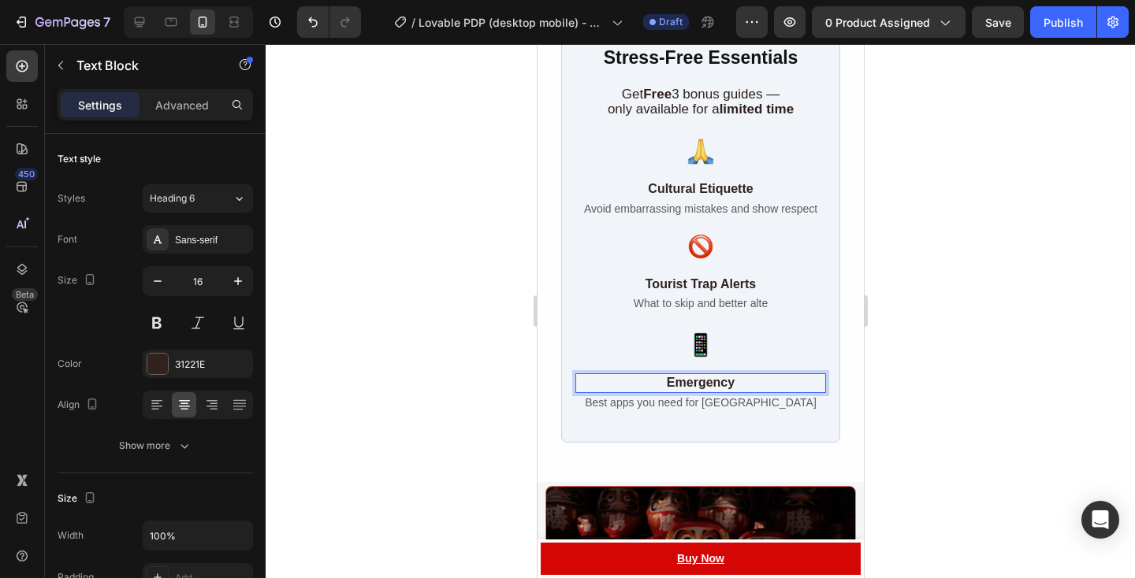
click at [659, 381] on p "Emergency" at bounding box center [699, 383] width 247 height 17
click at [762, 381] on p "Emergency" at bounding box center [699, 383] width 247 height 17
click at [735, 381] on p "Emergency" at bounding box center [699, 383] width 247 height 17
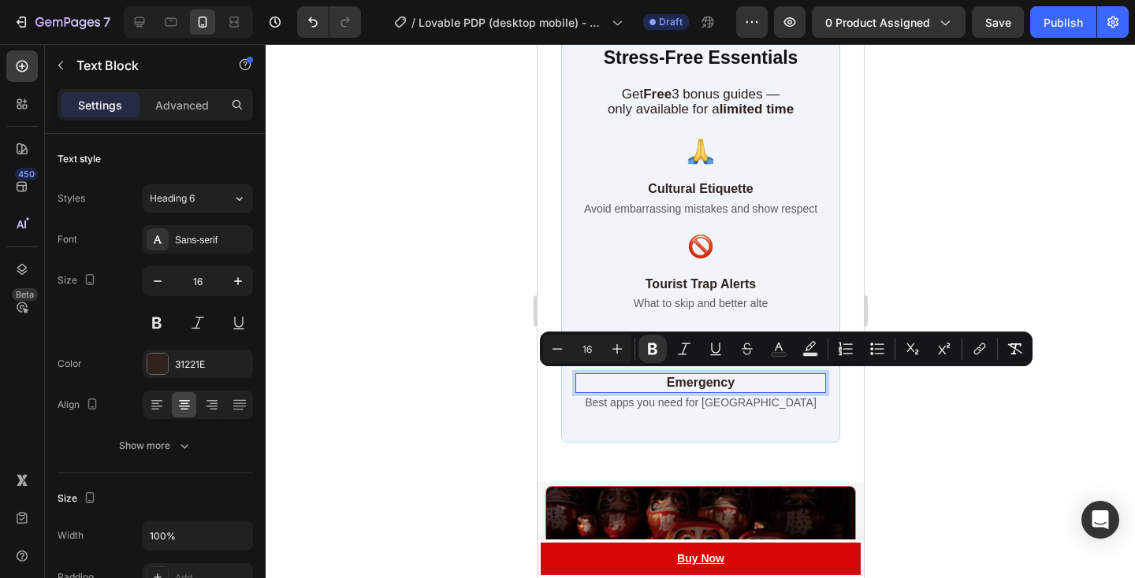
click at [735, 381] on p "Emergency" at bounding box center [699, 383] width 247 height 17
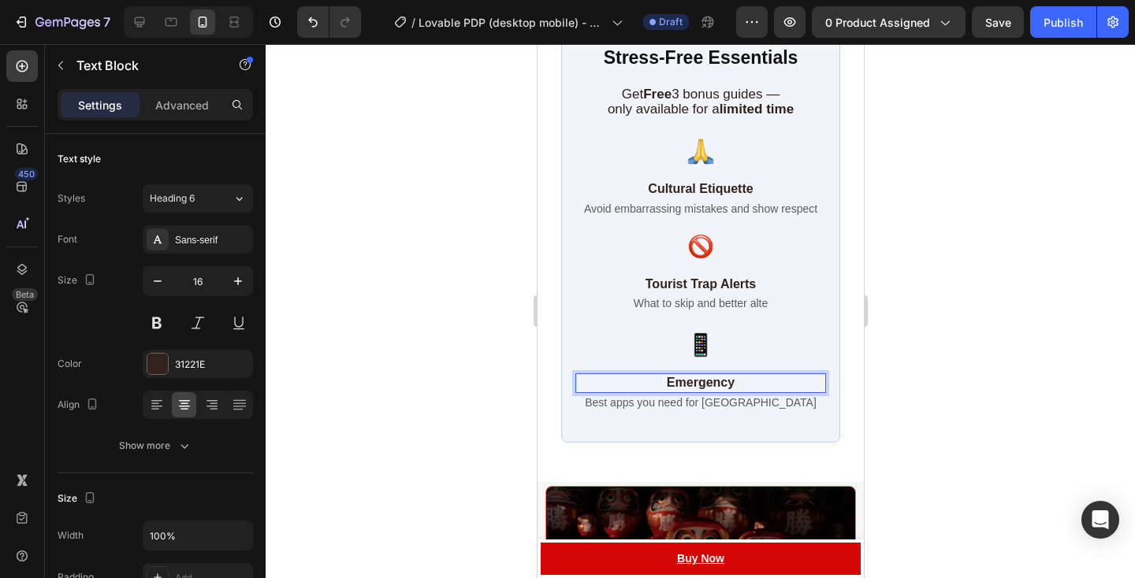
click at [656, 379] on p "Emergency" at bounding box center [699, 383] width 247 height 17
click at [745, 377] on strong "Common Emergency" at bounding box center [700, 382] width 126 height 13
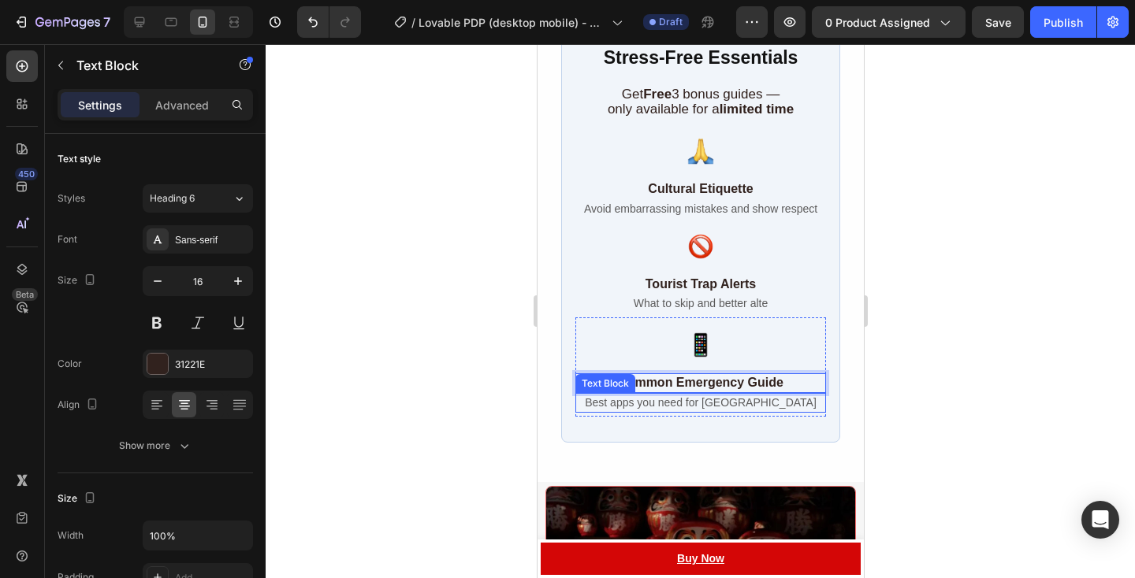
click at [744, 404] on span "Best apps you need for [GEOGRAPHIC_DATA]" at bounding box center [700, 402] width 232 height 13
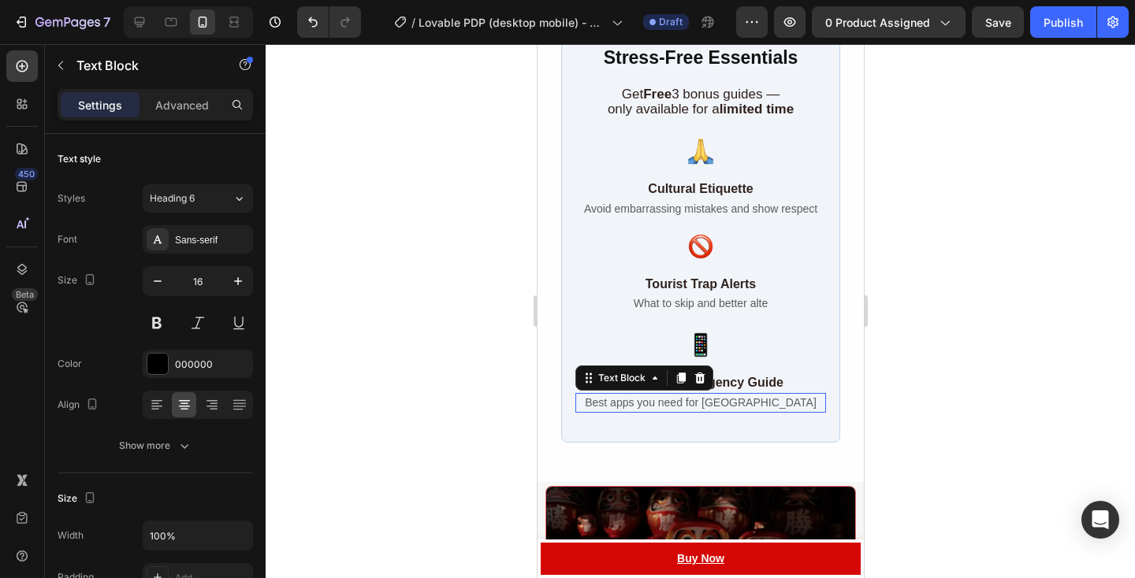
click at [744, 404] on span "Best apps you need for [GEOGRAPHIC_DATA]" at bounding box center [700, 402] width 232 height 13
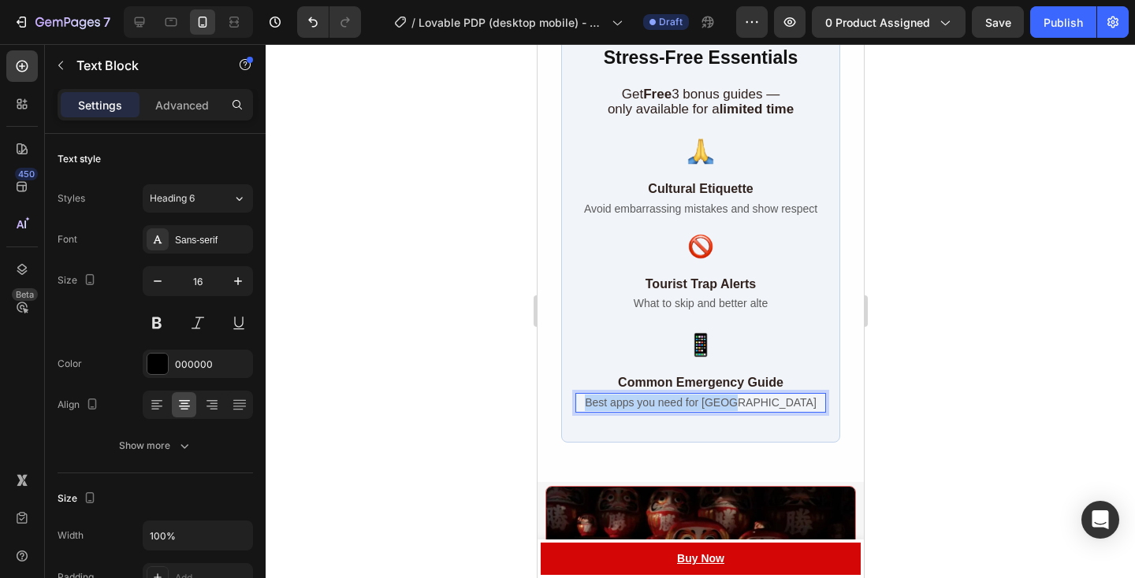
click at [744, 404] on span "Best apps you need for [GEOGRAPHIC_DATA]" at bounding box center [700, 402] width 232 height 13
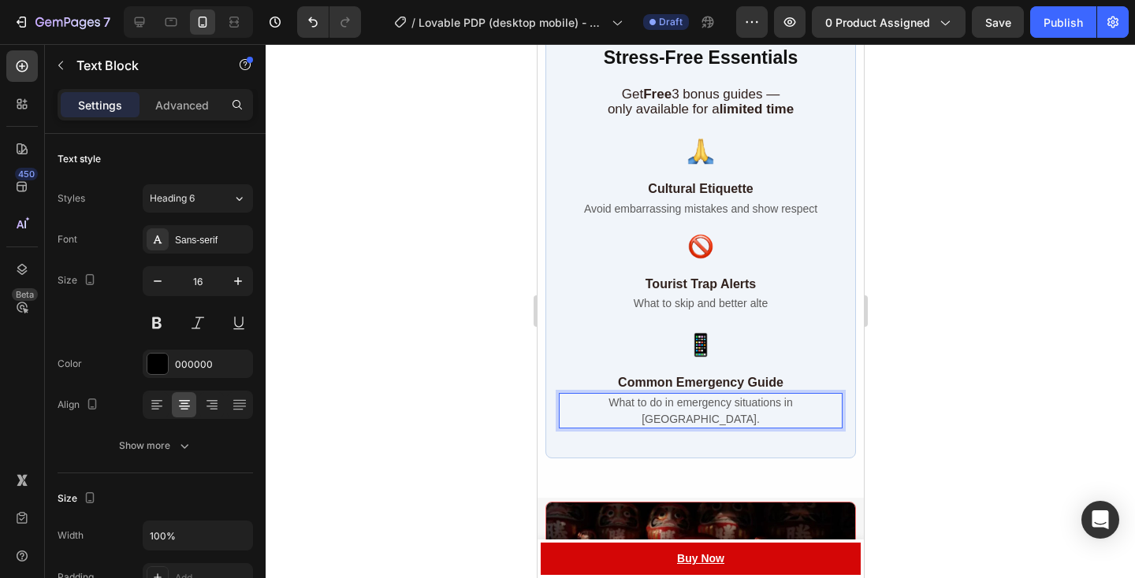
click at [588, 404] on div "What to do in emergency situations in [GEOGRAPHIC_DATA]." at bounding box center [700, 411] width 268 height 36
click at [723, 415] on p "Know exactly what to do in emergency situations in [GEOGRAPHIC_DATA]." at bounding box center [699, 411] width 265 height 33
click at [626, 403] on span "Know exactly what to do in emergency situations in [GEOGRAPHIC_DATA]." at bounding box center [700, 410] width 250 height 29
drag, startPoint x: 574, startPoint y: 403, endPoint x: 748, endPoint y: 417, distance: 174.7
click at [748, 417] on p "Know exactly what to do in emergency situations in [GEOGRAPHIC_DATA]." at bounding box center [699, 411] width 265 height 33
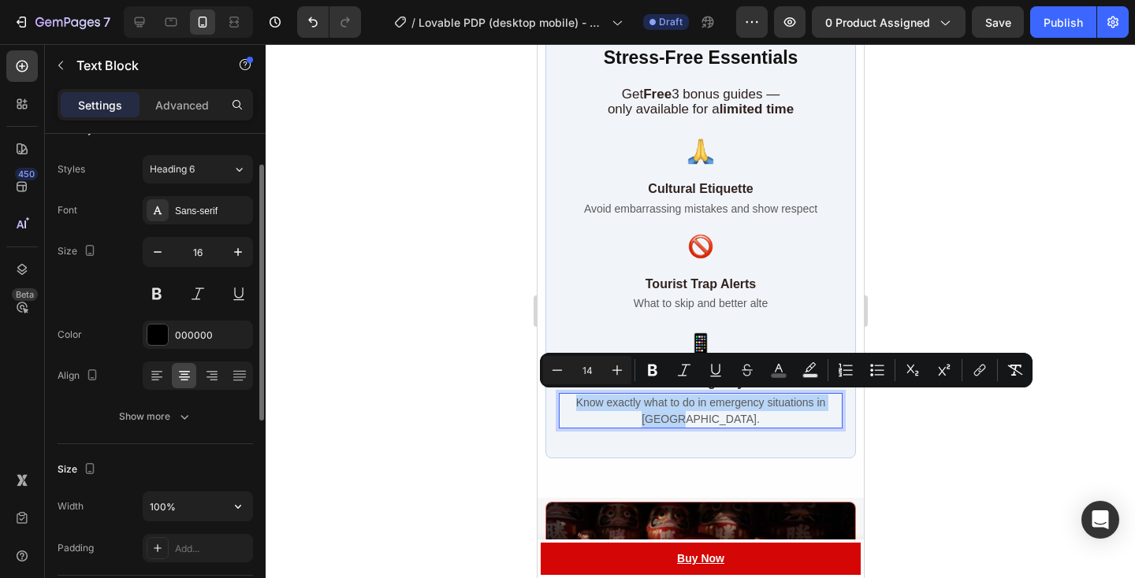
scroll to position [58, 0]
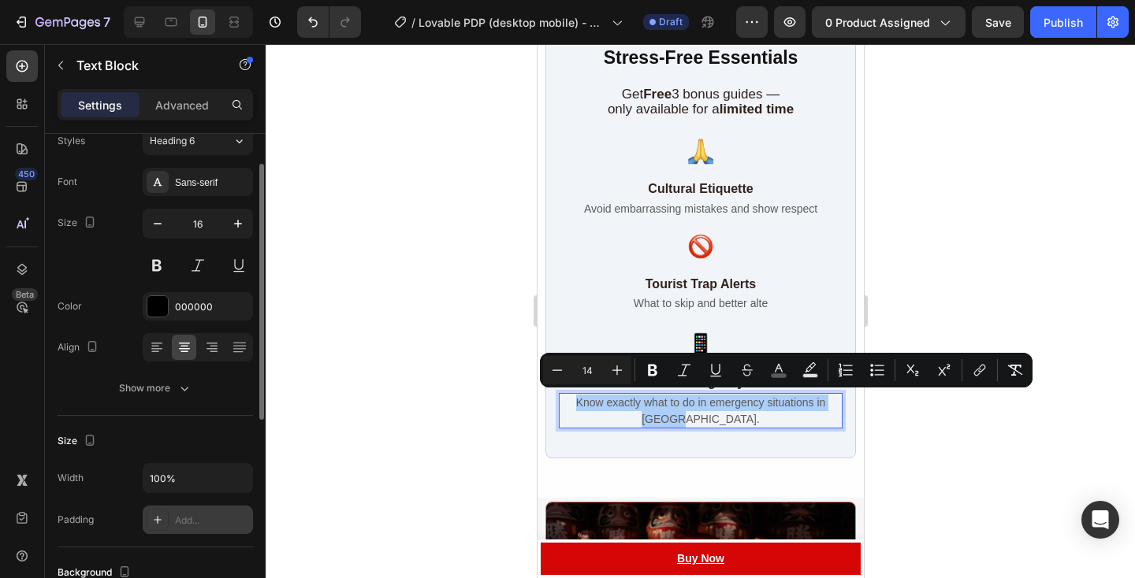
click at [160, 510] on div at bounding box center [158, 520] width 22 height 22
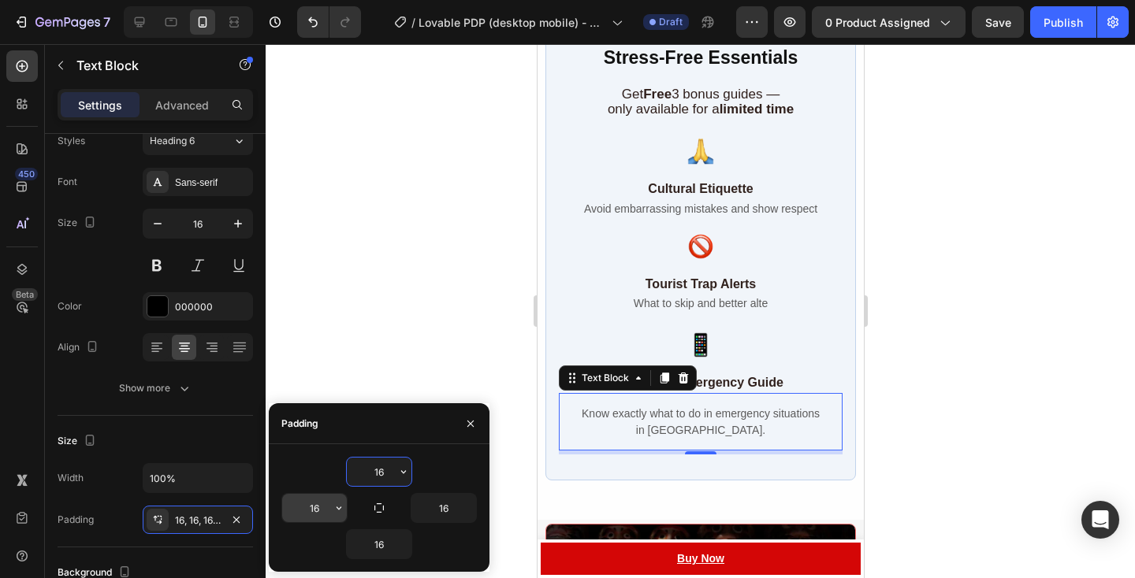
click at [323, 511] on input "16" at bounding box center [314, 508] width 65 height 28
click at [334, 511] on icon "button" at bounding box center [339, 508] width 13 height 13
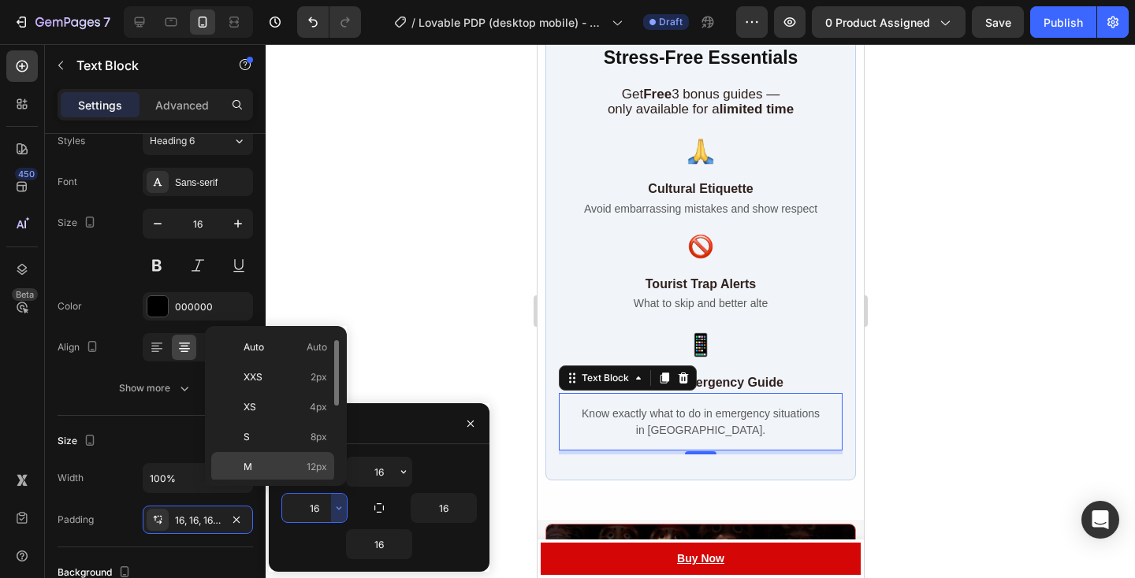
scroll to position [182, 0]
click at [288, 474] on div "5XL 112px" at bounding box center [272, 465] width 123 height 30
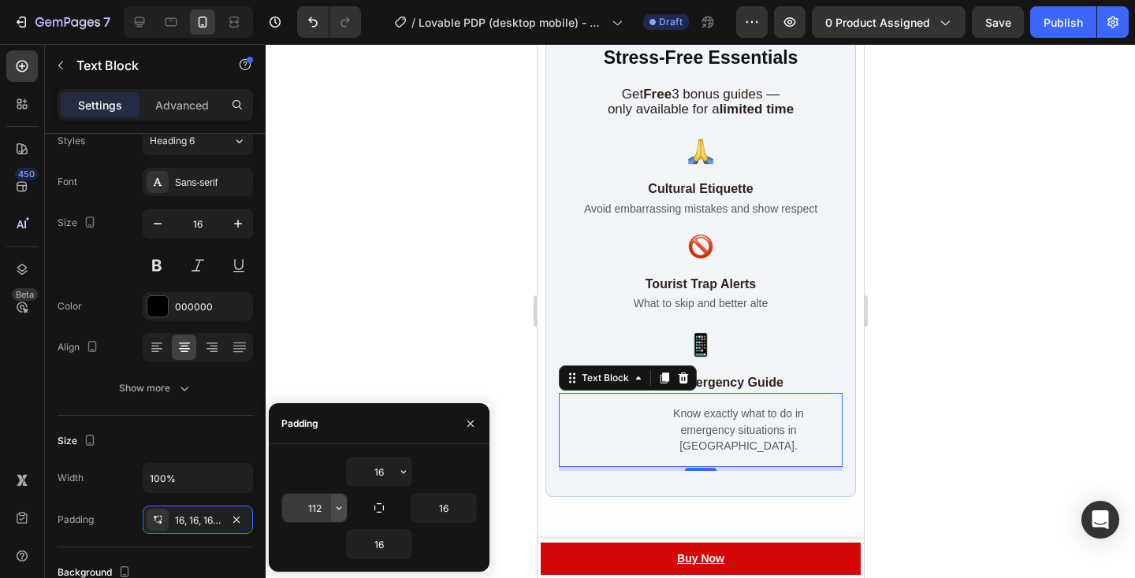
click at [337, 510] on icon "button" at bounding box center [339, 508] width 13 height 13
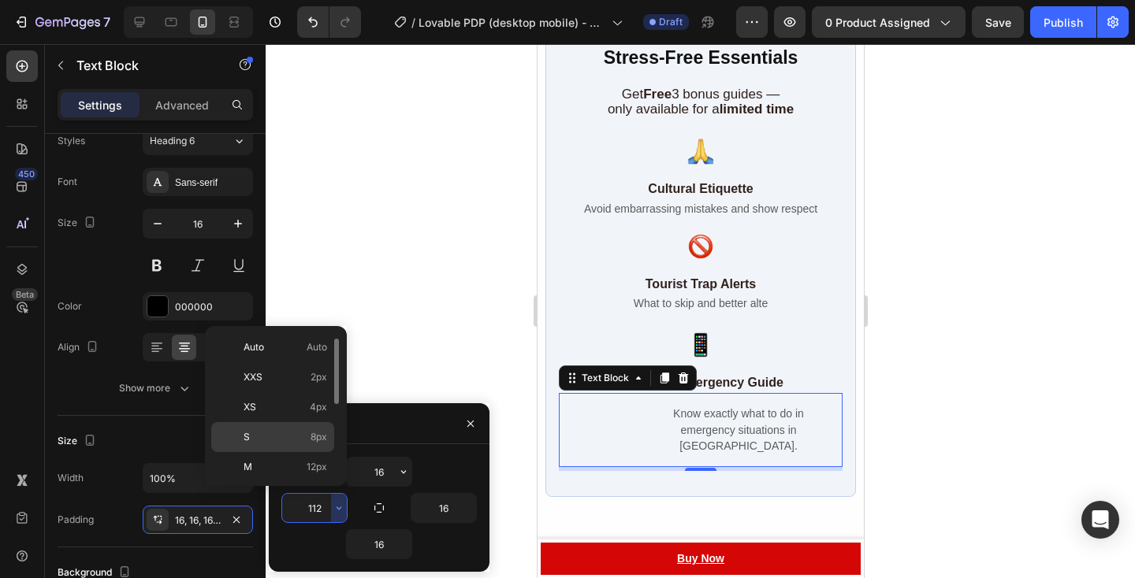
scroll to position [43, 0]
click at [302, 455] on p "L 16px" at bounding box center [285, 454] width 84 height 14
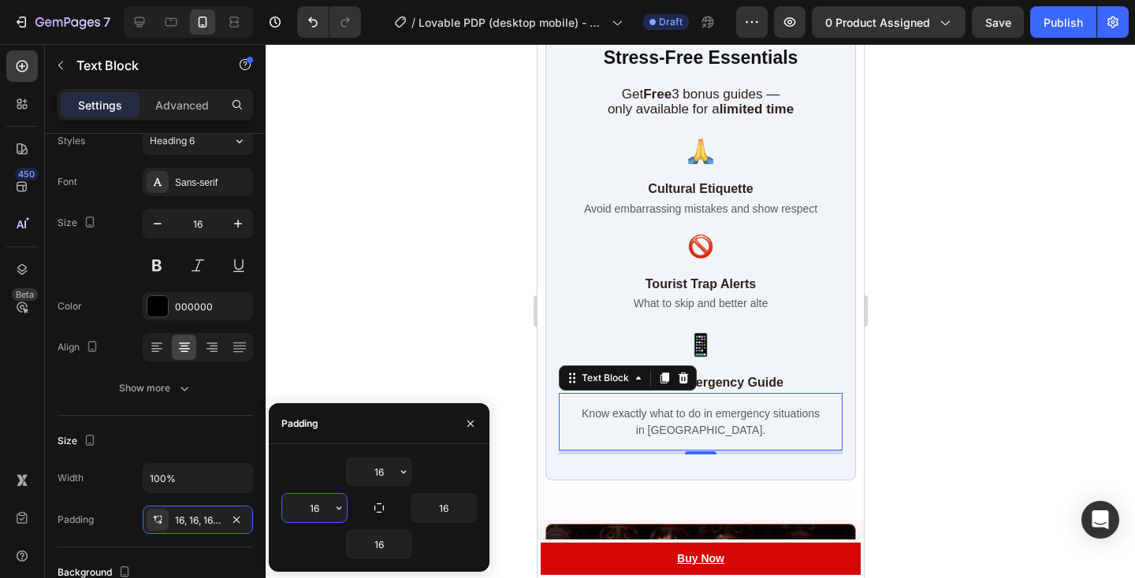
click at [325, 515] on input "16" at bounding box center [314, 508] width 65 height 28
click at [336, 512] on icon "button" at bounding box center [339, 508] width 13 height 13
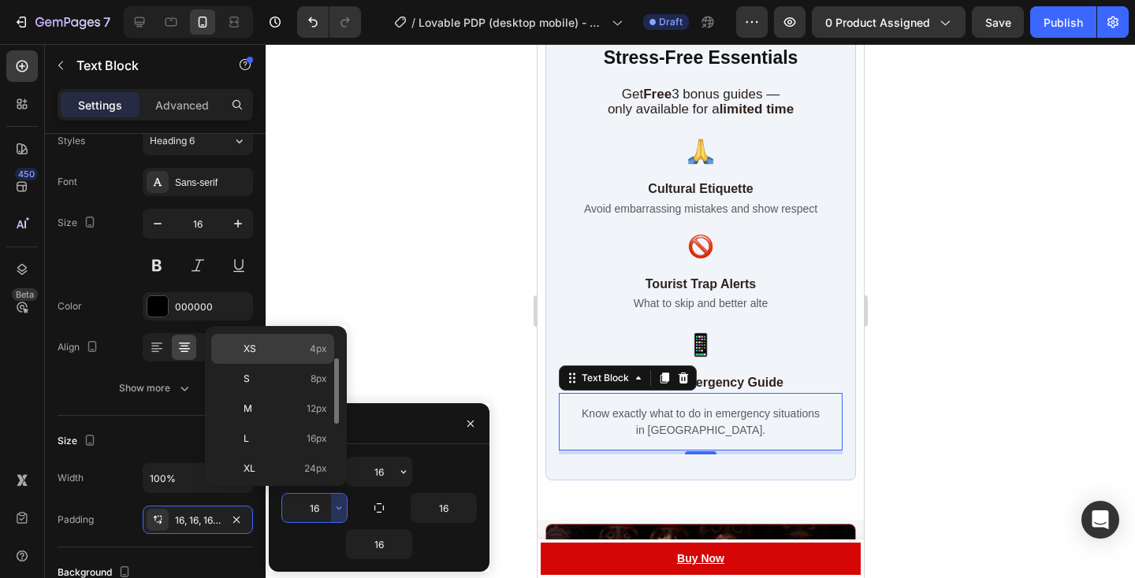
scroll to position [79, 0]
click at [288, 463] on div "XL 24px" at bounding box center [272, 478] width 123 height 30
type input "24"
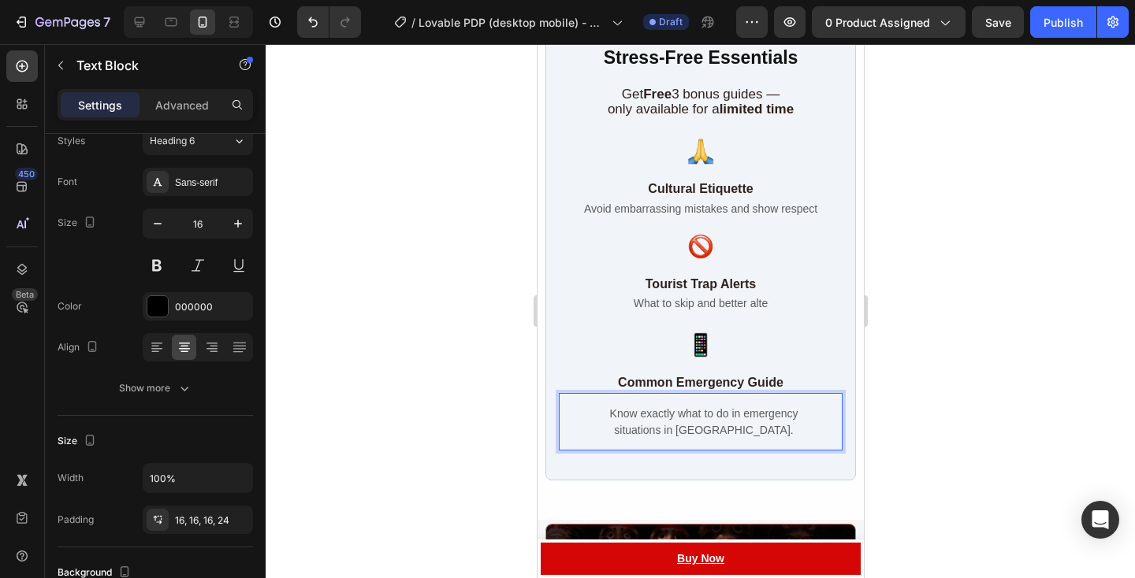
click at [786, 422] on p "Know exactly what to do in emergency situations in [GEOGRAPHIC_DATA]." at bounding box center [703, 422] width 236 height 33
click at [903, 414] on div at bounding box center [700, 311] width 869 height 534
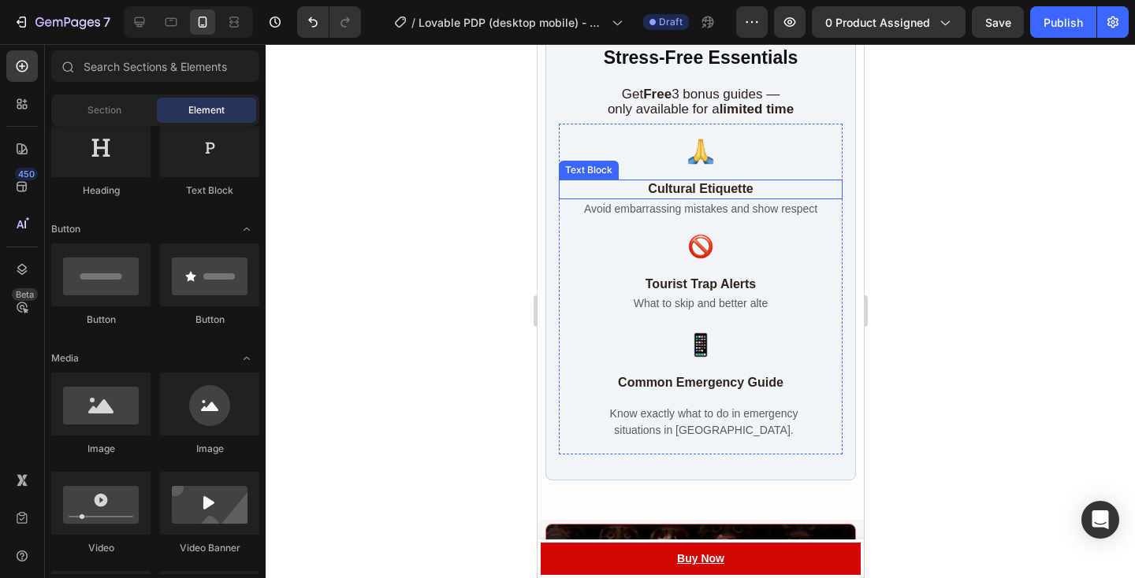
click at [731, 185] on strong "Cultural Etiquette" at bounding box center [699, 188] width 105 height 13
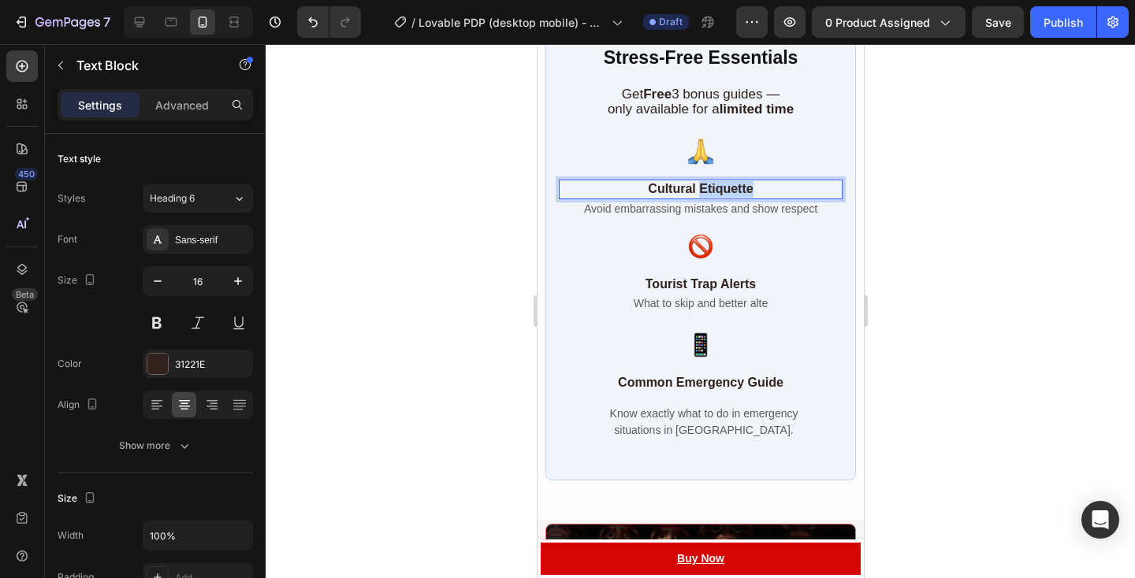
click at [731, 185] on strong "Cultural Etiquette" at bounding box center [699, 188] width 105 height 13
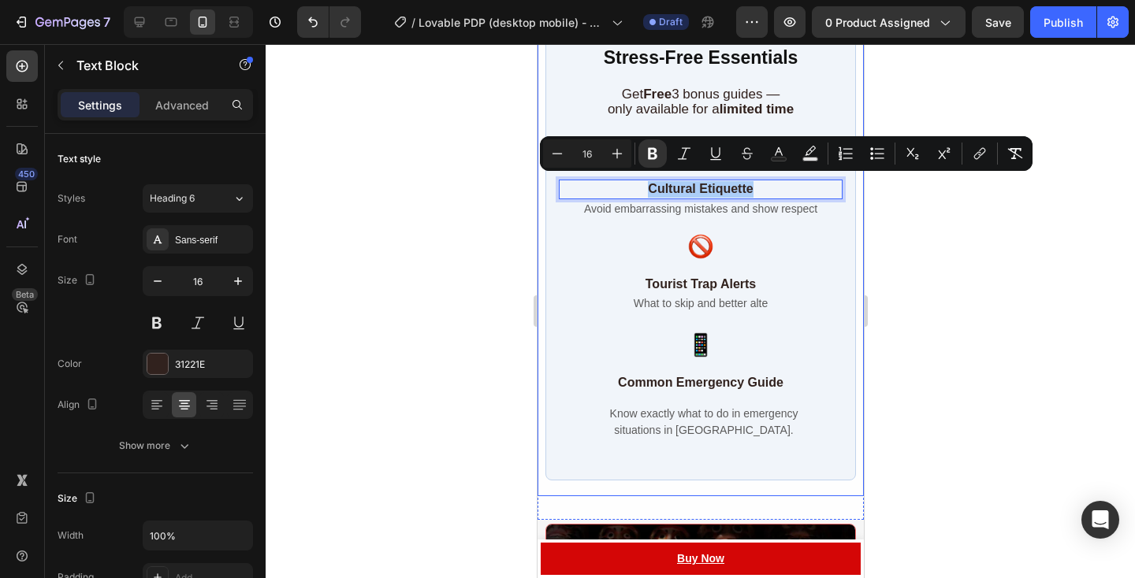
click at [911, 240] on div at bounding box center [700, 311] width 869 height 534
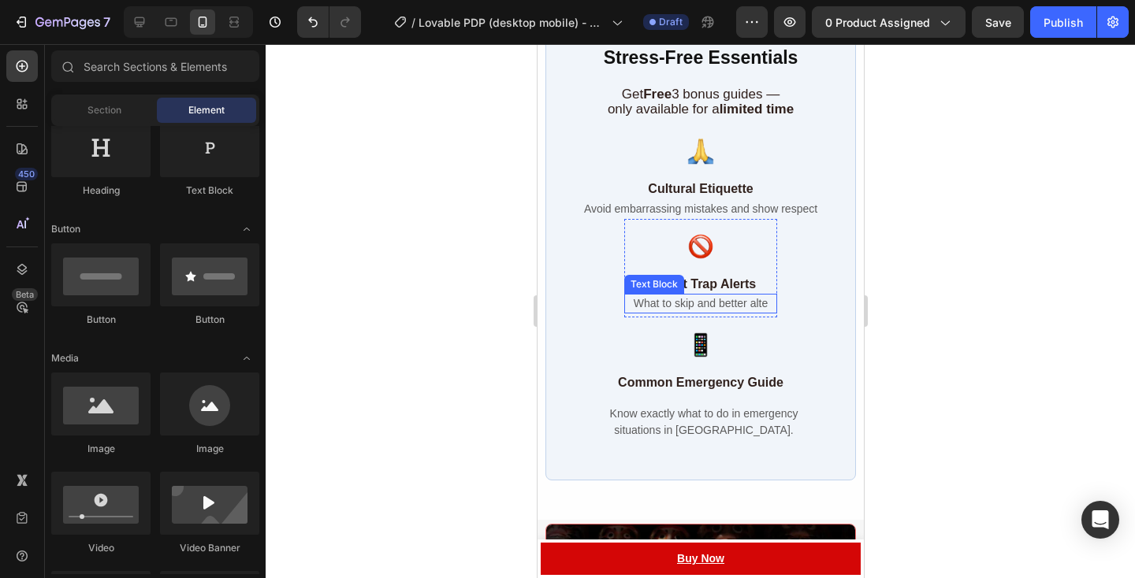
click at [687, 299] on span "What to skip and better alte" at bounding box center [700, 303] width 134 height 13
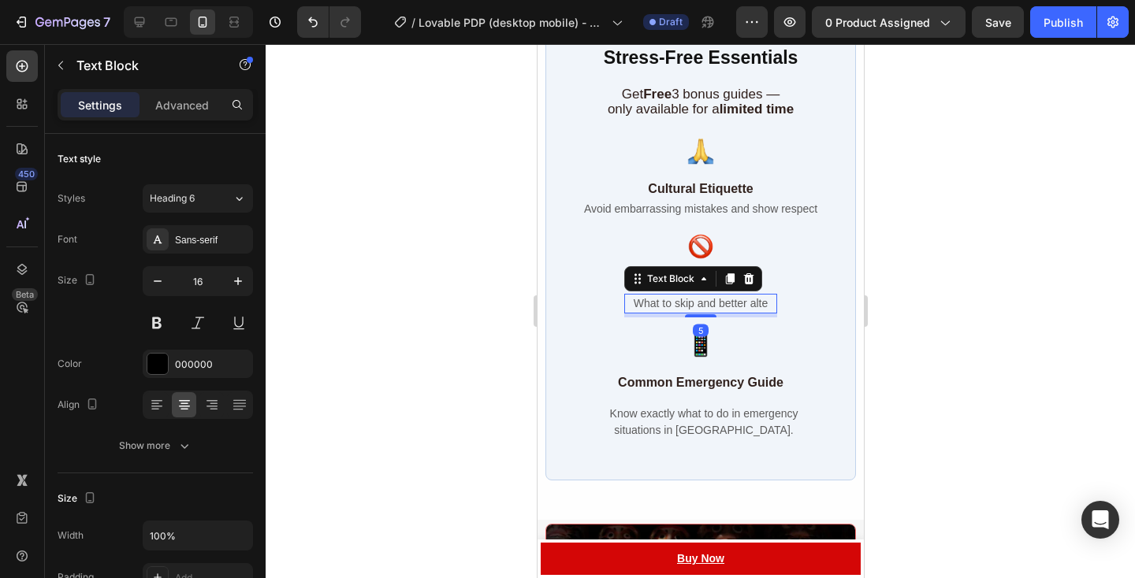
click at [687, 299] on span "What to skip and better alte" at bounding box center [700, 303] width 134 height 13
